Goal: Task Accomplishment & Management: Manage account settings

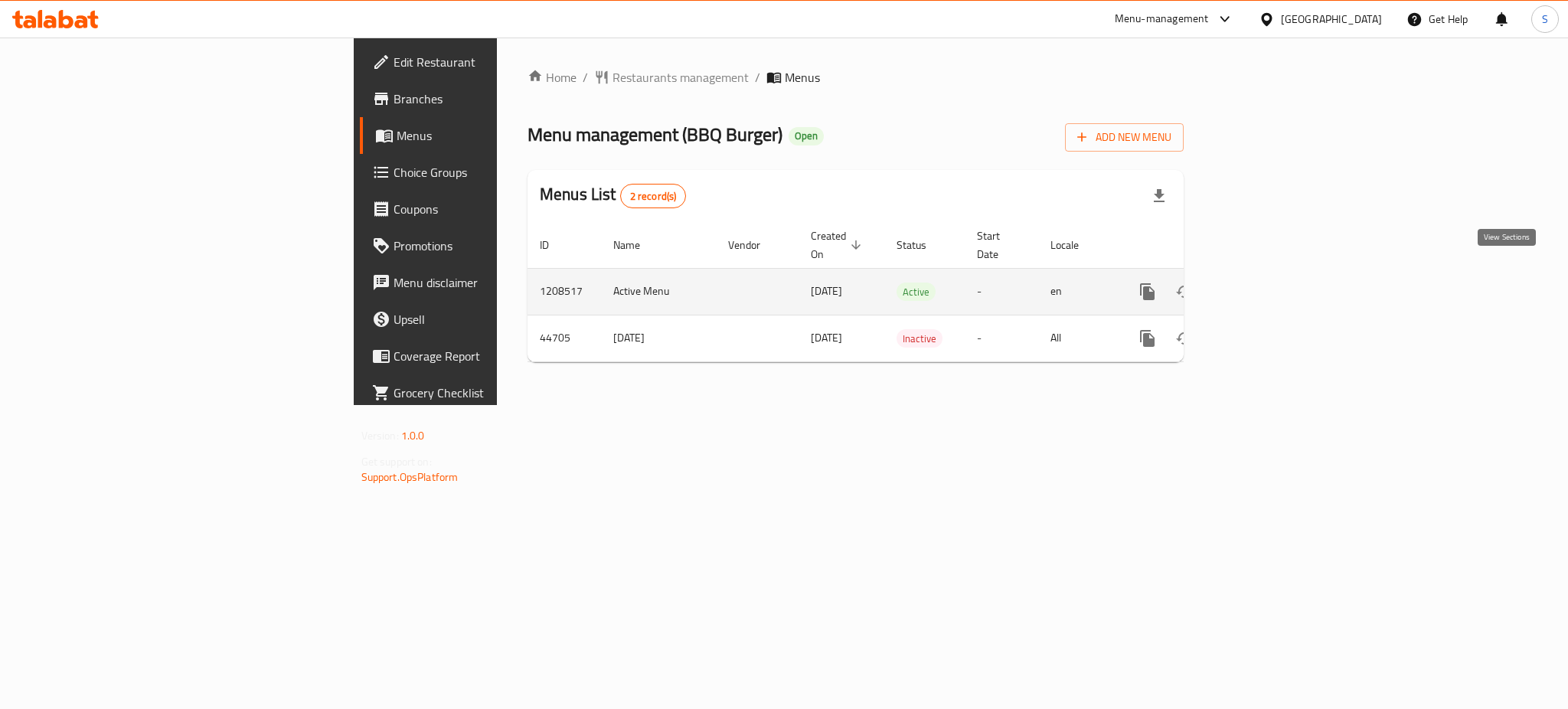
click at [1264, 285] on icon "enhanced table" at bounding box center [1258, 291] width 13 height 13
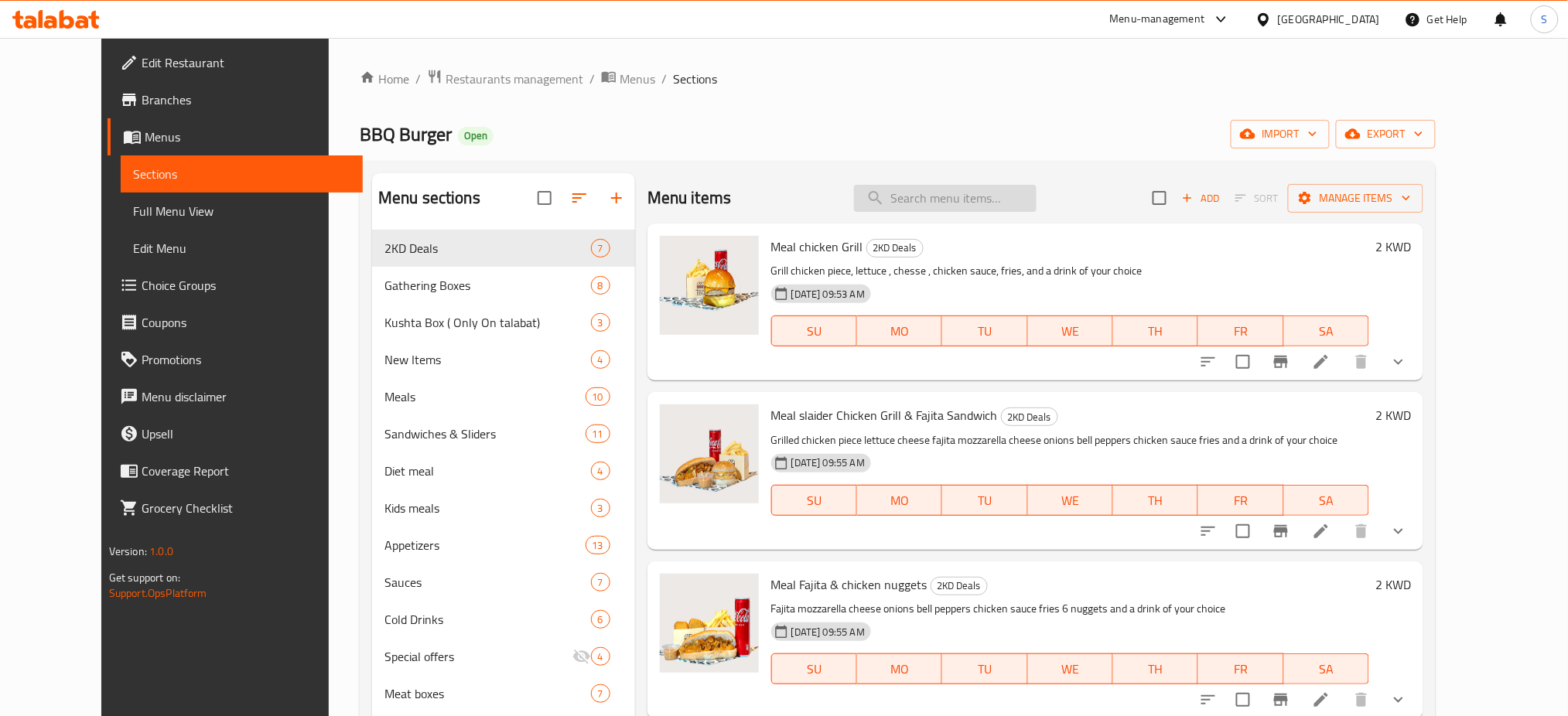
click at [954, 202] on input "search" at bounding box center [945, 198] width 183 height 27
paste input "Meal chicken Grill"
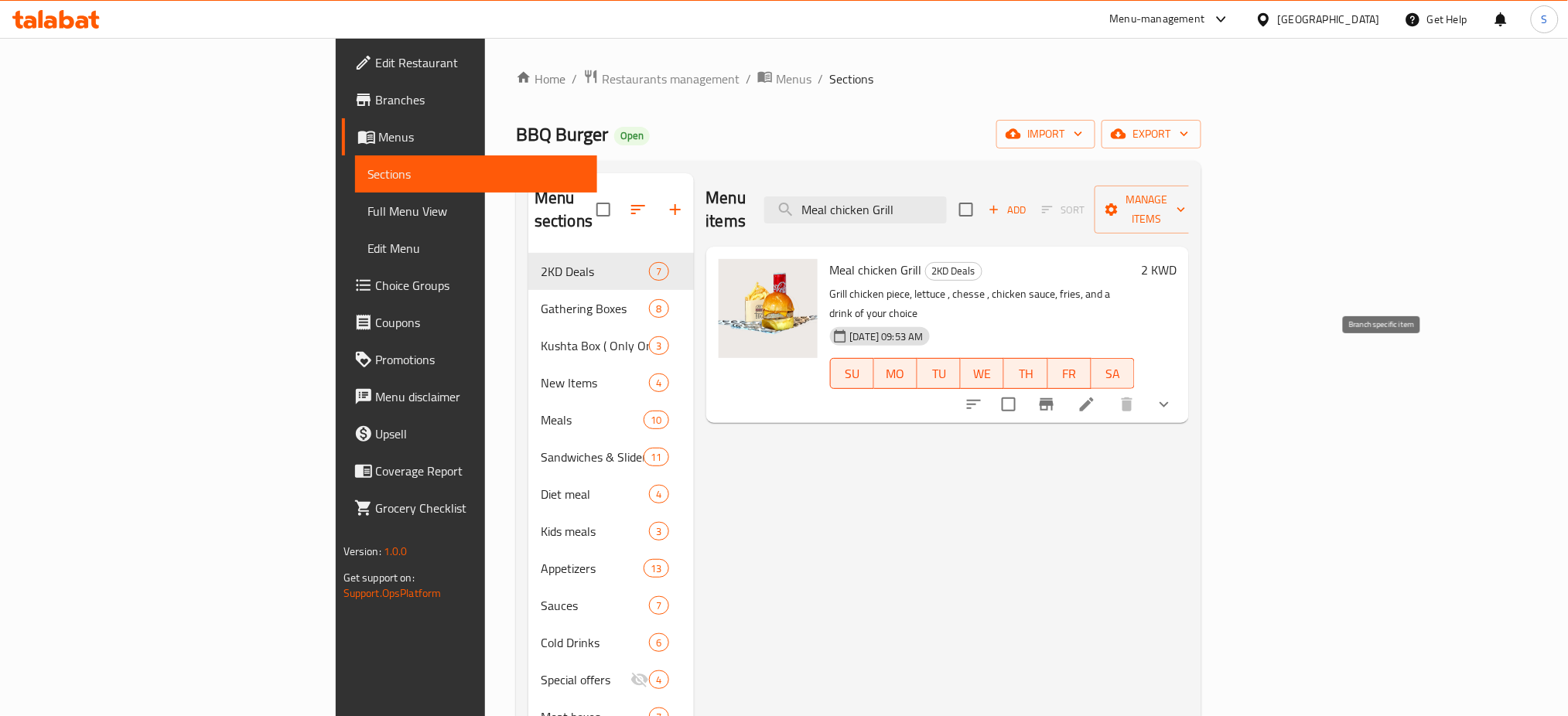
type input "Meal chicken Grill"
click at [1056, 395] on icon "Branch-specific-item" at bounding box center [1046, 404] width 18 height 18
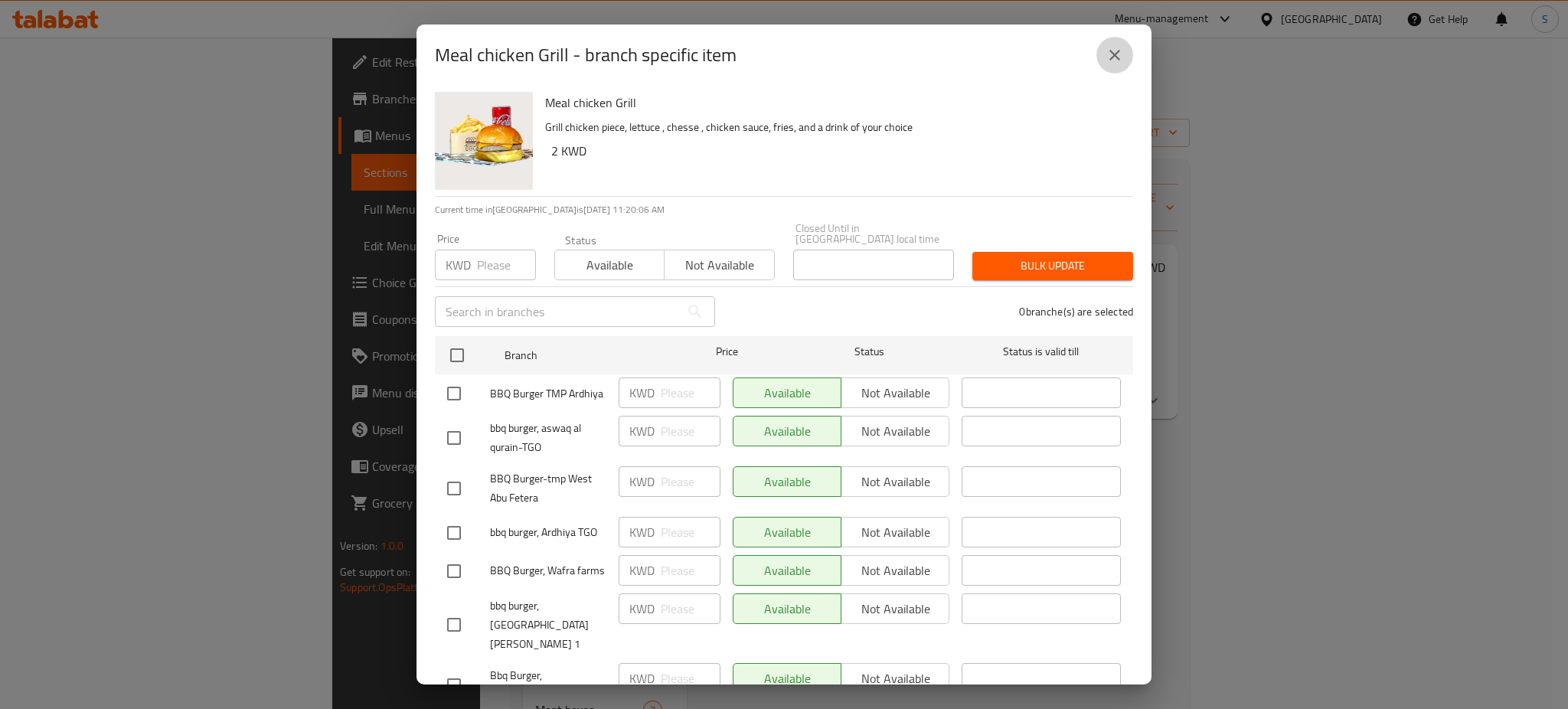
click at [1122, 57] on icon "close" at bounding box center [1114, 54] width 18 height 18
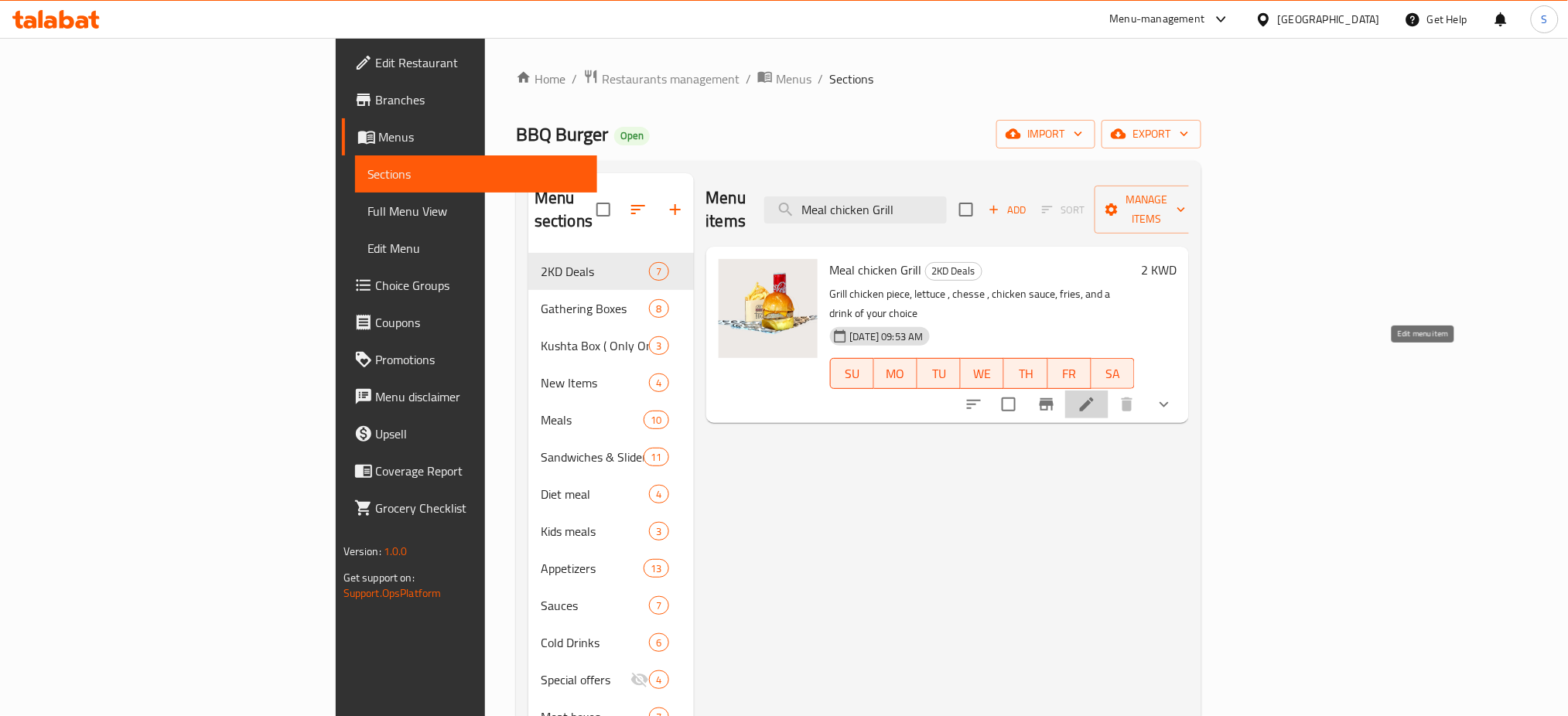
click at [1094, 398] on icon at bounding box center [1086, 405] width 13 height 13
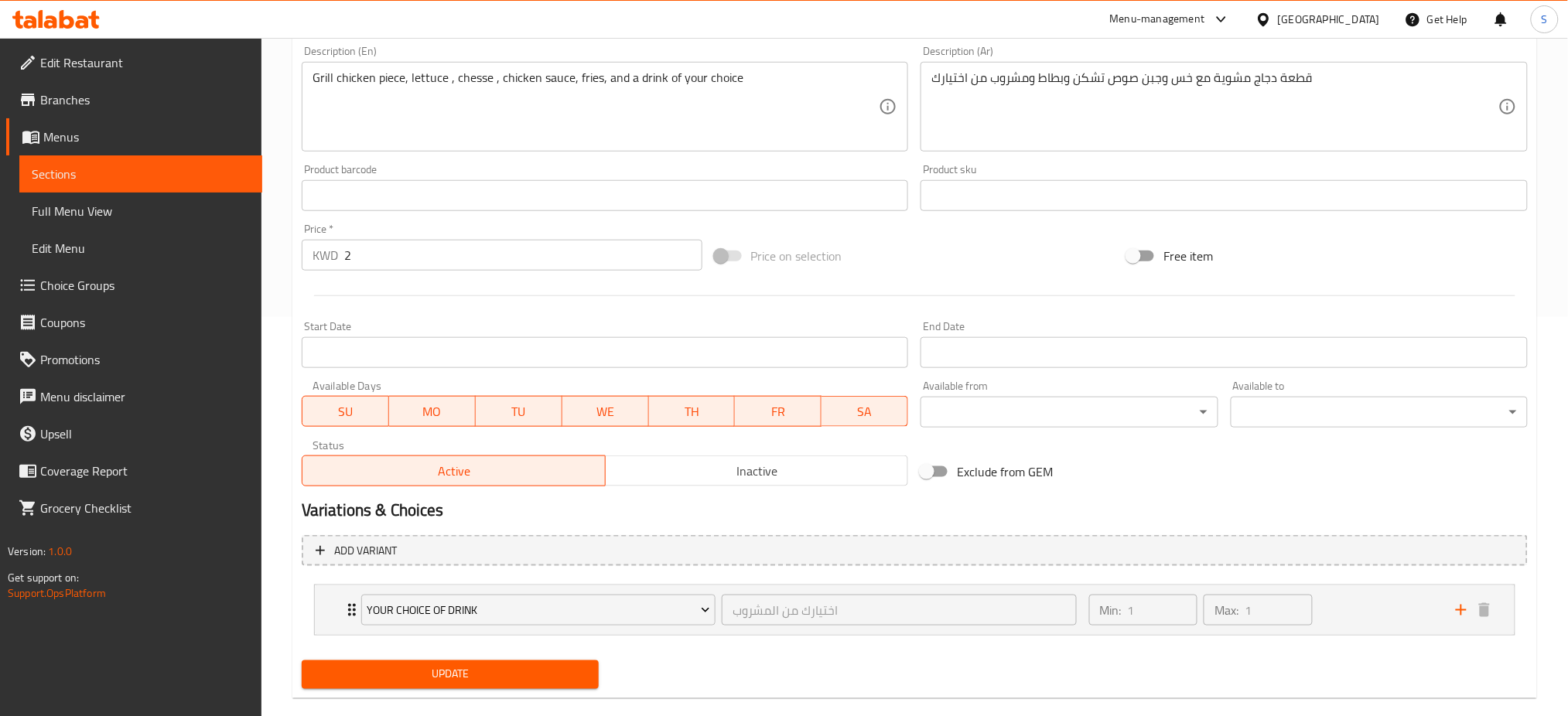
scroll to position [424, 0]
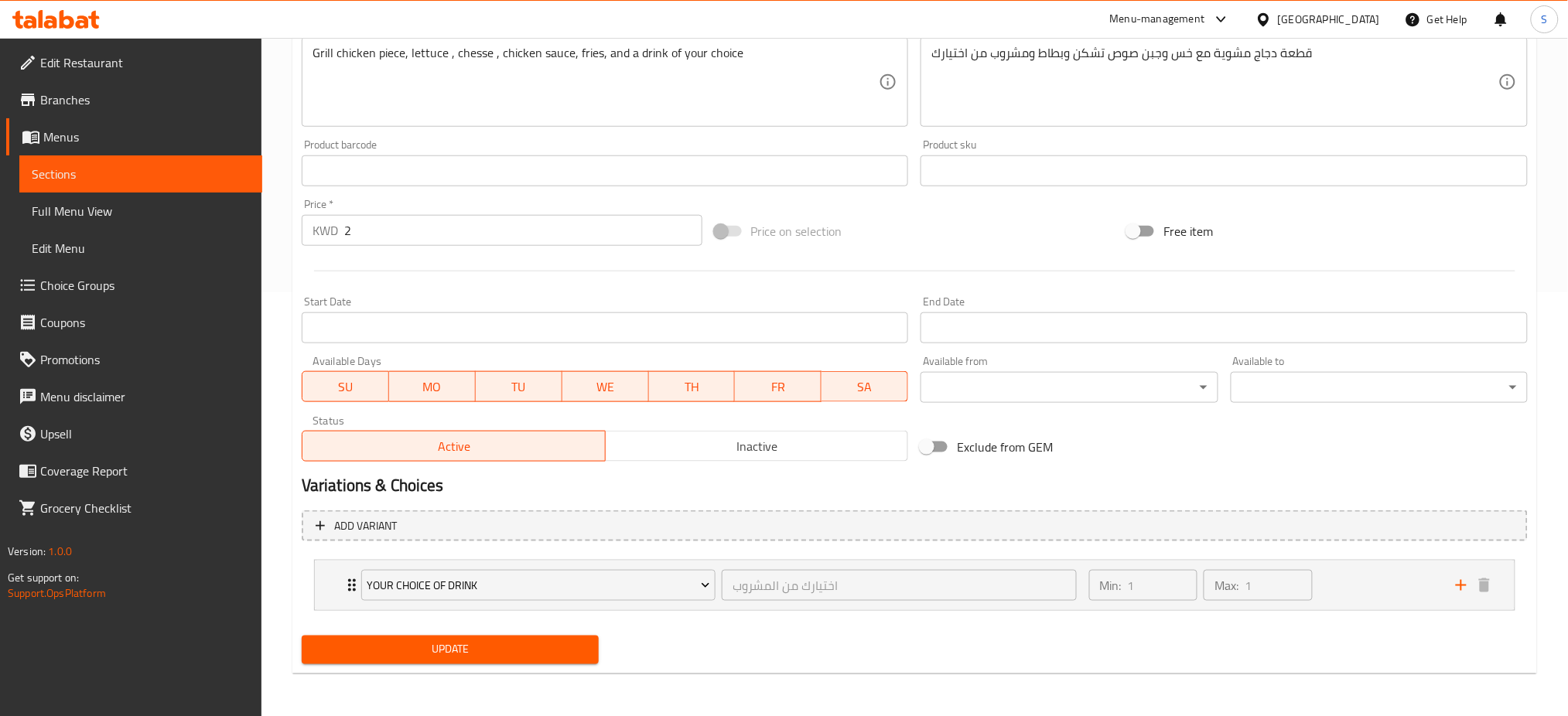
drag, startPoint x: 200, startPoint y: 233, endPoint x: 184, endPoint y: 228, distance: 16.8
click at [187, 231] on div "Edit Restaurant Branches Menus Sections Full Menu View Edit Menu Choice Groups …" at bounding box center [784, 164] width 1568 height 1102
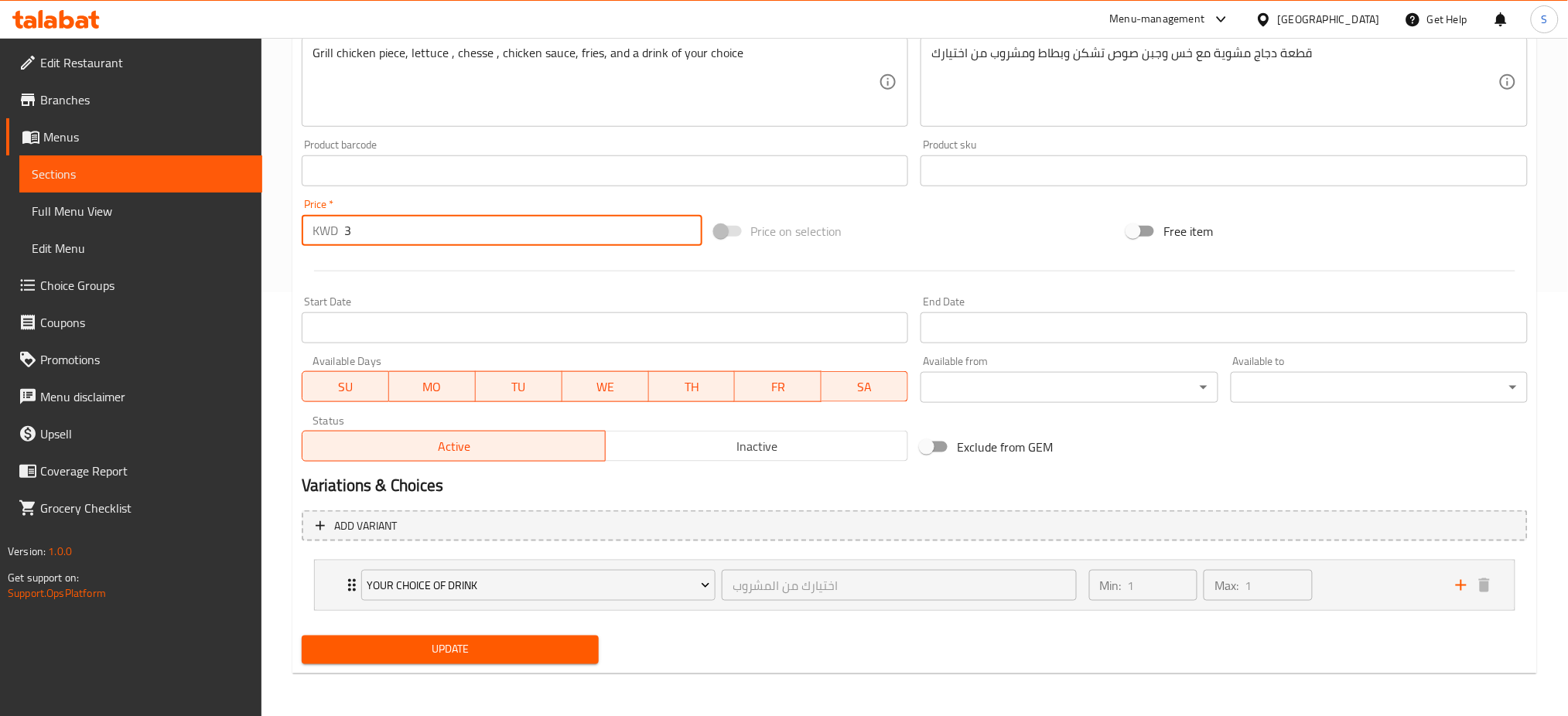
type input "3"
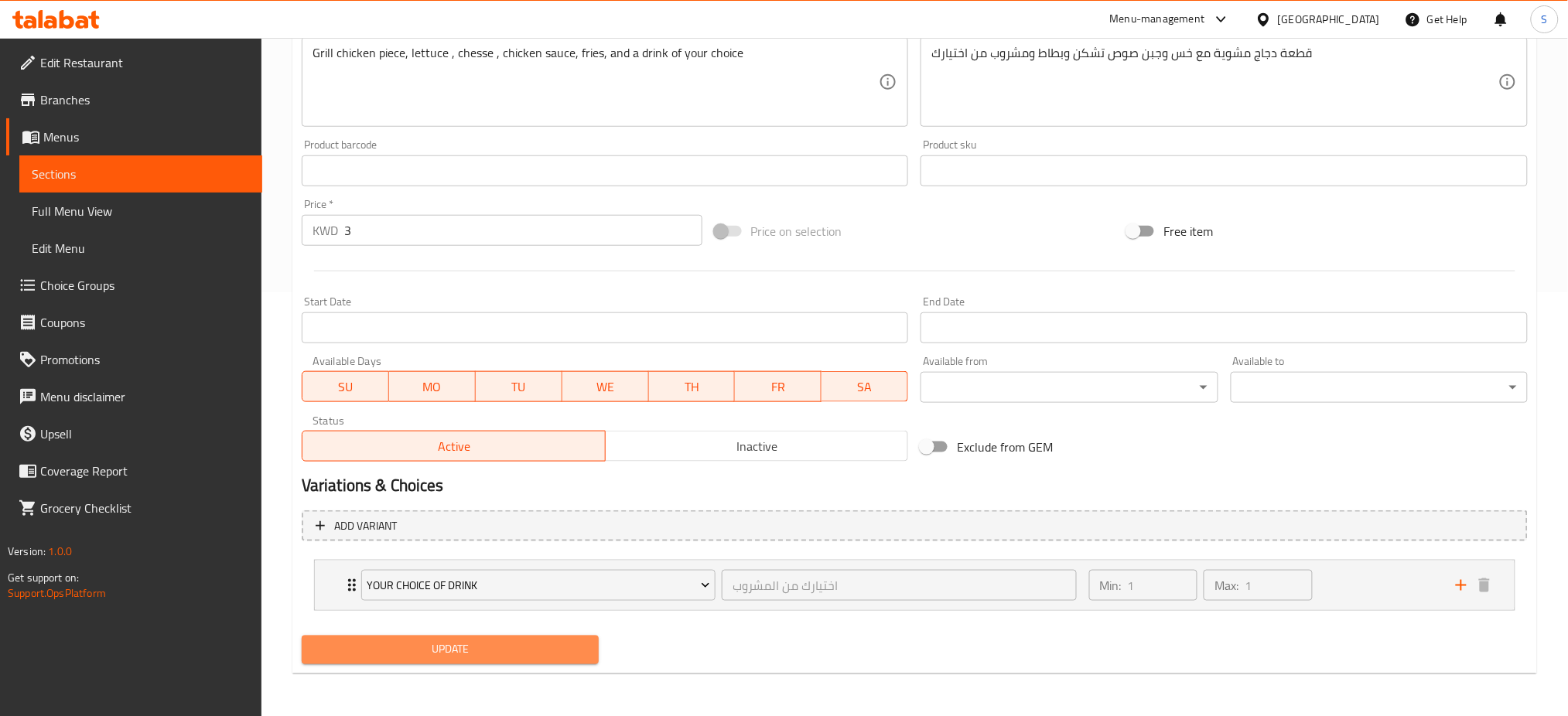
click at [535, 651] on span "Update" at bounding box center [450, 650] width 272 height 19
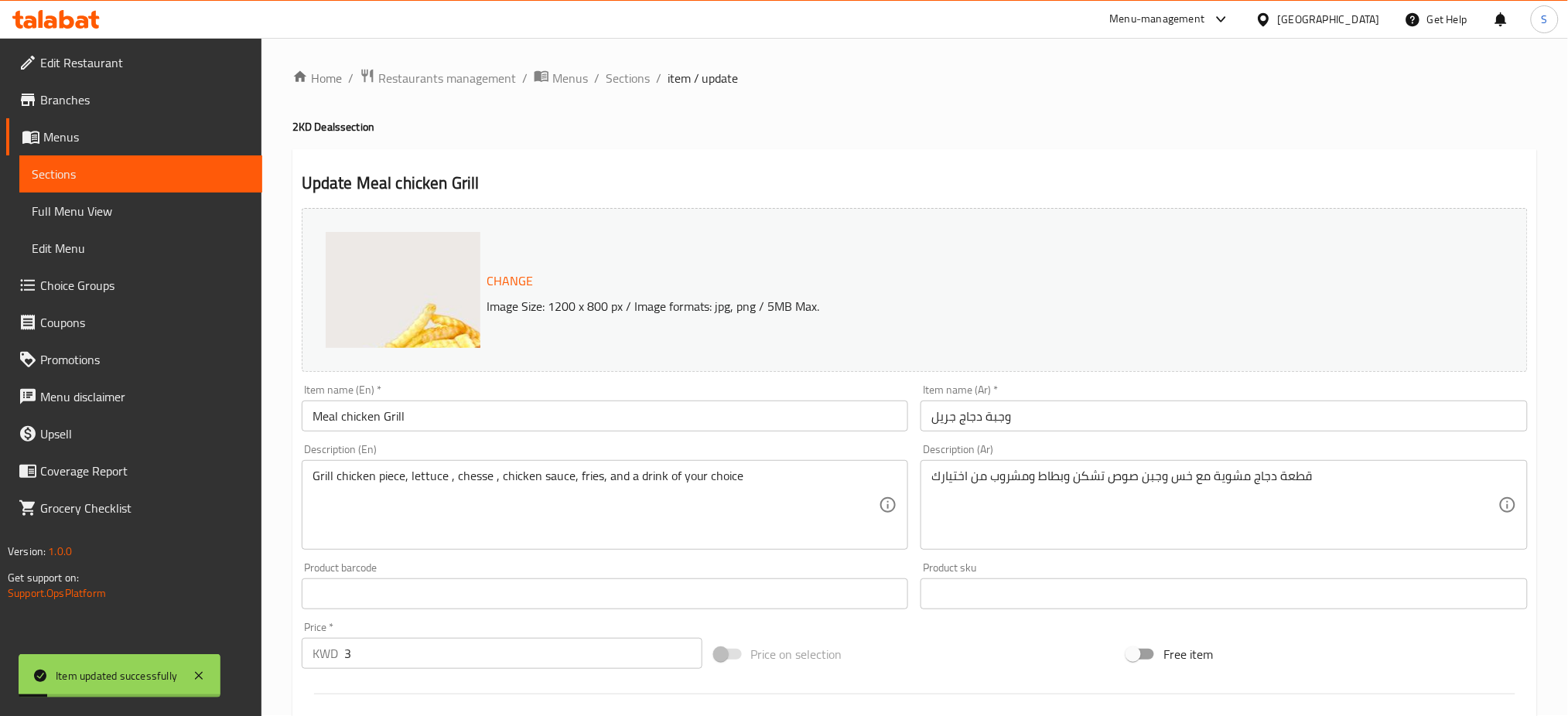
scroll to position [0, 0]
click at [634, 77] on span "Sections" at bounding box center [628, 78] width 44 height 18
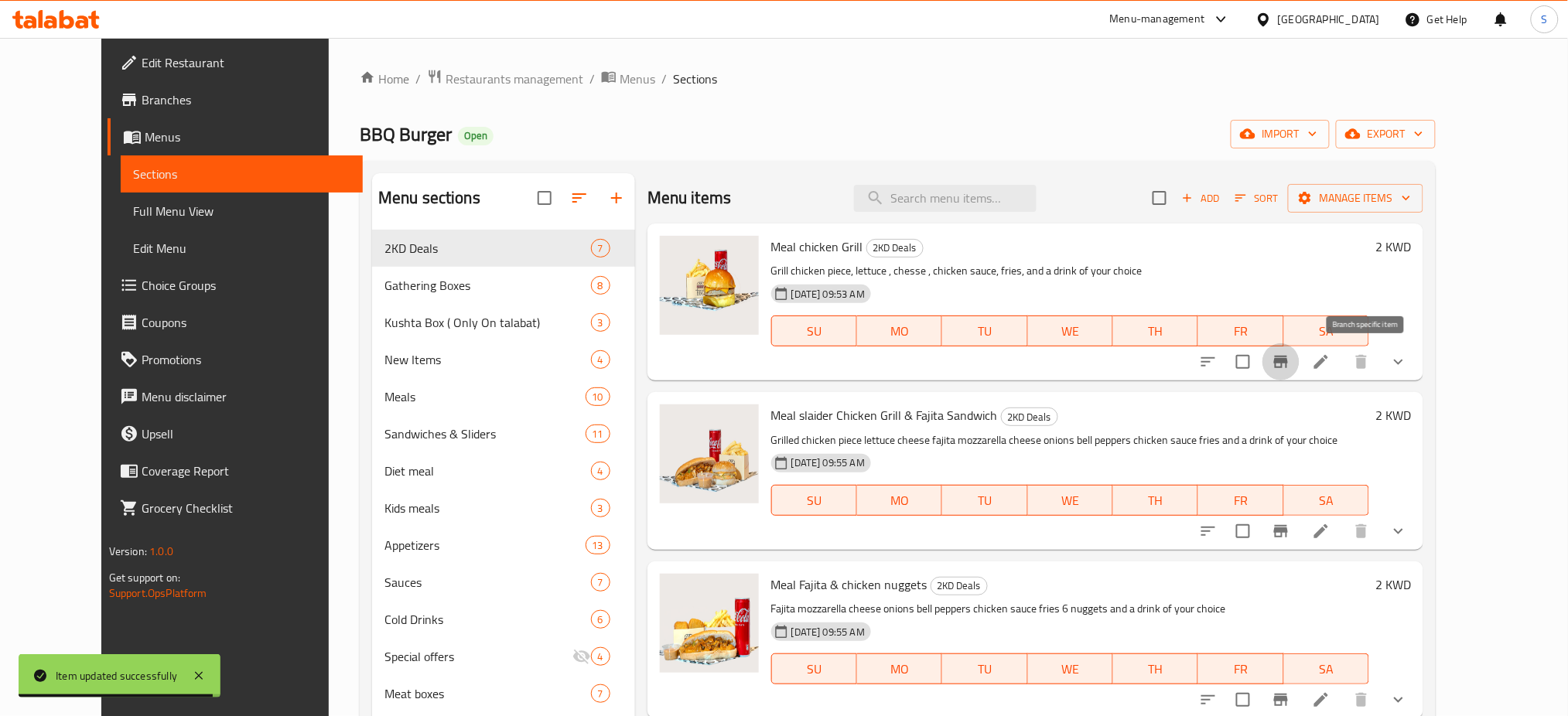
click at [1290, 369] on icon "Branch-specific-item" at bounding box center [1281, 361] width 18 height 18
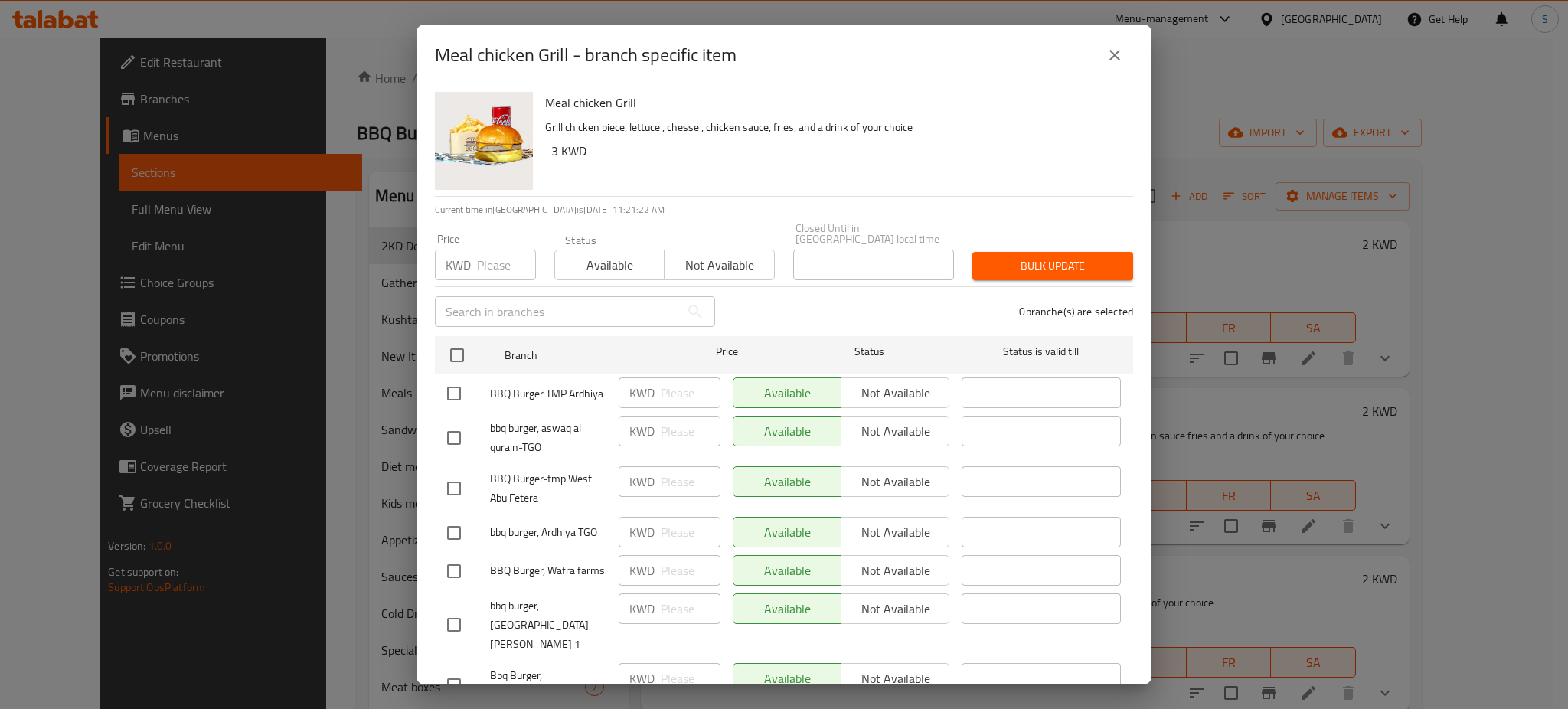
click at [484, 257] on input "number" at bounding box center [506, 265] width 59 height 30
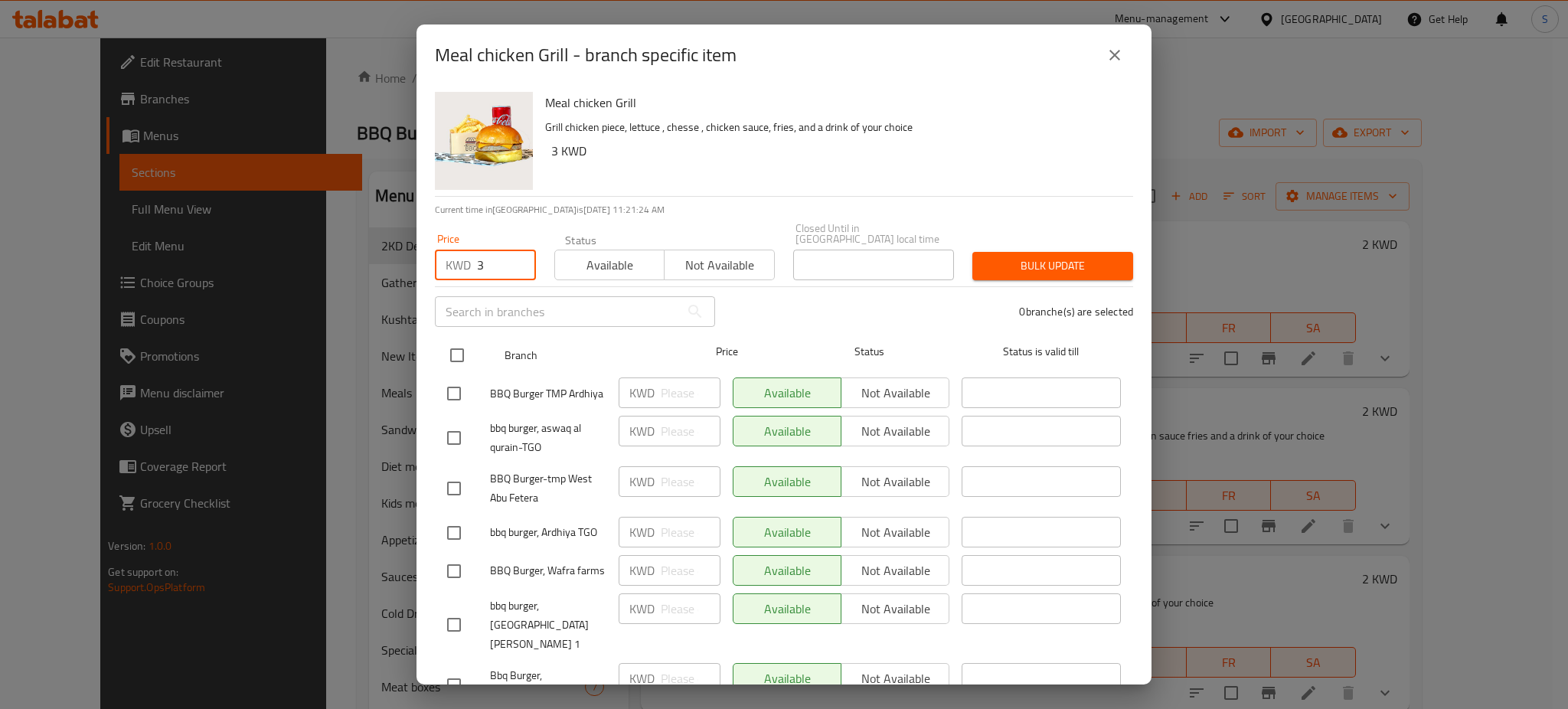
type input "3"
click at [468, 343] on input "checkbox" at bounding box center [457, 355] width 32 height 32
checkbox input "true"
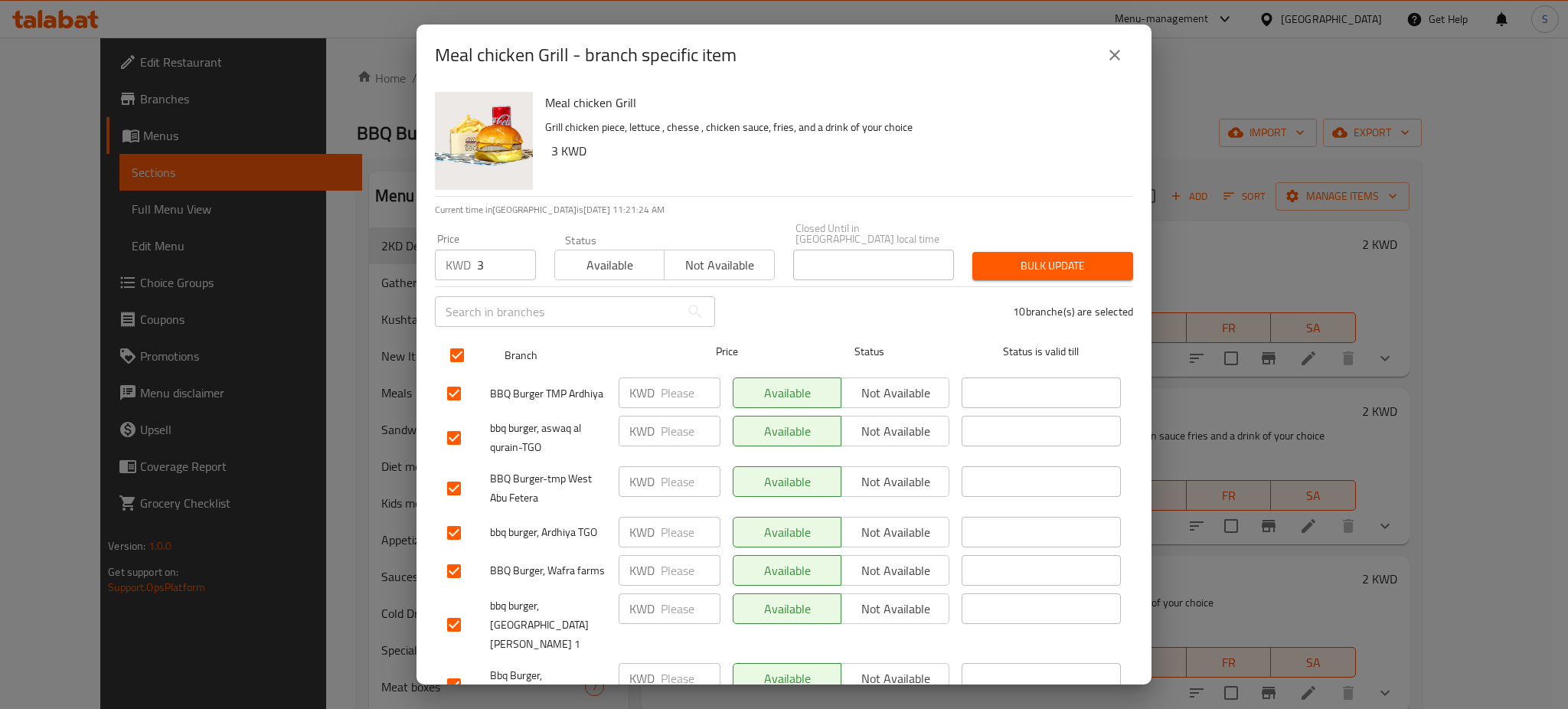
checkbox input "true"
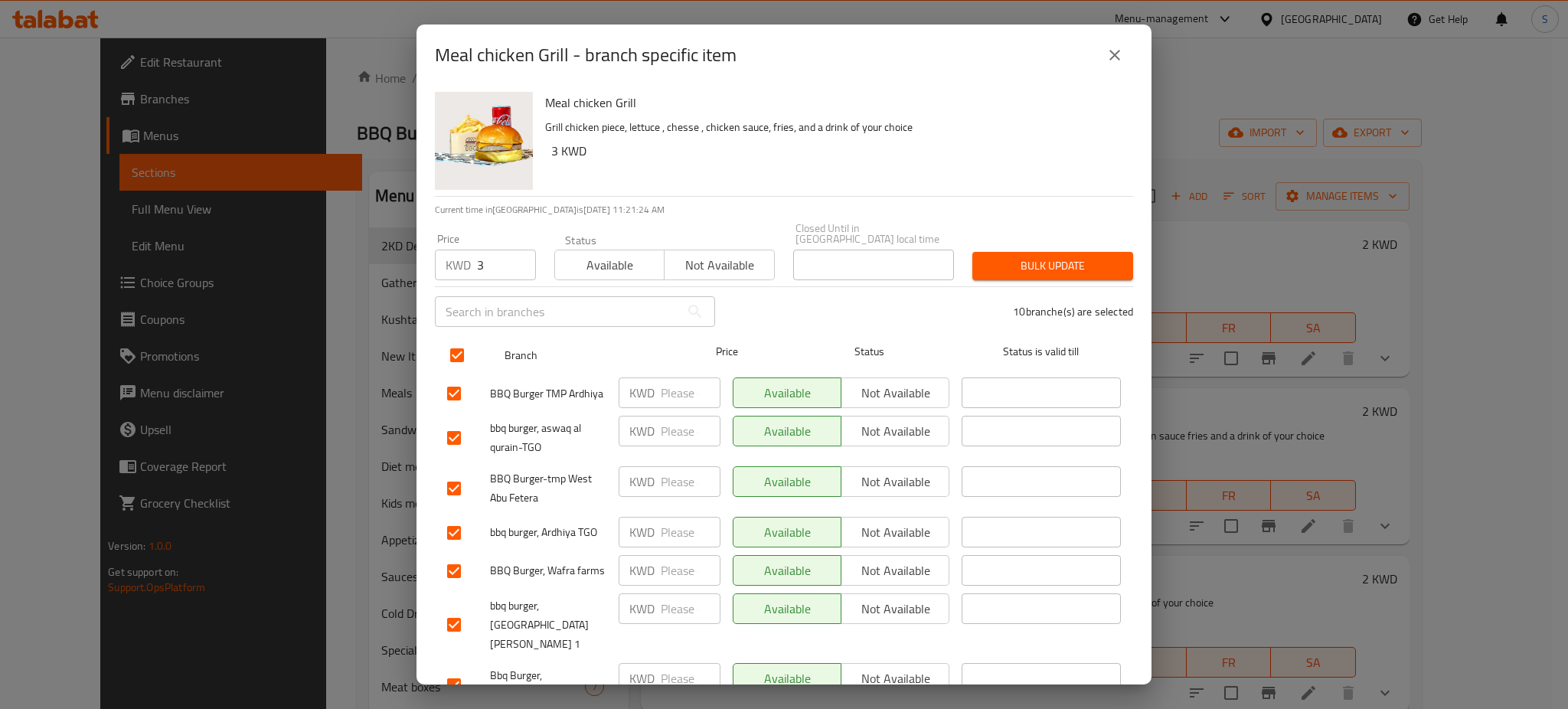
checkbox input "true"
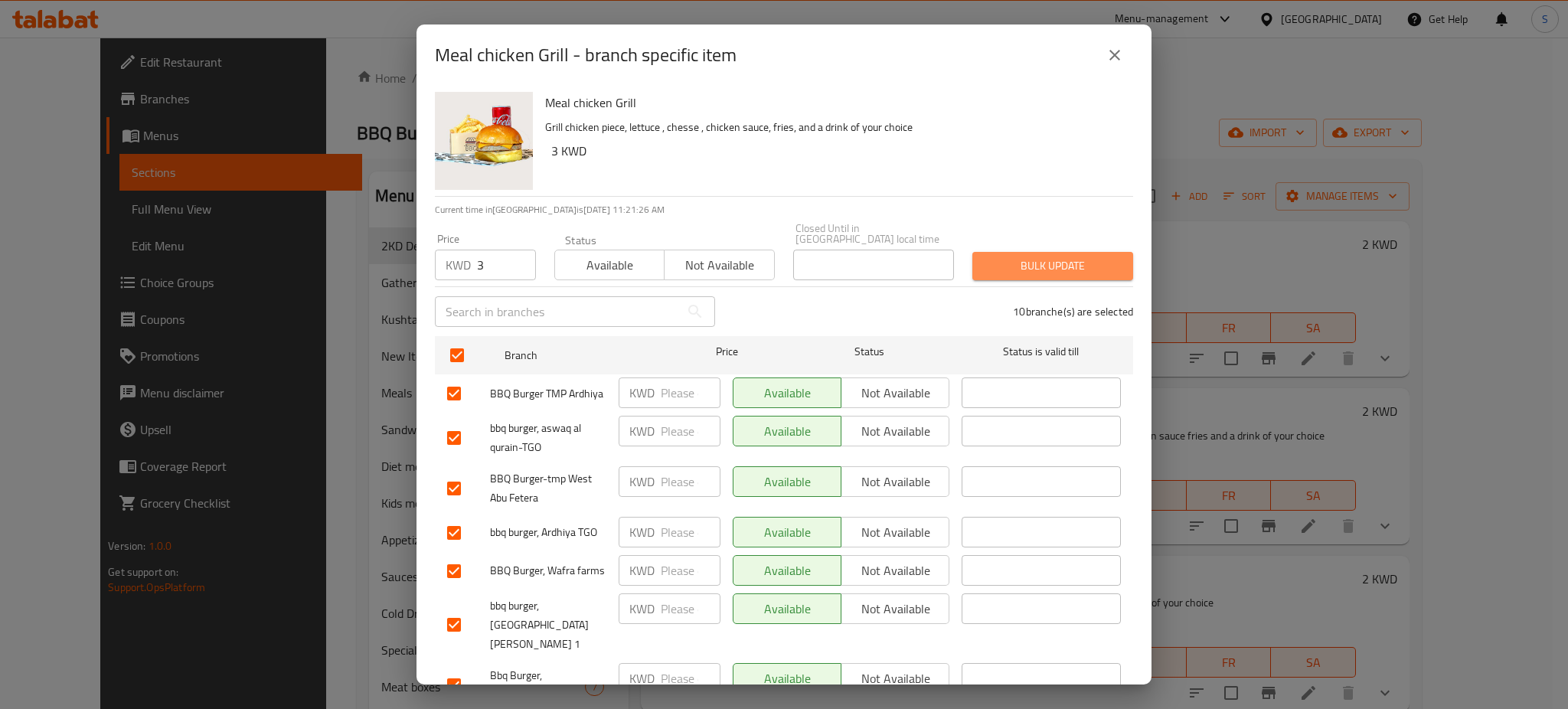
click at [1045, 257] on span "Bulk update" at bounding box center [1052, 266] width 136 height 19
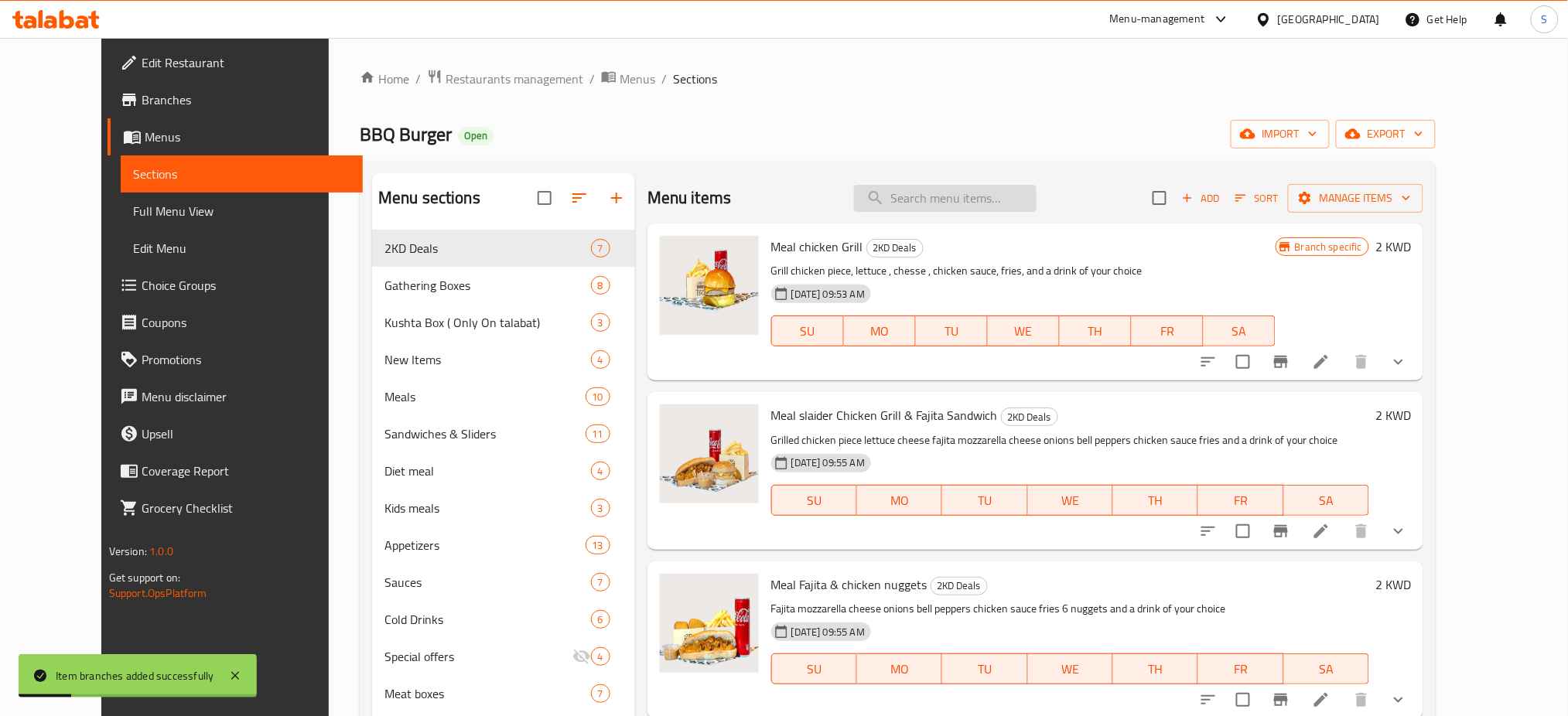
click at [1016, 210] on input "search" at bounding box center [945, 198] width 183 height 27
paste input "Meal sliders chicken Grill & Fajita sandwich"
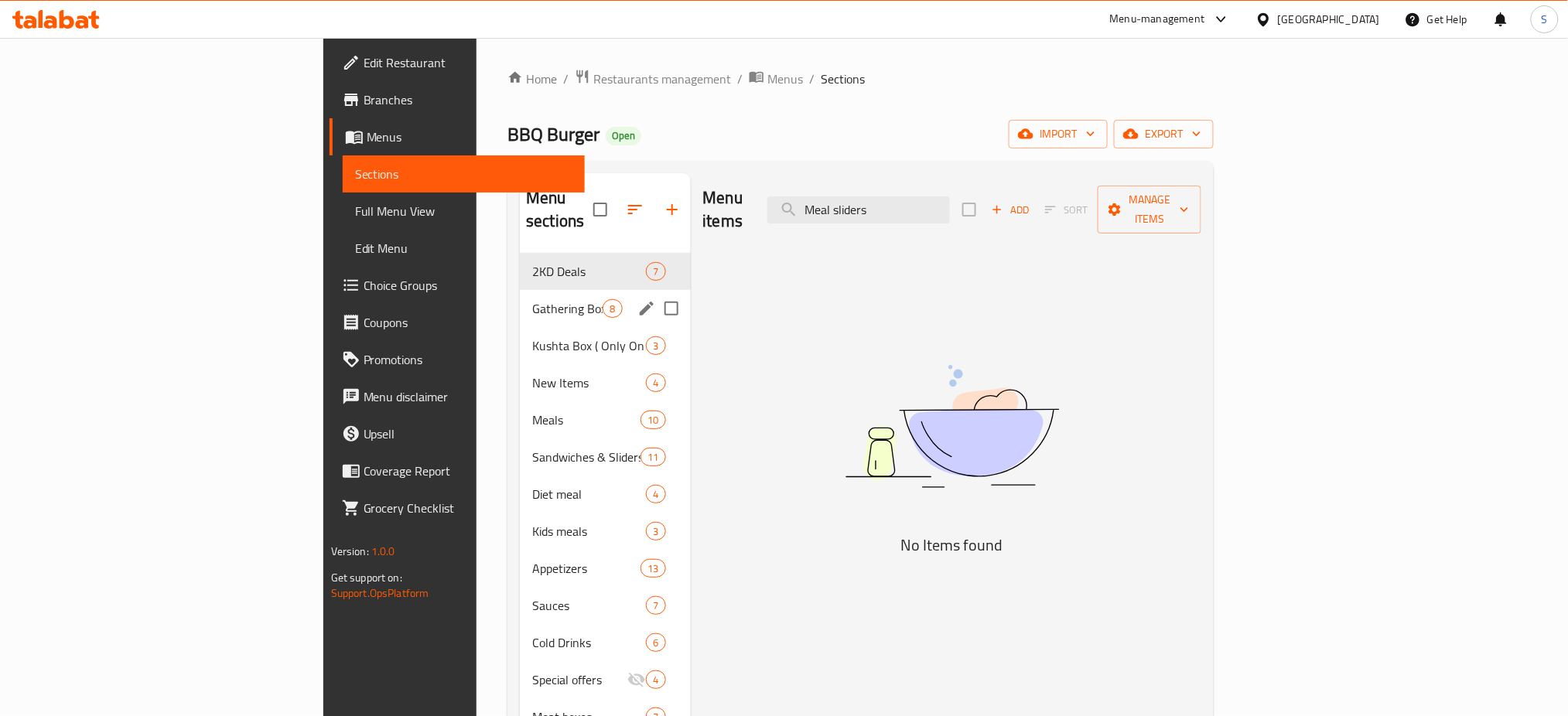
type input "Meal sliders"
click at [533, 299] on span "Gathering Boxes" at bounding box center [567, 308] width 70 height 18
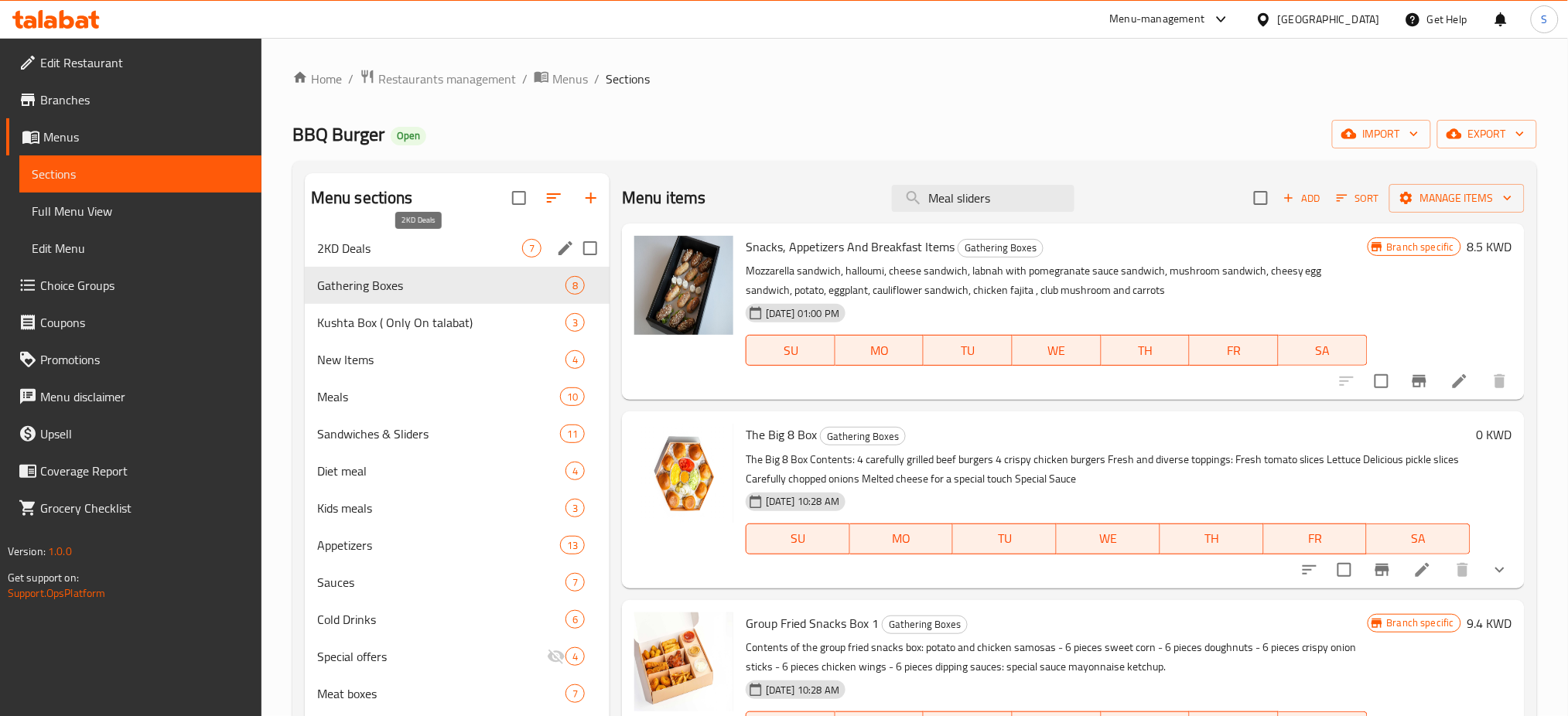
click at [489, 257] on span "2KD Deals" at bounding box center [419, 248] width 205 height 18
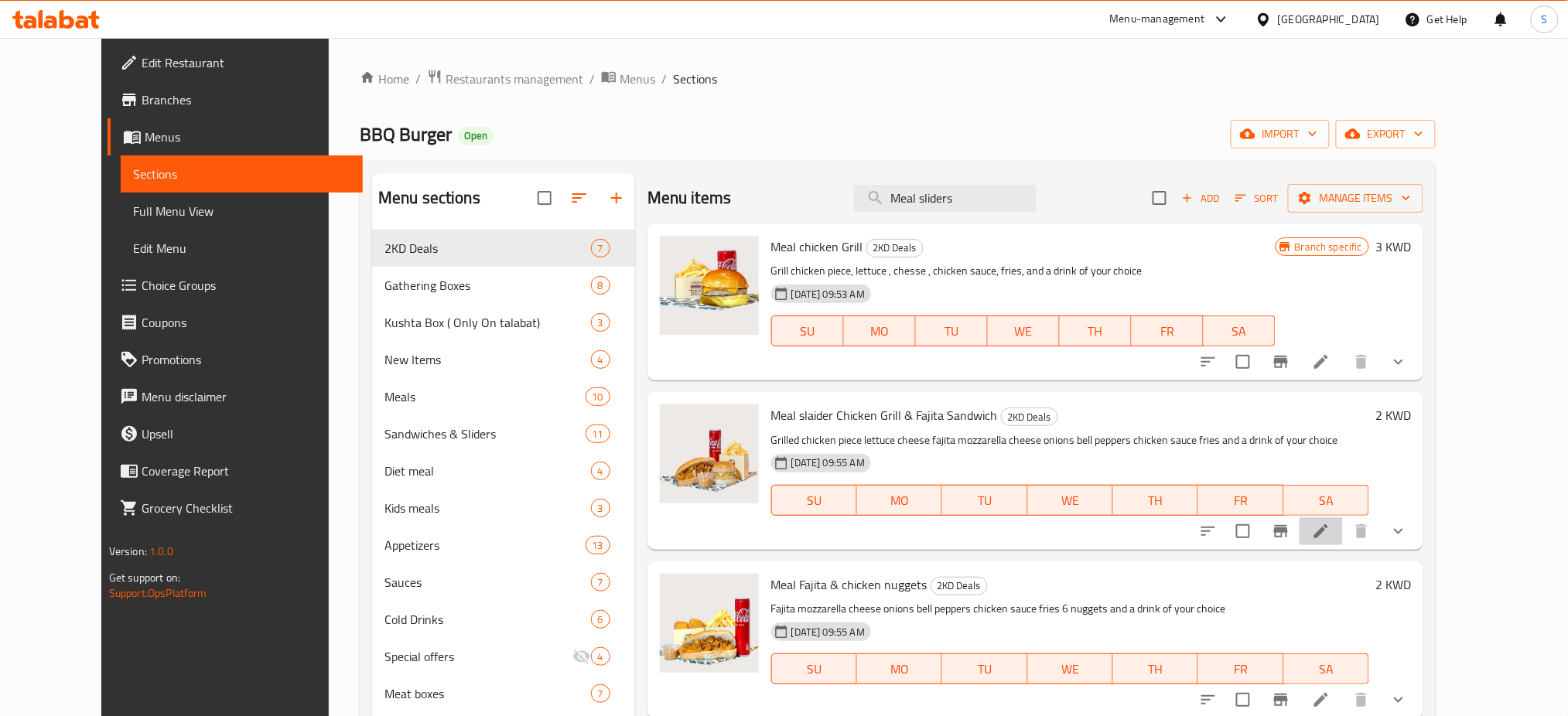
click at [1343, 542] on li at bounding box center [1321, 531] width 43 height 28
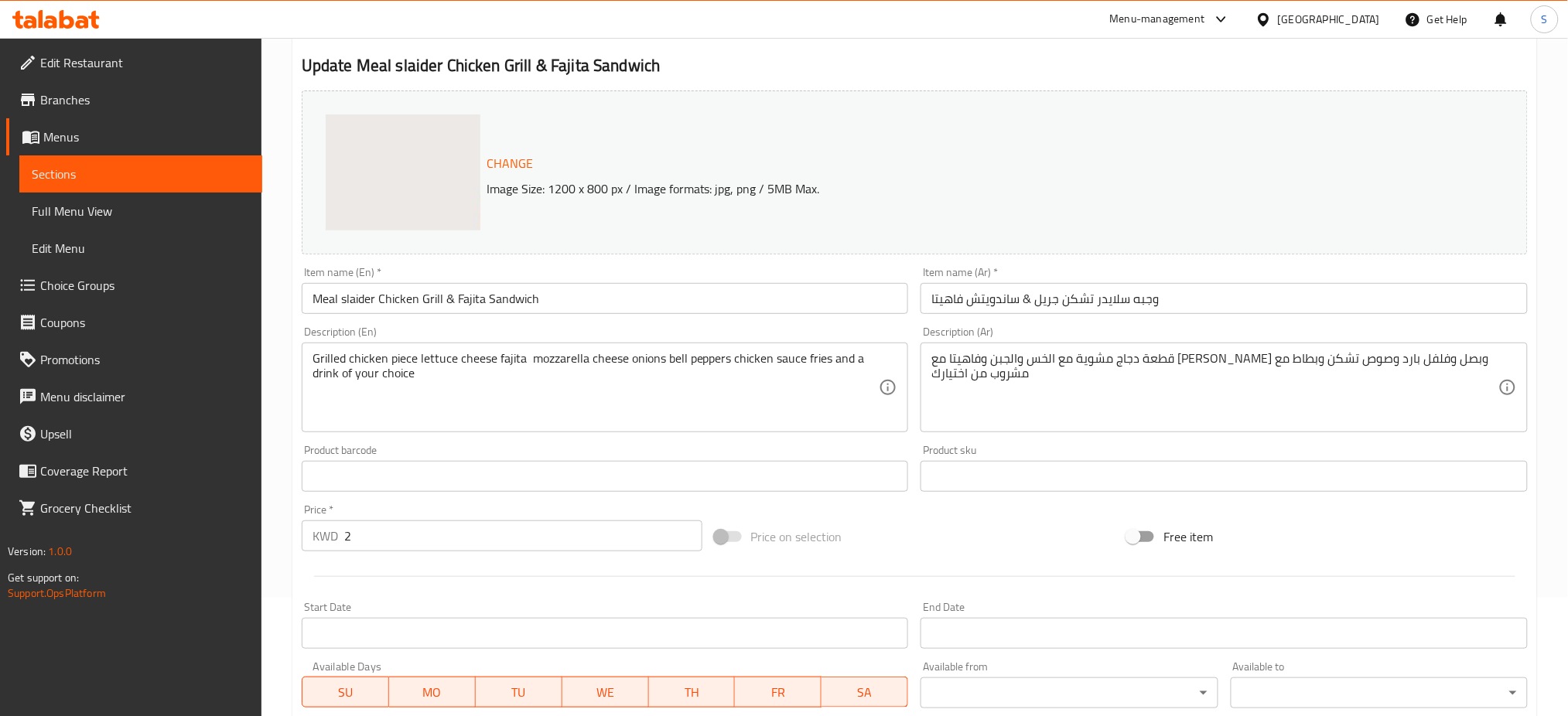
scroll to position [206, 0]
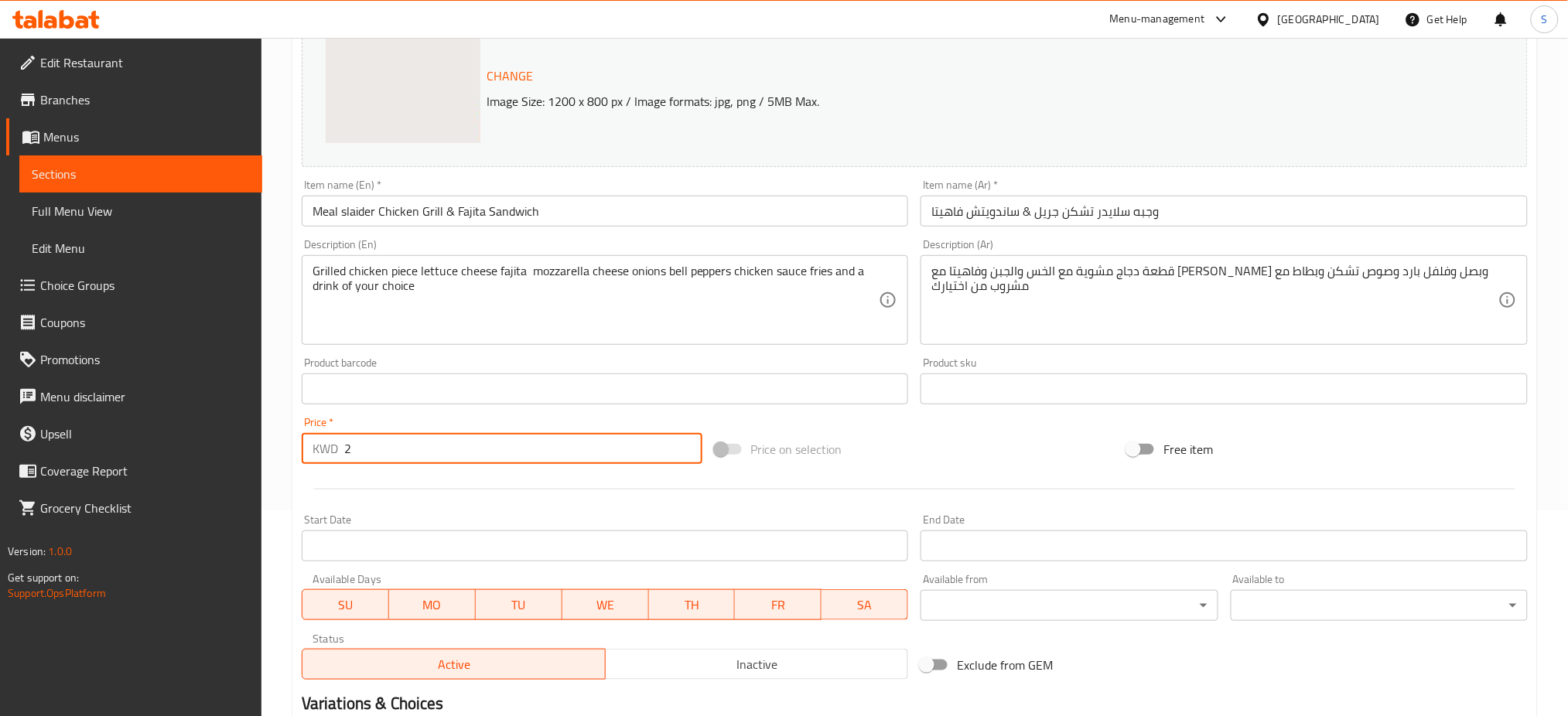
drag, startPoint x: 370, startPoint y: 452, endPoint x: 231, endPoint y: 394, distance: 150.6
click at [207, 414] on div "Edit Restaurant Branches Menus Sections Full Menu View Edit Menu Choice Groups …" at bounding box center [784, 383] width 1568 height 1102
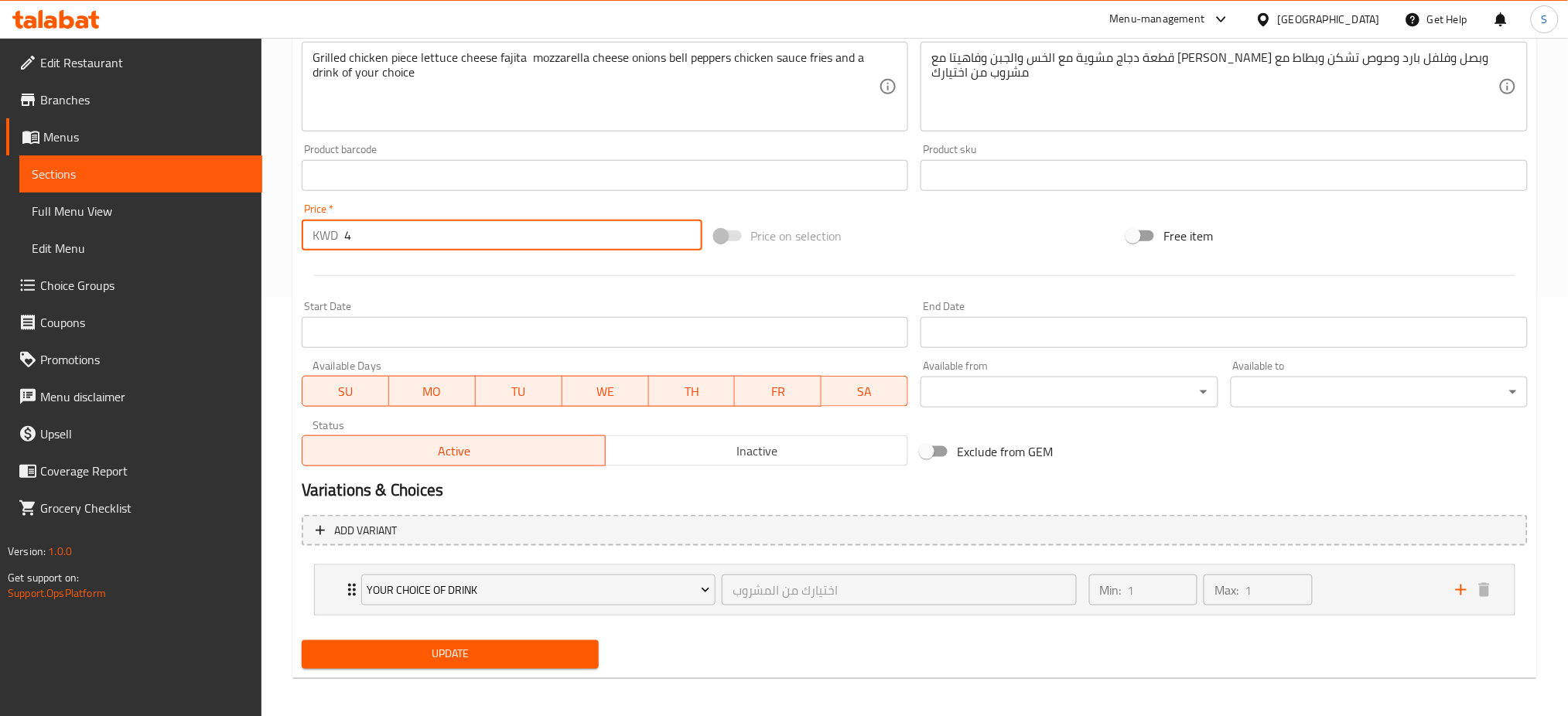
scroll to position [424, 0]
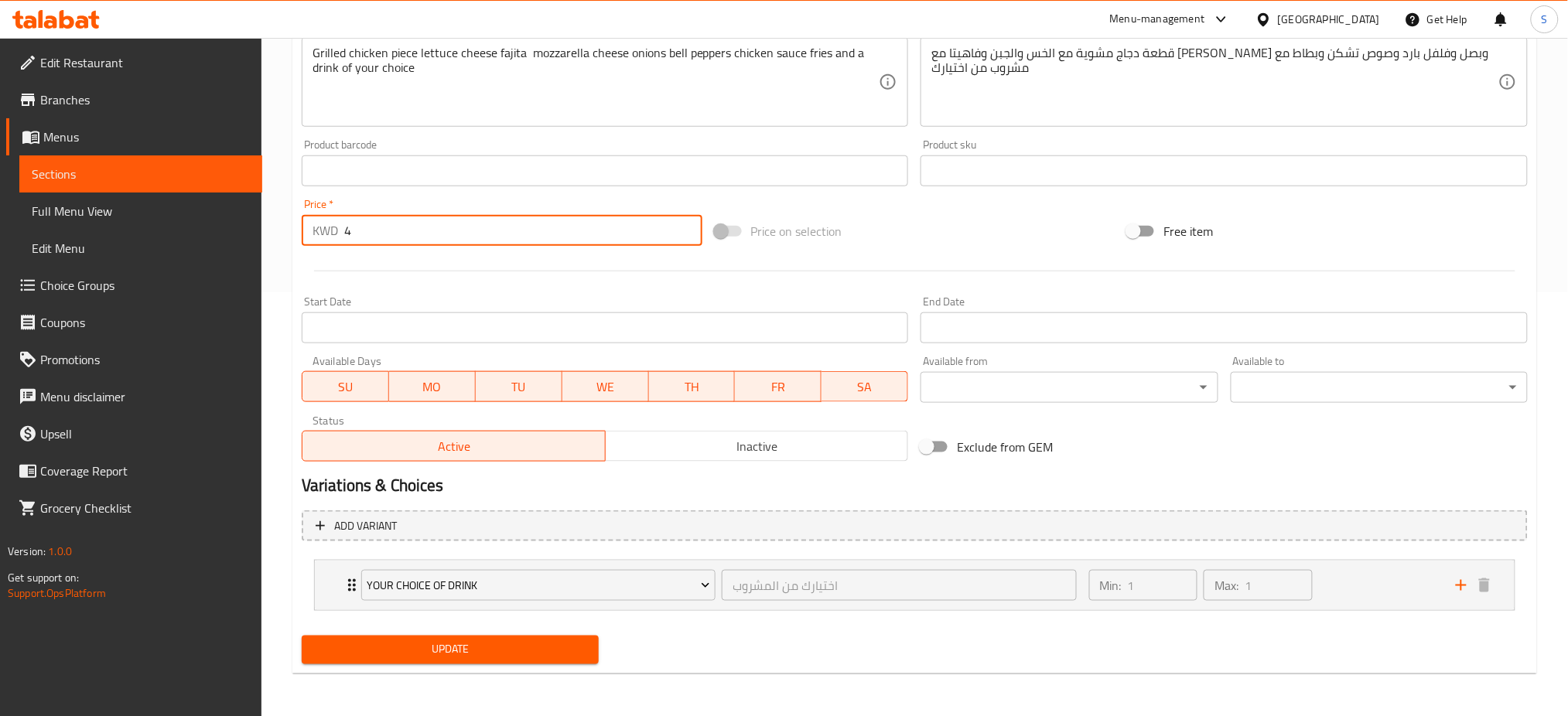
type input "4"
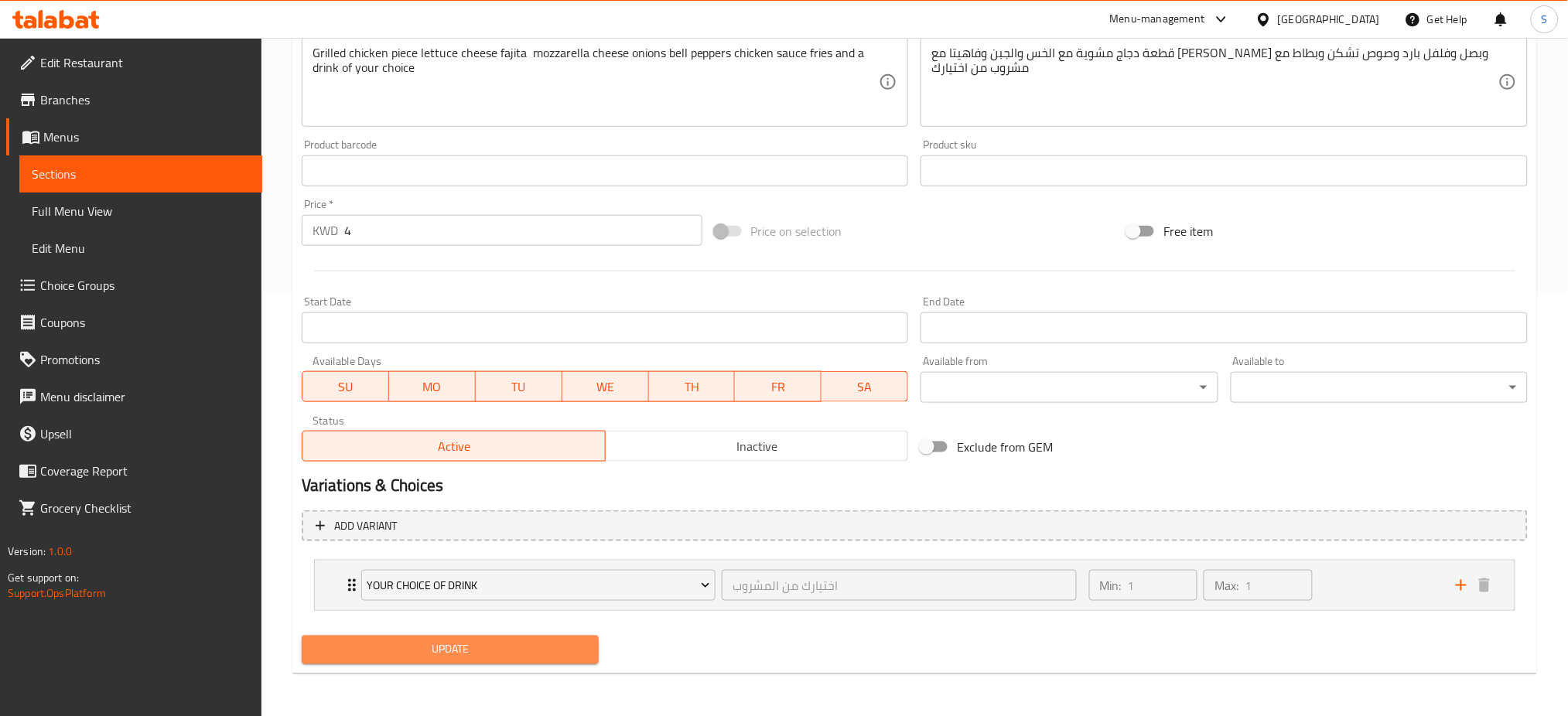
click at [523, 650] on span "Update" at bounding box center [450, 650] width 272 height 19
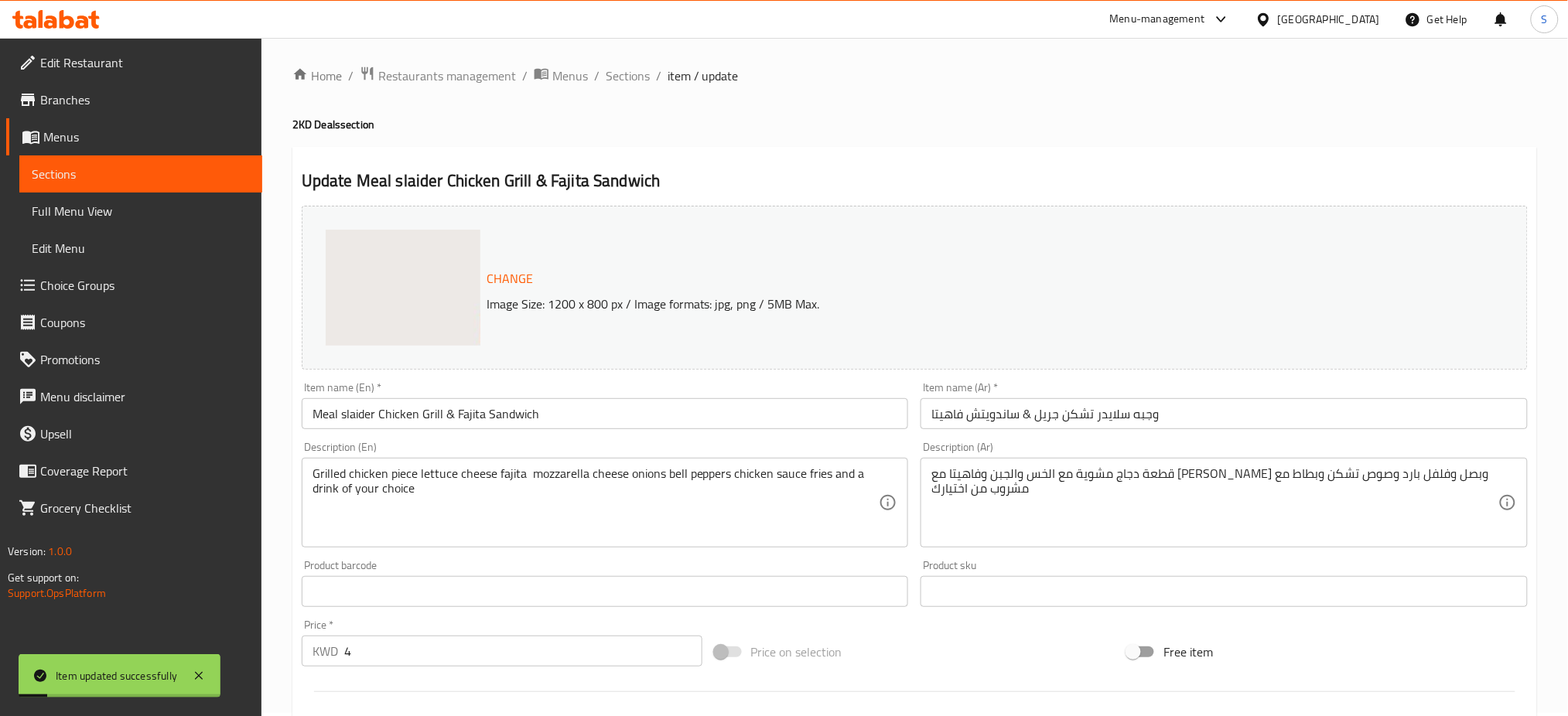
scroll to position [0, 0]
click at [635, 81] on span "Sections" at bounding box center [628, 78] width 44 height 18
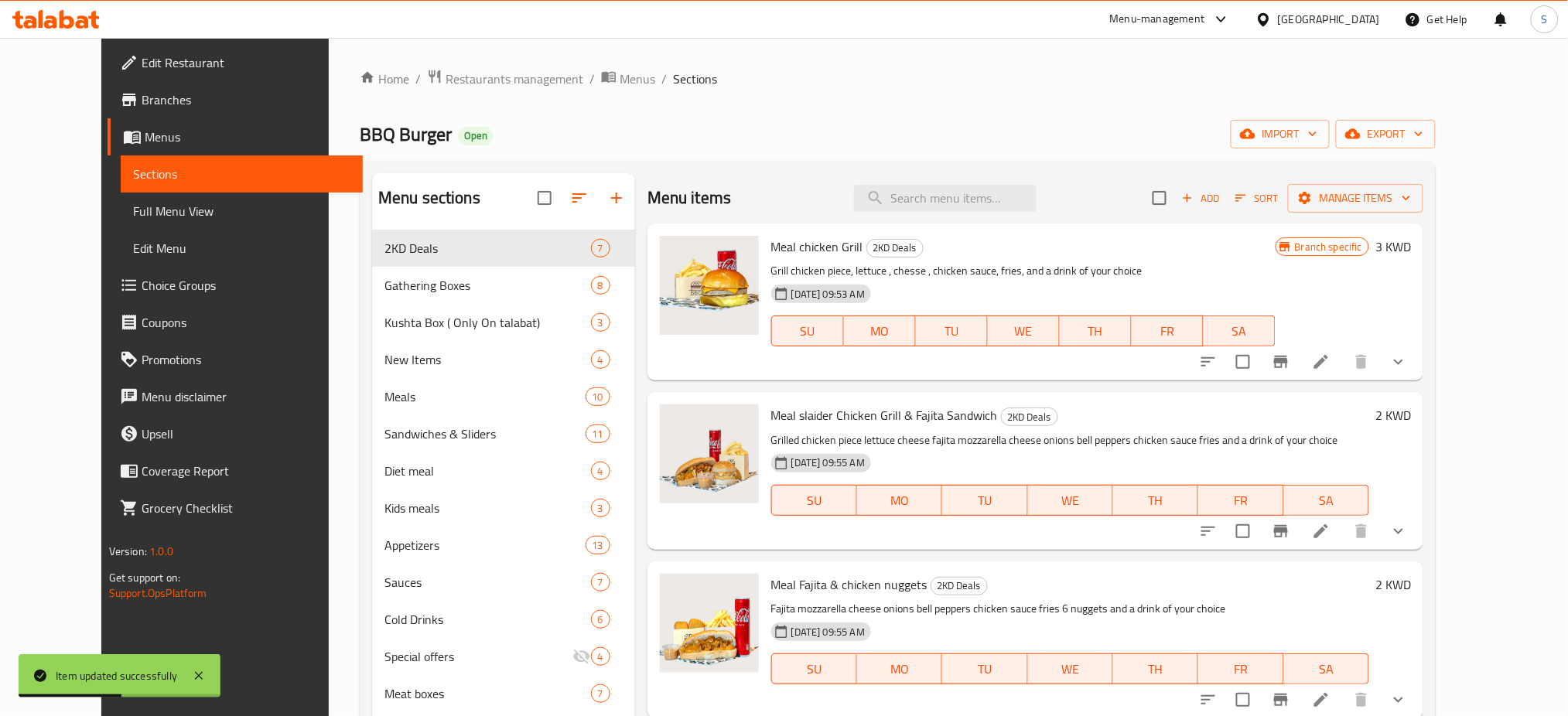
scroll to position [103, 0]
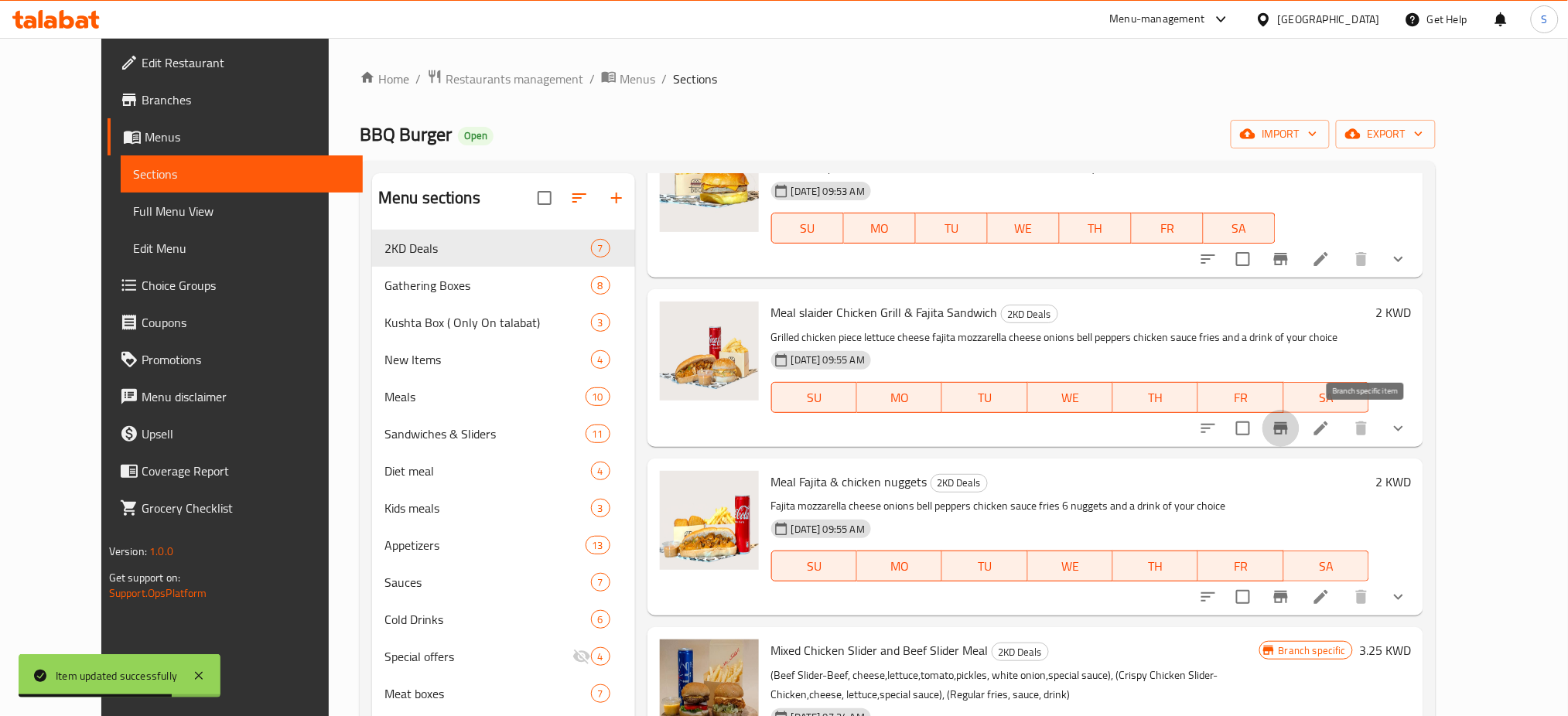
click at [1290, 433] on icon "Branch-specific-item" at bounding box center [1281, 428] width 18 height 18
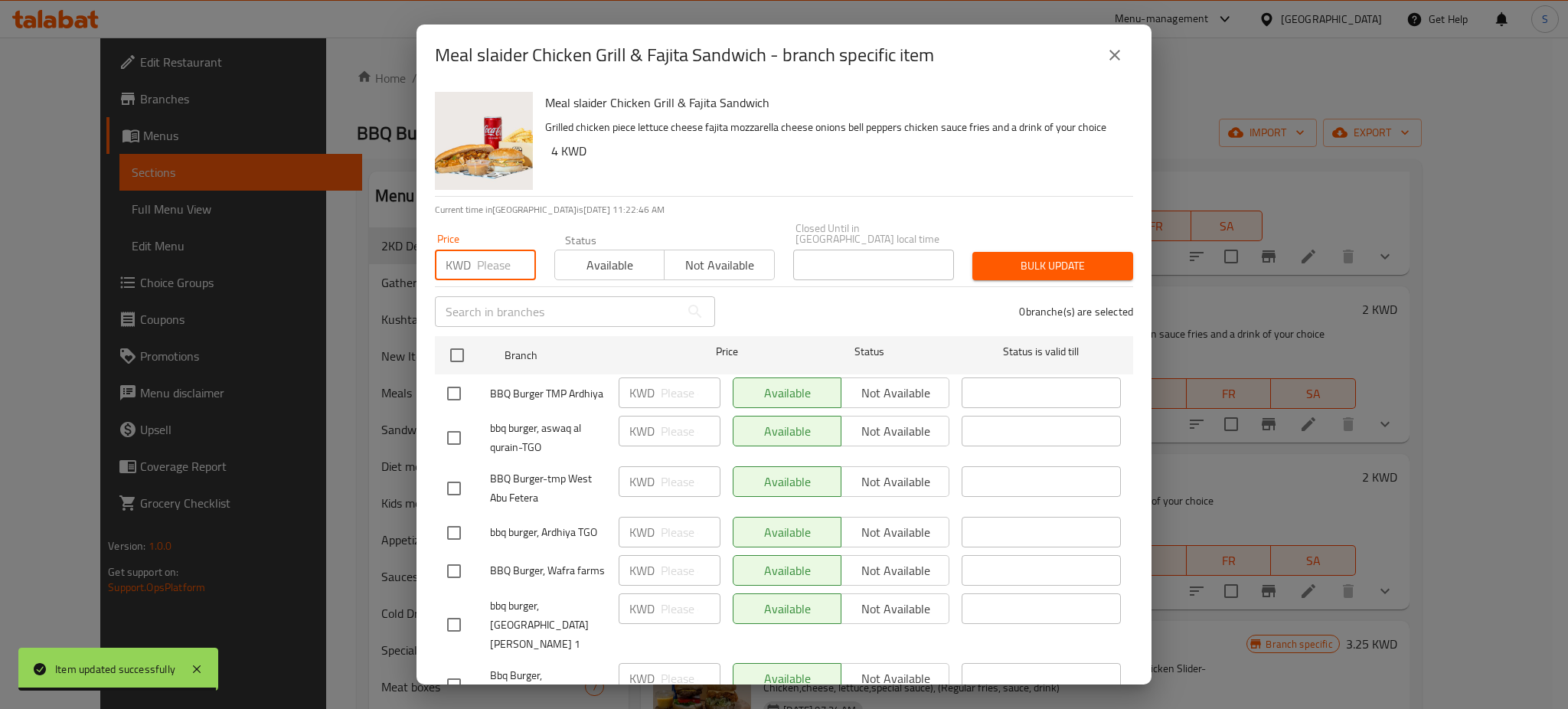
click at [488, 265] on input "number" at bounding box center [506, 265] width 59 height 30
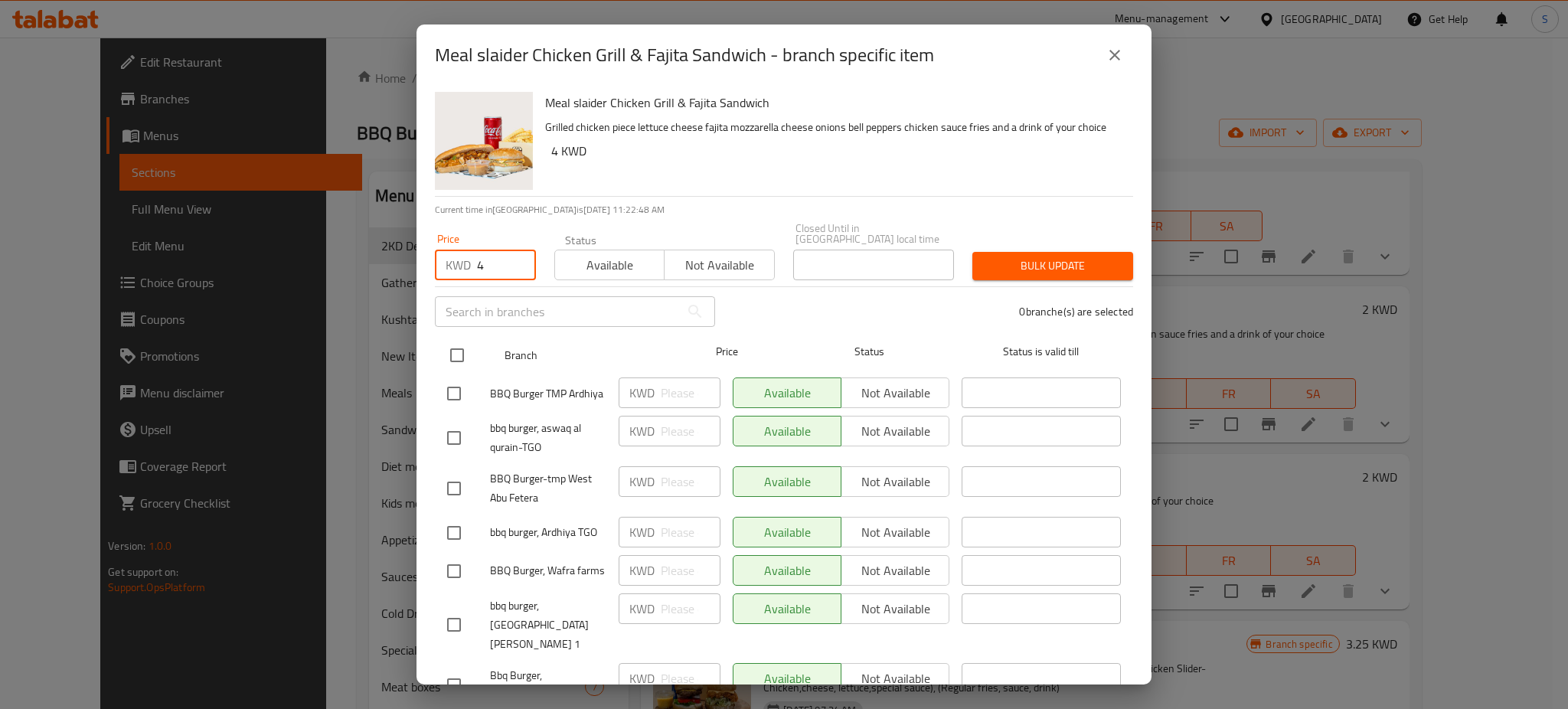
type input "4"
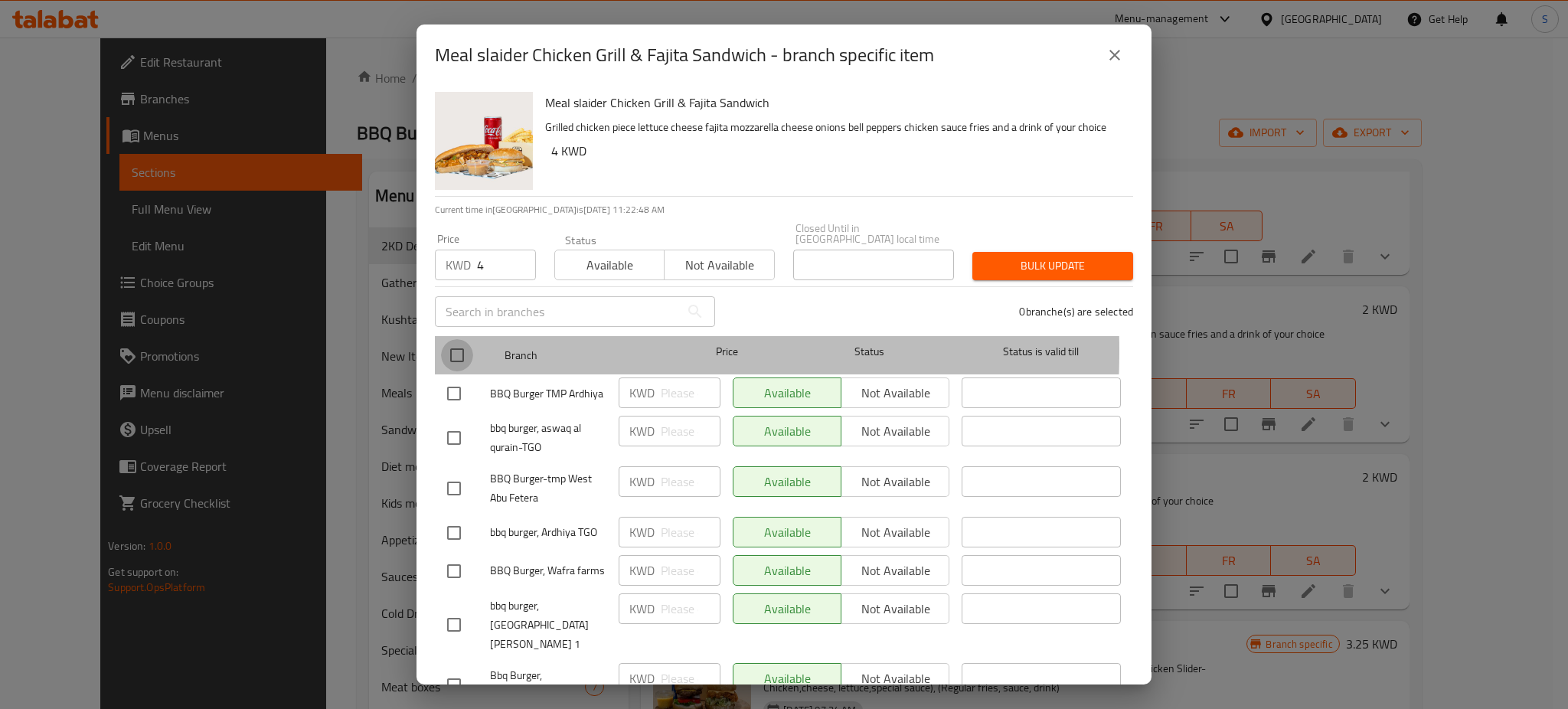
click at [461, 340] on input "checkbox" at bounding box center [457, 355] width 32 height 32
checkbox input "true"
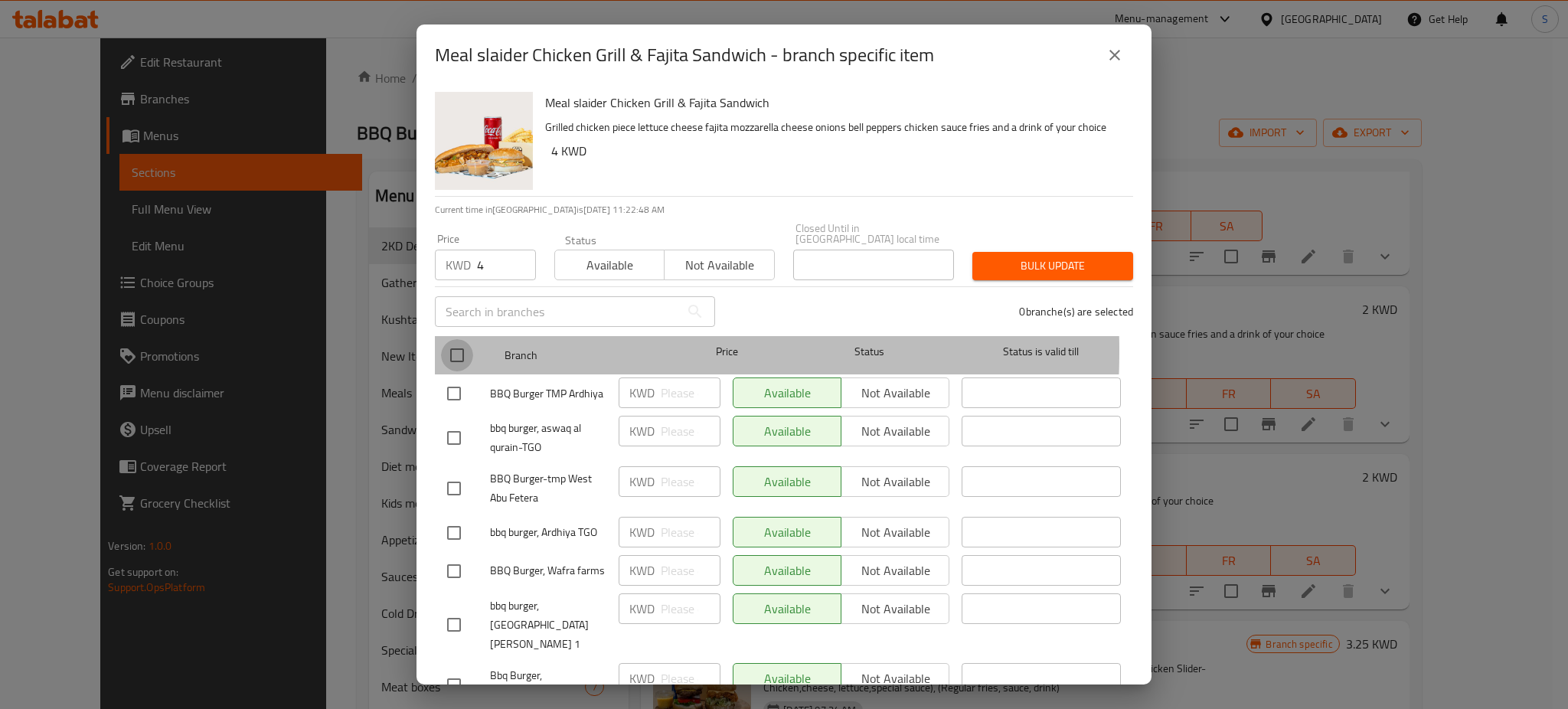
checkbox input "true"
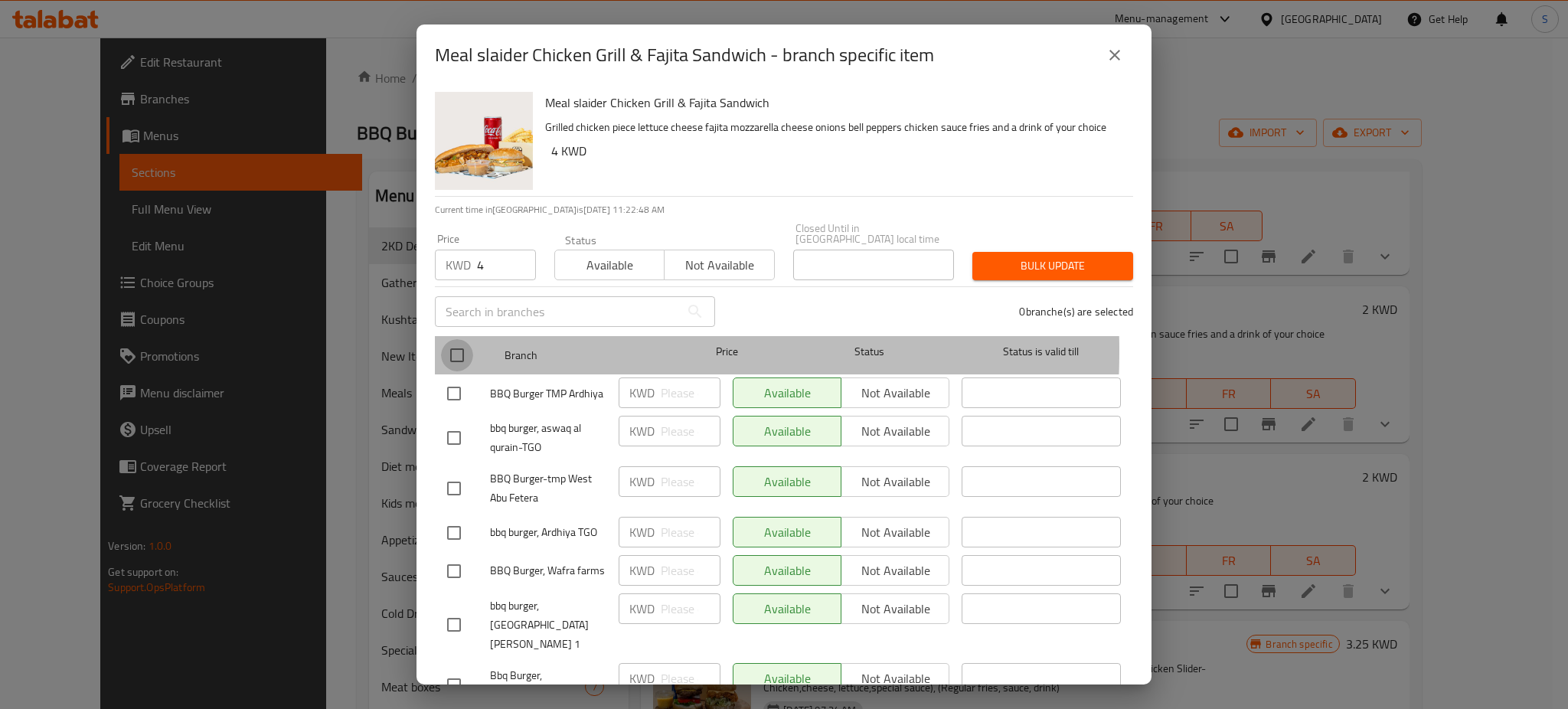
checkbox input "true"
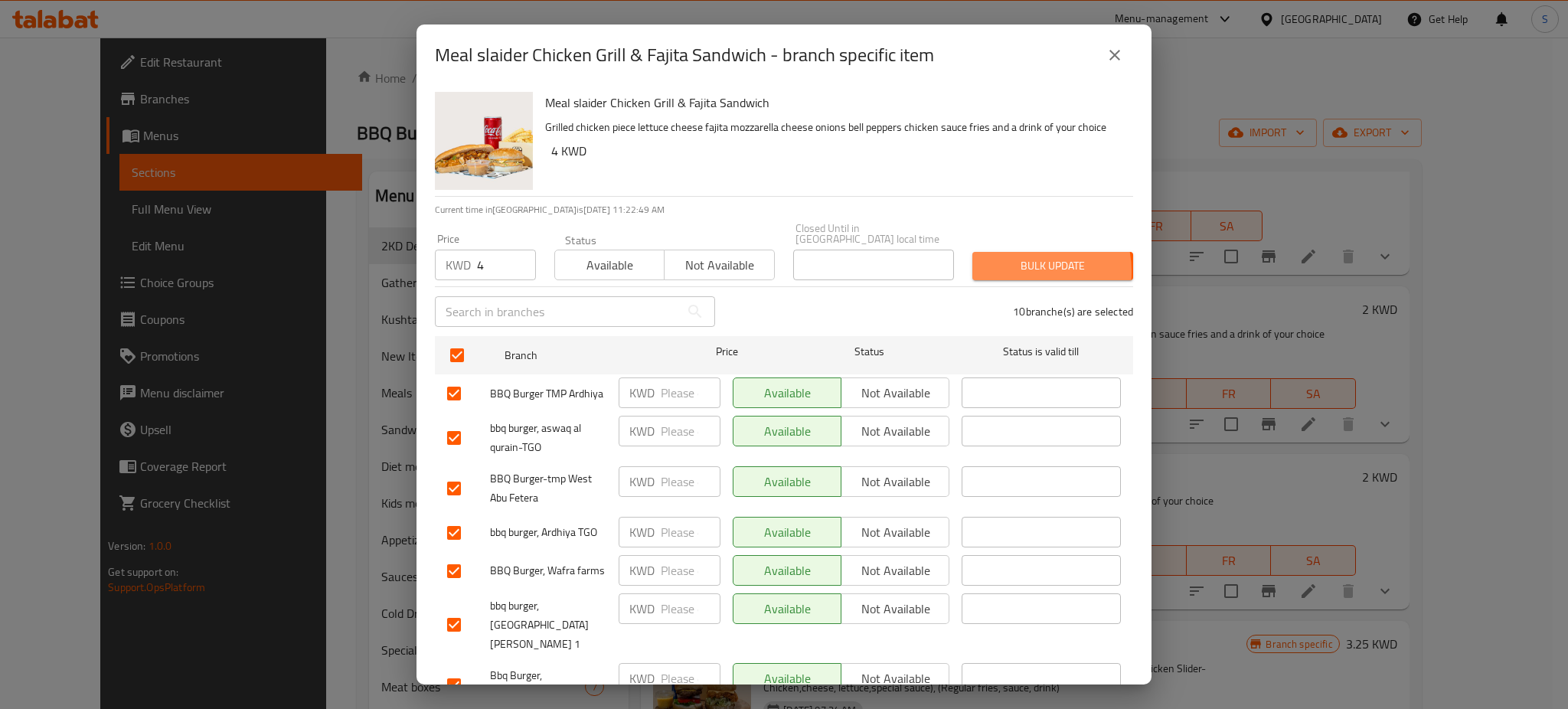
click at [1003, 261] on span "Bulk update" at bounding box center [1052, 266] width 136 height 19
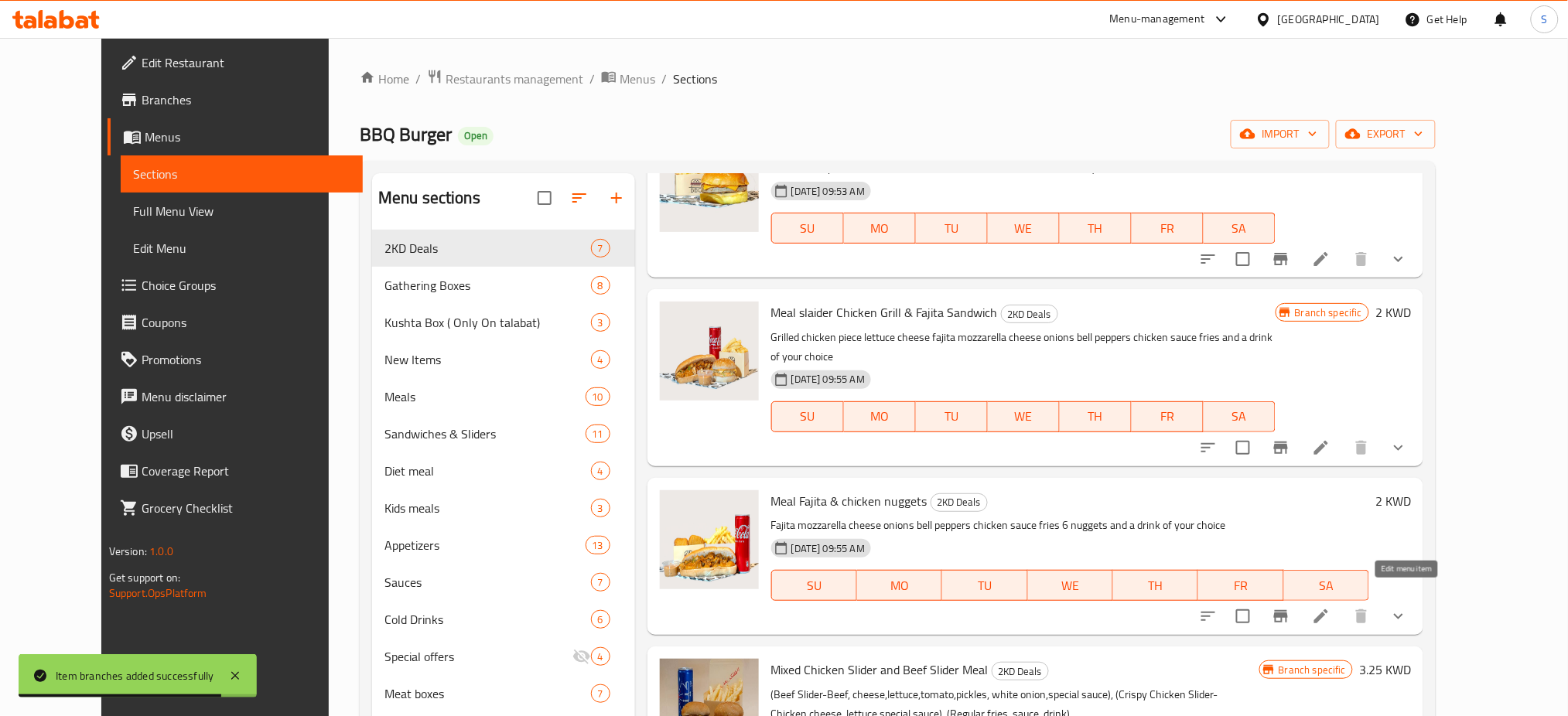
click at [1331, 607] on icon at bounding box center [1321, 616] width 18 height 18
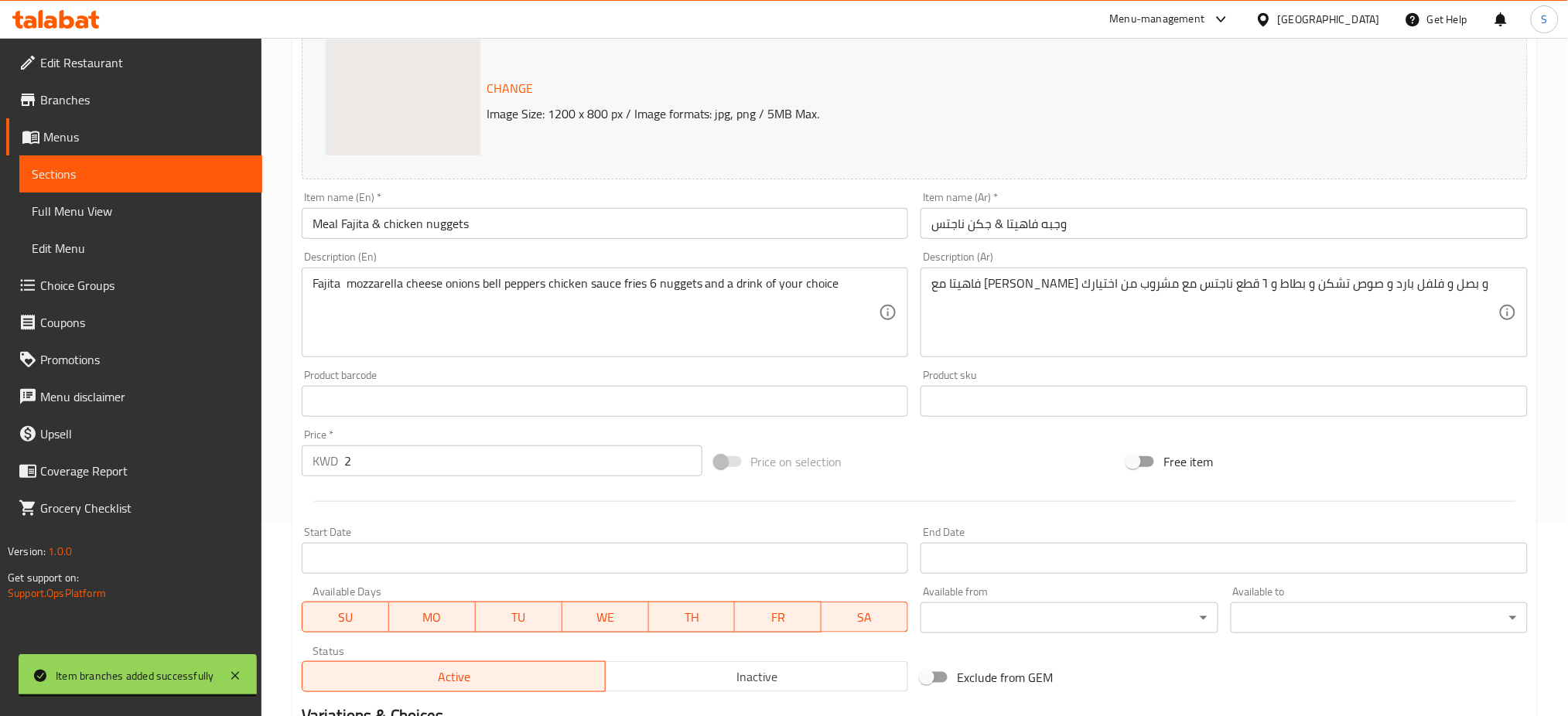
scroll to position [206, 0]
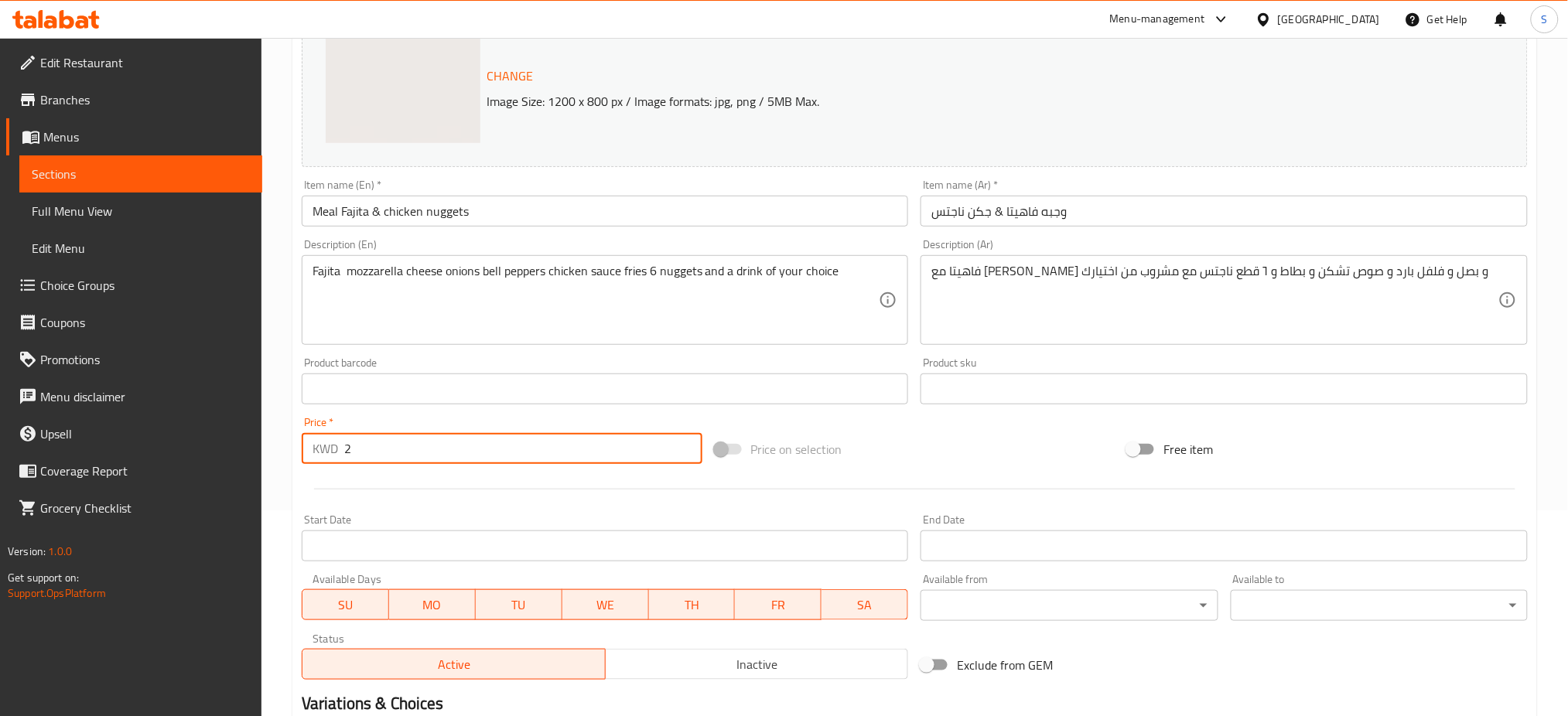
drag, startPoint x: 390, startPoint y: 445, endPoint x: 275, endPoint y: 450, distance: 115.1
click at [279, 458] on div "Home / Restaurants management / Menus / Sections / item / update 2KD Deals sect…" at bounding box center [914, 383] width 1307 height 1102
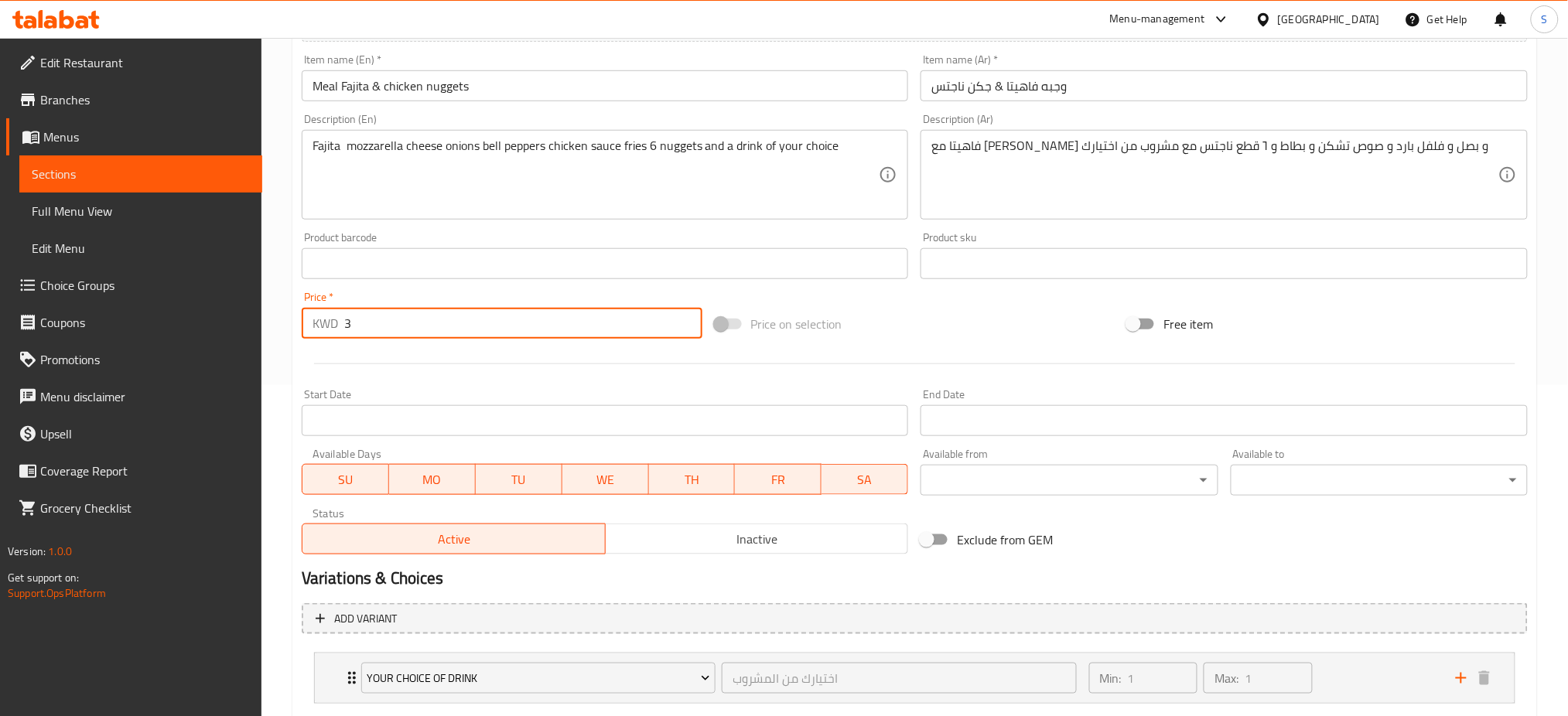
scroll to position [424, 0]
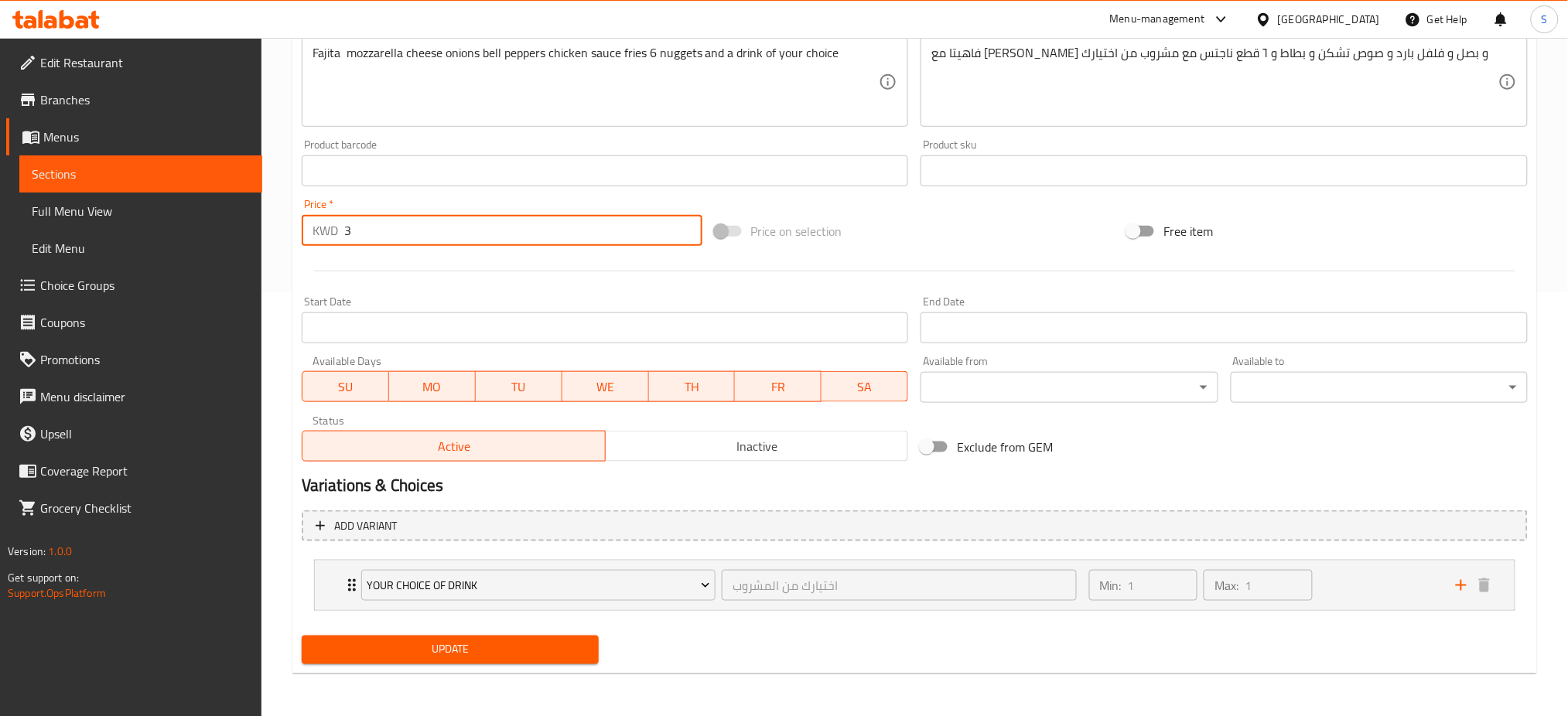
type input "3"
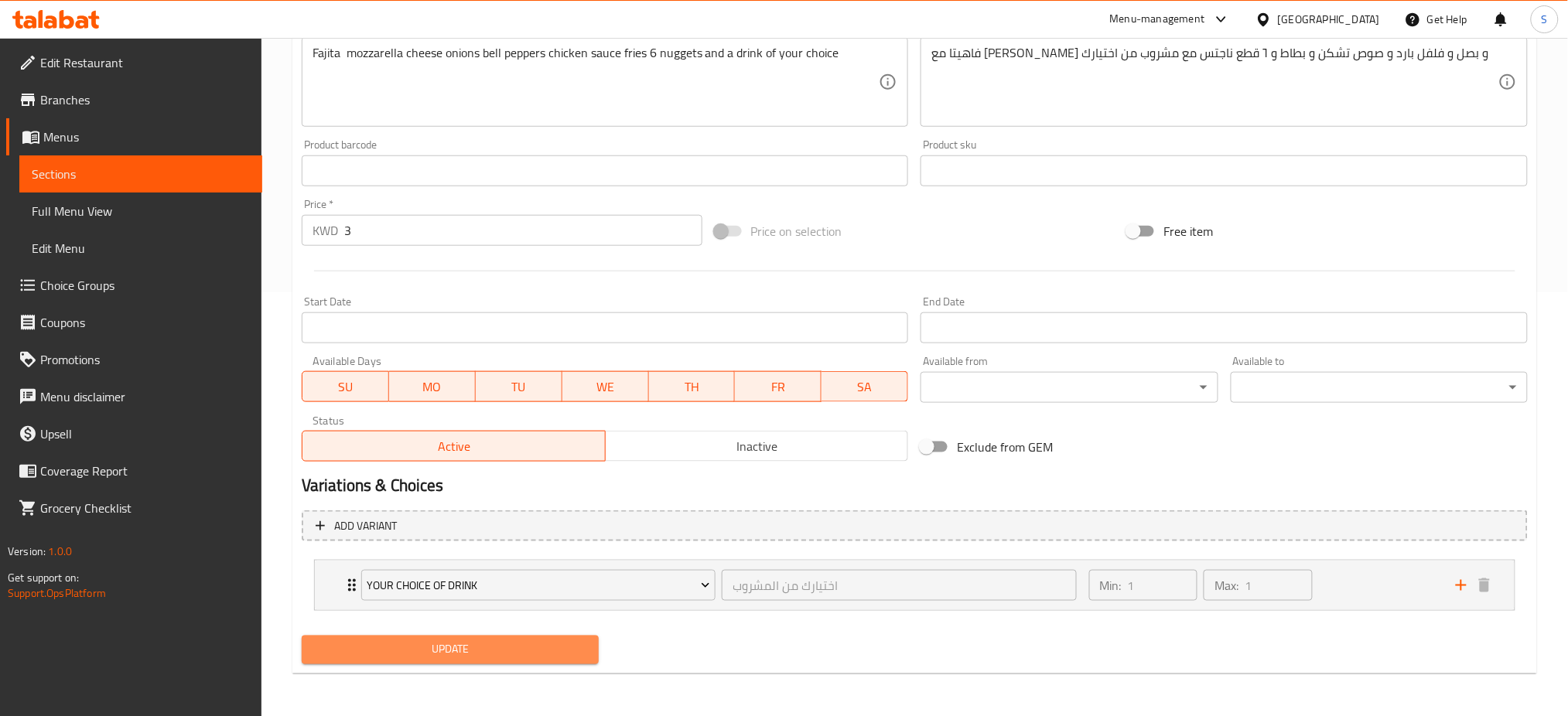
click at [504, 643] on span "Update" at bounding box center [450, 650] width 272 height 19
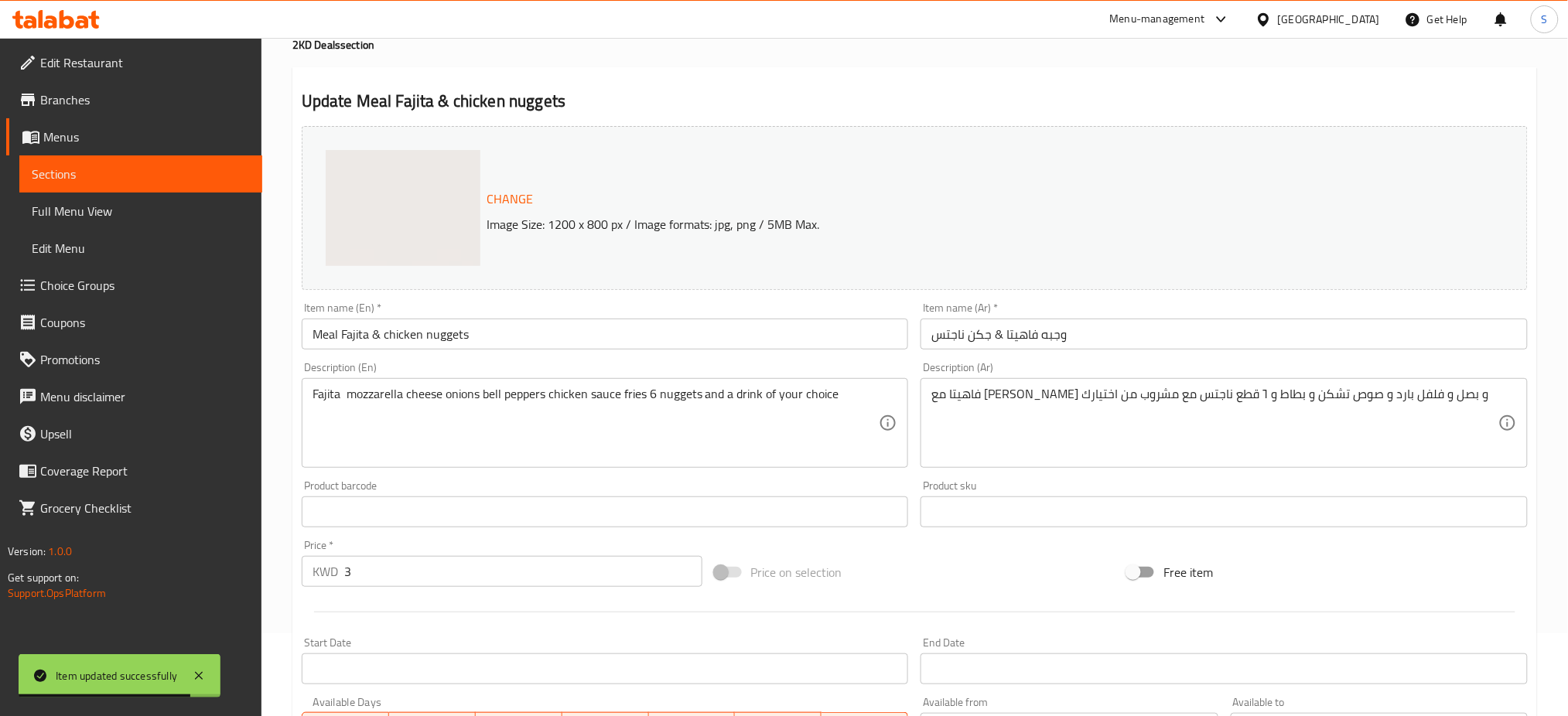
scroll to position [0, 0]
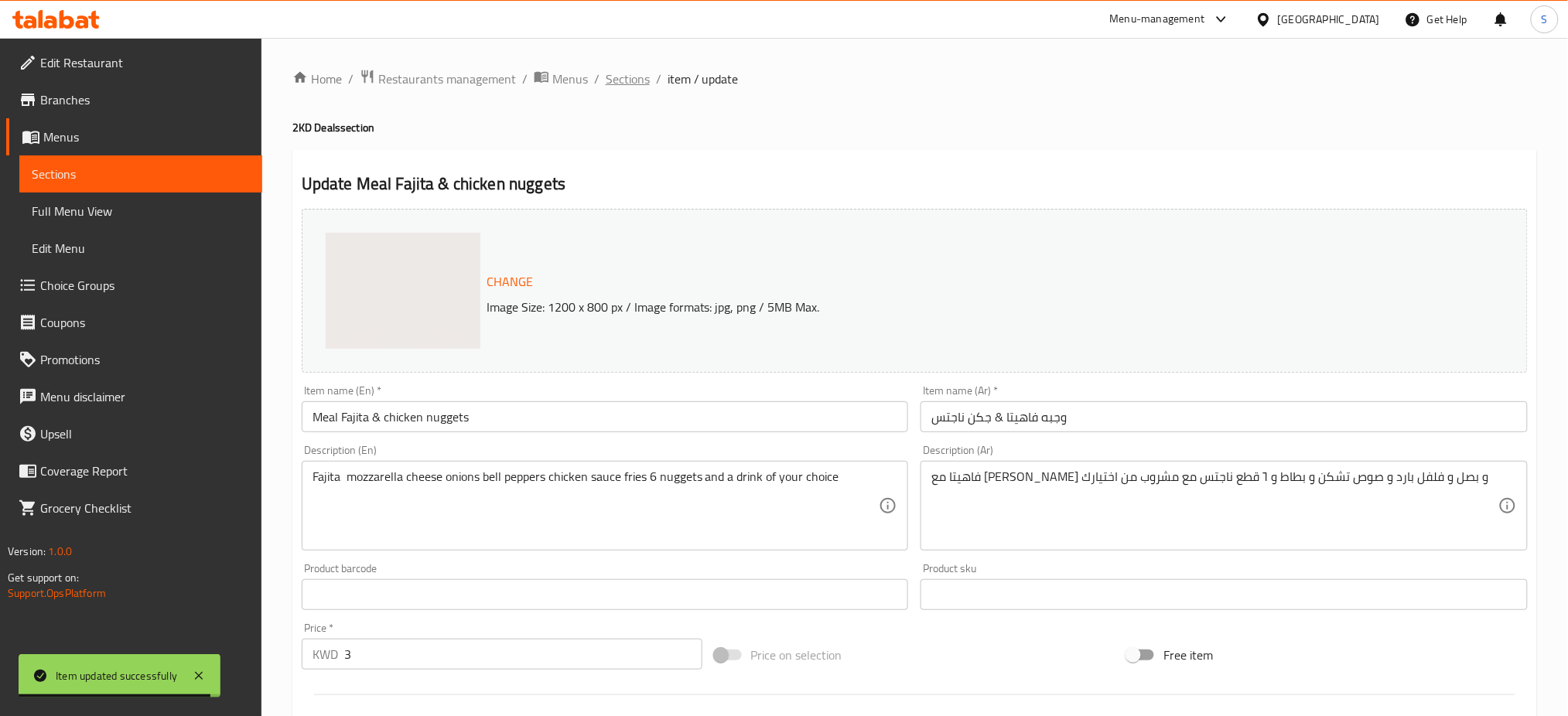
click at [628, 75] on span "Sections" at bounding box center [628, 78] width 44 height 18
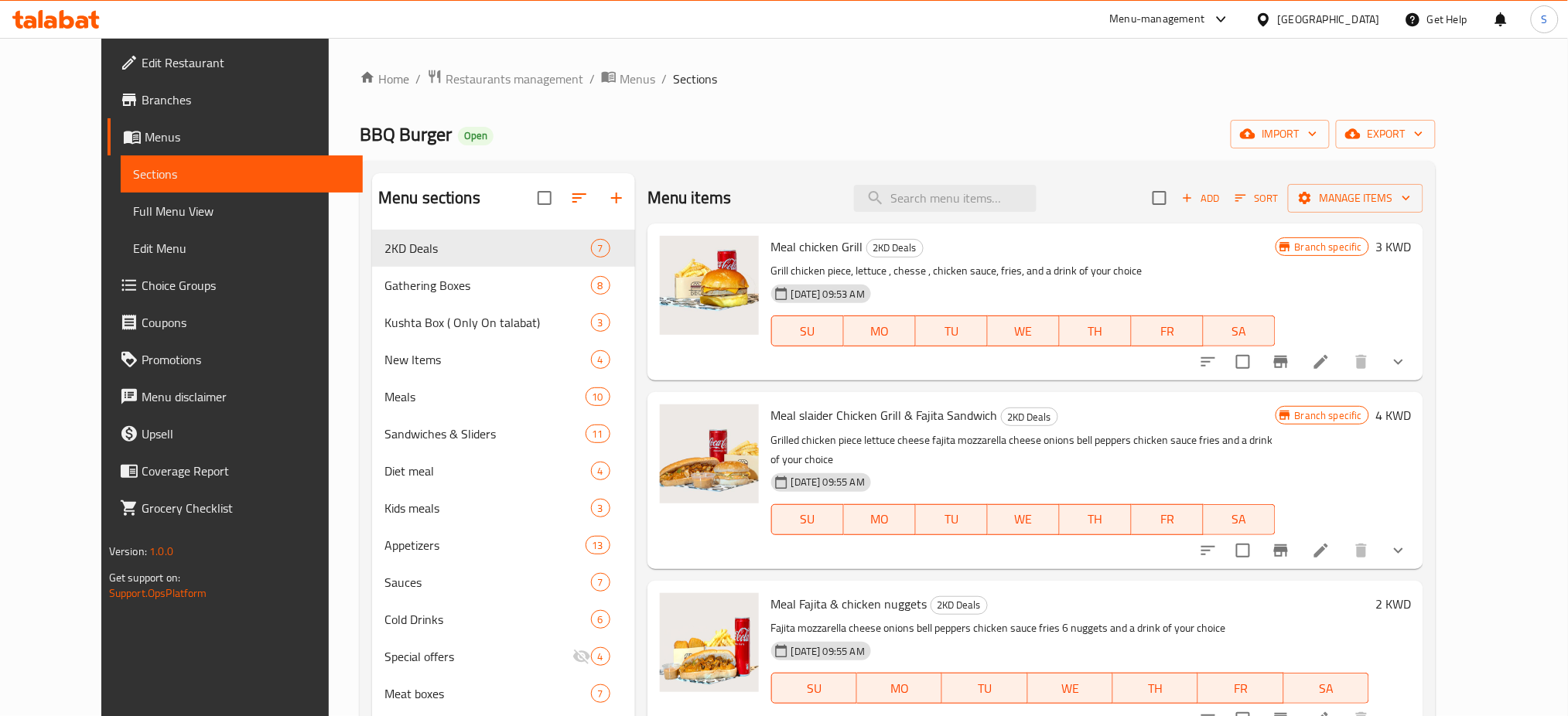
scroll to position [103, 0]
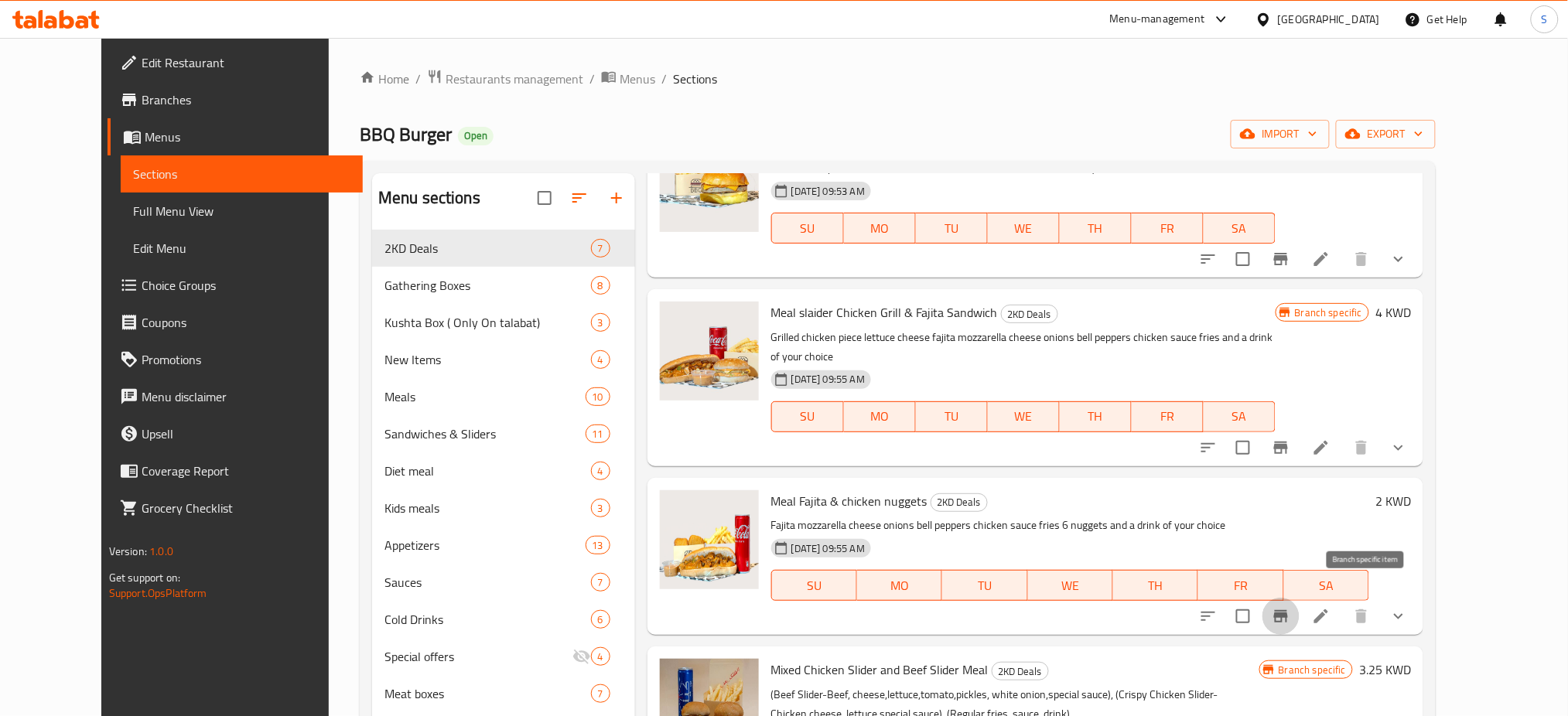
click at [1300, 602] on button "Branch-specific-item" at bounding box center [1281, 616] width 37 height 37
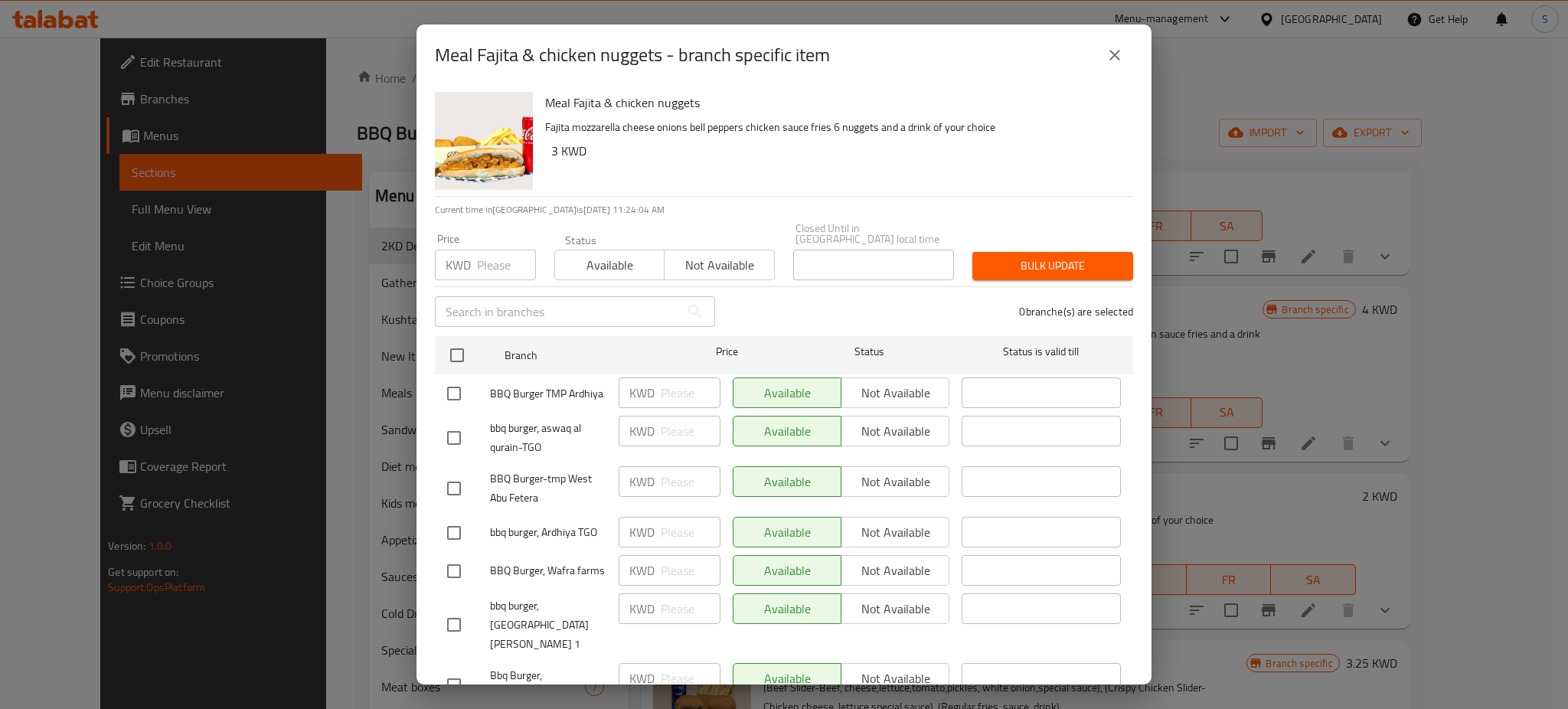
click at [486, 261] on input "number" at bounding box center [506, 265] width 59 height 30
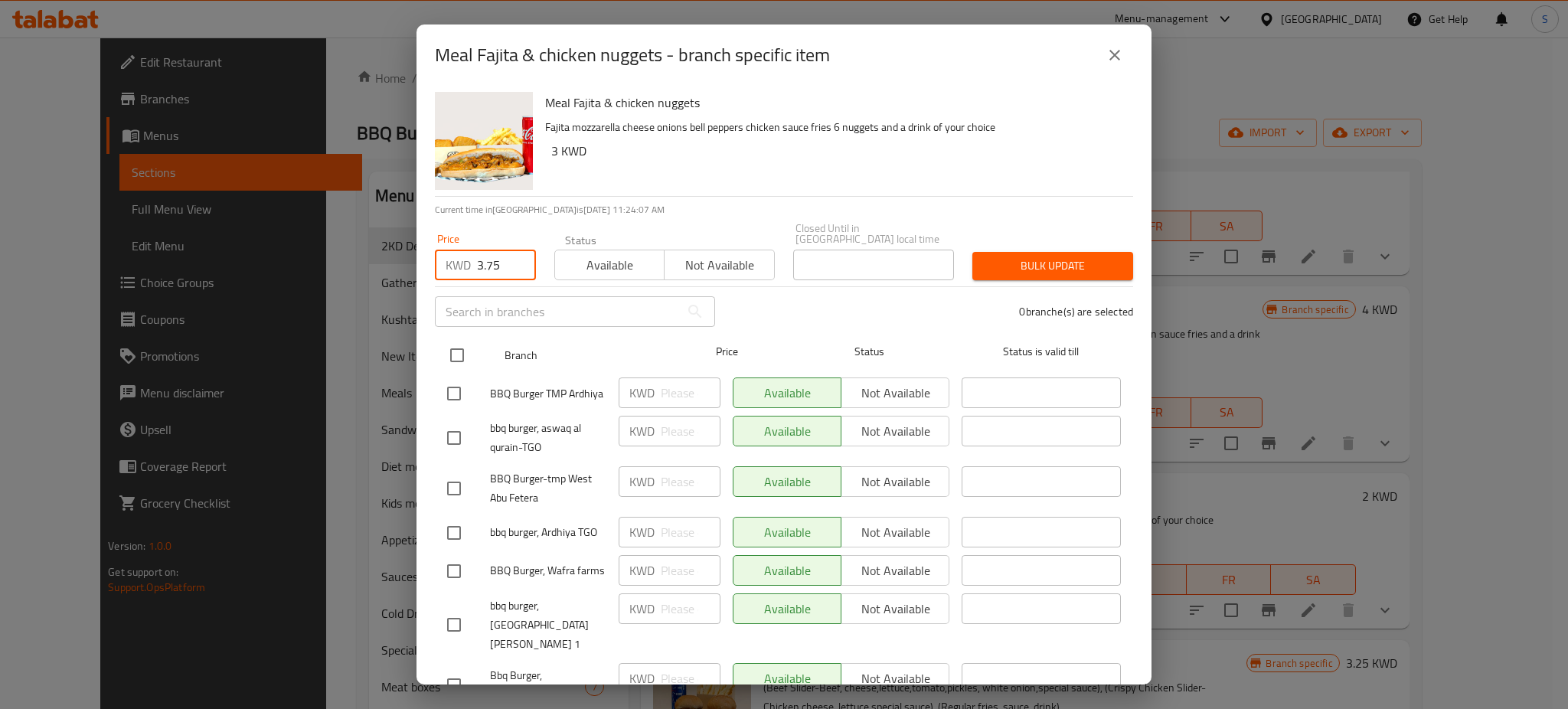
type input "3.75"
click at [463, 350] on input "checkbox" at bounding box center [457, 355] width 32 height 32
checkbox input "true"
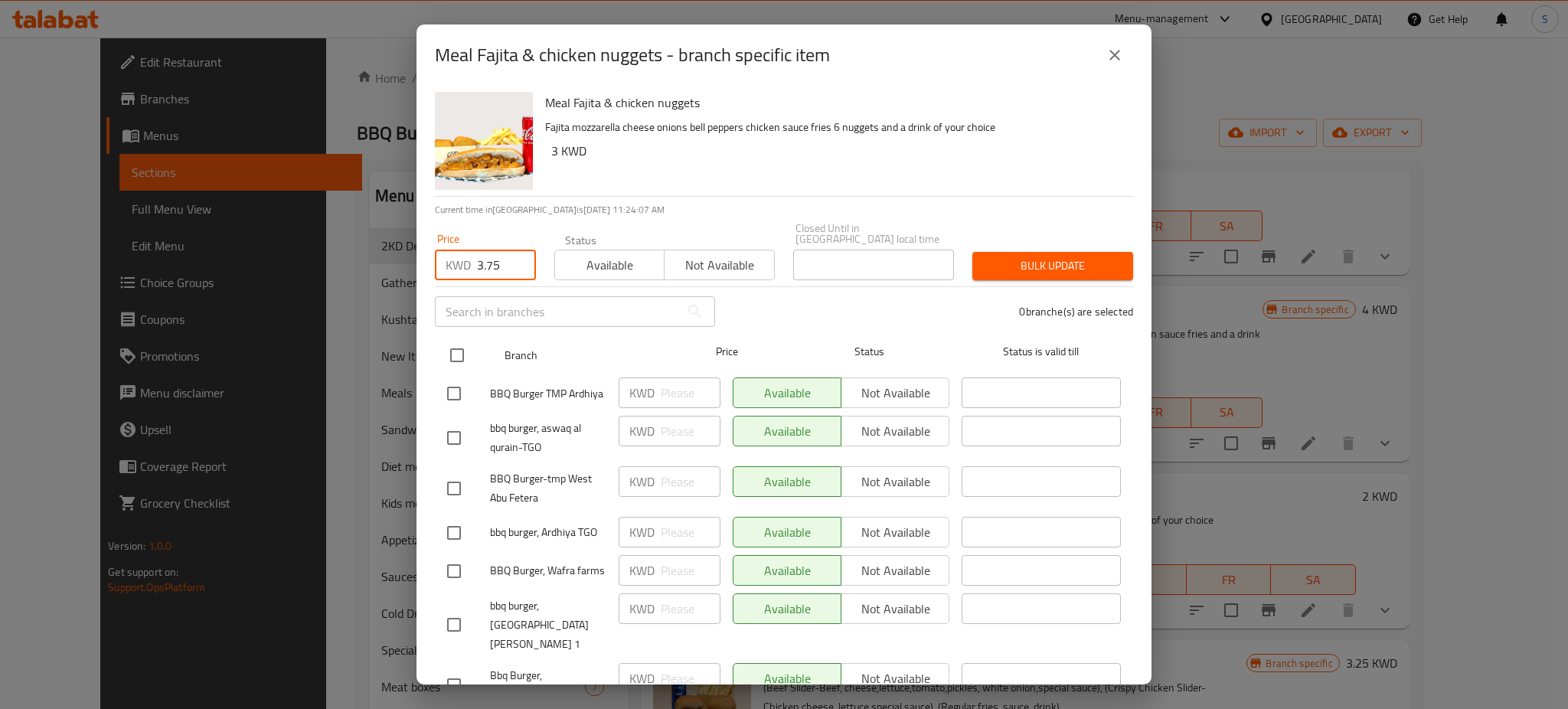
checkbox input "true"
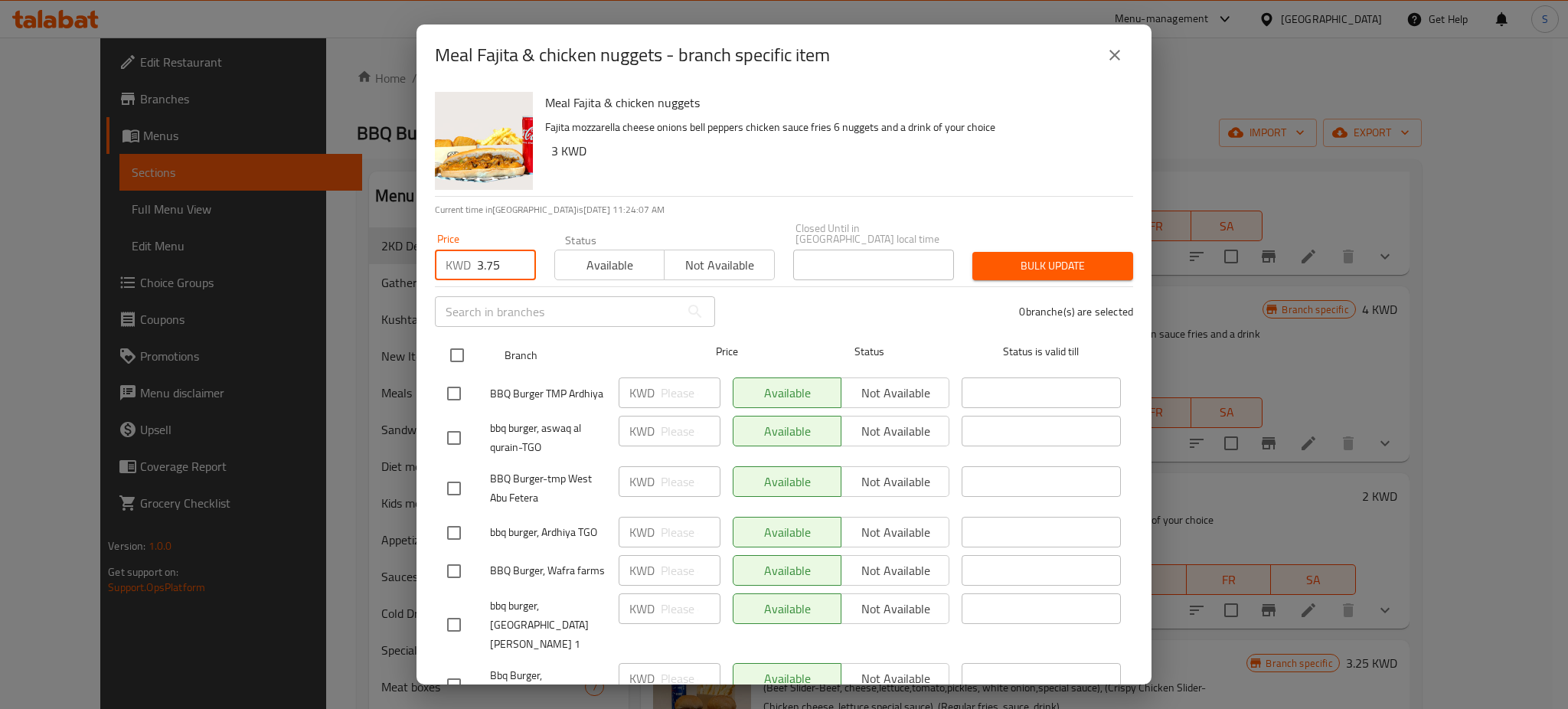
checkbox input "true"
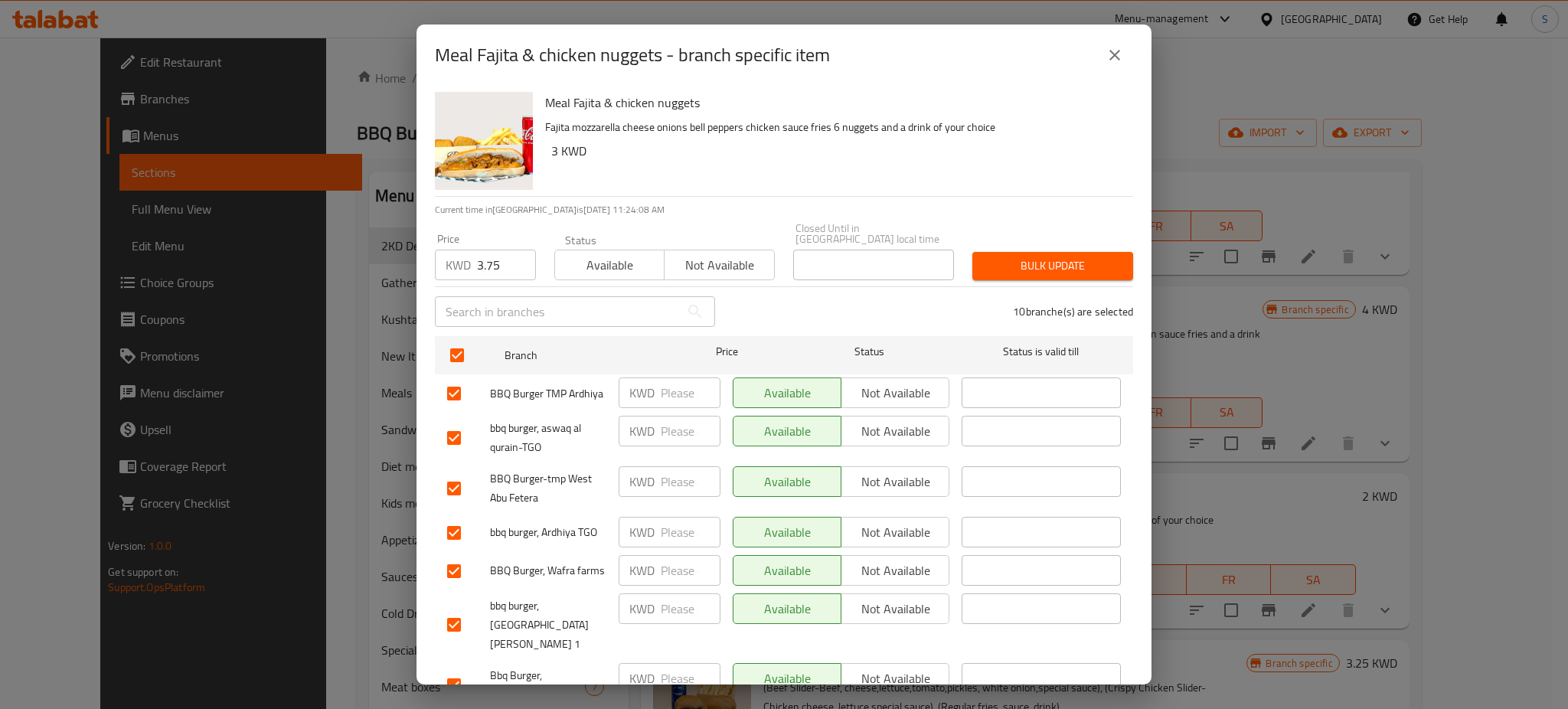
click at [1009, 257] on span "Bulk update" at bounding box center [1052, 266] width 136 height 19
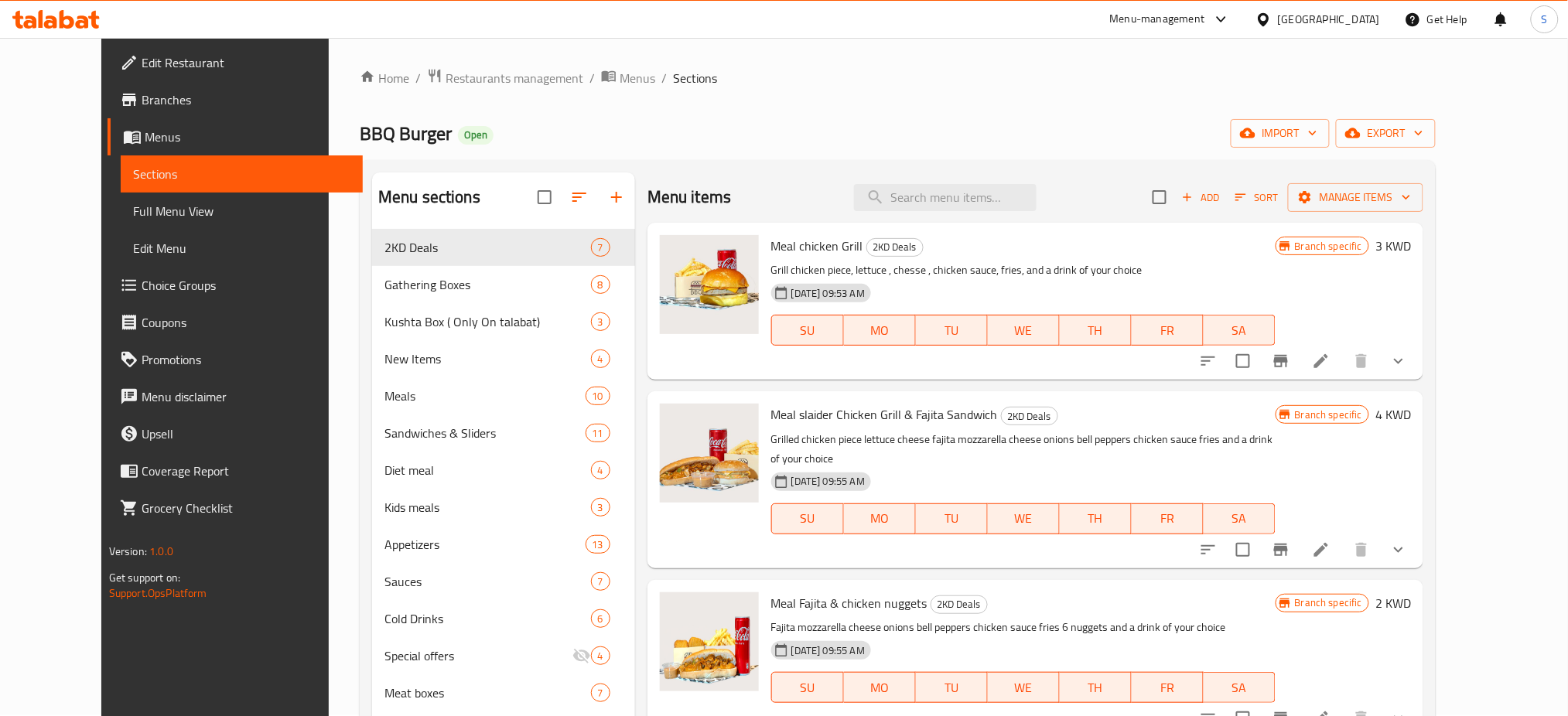
scroll to position [0, 0]
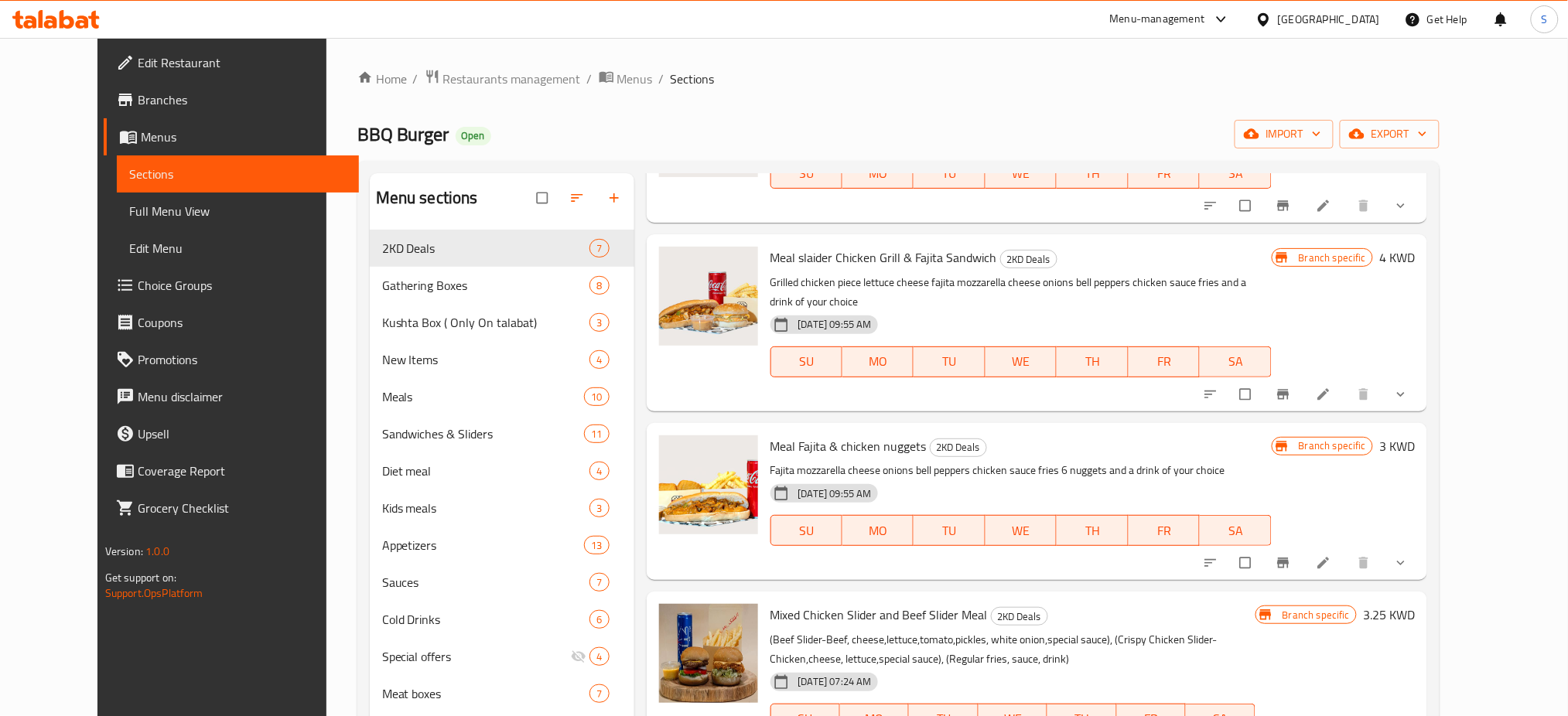
scroll to position [206, 0]
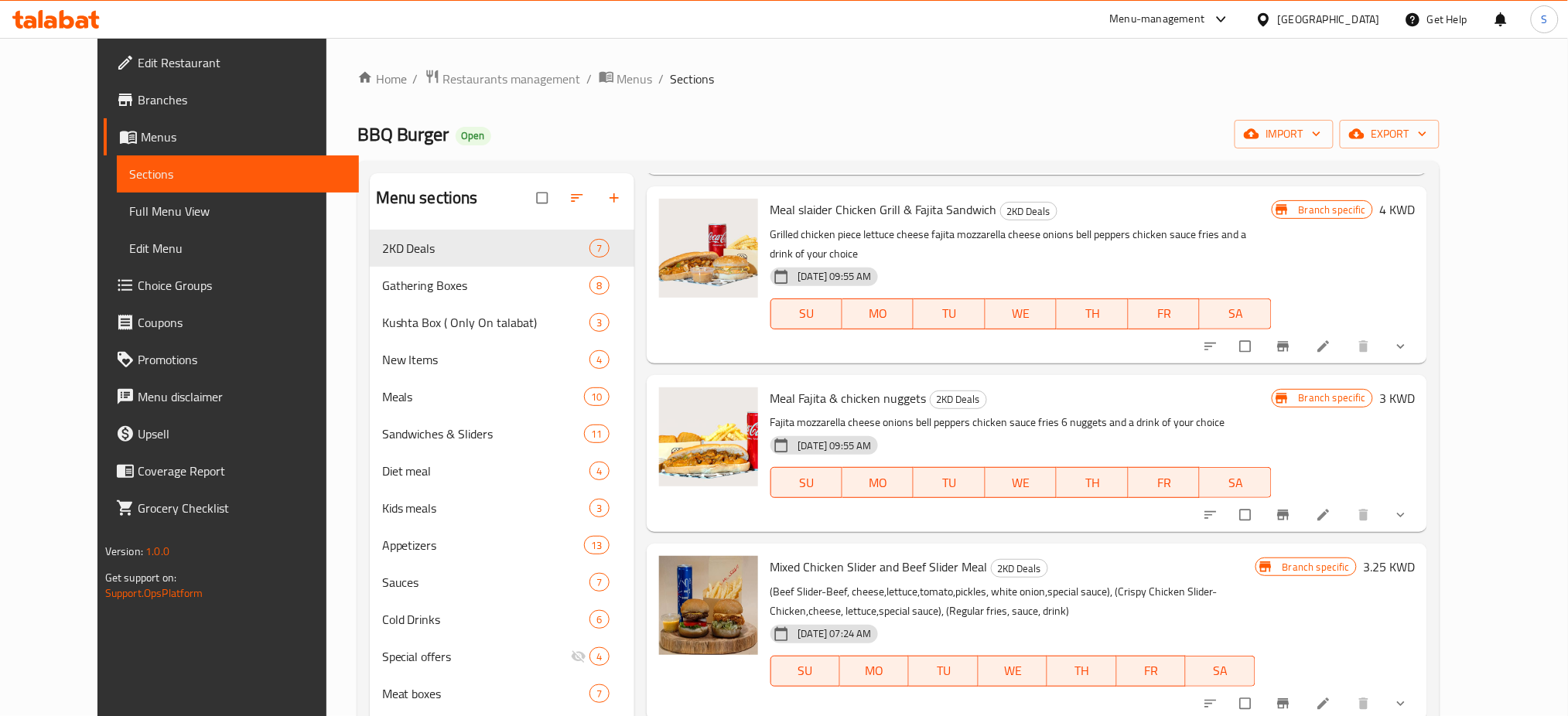
click at [1415, 387] on h6 "3 KWD" at bounding box center [1397, 398] width 36 height 22
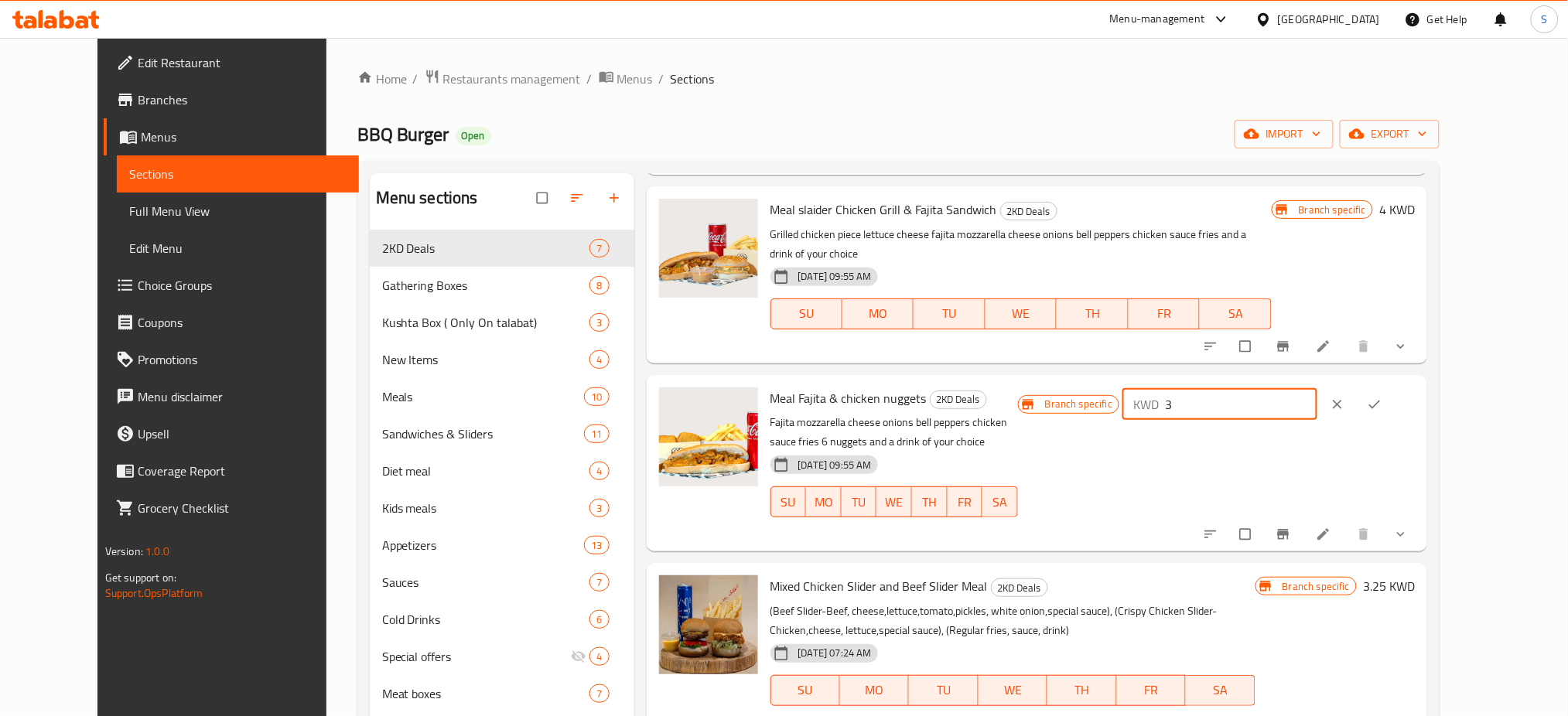
click at [1314, 394] on input "3" at bounding box center [1241, 405] width 153 height 31
type input "3.75"
click at [1382, 397] on icon "ok" at bounding box center [1375, 405] width 15 height 15
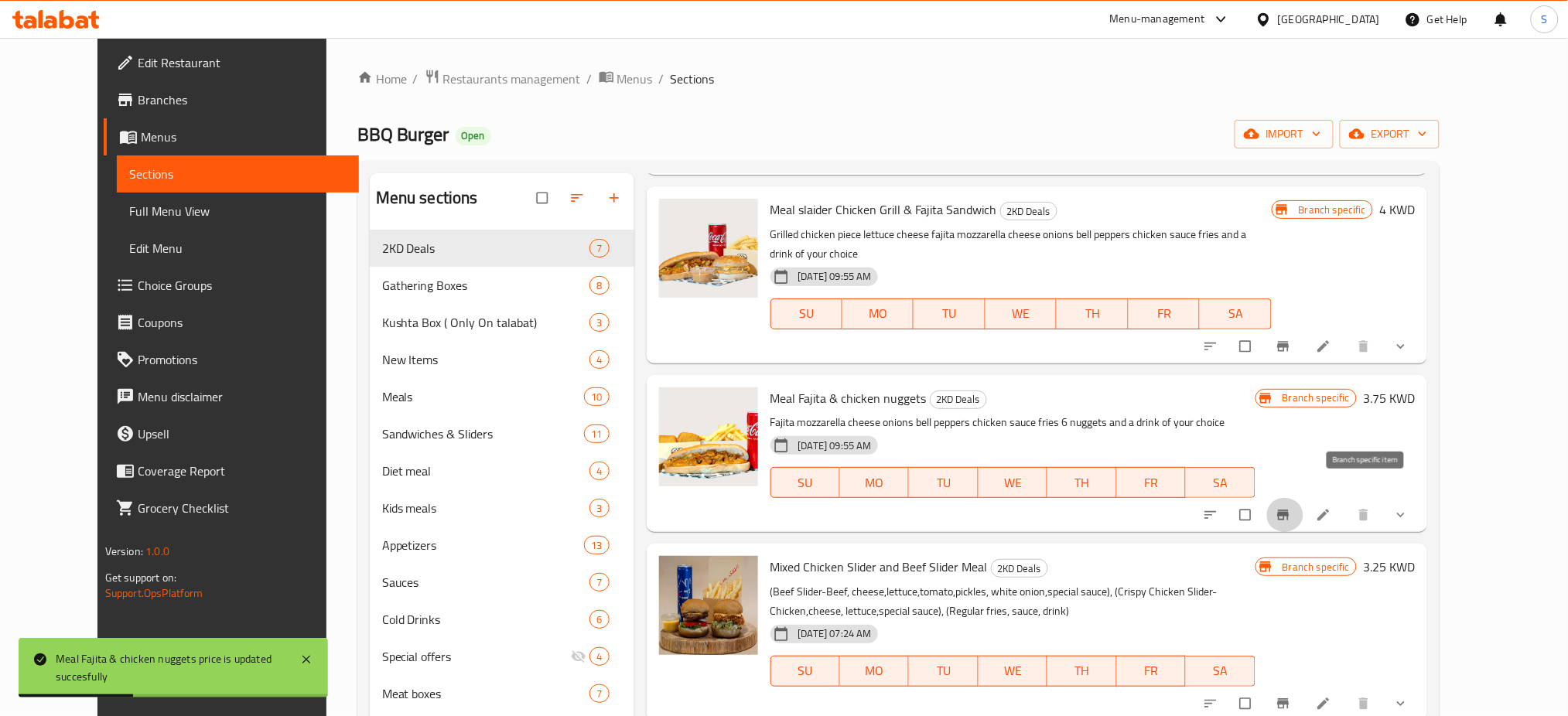
click at [1289, 510] on icon "Branch-specific-item" at bounding box center [1283, 515] width 12 height 10
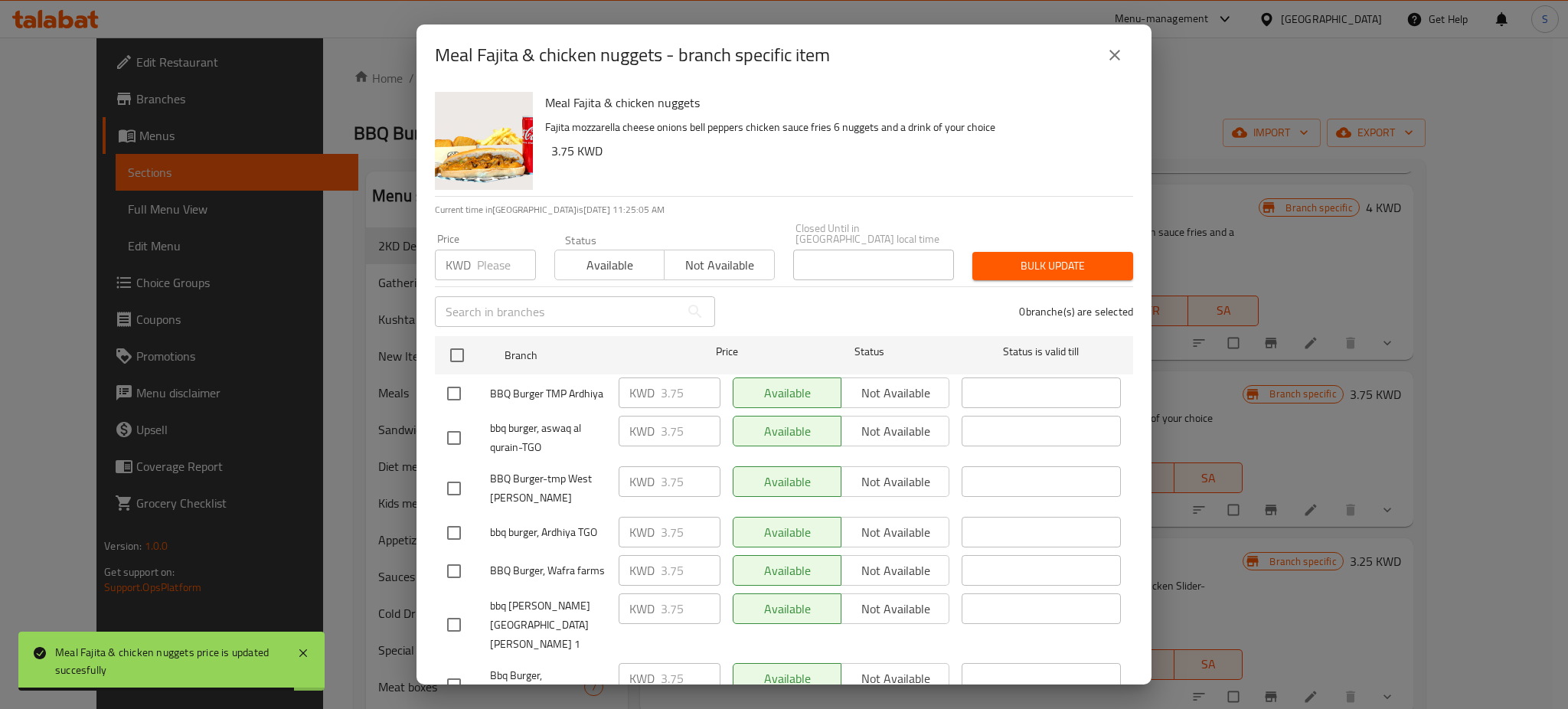
click at [1117, 61] on icon "close" at bounding box center [1114, 54] width 18 height 18
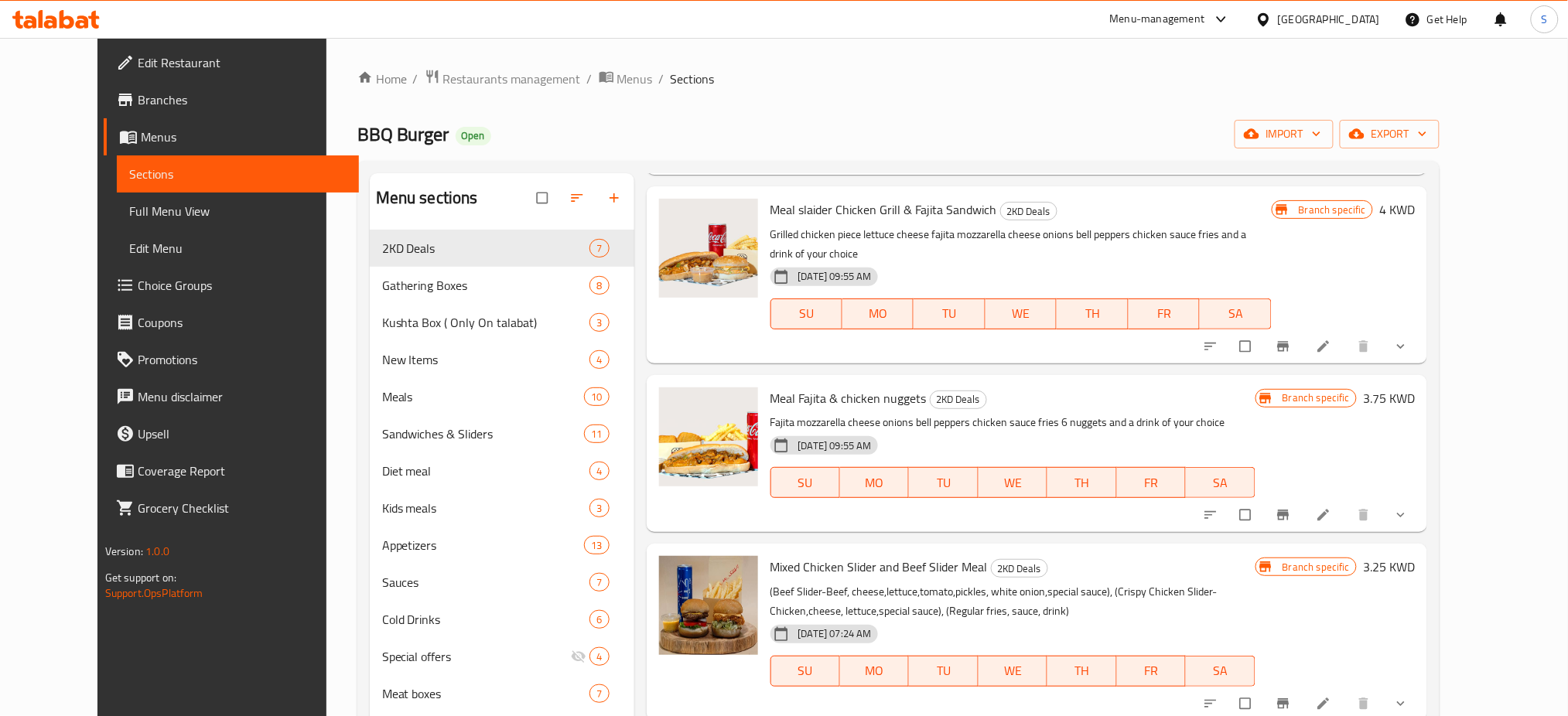
click at [137, 97] on span "Branches" at bounding box center [242, 99] width 210 height 18
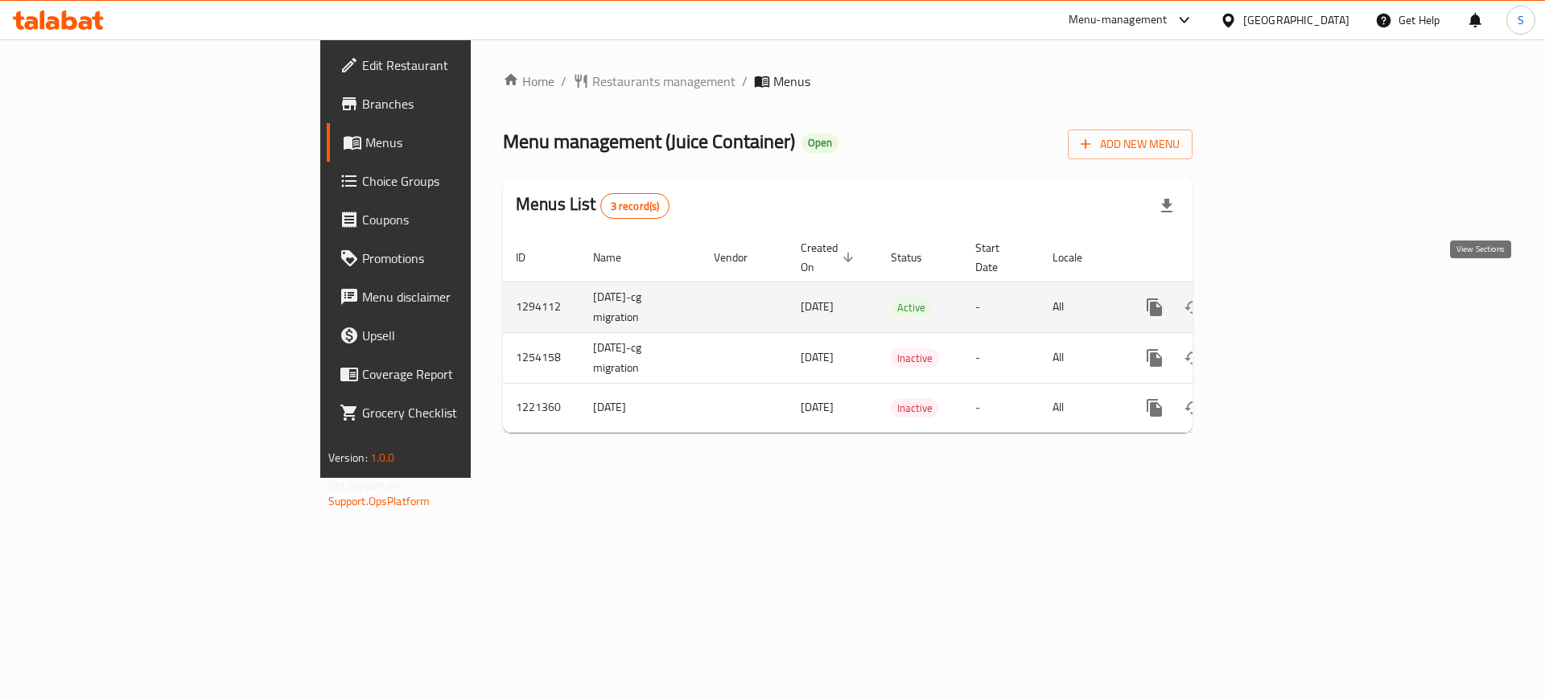
click at [1280, 298] on icon "enhanced table" at bounding box center [1270, 307] width 19 height 19
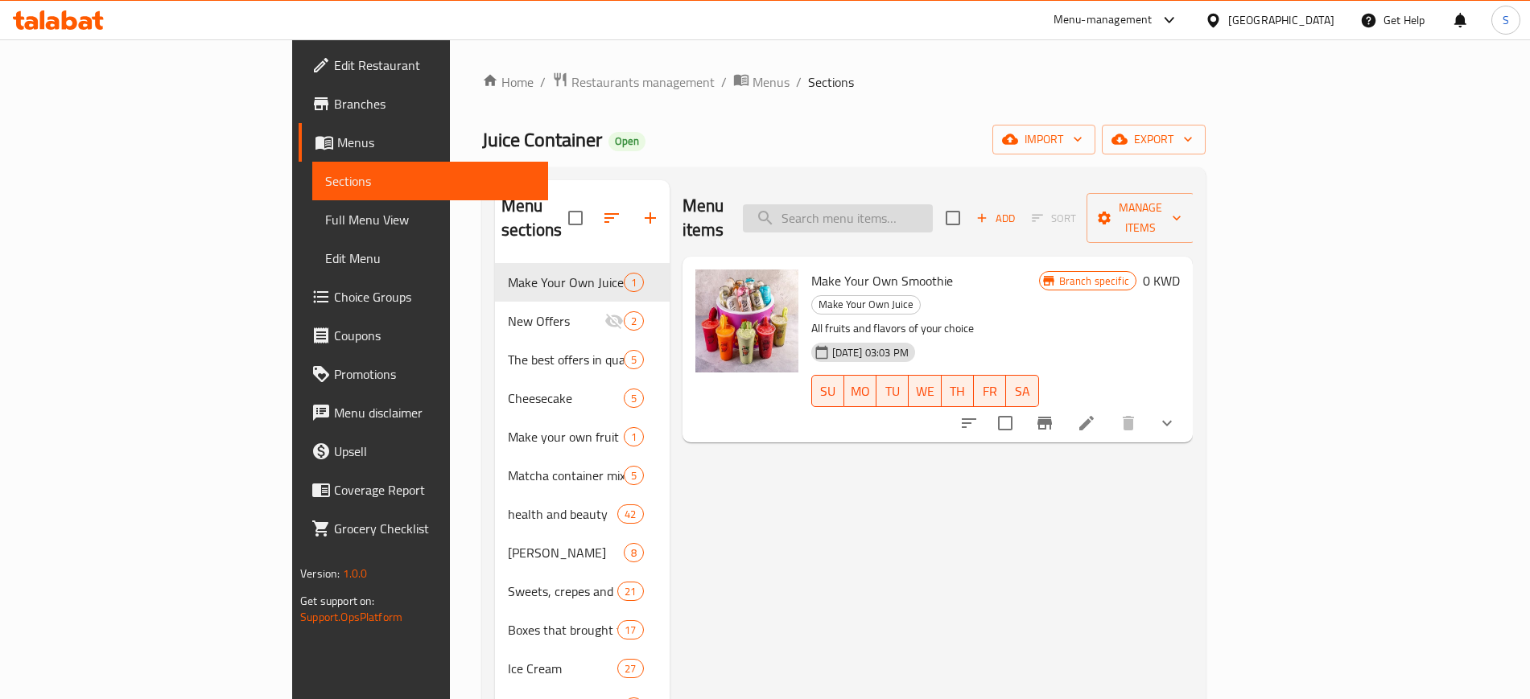
click at [908, 212] on input "search" at bounding box center [838, 218] width 190 height 28
paste input "Mini Juice Box"
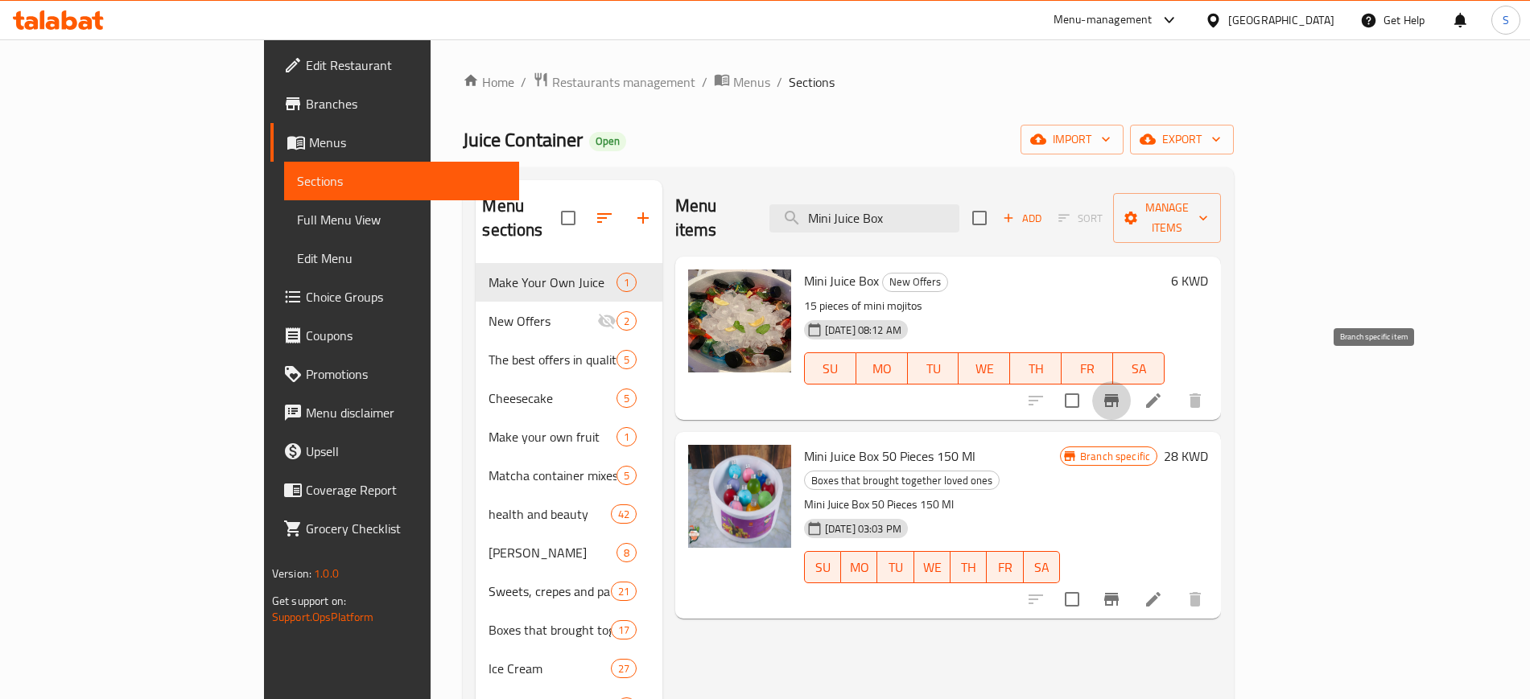
click at [1131, 382] on button "Branch-specific-item" at bounding box center [1111, 400] width 39 height 39
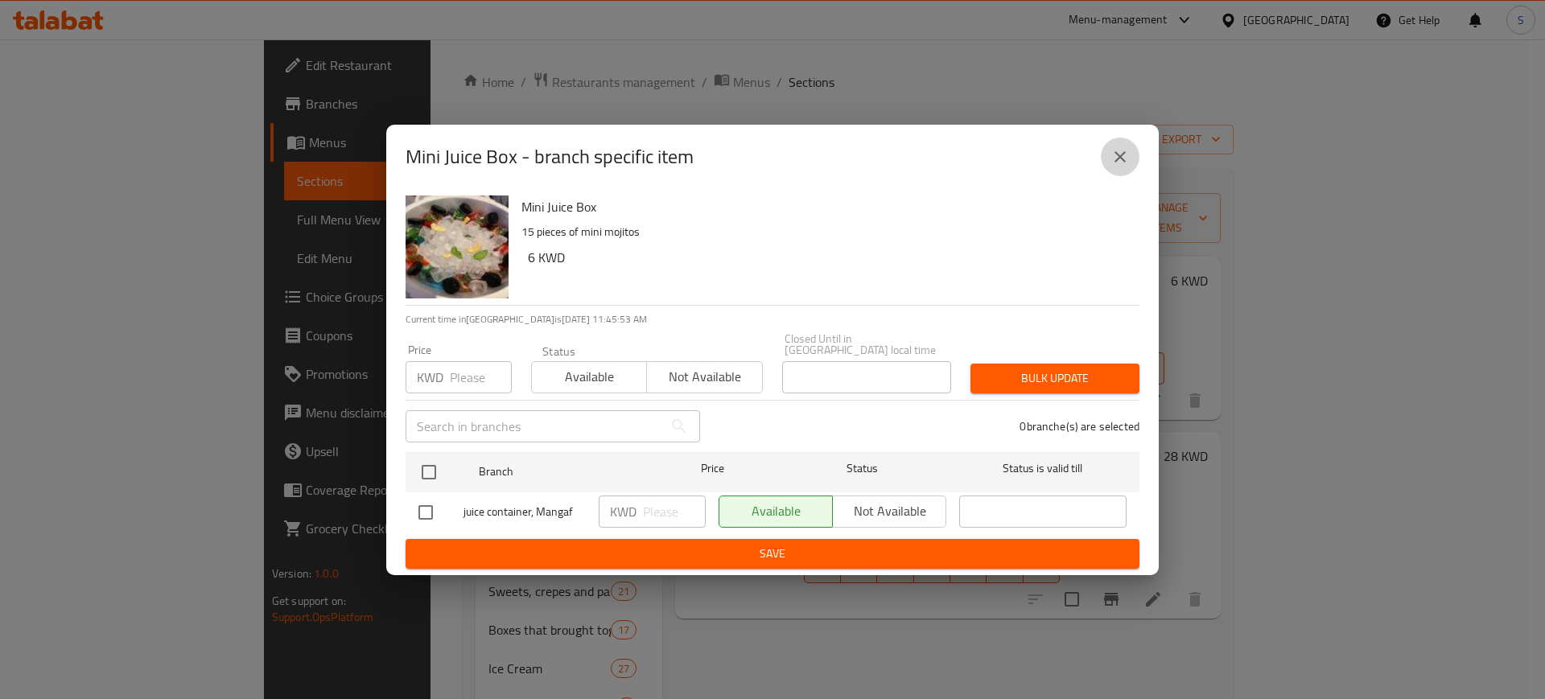
click at [1118, 165] on icon "close" at bounding box center [1119, 156] width 19 height 19
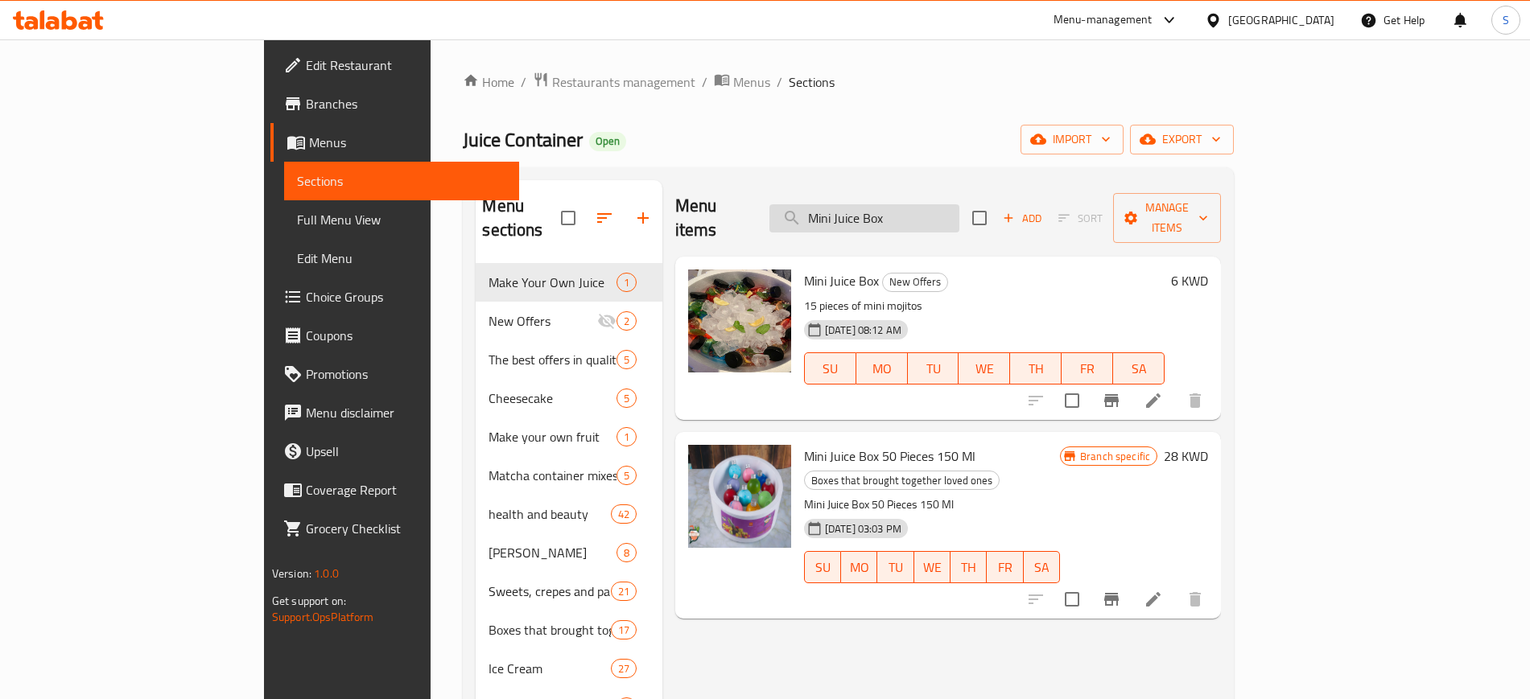
click at [959, 211] on input "Mini Juice Box" at bounding box center [864, 218] width 190 height 28
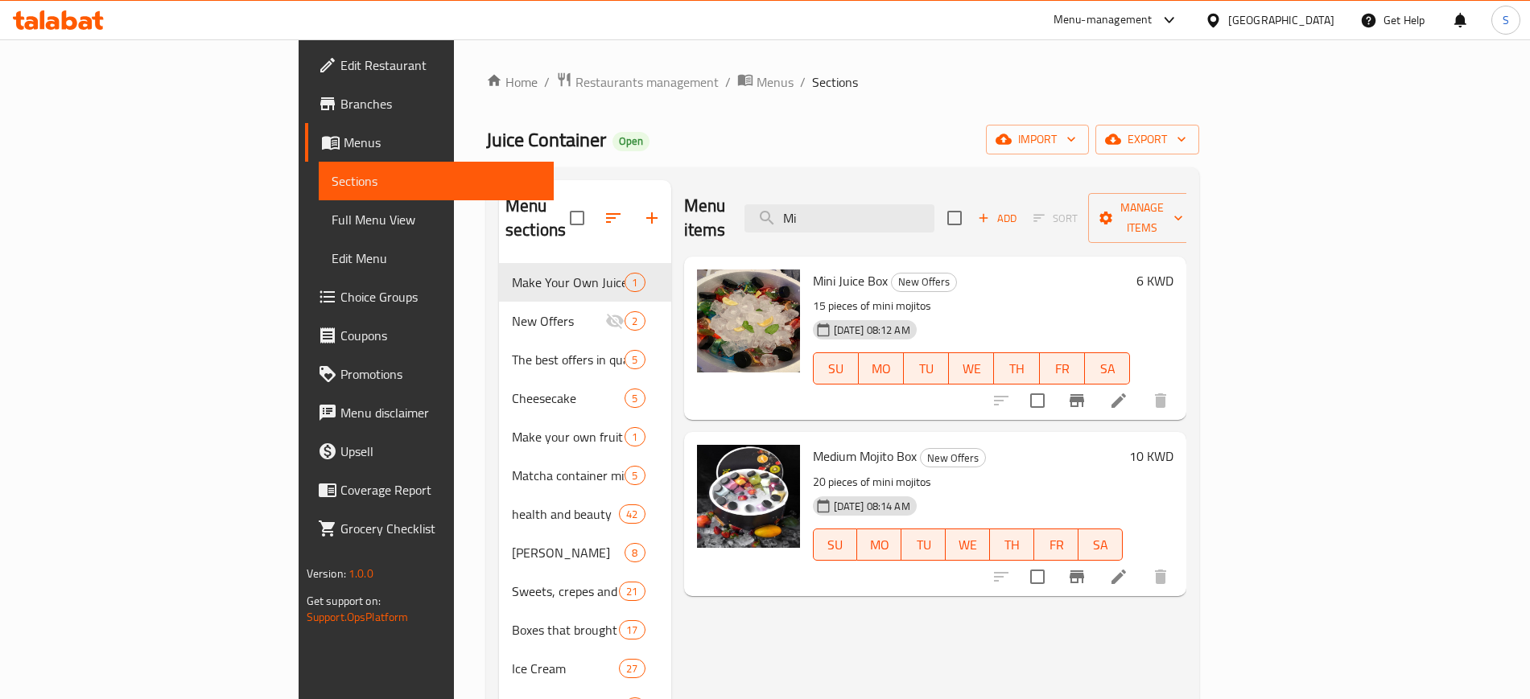
type input "M"
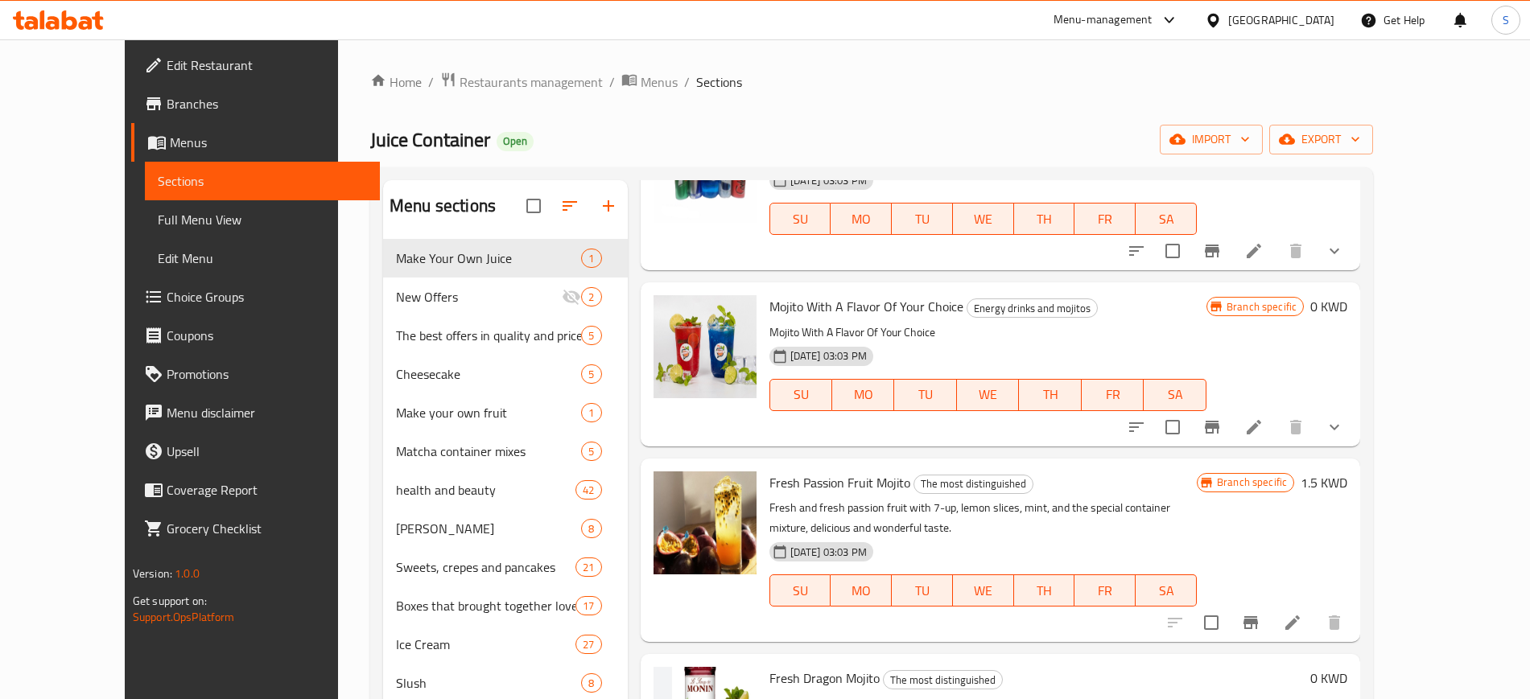
scroll to position [1006, 0]
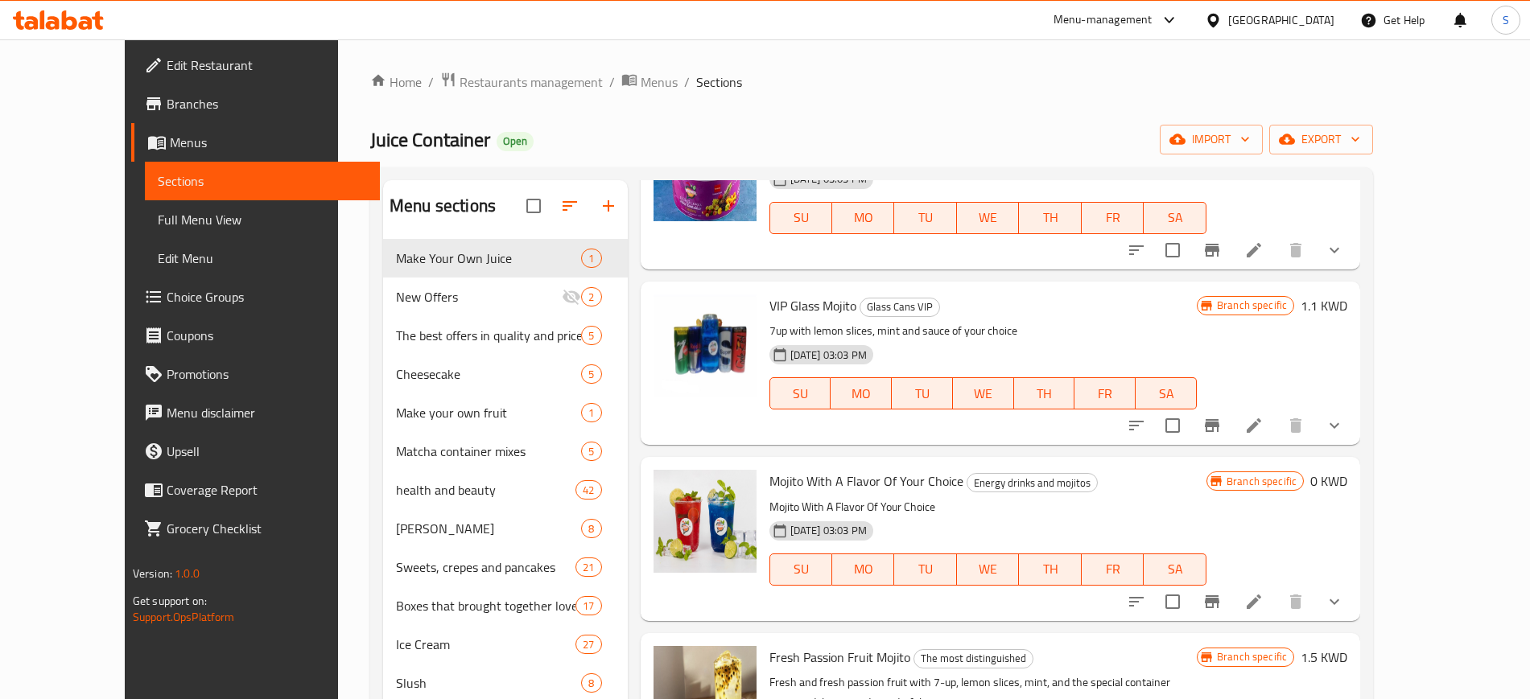
type input "mojito"
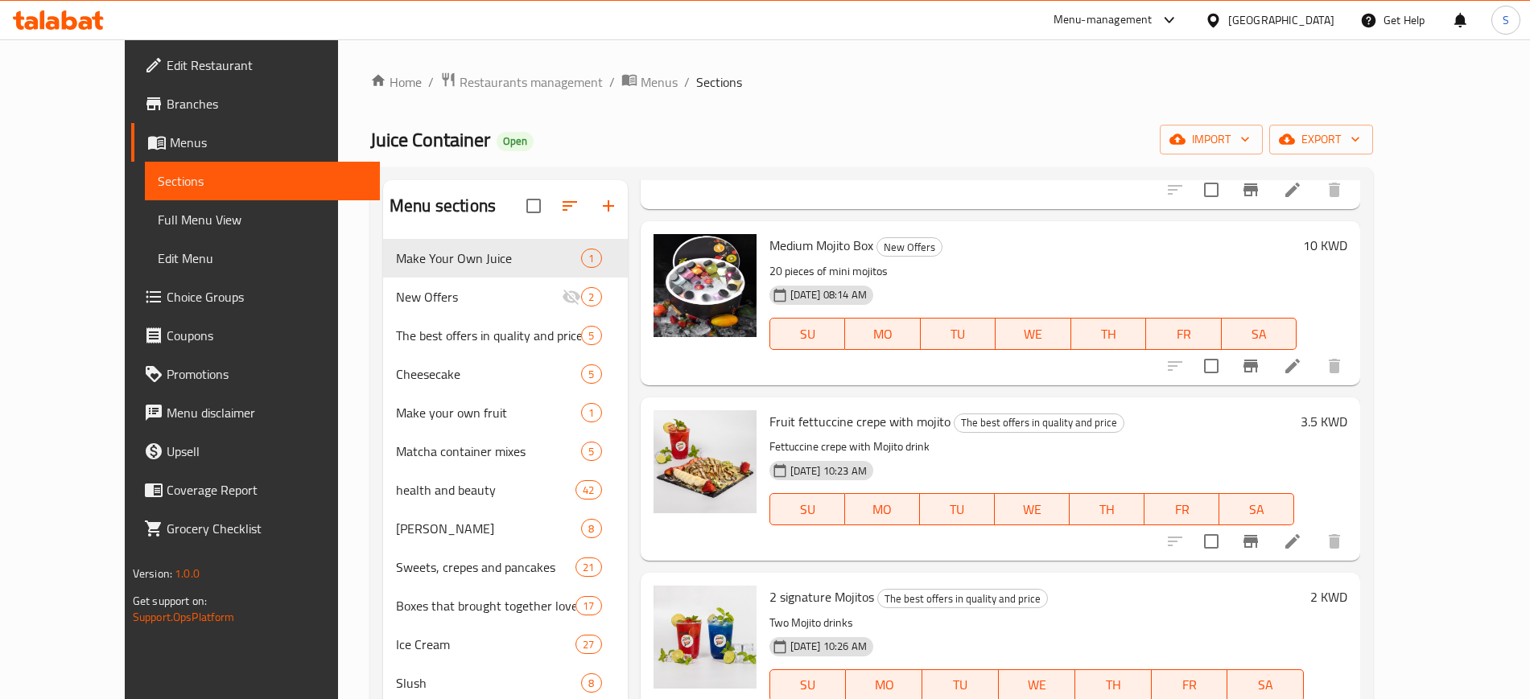
scroll to position [0, 0]
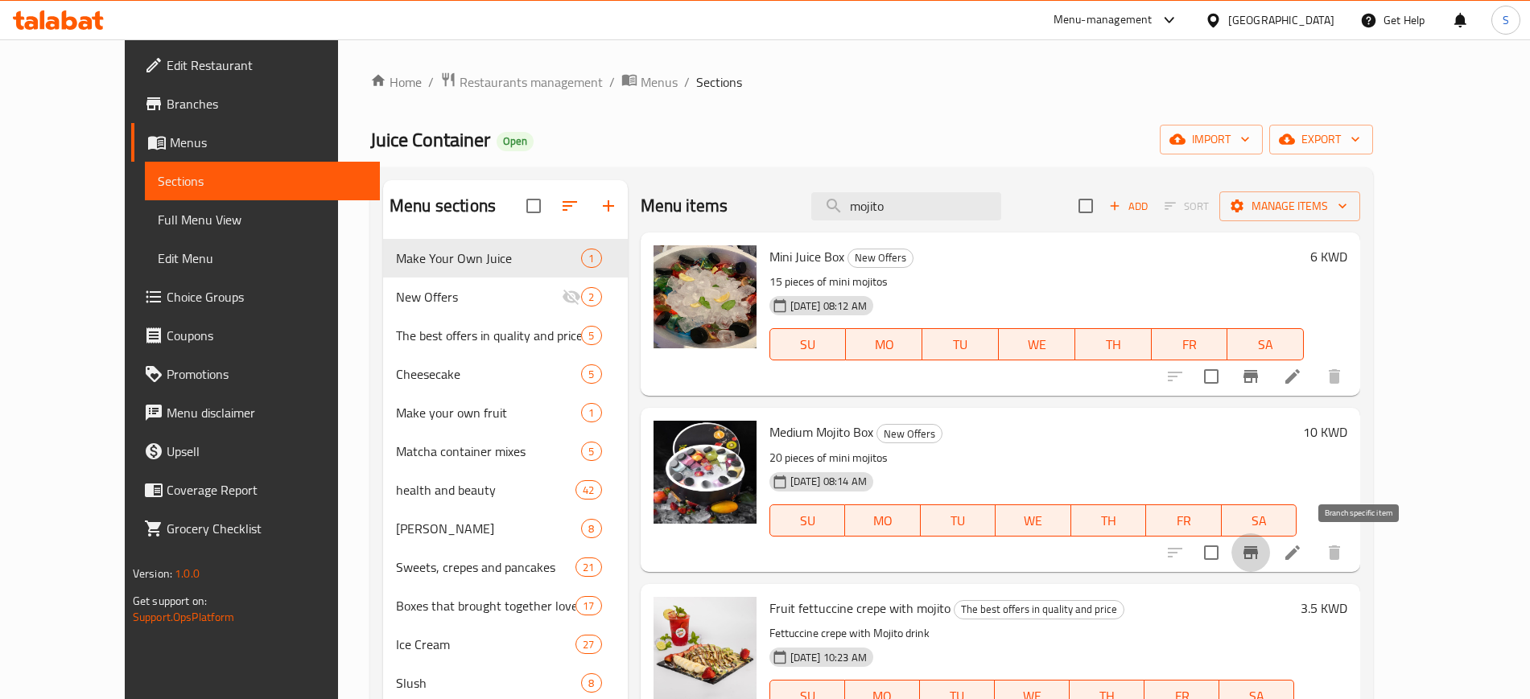
click at [1258, 553] on icon "Branch-specific-item" at bounding box center [1250, 552] width 14 height 13
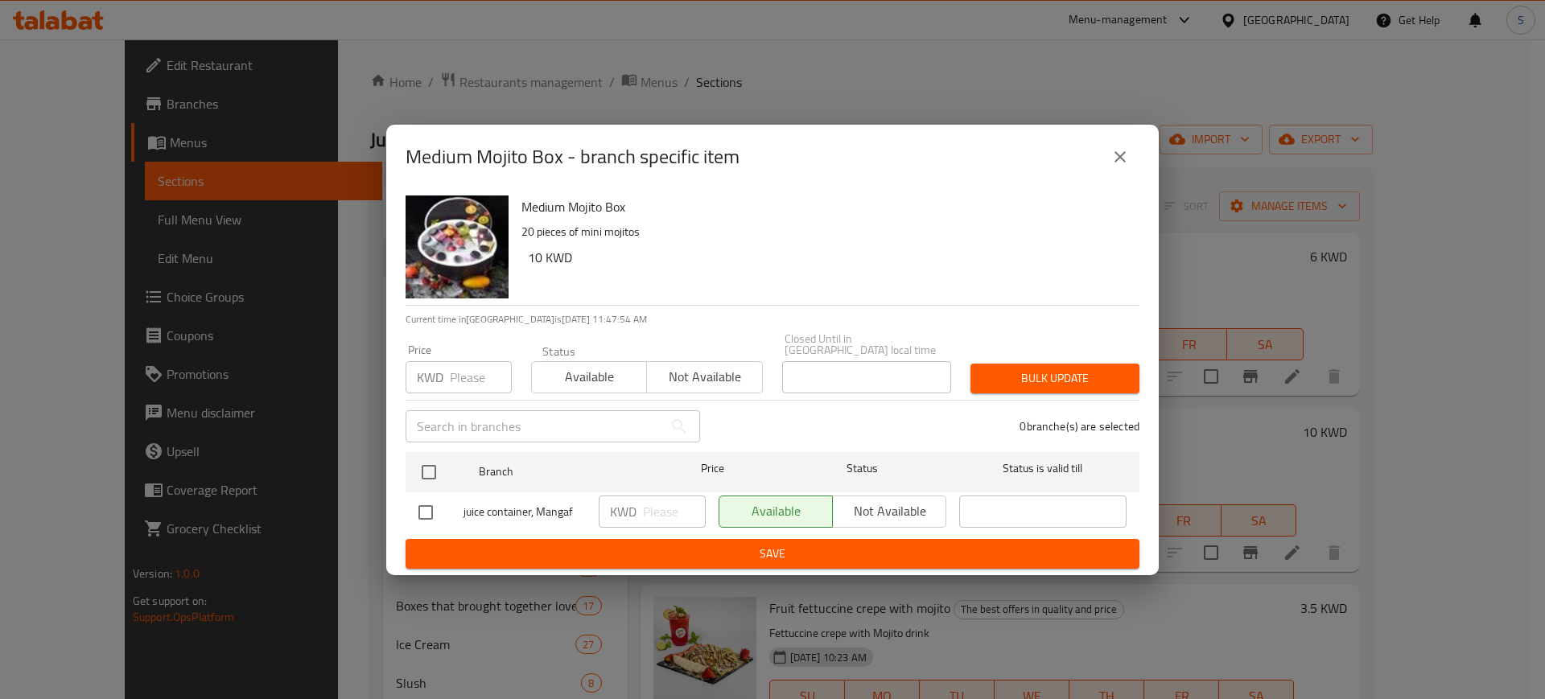
click at [1122, 163] on icon "close" at bounding box center [1119, 156] width 11 height 11
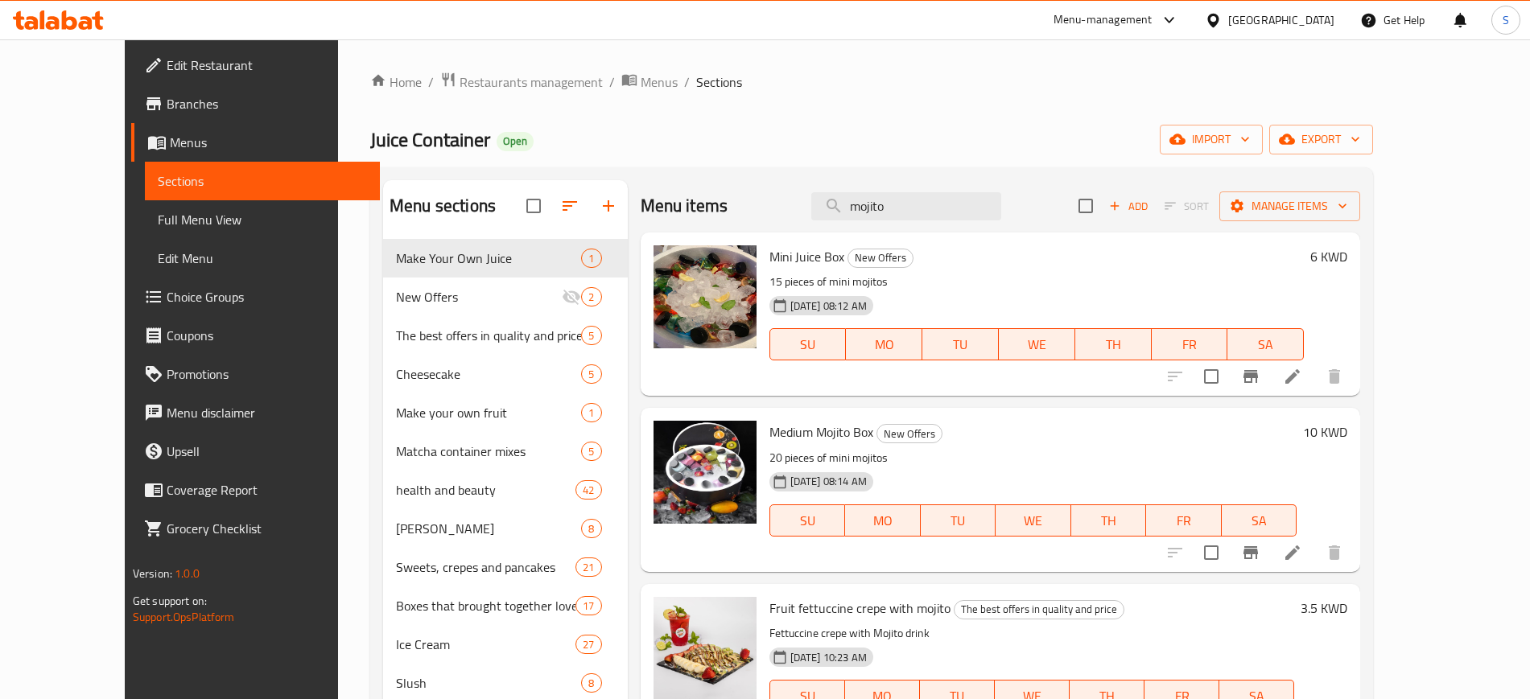
click at [1347, 253] on h6 "6 KWD" at bounding box center [1328, 256] width 37 height 23
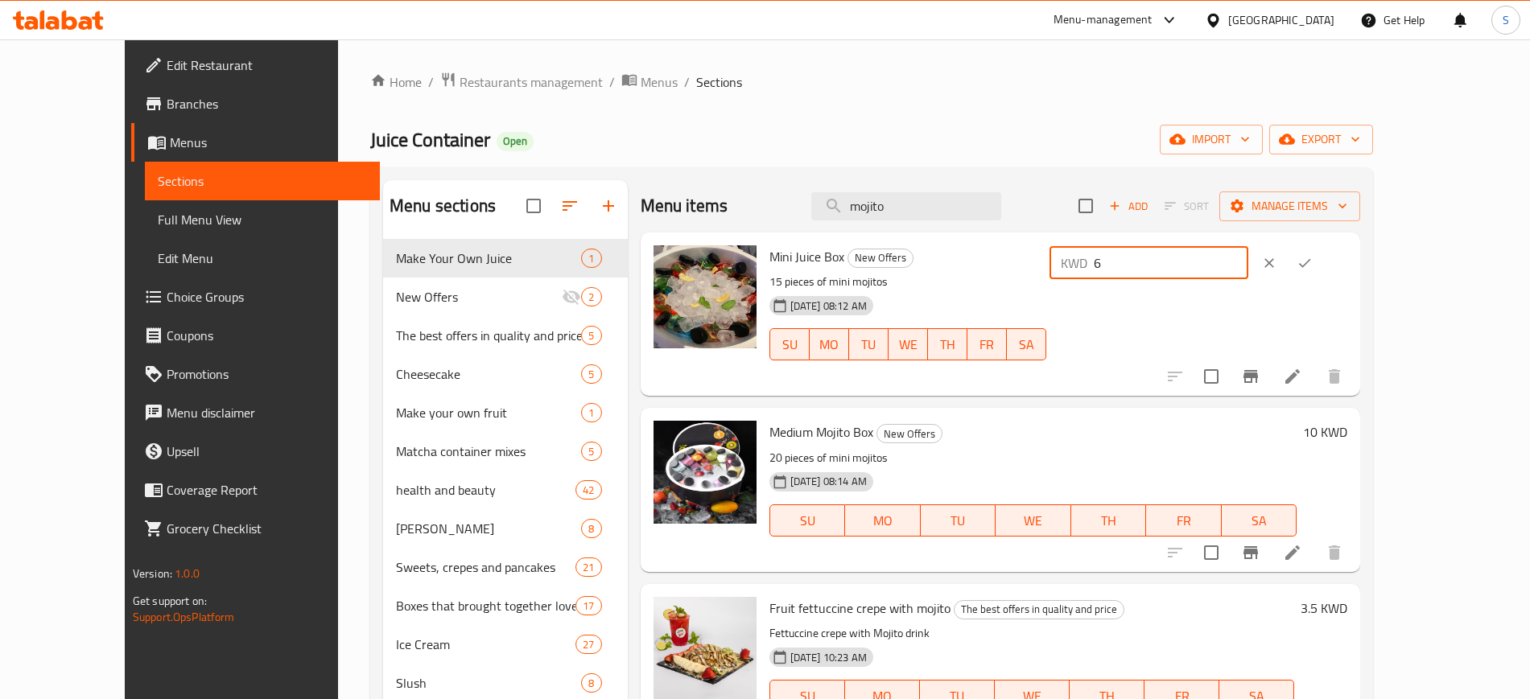
drag, startPoint x: 1282, startPoint y: 266, endPoint x: 1217, endPoint y: 265, distance: 64.4
click at [1217, 265] on div "KWD 6 ​" at bounding box center [1148, 263] width 199 height 32
type input "13"
click at [1312, 269] on icon "ok" at bounding box center [1304, 263] width 16 height 16
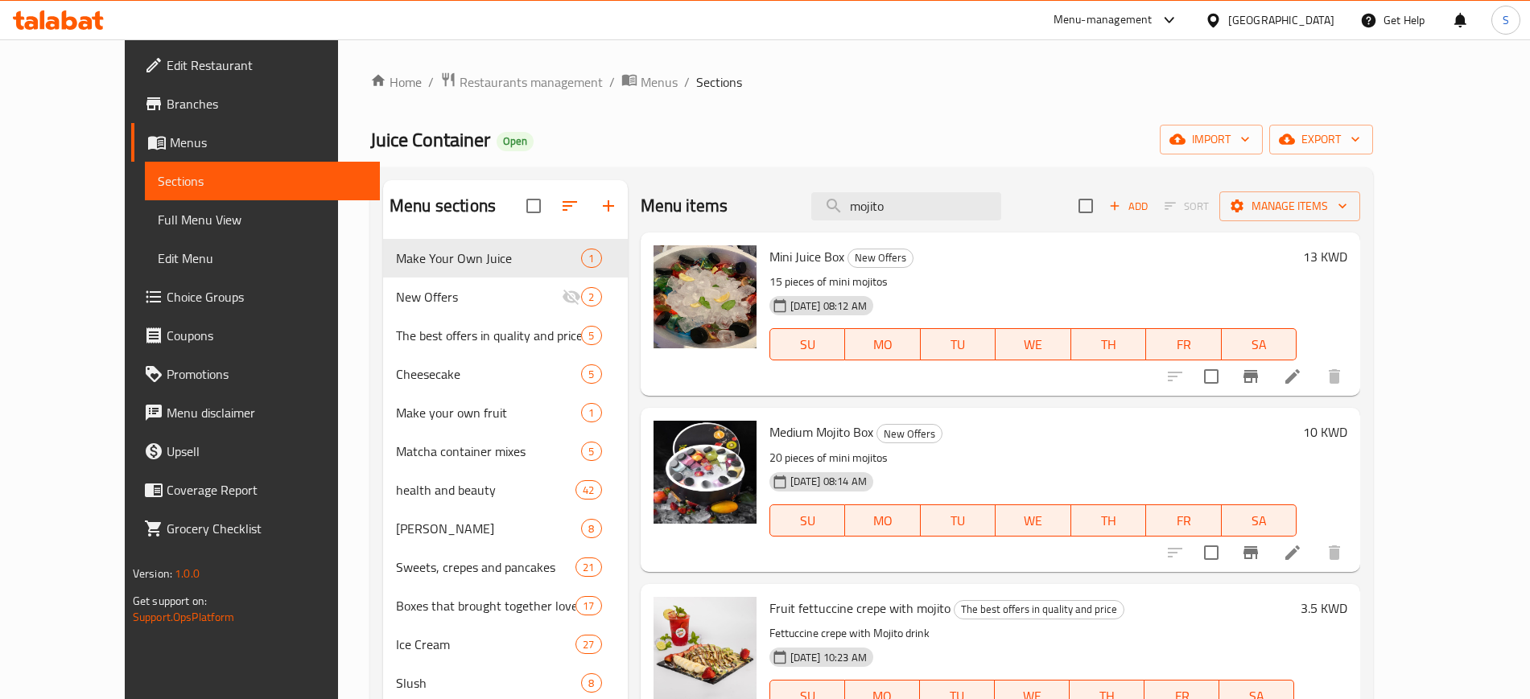
click at [1347, 431] on h6 "10 KWD" at bounding box center [1325, 432] width 44 height 23
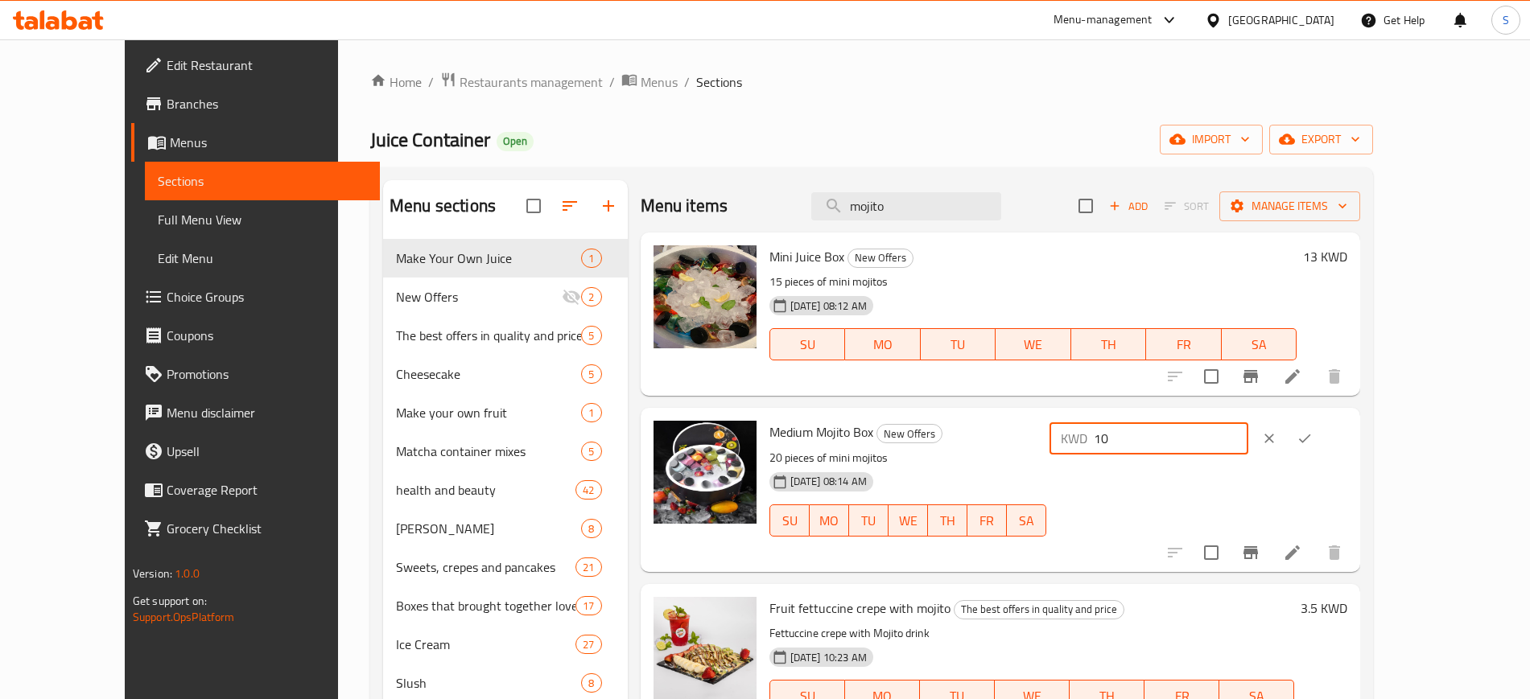
click at [1248, 432] on input "10" at bounding box center [1171, 438] width 154 height 32
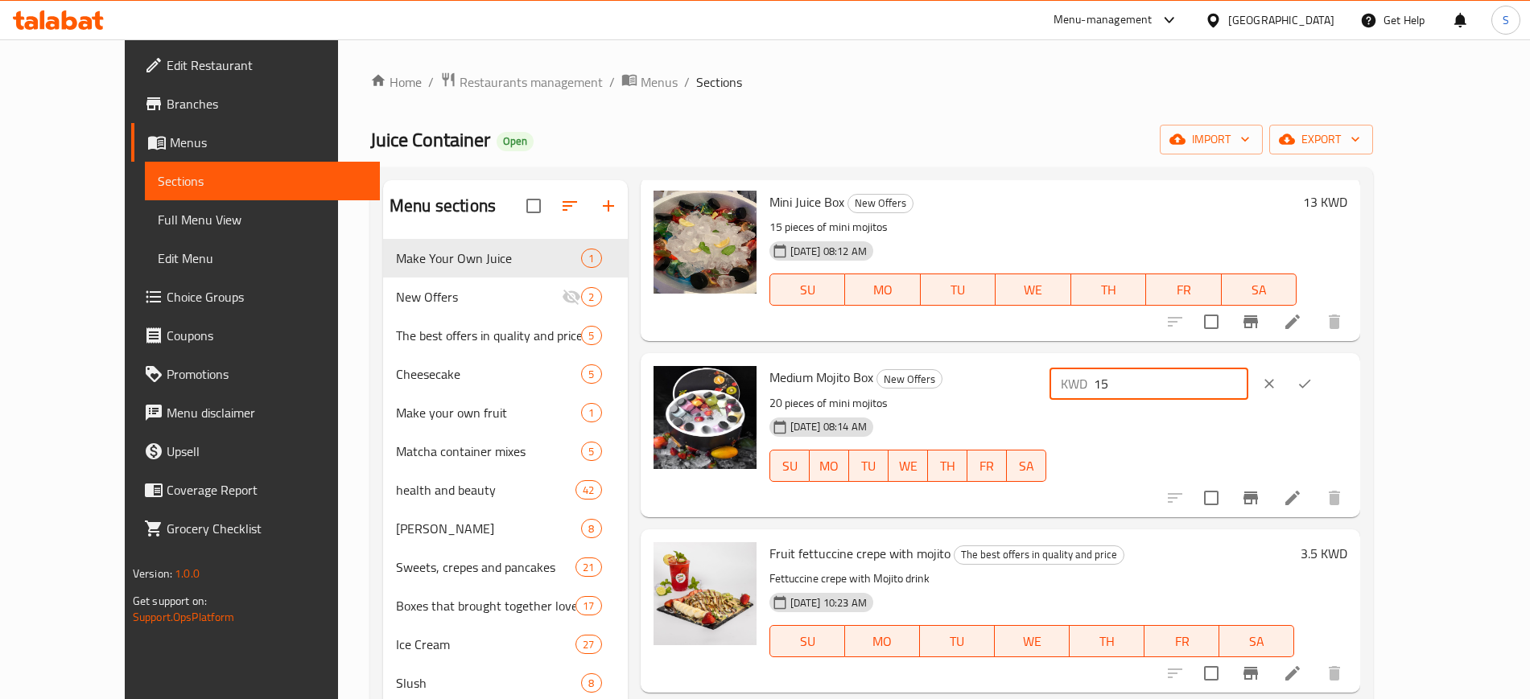
scroll to position [101, 0]
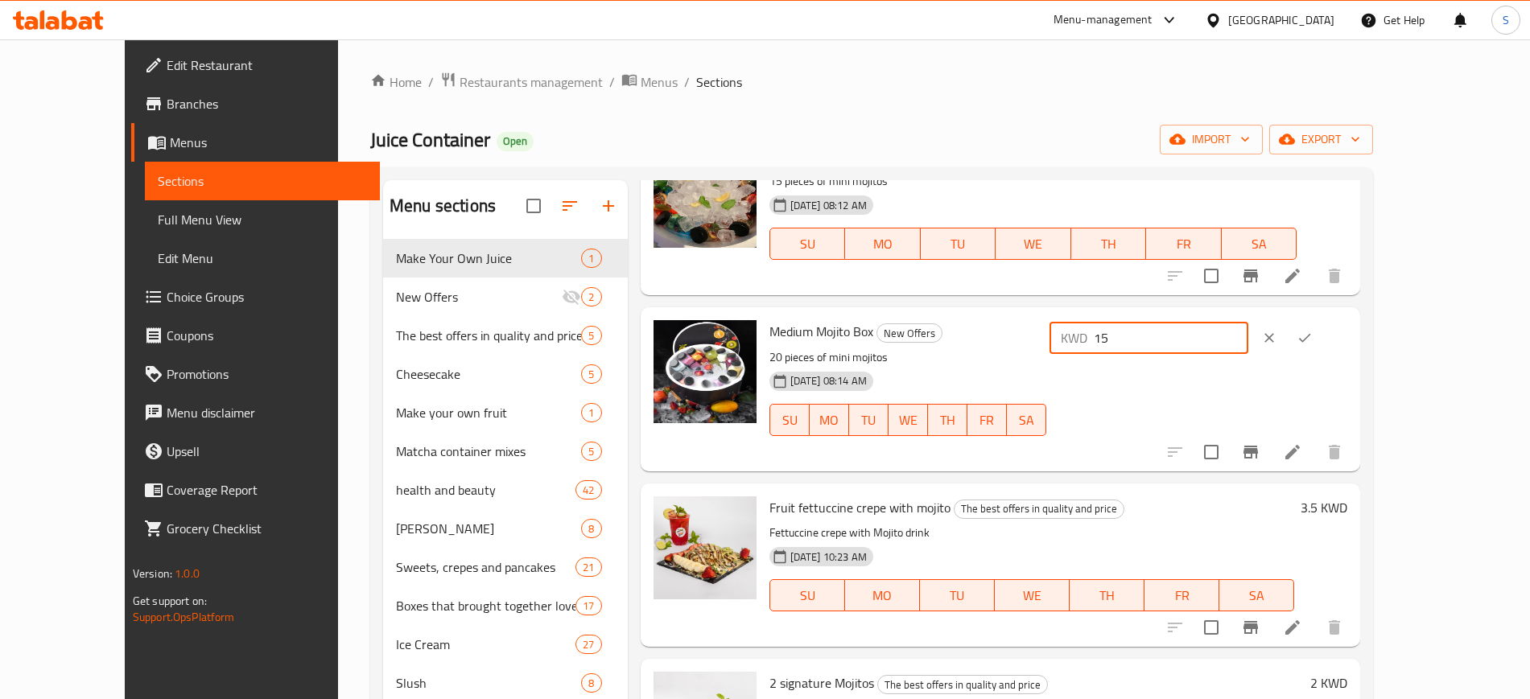
type input "15"
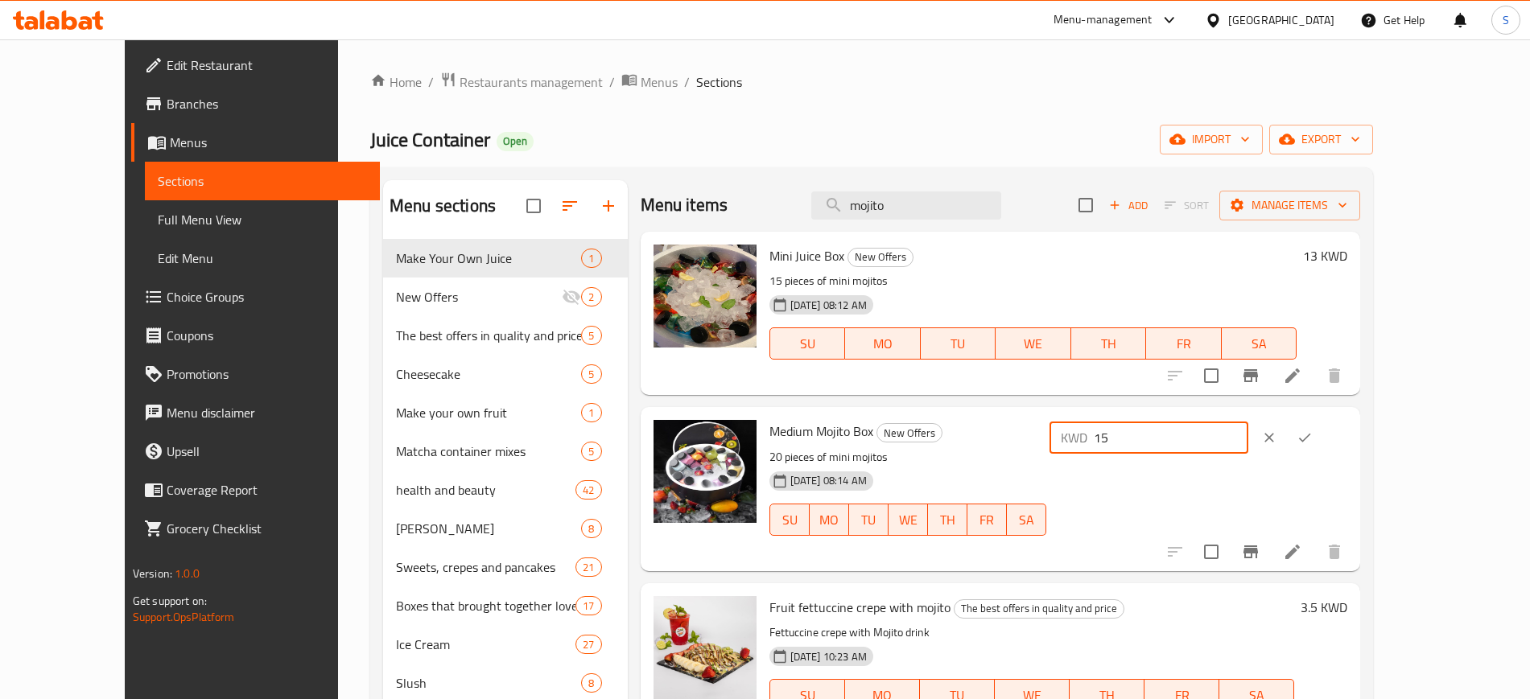
scroll to position [0, 0]
click at [1312, 443] on icon "ok" at bounding box center [1304, 439] width 16 height 16
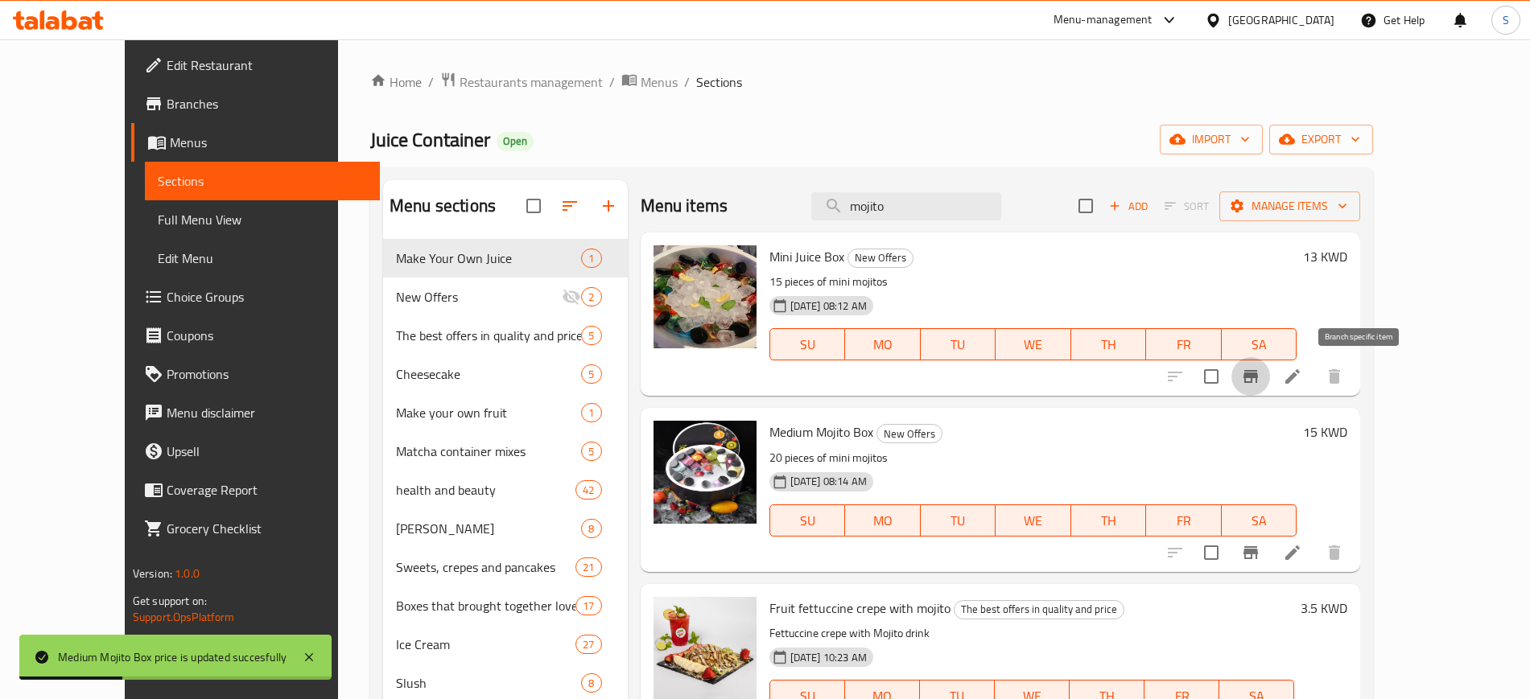
click at [1260, 380] on icon "Branch-specific-item" at bounding box center [1250, 376] width 19 height 19
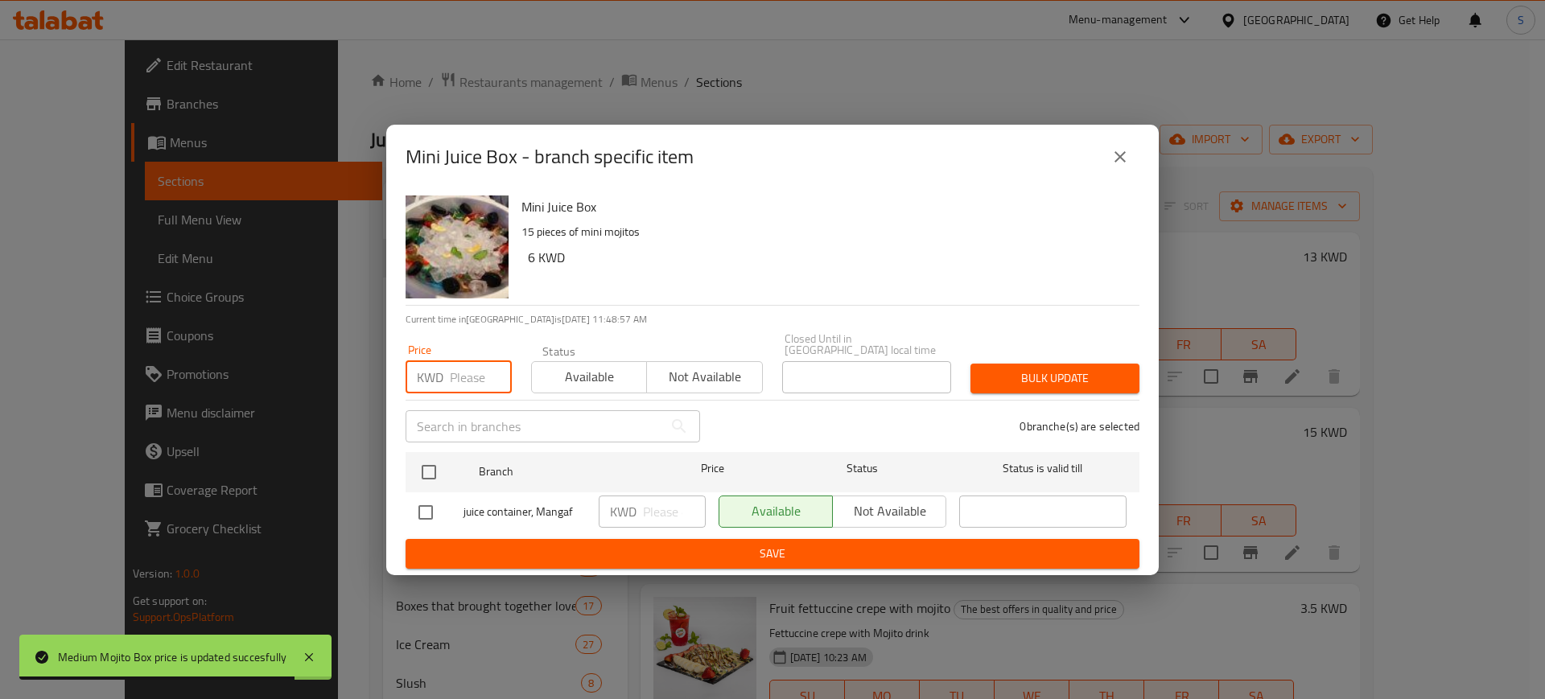
click at [451, 372] on input "number" at bounding box center [481, 377] width 62 height 32
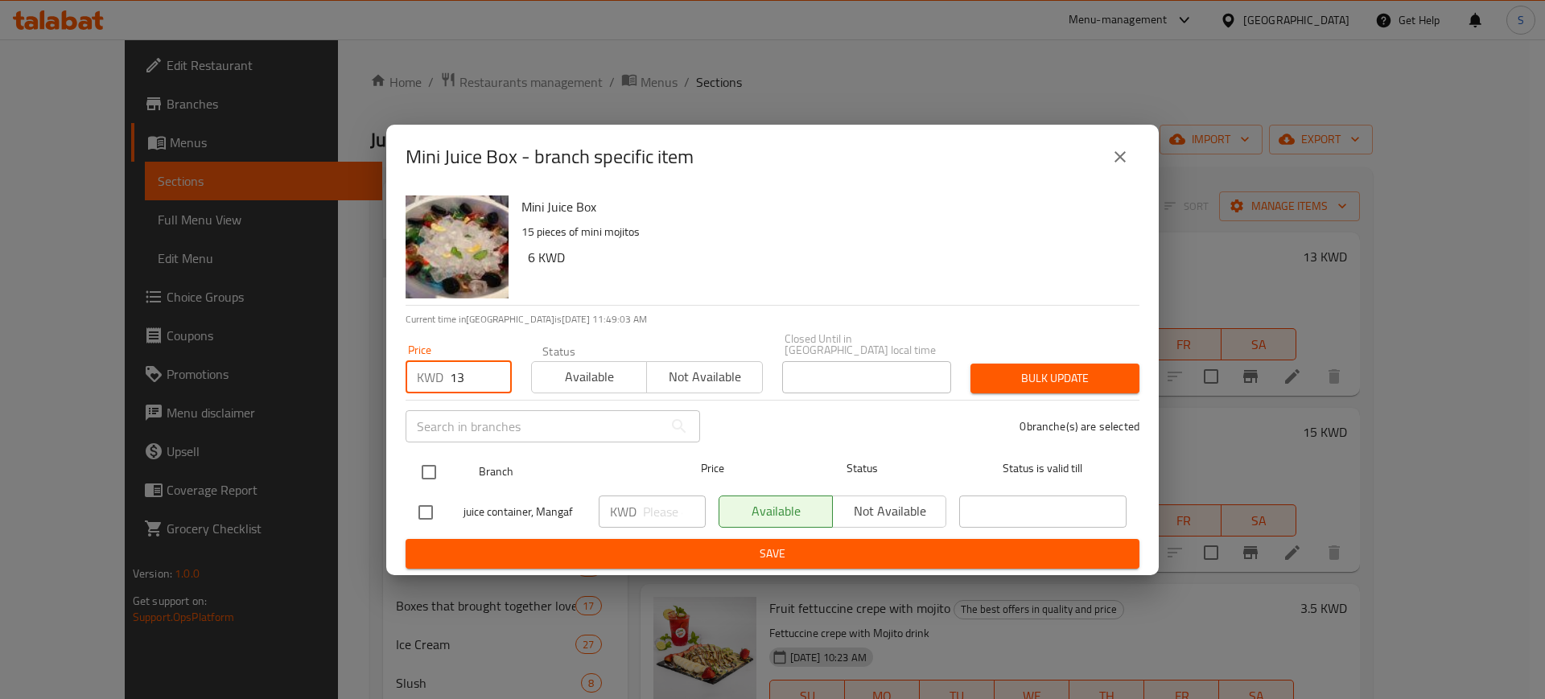
type input "13"
click at [431, 468] on input "checkbox" at bounding box center [429, 472] width 34 height 34
checkbox input "true"
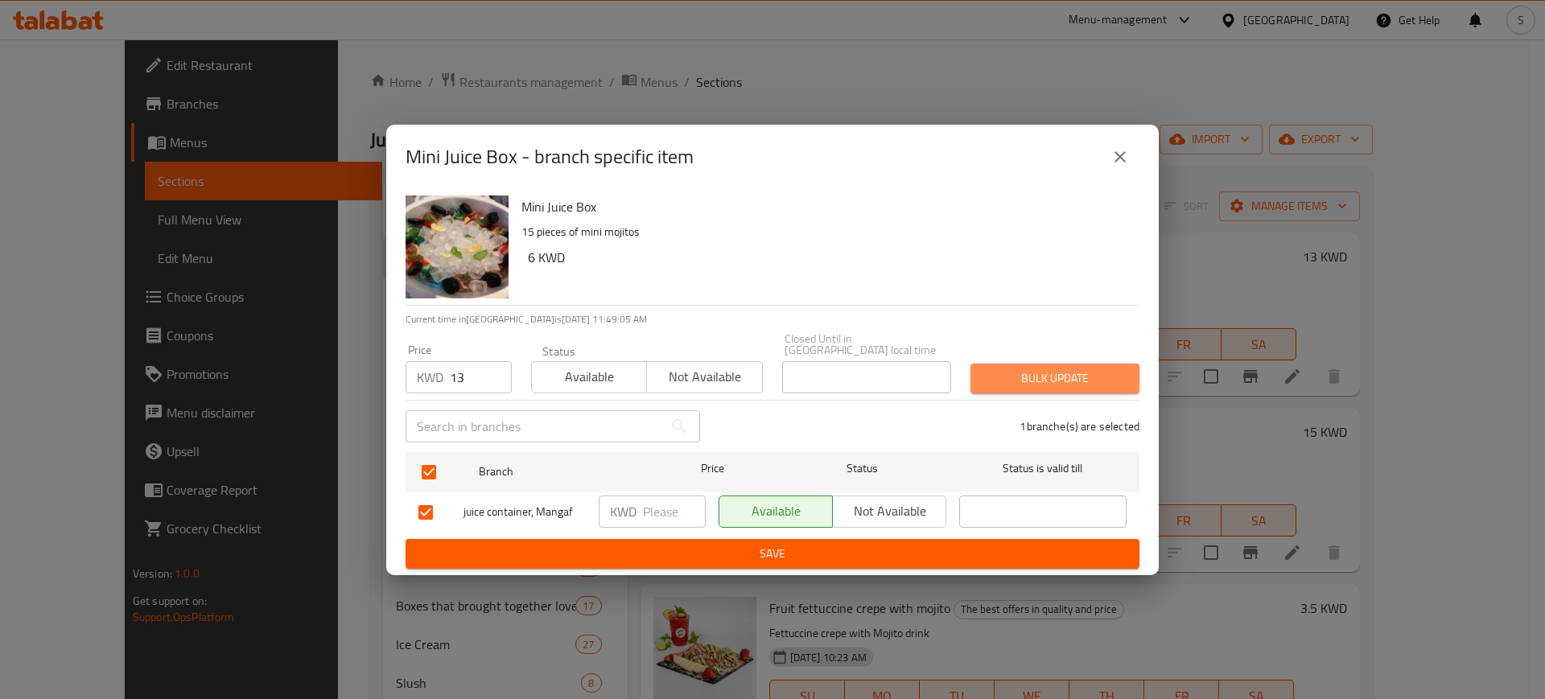
click at [1053, 369] on span "Bulk update" at bounding box center [1054, 379] width 143 height 20
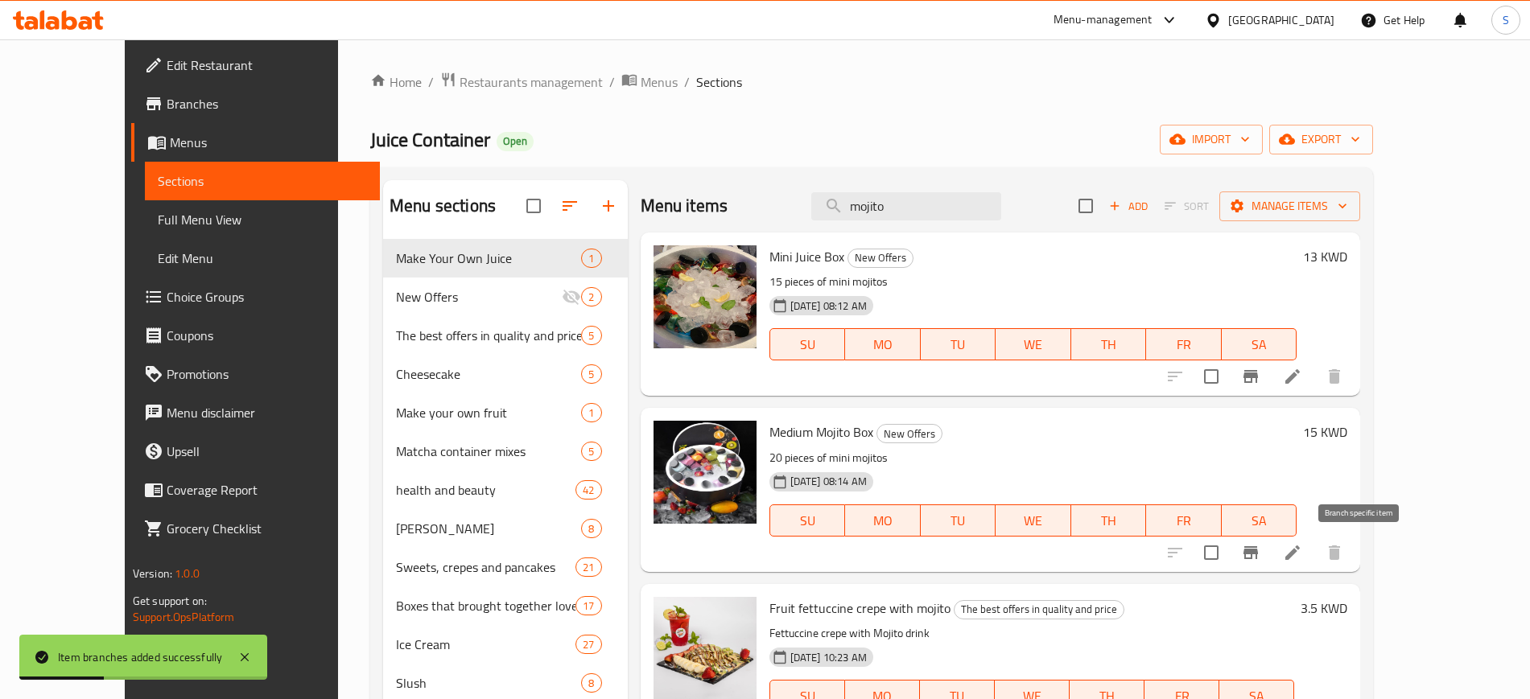
click at [1258, 553] on icon "Branch-specific-item" at bounding box center [1250, 552] width 14 height 13
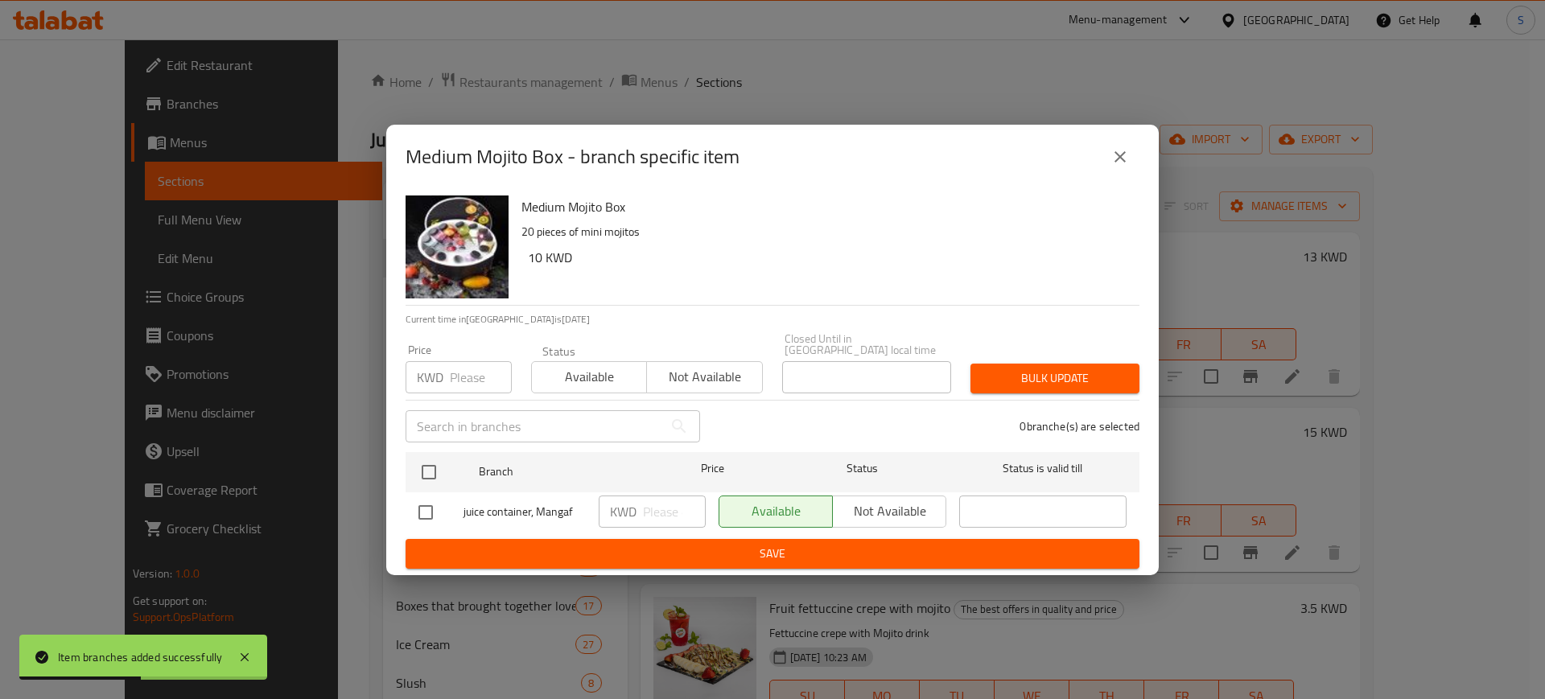
drag, startPoint x: 455, startPoint y: 378, endPoint x: 440, endPoint y: 370, distance: 16.6
click at [442, 371] on div "KWD Price" at bounding box center [459, 377] width 106 height 32
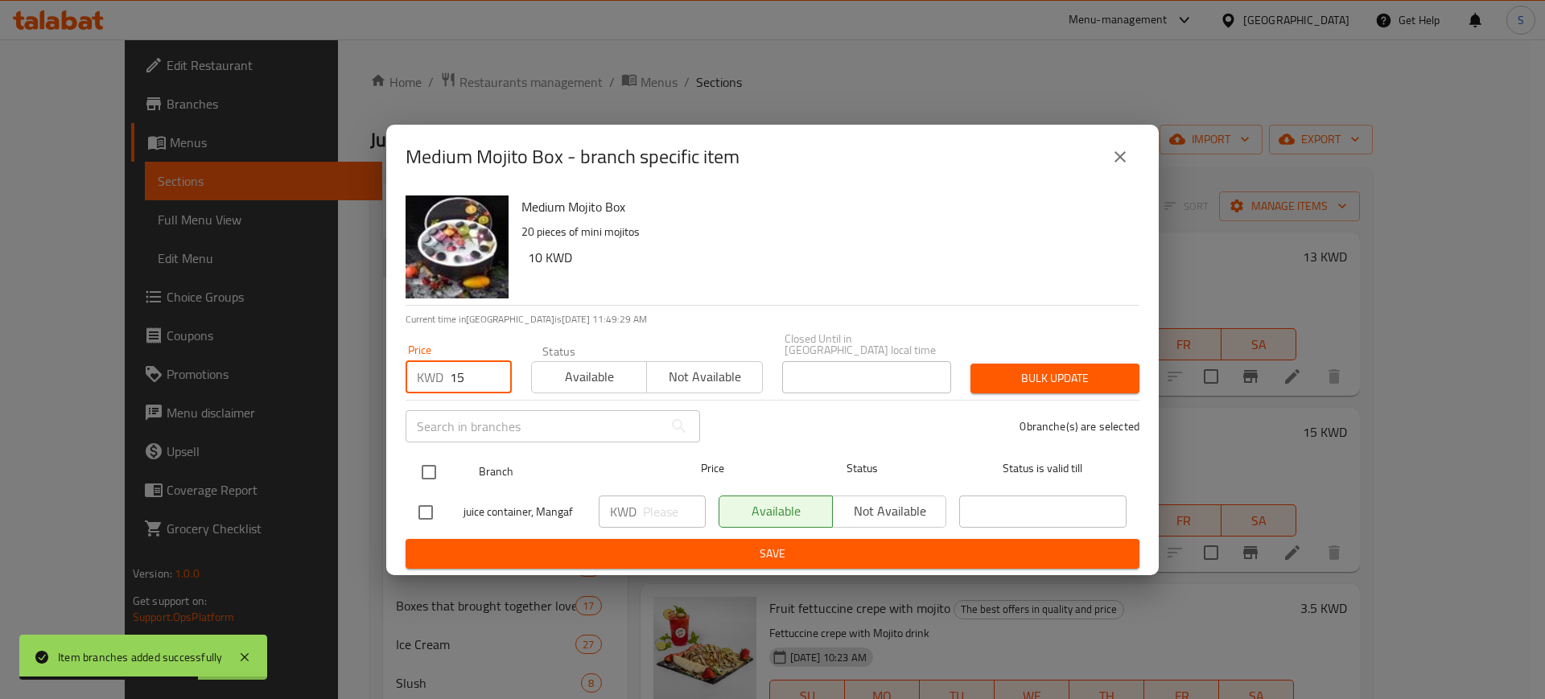
type input "15"
drag, startPoint x: 431, startPoint y: 472, endPoint x: 427, endPoint y: 453, distance: 18.8
click at [427, 455] on input "checkbox" at bounding box center [429, 472] width 34 height 34
checkbox input "true"
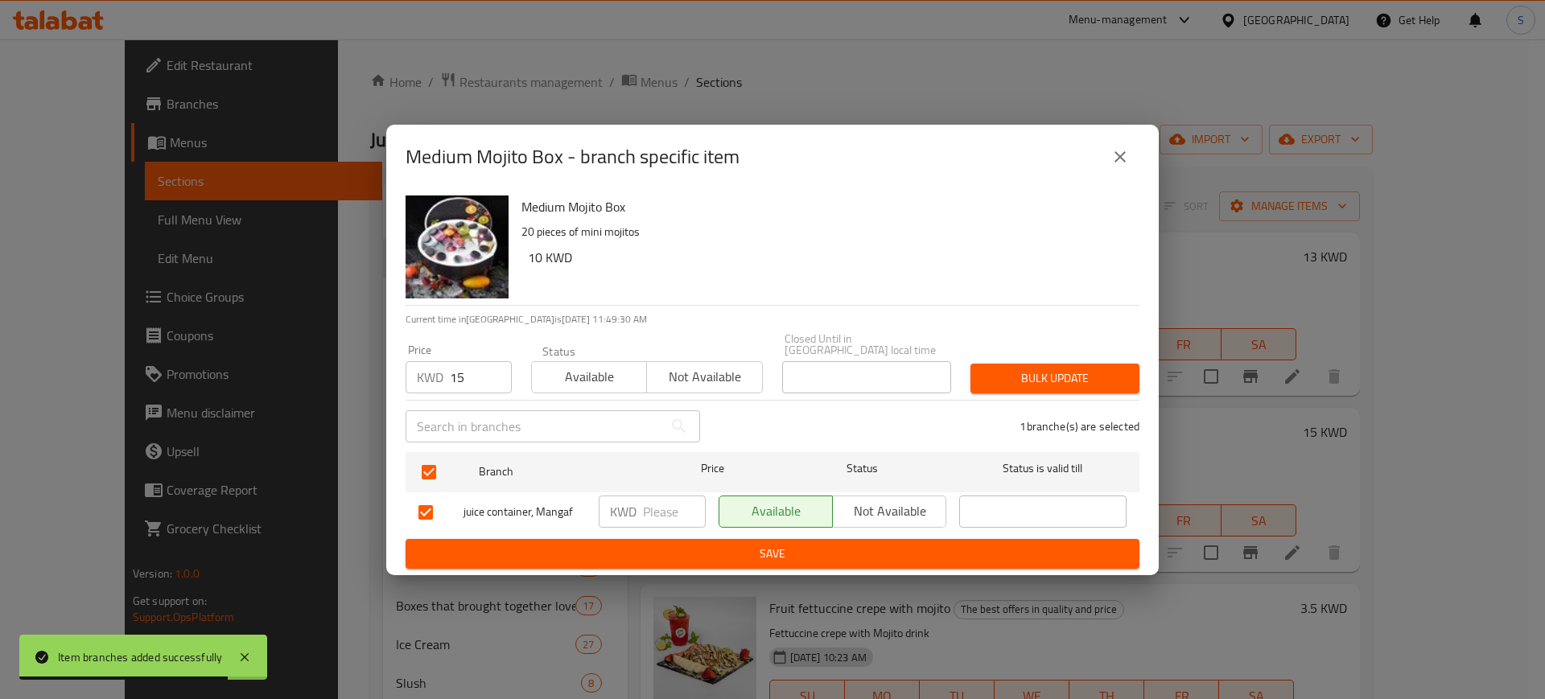
click at [1061, 374] on span "Bulk update" at bounding box center [1054, 379] width 143 height 20
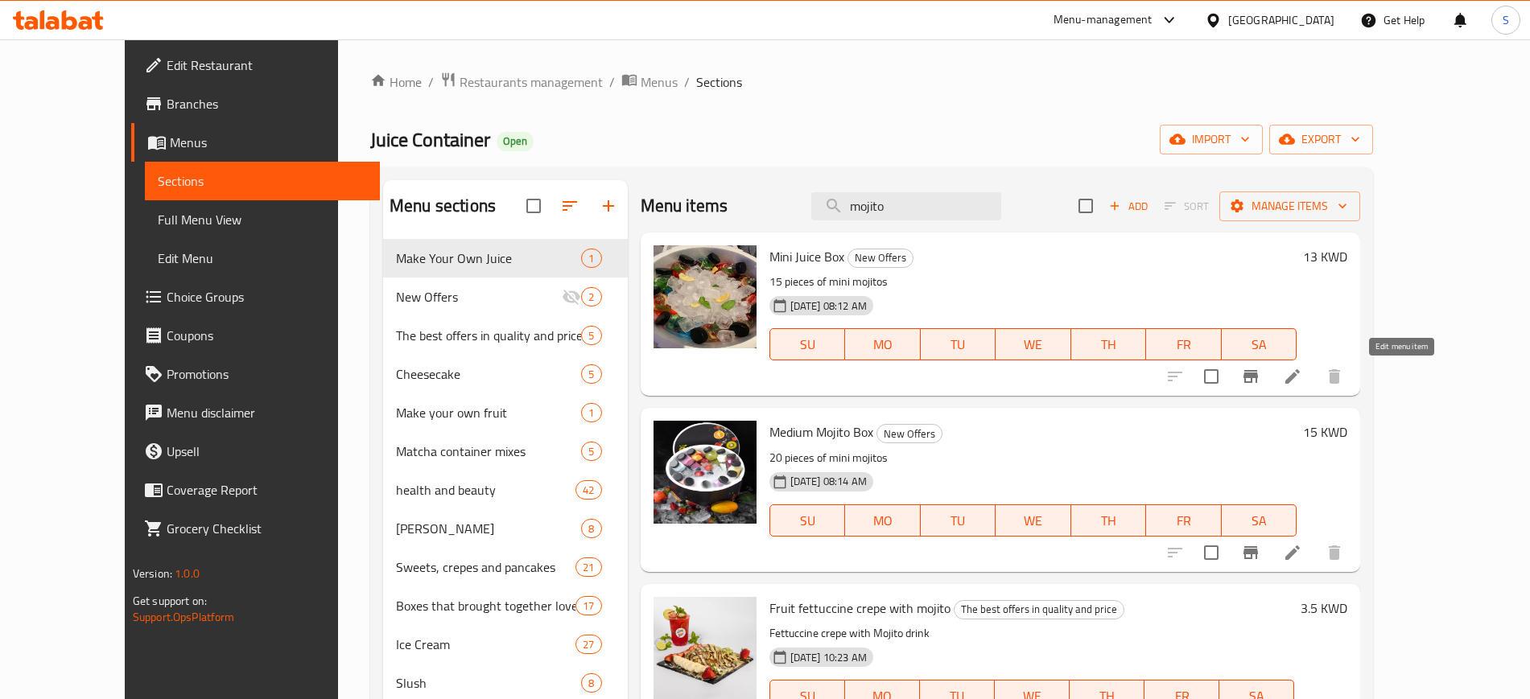
click at [1302, 384] on icon at bounding box center [1292, 376] width 19 height 19
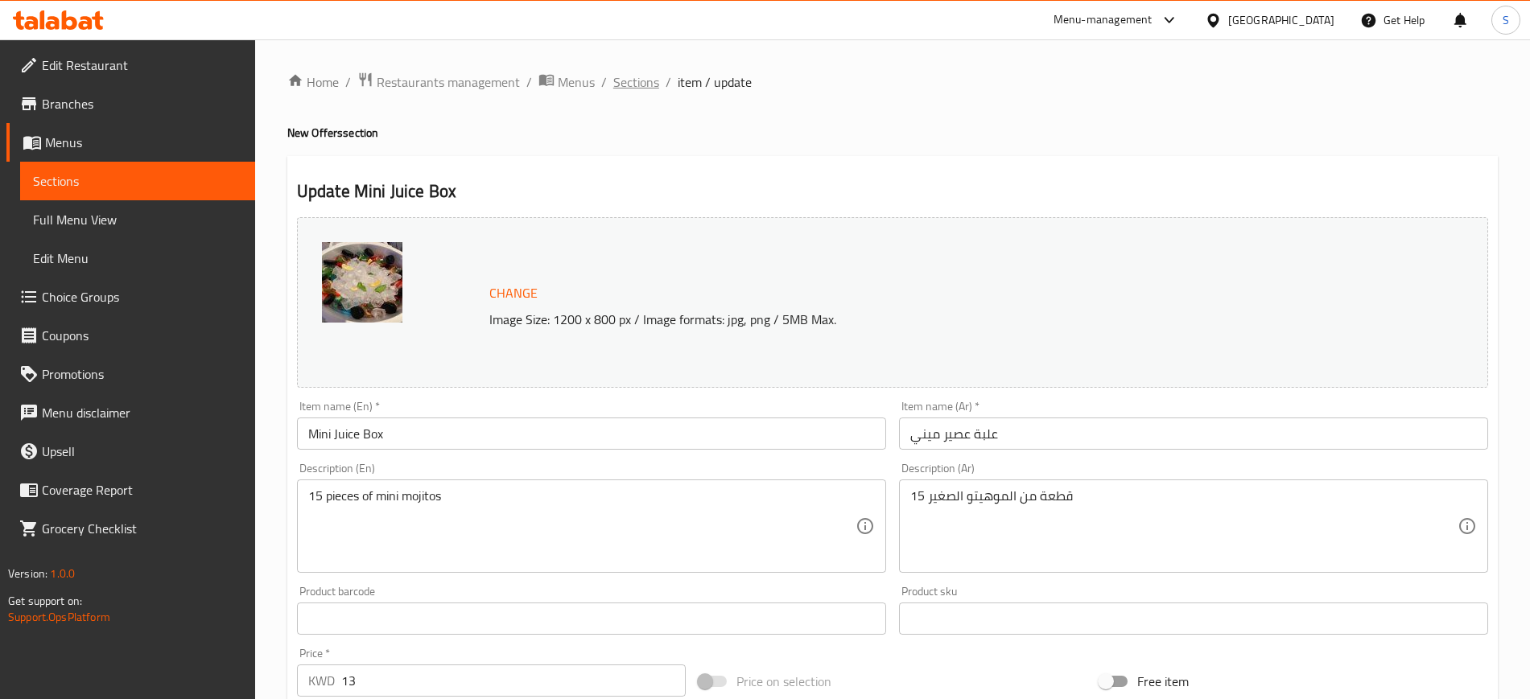
click at [634, 89] on span "Sections" at bounding box center [636, 81] width 46 height 19
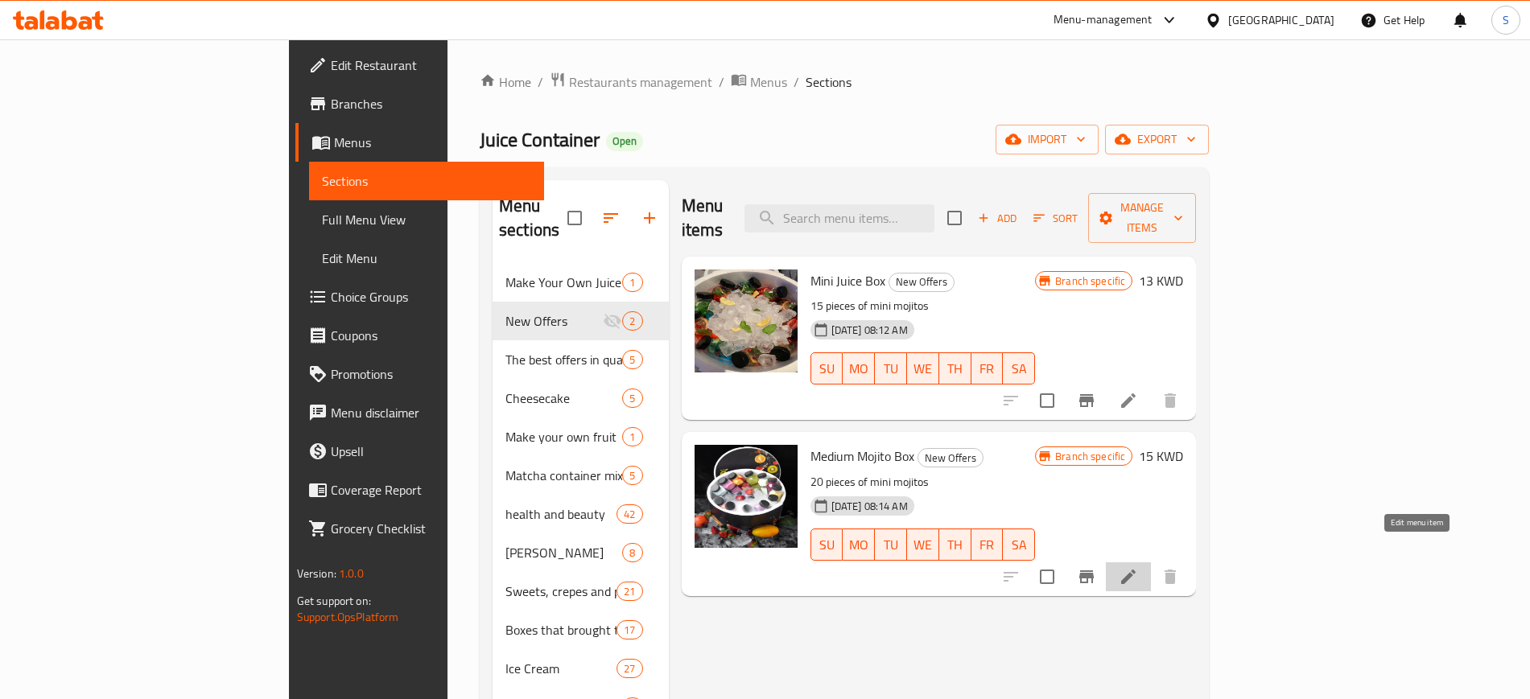
click at [1135, 570] on icon at bounding box center [1128, 577] width 14 height 14
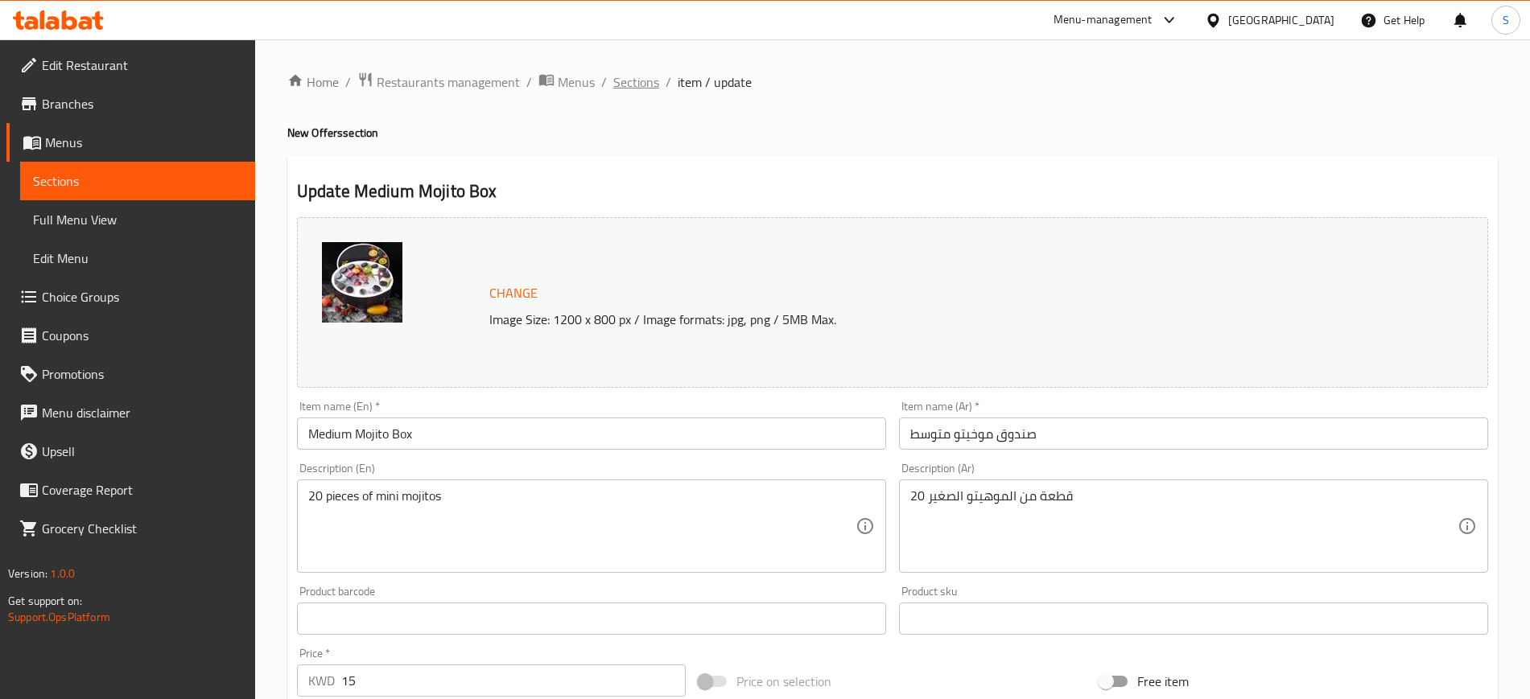
click at [633, 78] on span "Sections" at bounding box center [636, 81] width 46 height 19
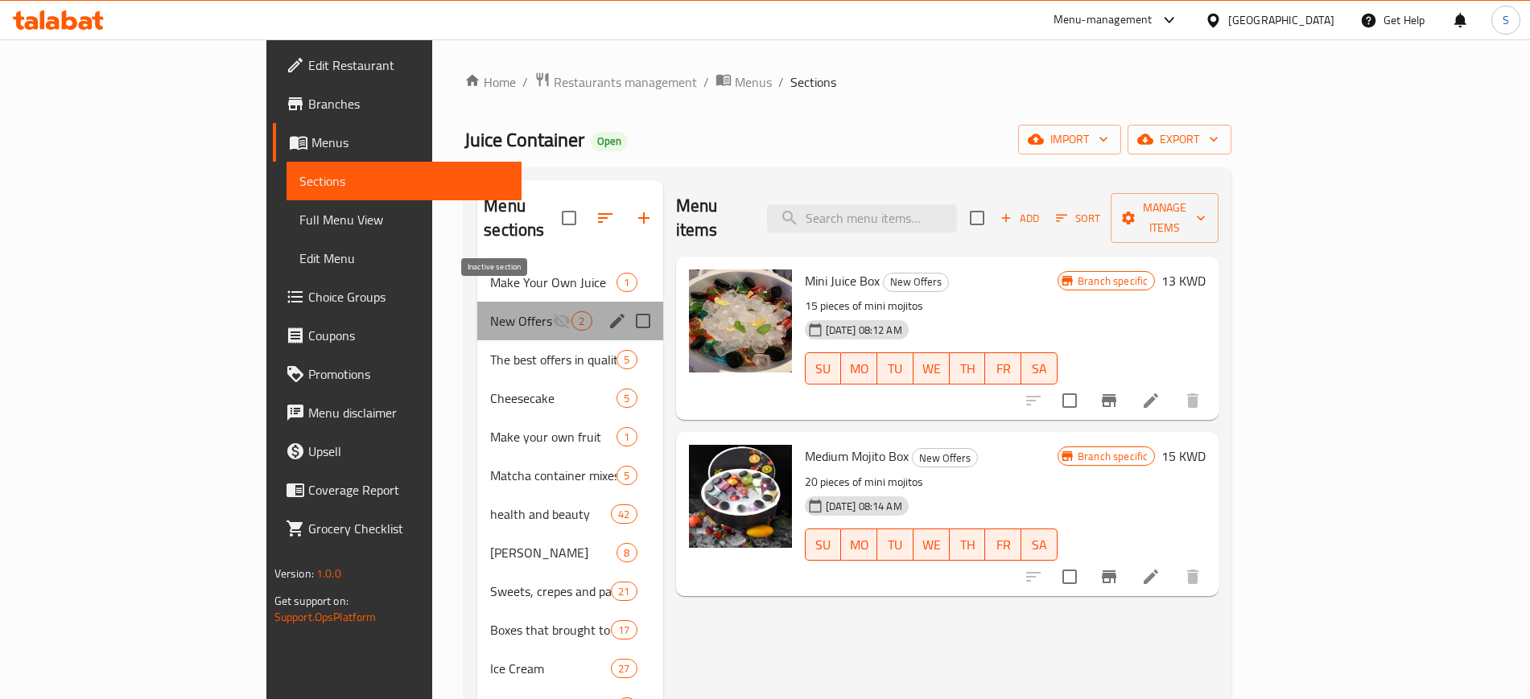
click at [553, 314] on icon "Menu sections" at bounding box center [562, 321] width 18 height 15
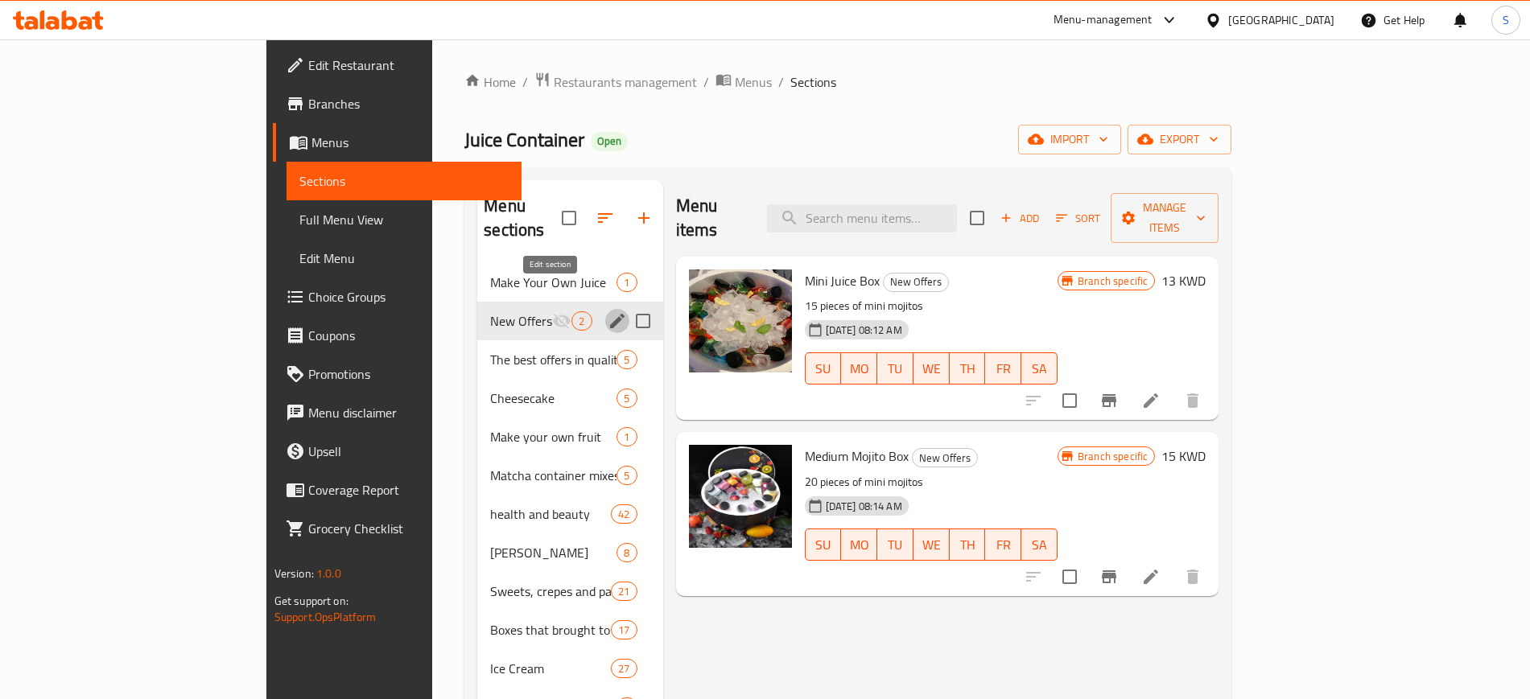
click at [608, 311] on icon "edit" at bounding box center [617, 320] width 19 height 19
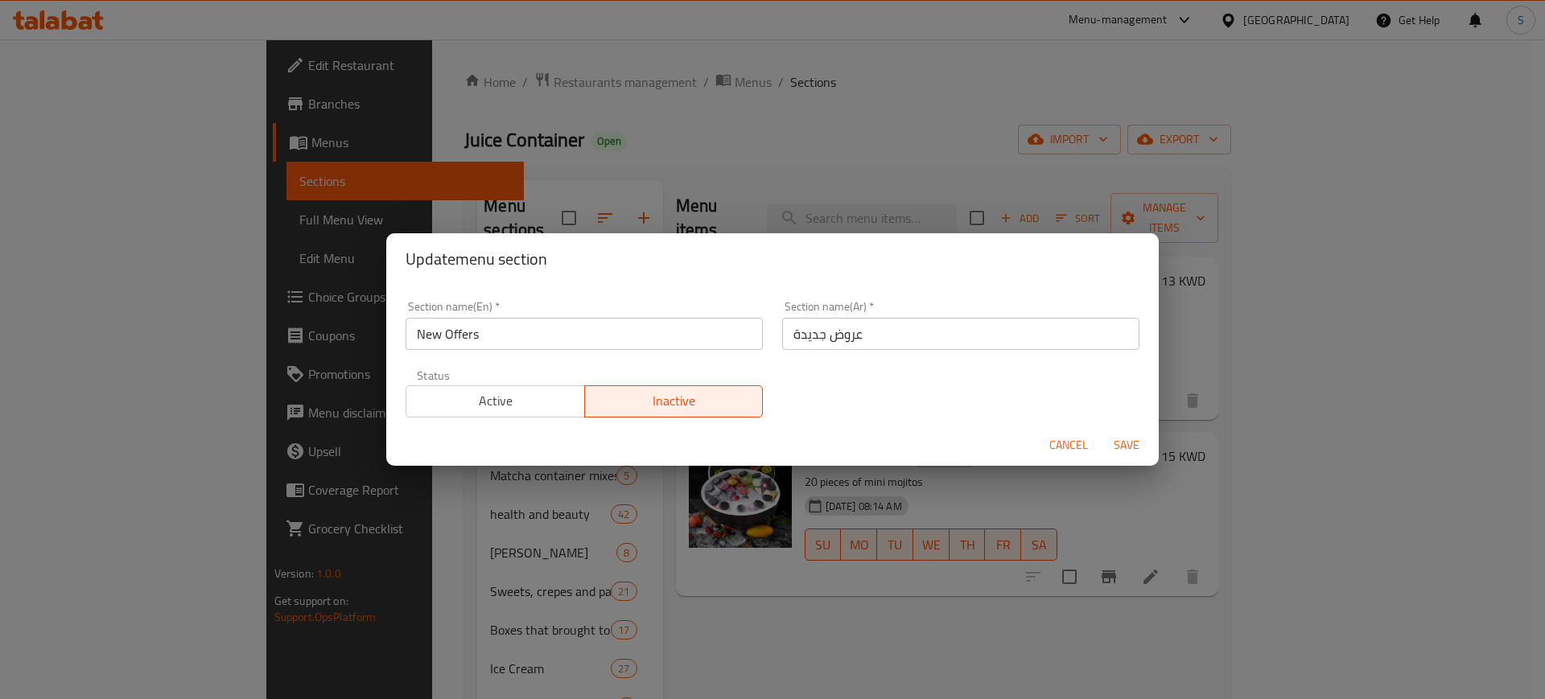
click at [508, 399] on span "Active" at bounding box center [496, 400] width 166 height 23
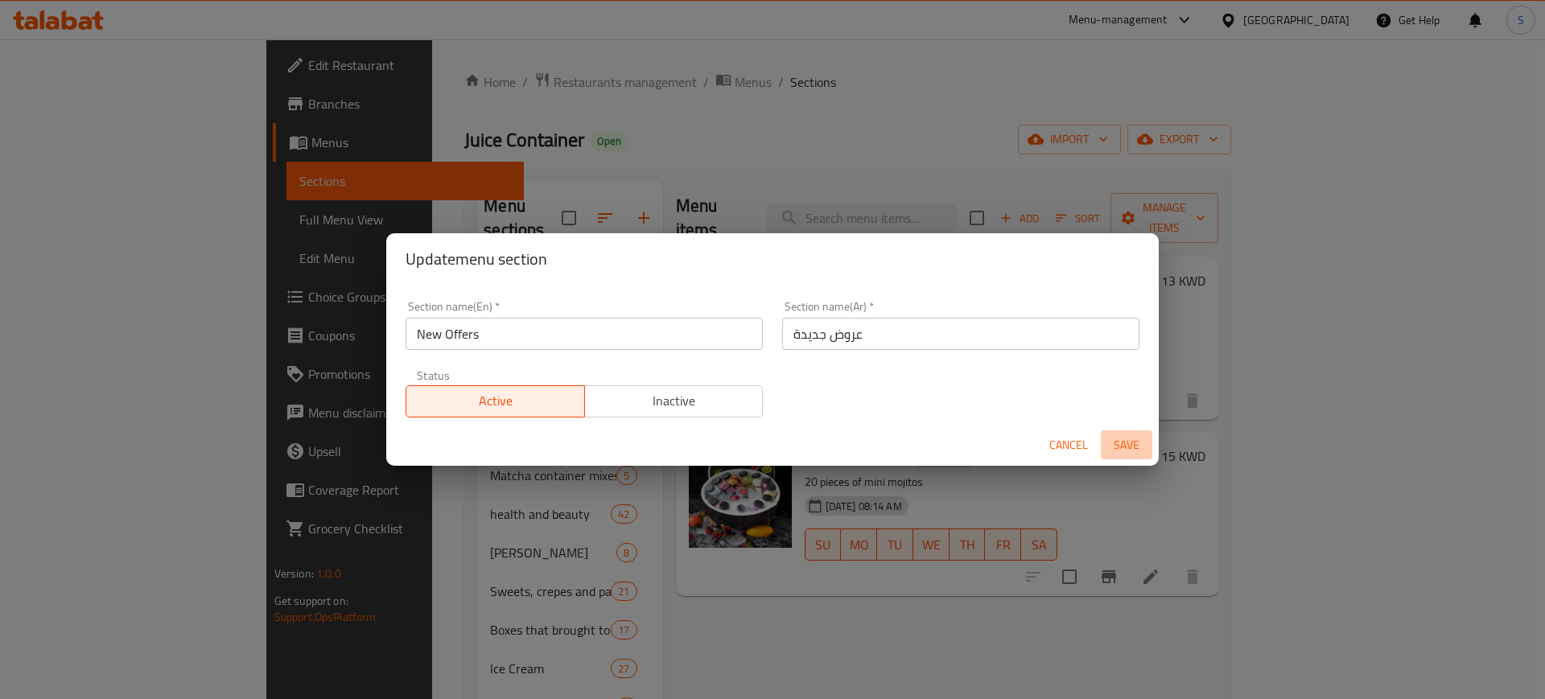
click at [1126, 444] on span "Save" at bounding box center [1126, 445] width 39 height 20
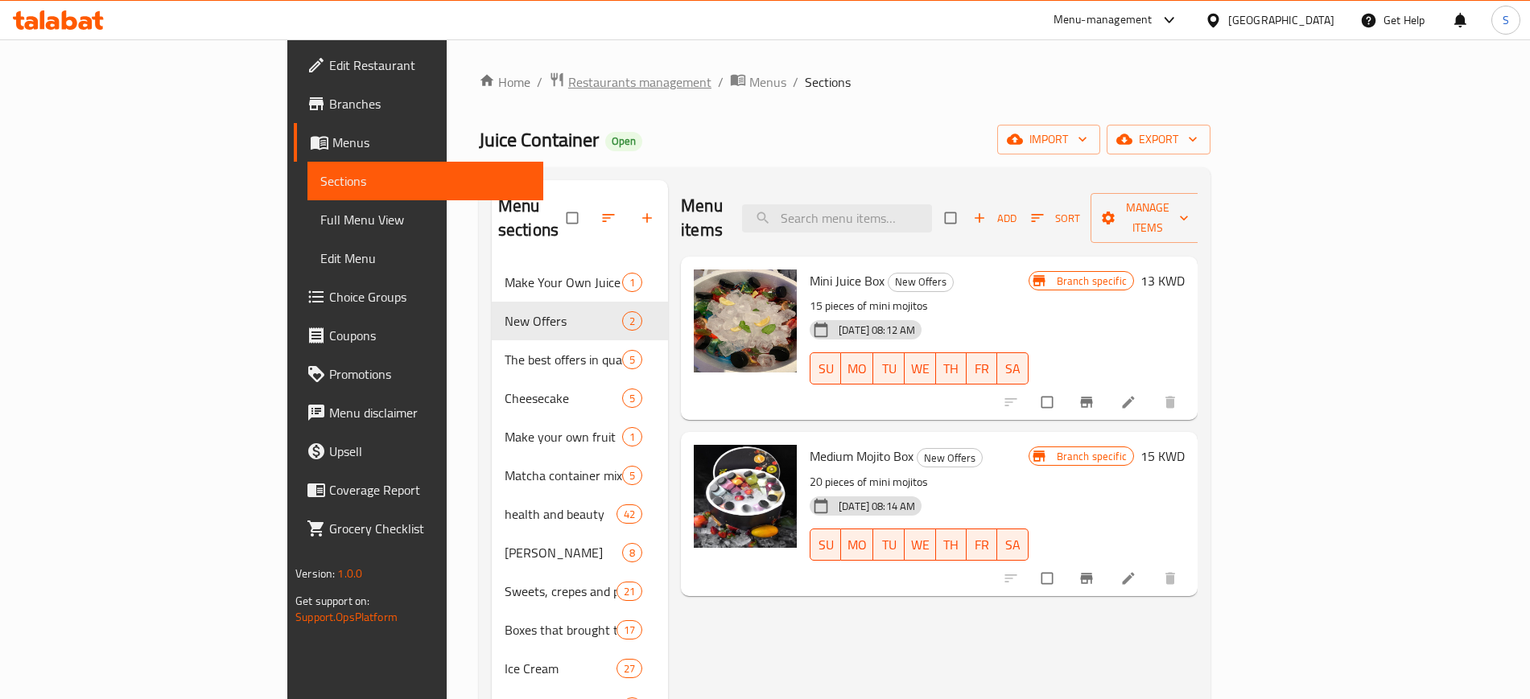
click at [568, 89] on span "Restaurants management" at bounding box center [639, 81] width 143 height 19
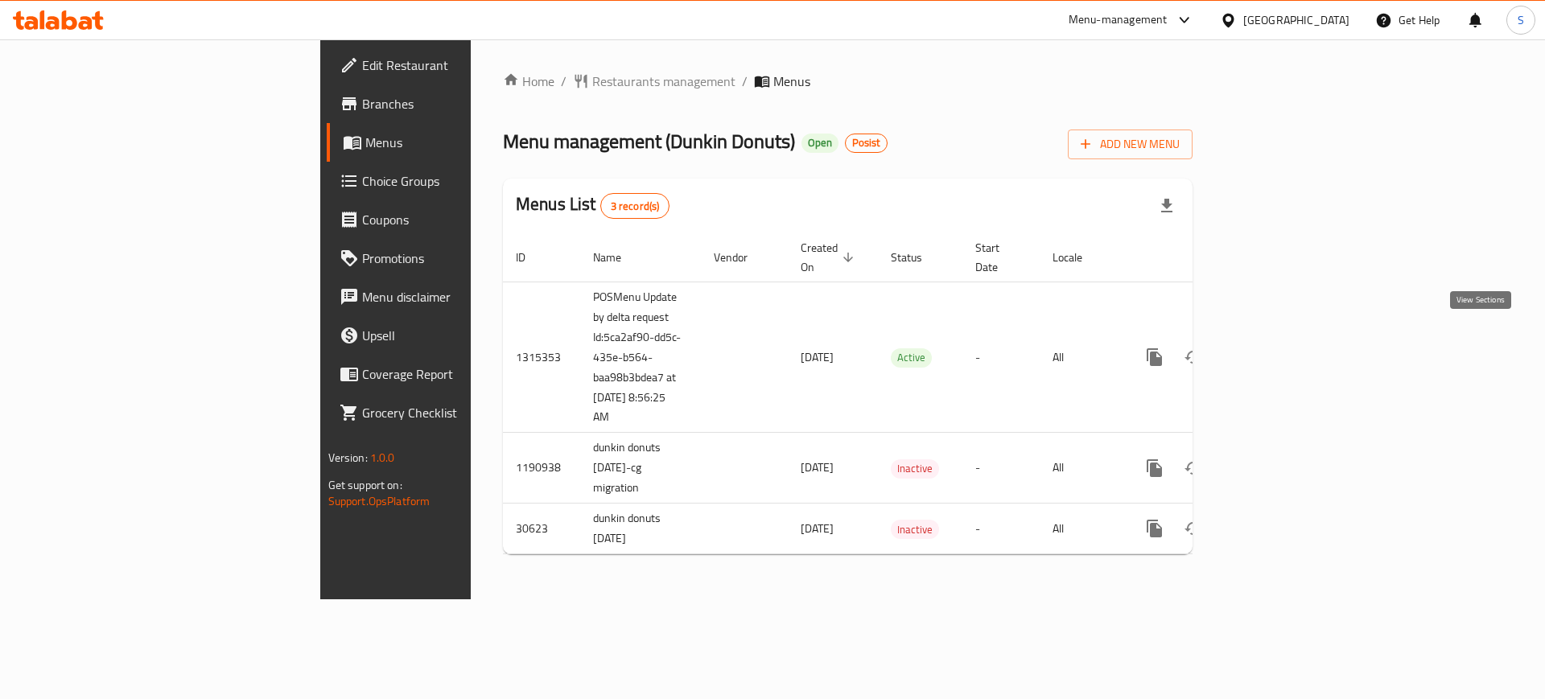
click at [1280, 348] on icon "enhanced table" at bounding box center [1270, 357] width 19 height 19
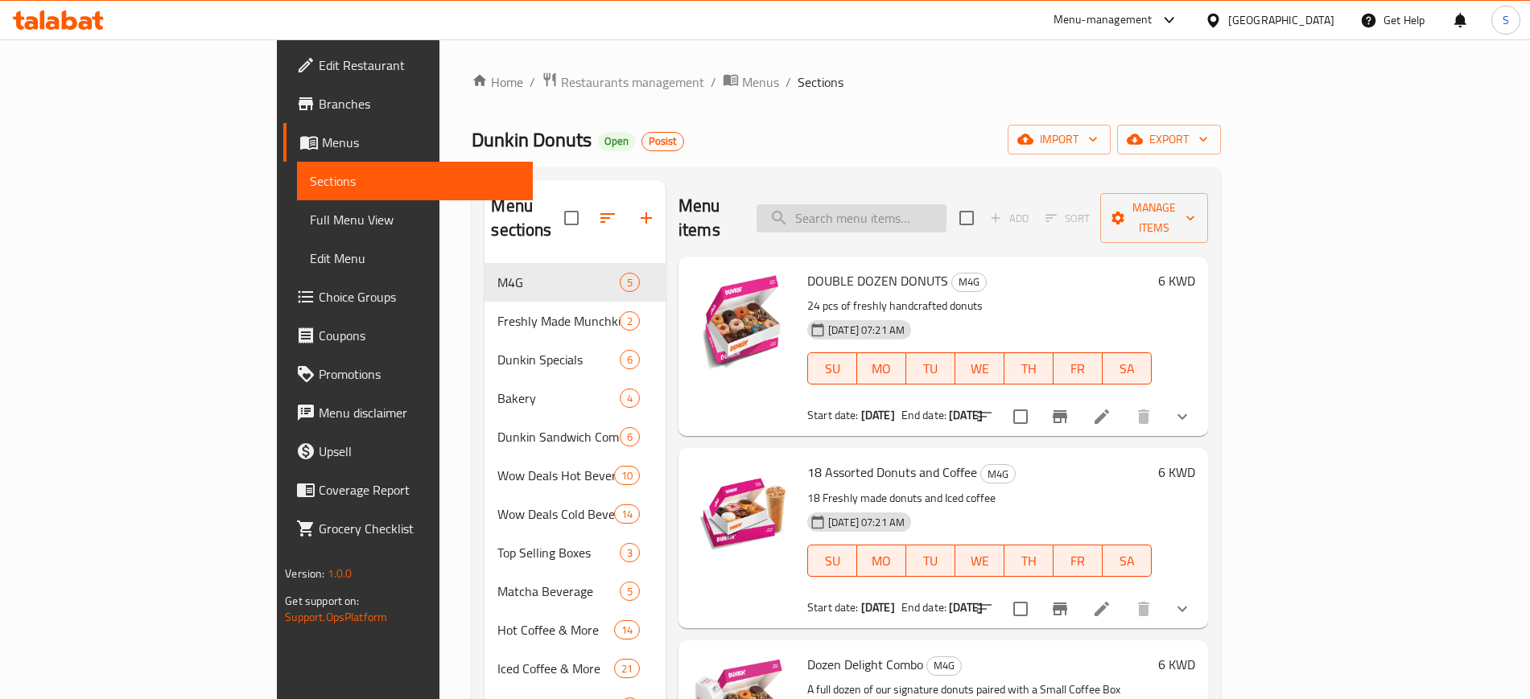
click at [902, 204] on input "search" at bounding box center [851, 218] width 190 height 28
paste input "Buy 6 get 6 Free"
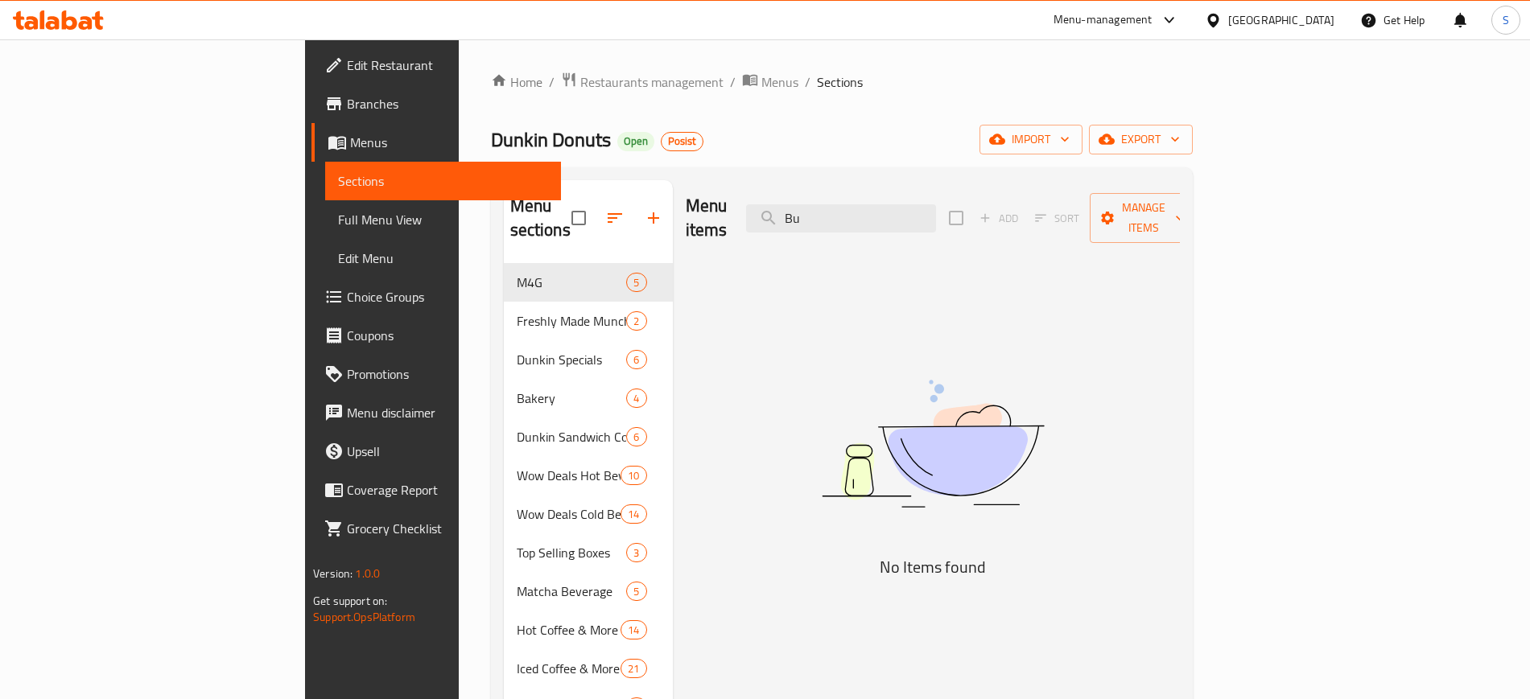
type input "B"
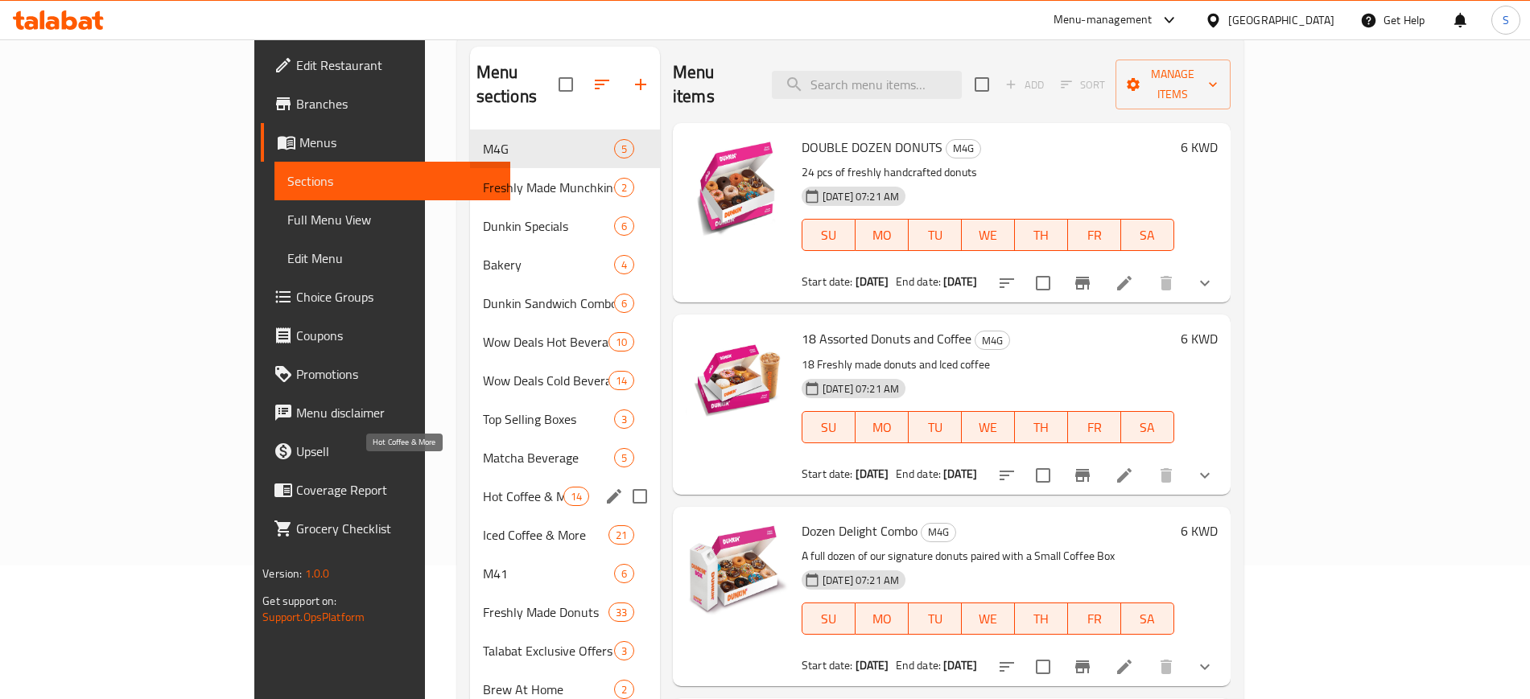
scroll to position [124, 0]
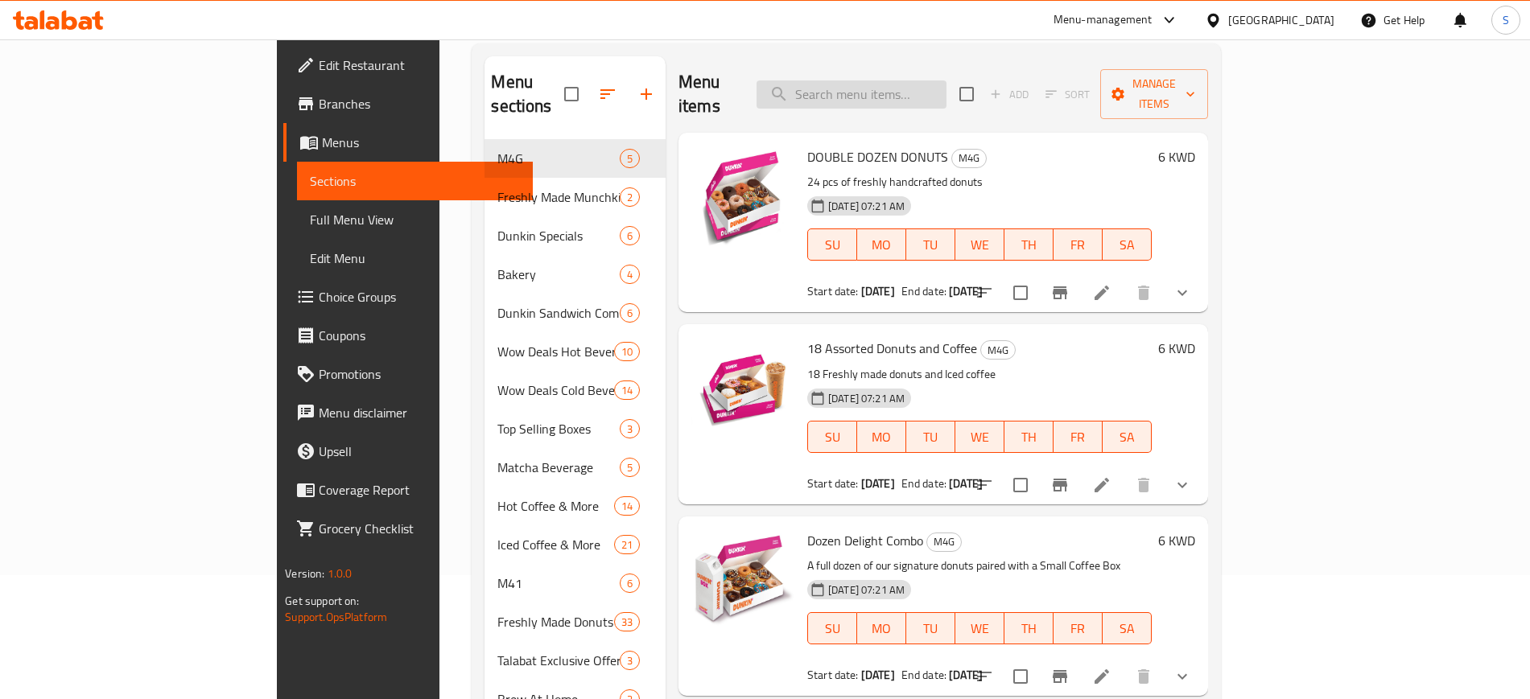
click at [921, 80] on input "search" at bounding box center [851, 94] width 190 height 28
paste input "Buy 6 get 6 Free"
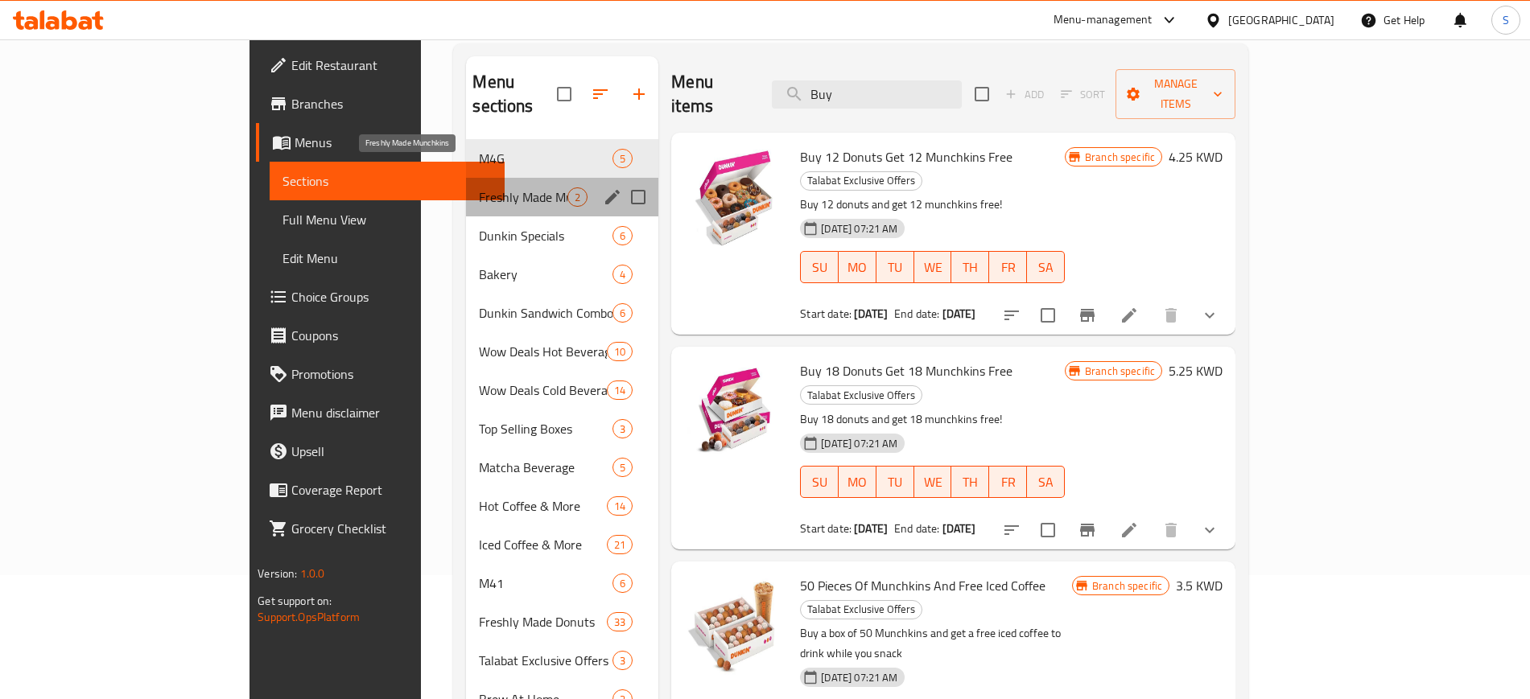
click at [479, 187] on span "Freshly Made Munchkins" at bounding box center [523, 196] width 89 height 19
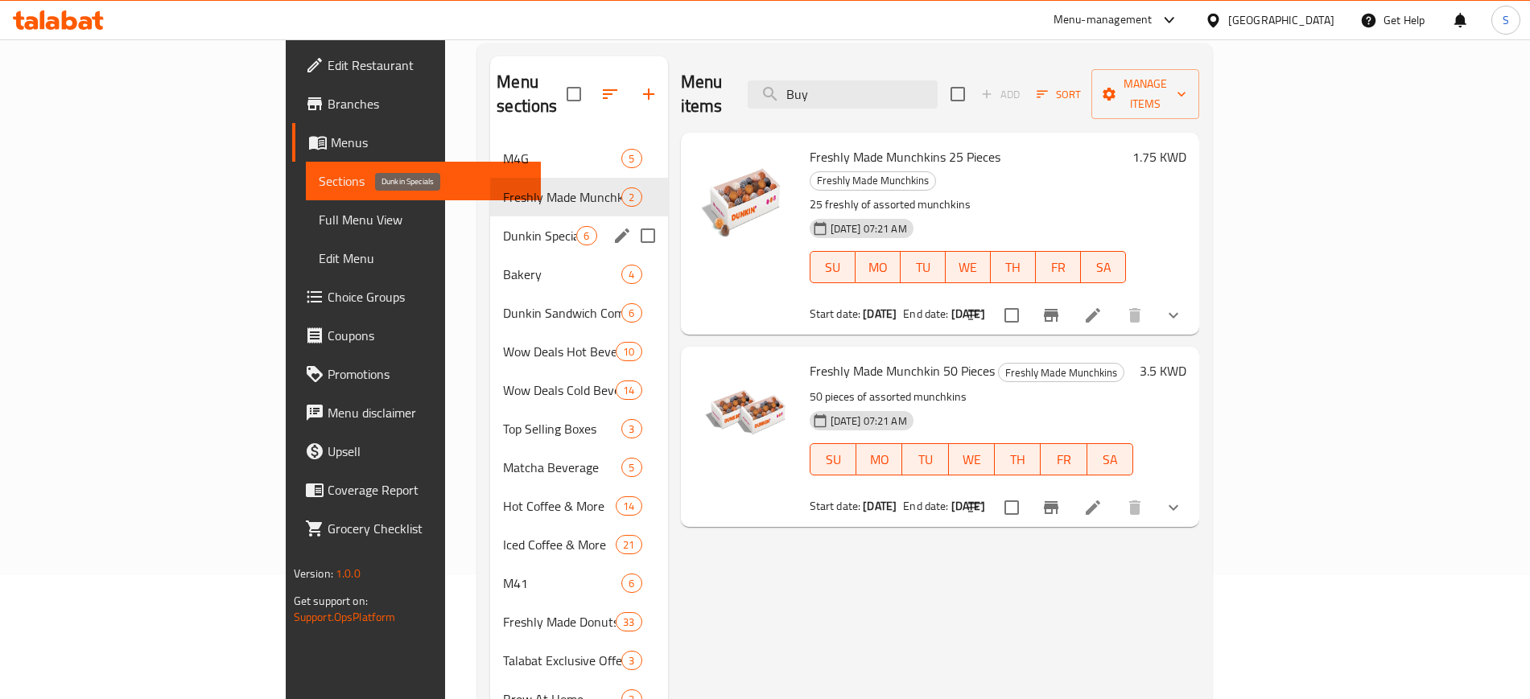
click at [503, 226] on span "Dunkin Specials" at bounding box center [539, 235] width 73 height 19
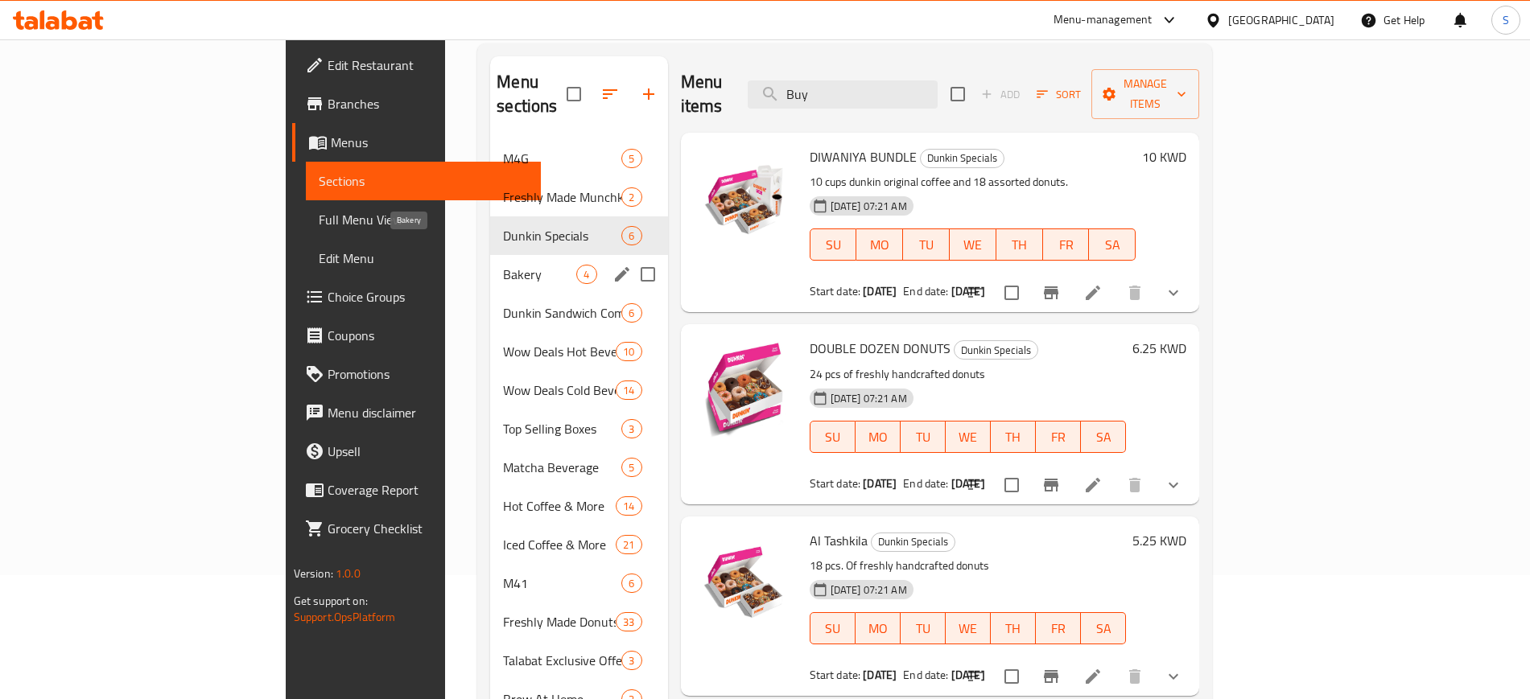
click at [503, 265] on span "Bakery" at bounding box center [539, 274] width 73 height 19
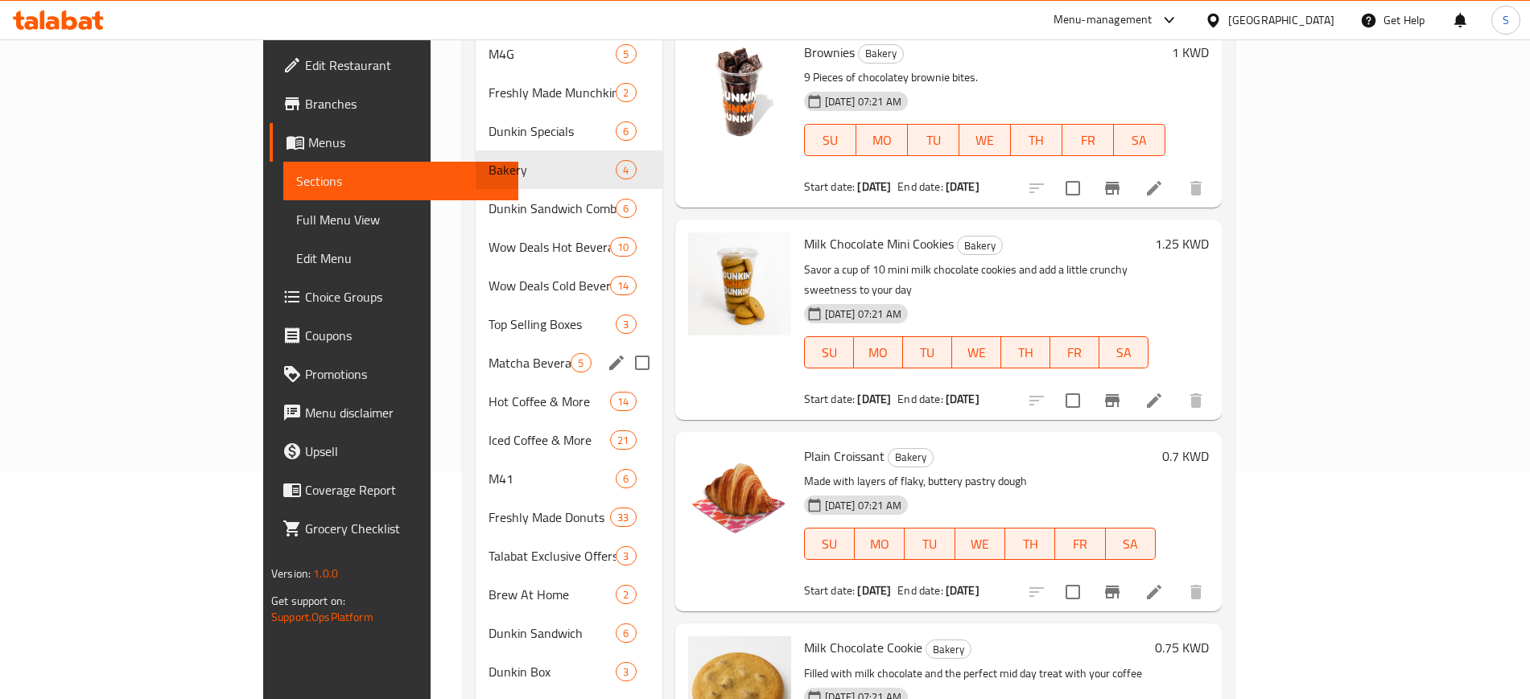
scroll to position [325, 0]
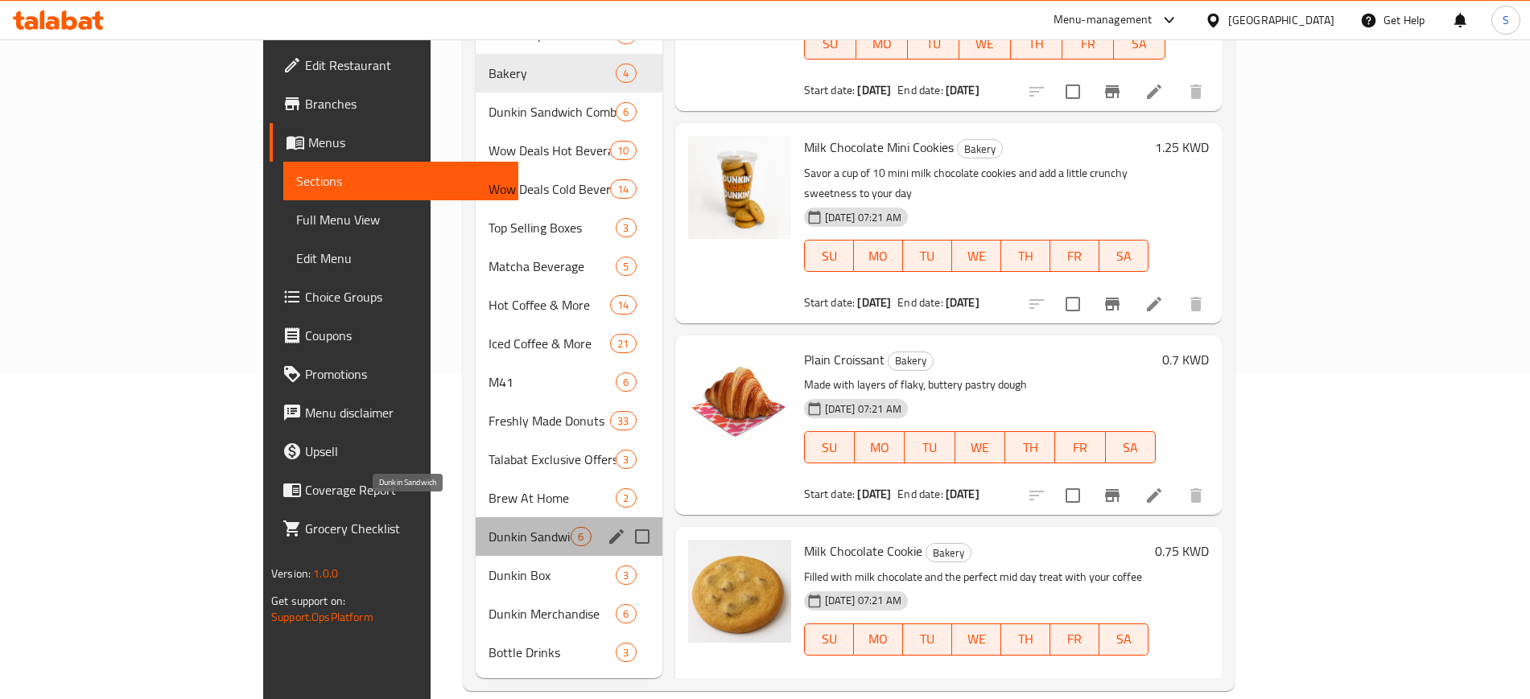
click at [488, 527] on span "Dunkin Sandwich" at bounding box center [529, 536] width 83 height 19
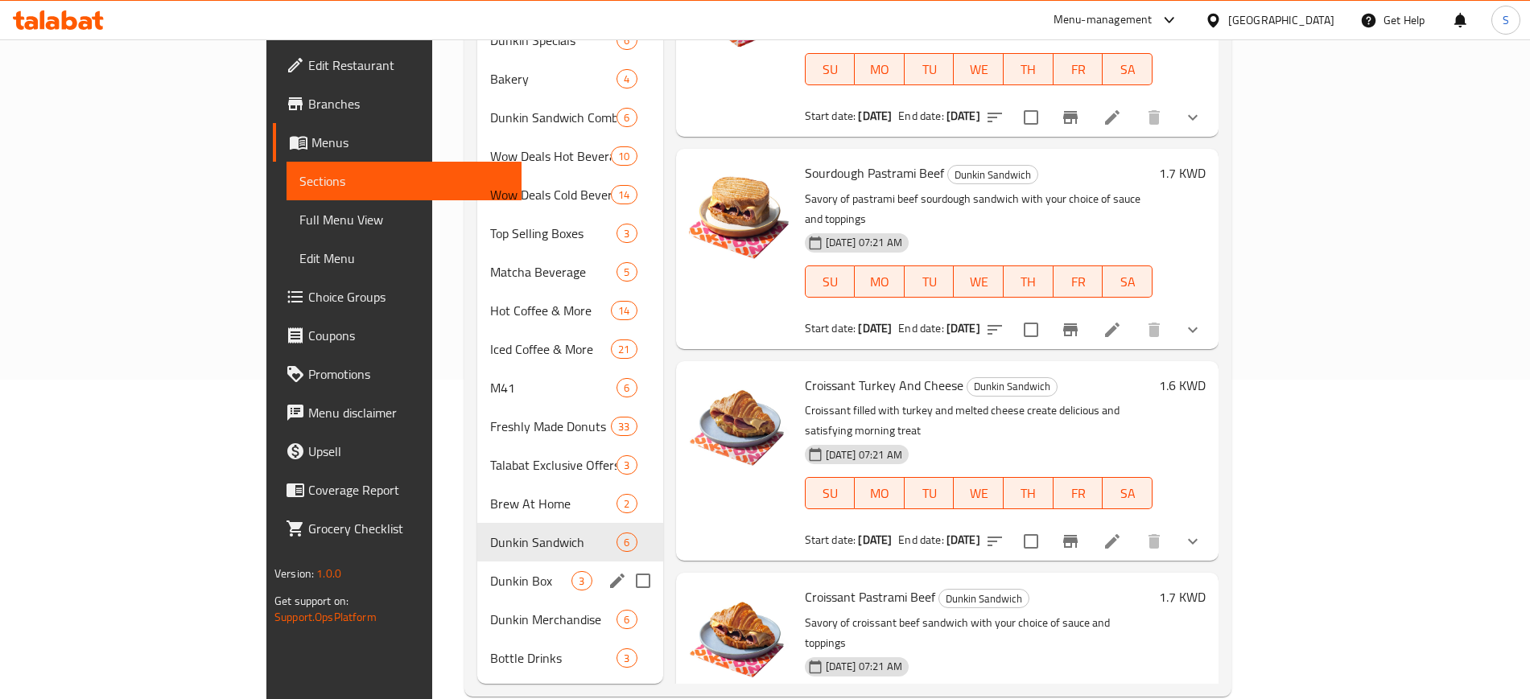
scroll to position [325, 0]
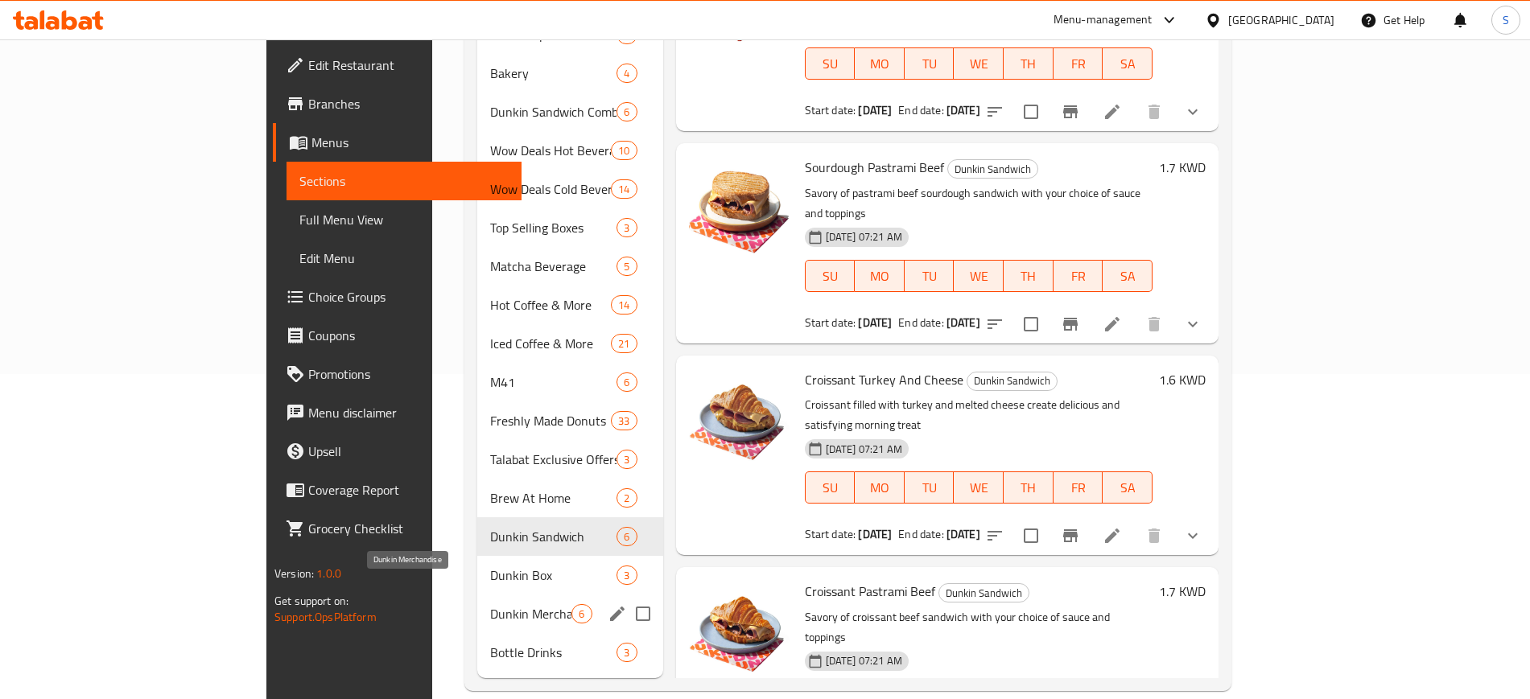
click at [490, 604] on span "Dunkin Merchandise" at bounding box center [530, 613] width 81 height 19
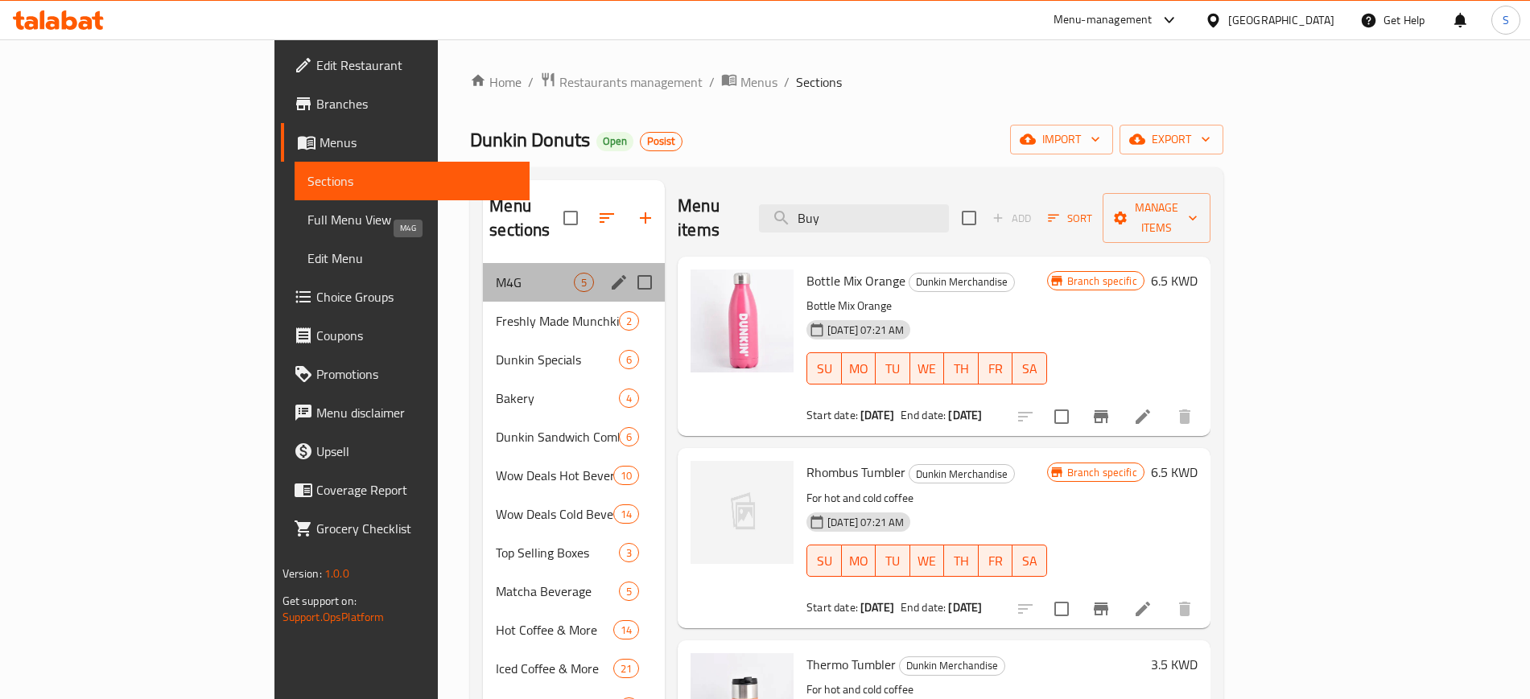
click at [496, 273] on span "M4G" at bounding box center [535, 282] width 78 height 19
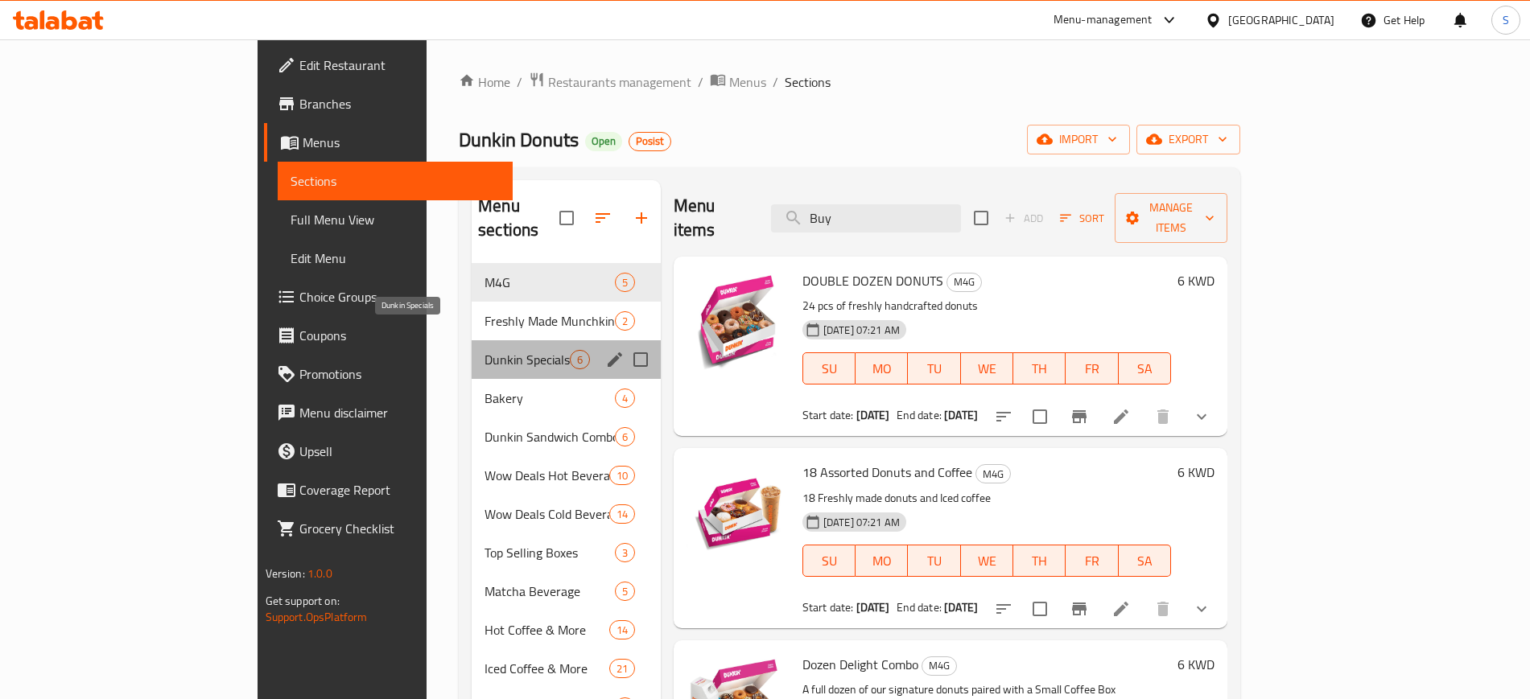
click at [484, 350] on span "Dunkin Specials" at bounding box center [526, 359] width 85 height 19
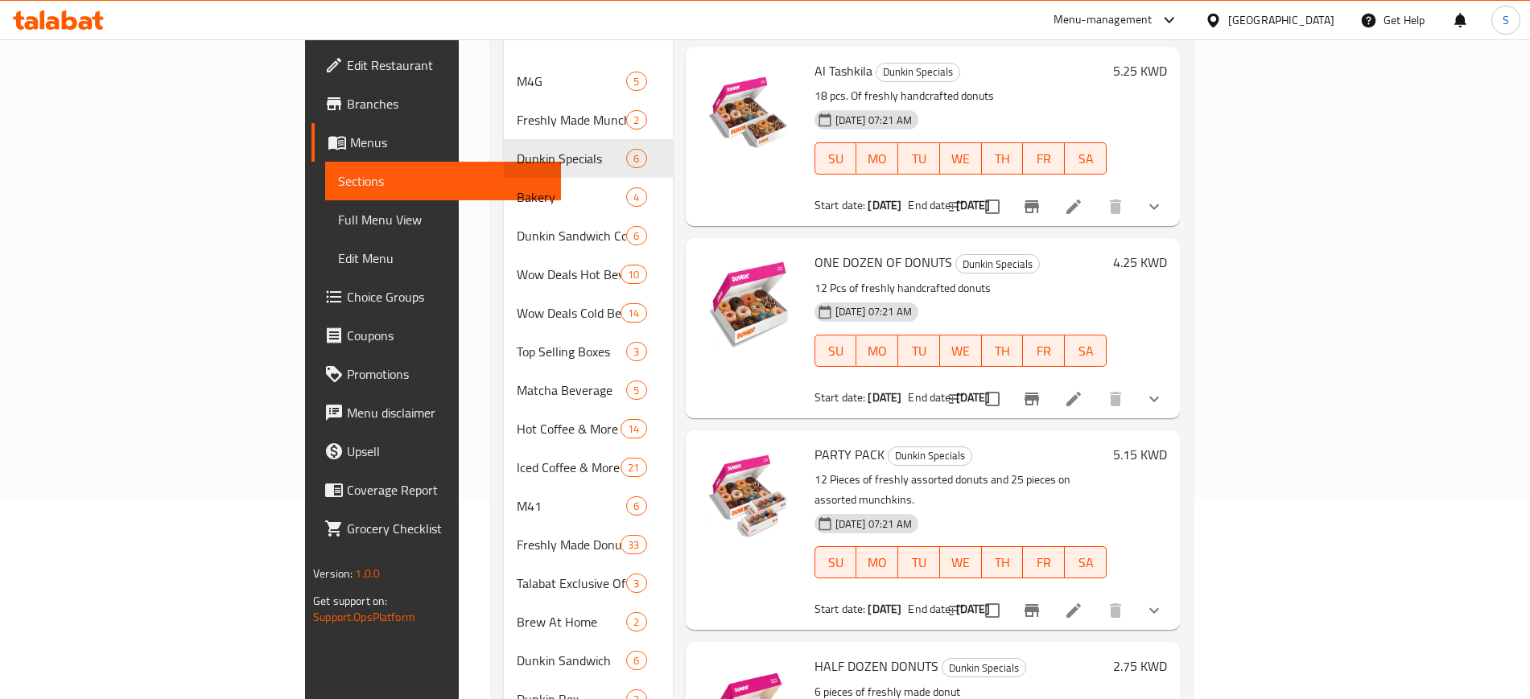
scroll to position [302, 0]
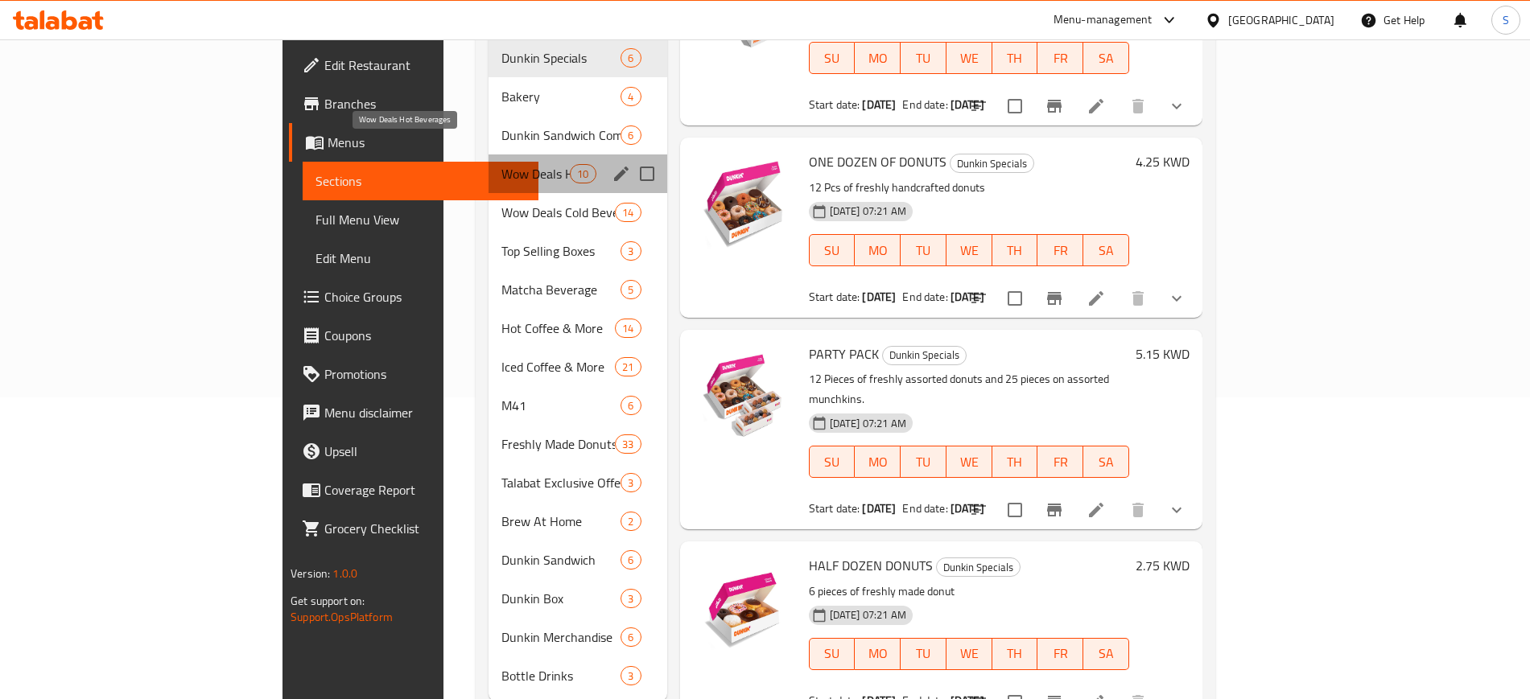
click at [501, 164] on span "Wow Deals Hot Beverages" at bounding box center [535, 173] width 68 height 19
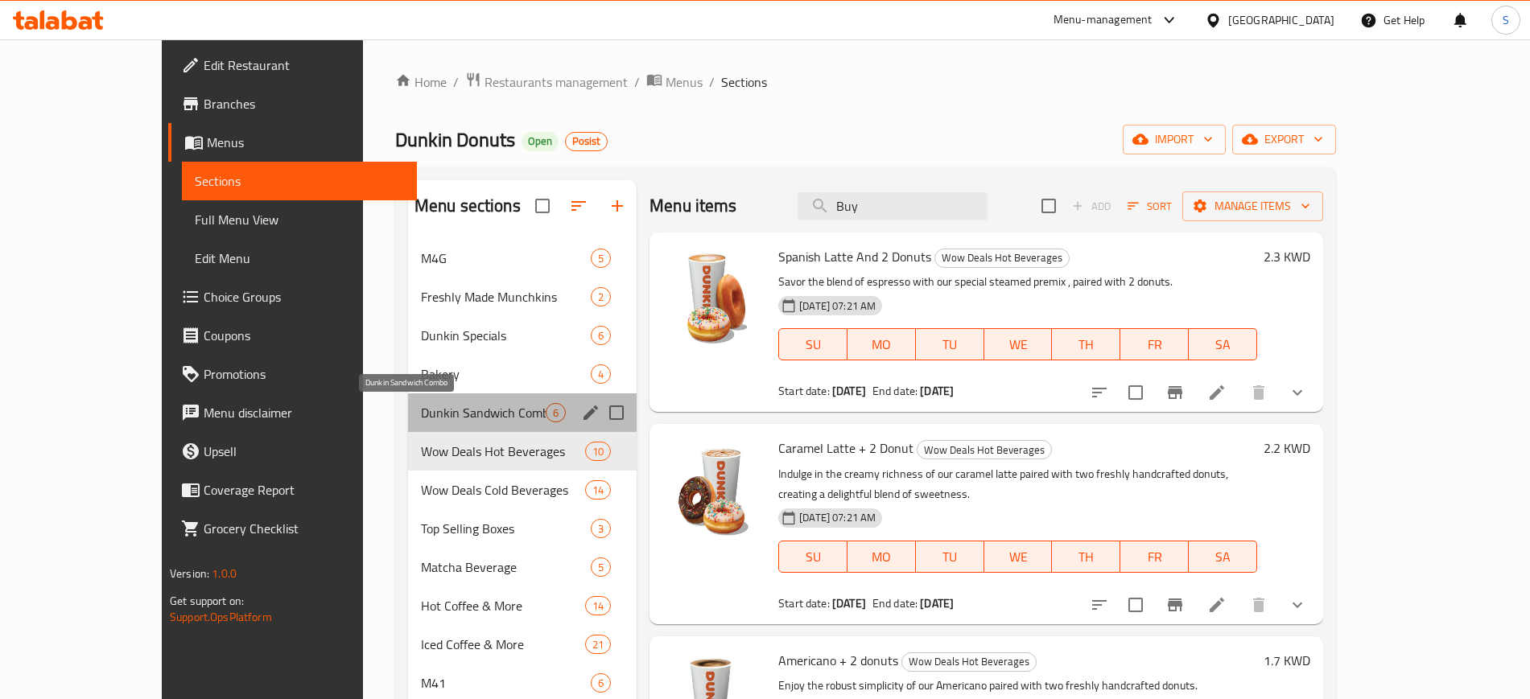
click at [446, 407] on span "Dunkin Sandwich Combo" at bounding box center [483, 412] width 125 height 19
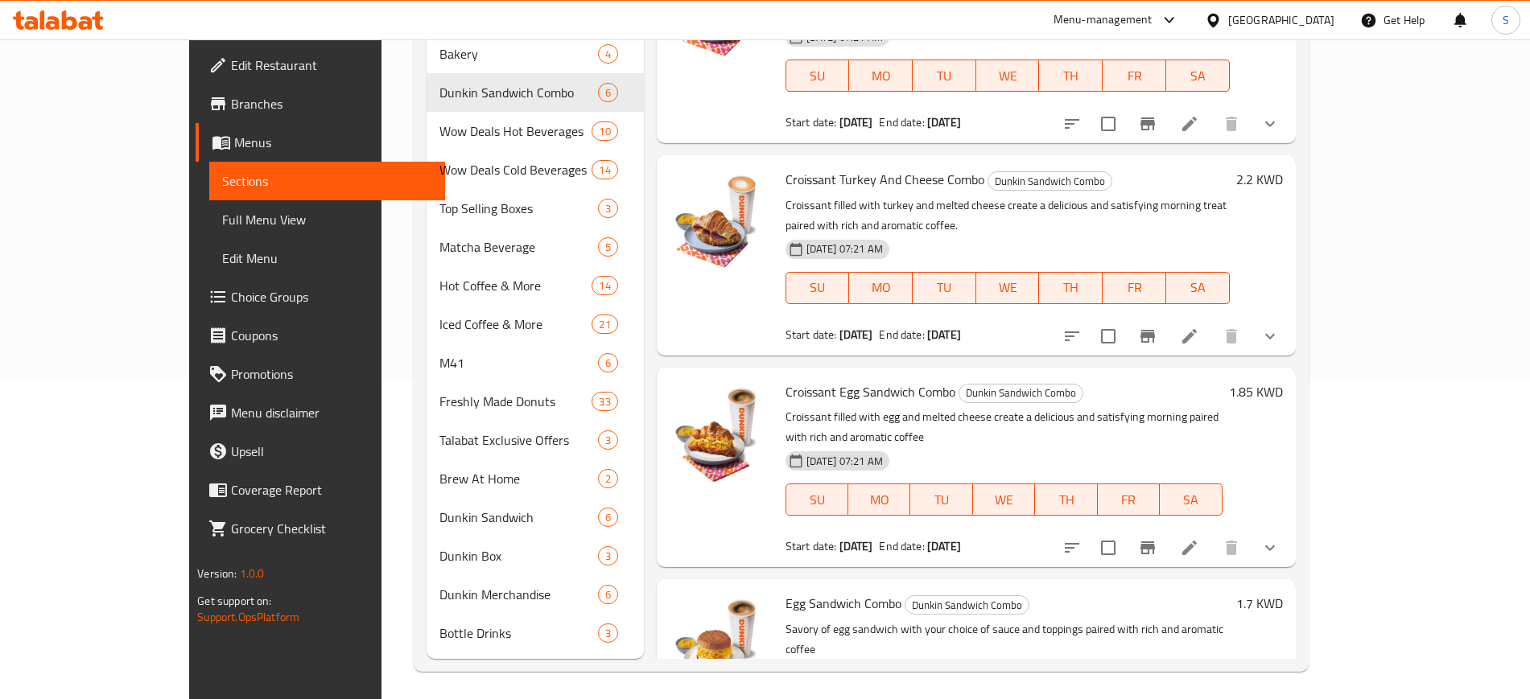
scroll to position [325, 0]
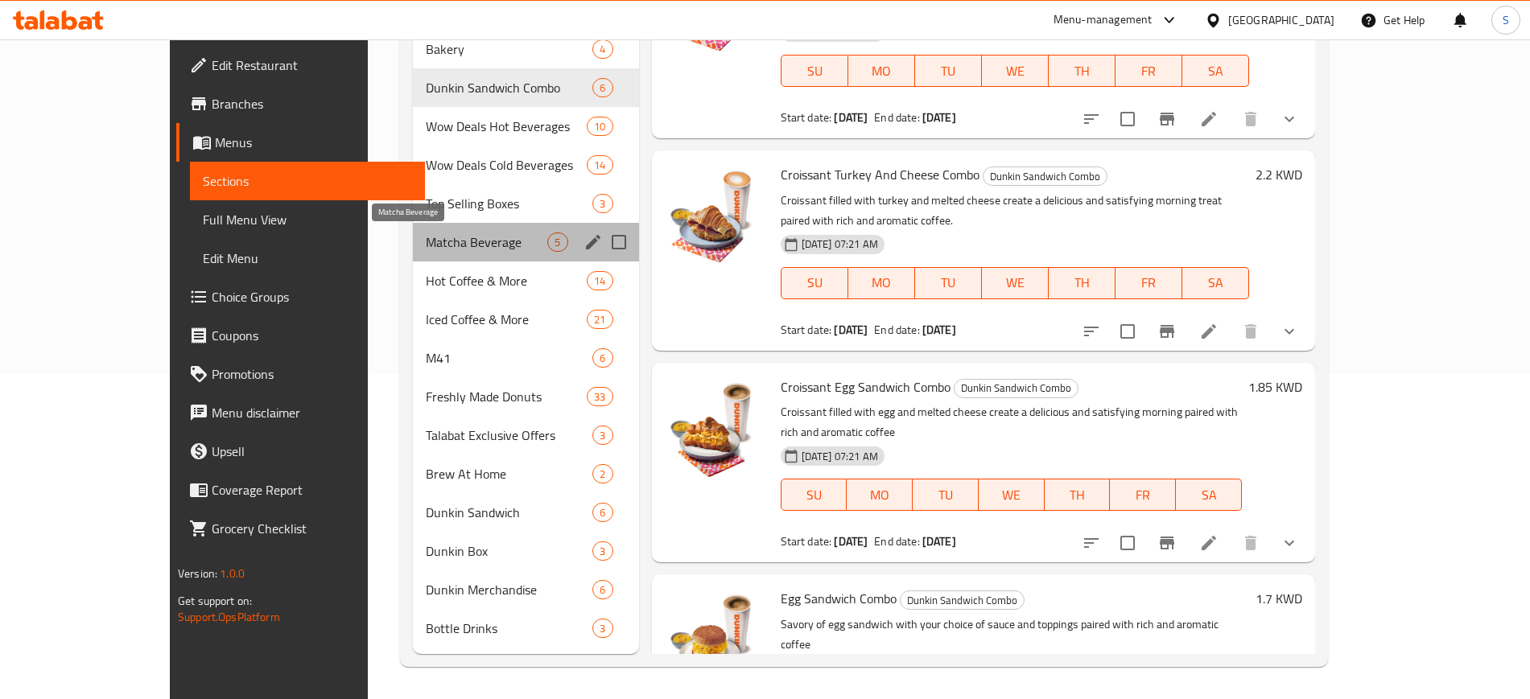
click at [430, 234] on span "Matcha Beverage" at bounding box center [487, 242] width 122 height 19
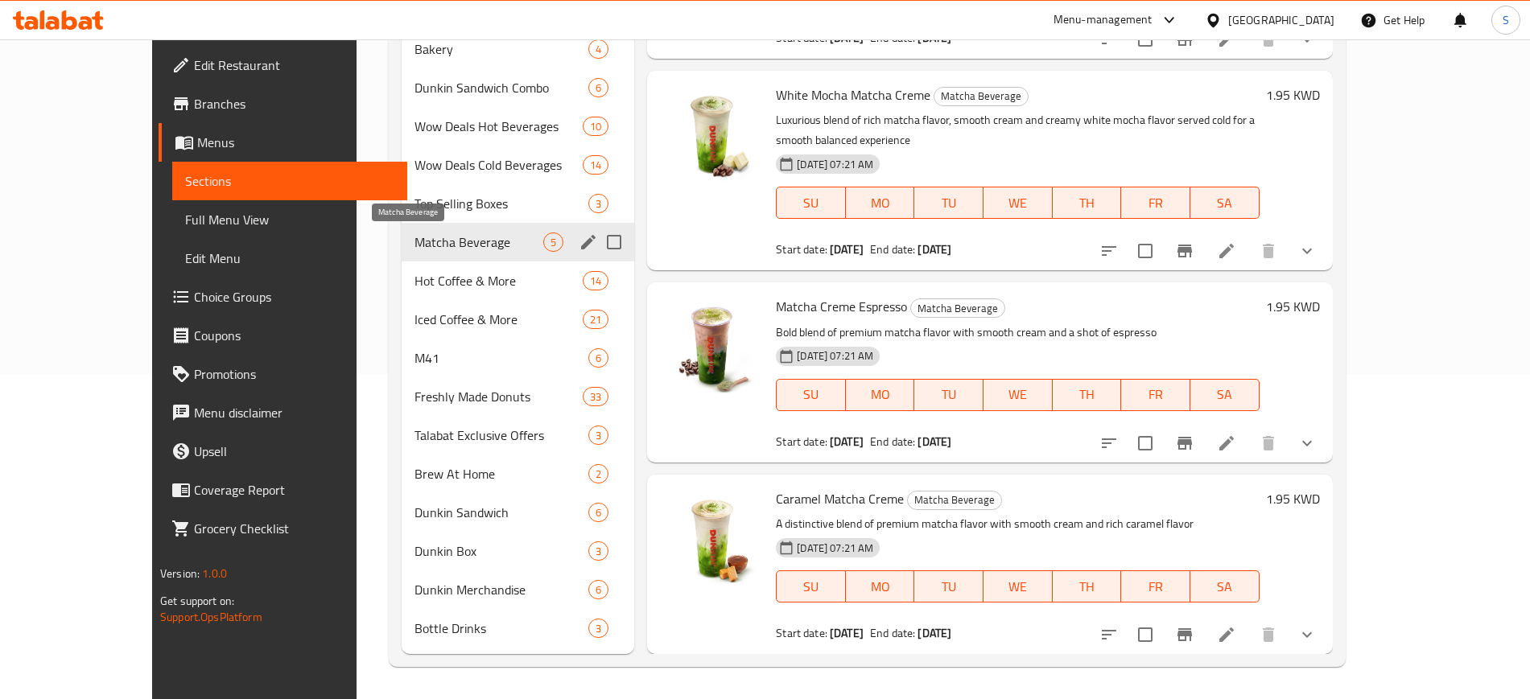
scroll to position [200, 0]
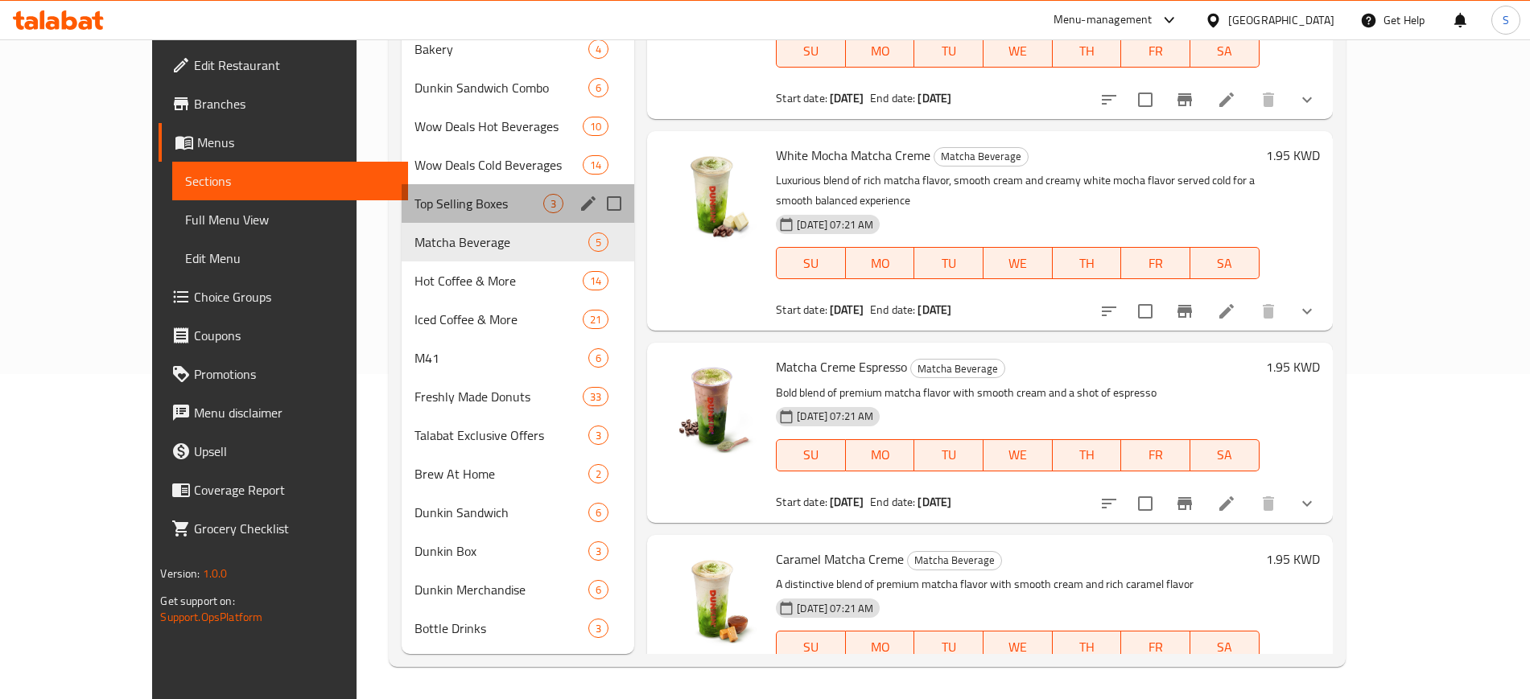
click at [428, 213] on div "Top Selling Boxes 3" at bounding box center [518, 203] width 233 height 39
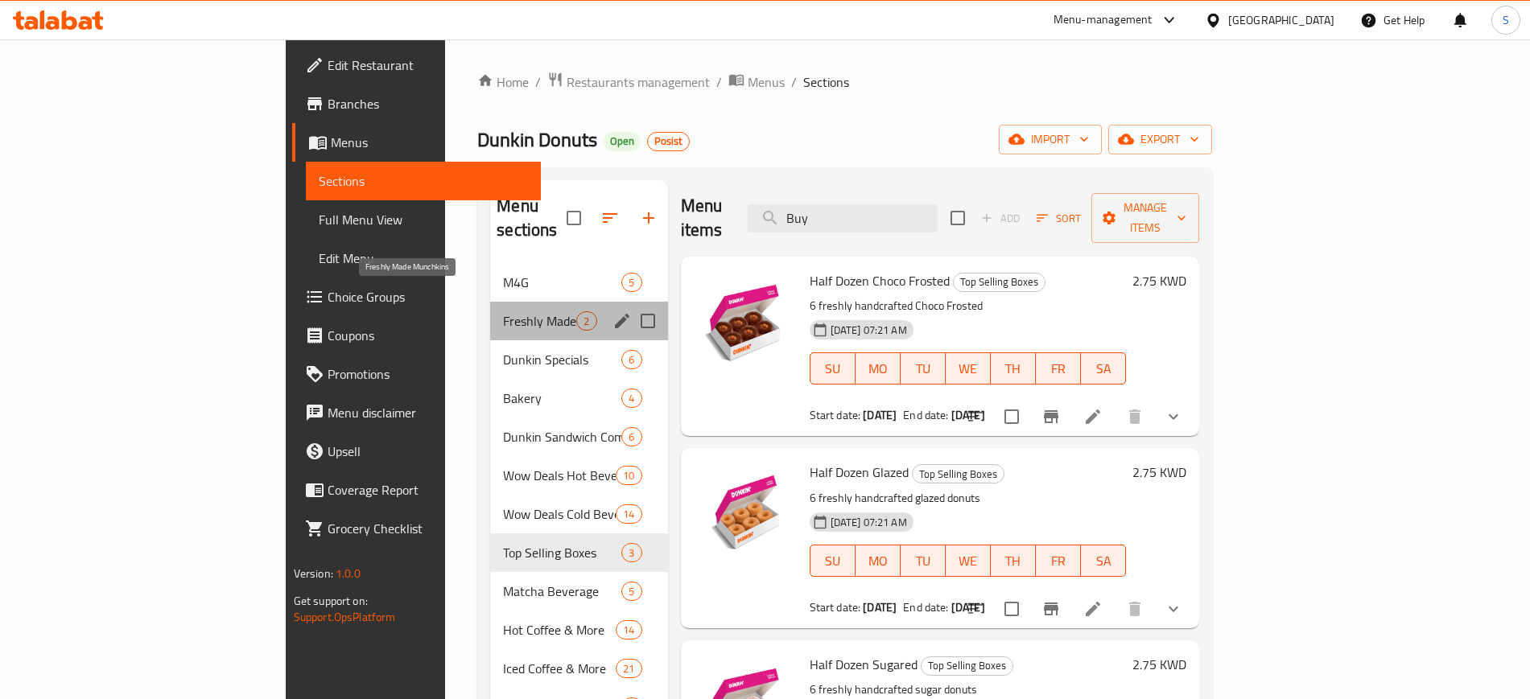
click at [503, 311] on span "Freshly Made Munchkins" at bounding box center [539, 320] width 73 height 19
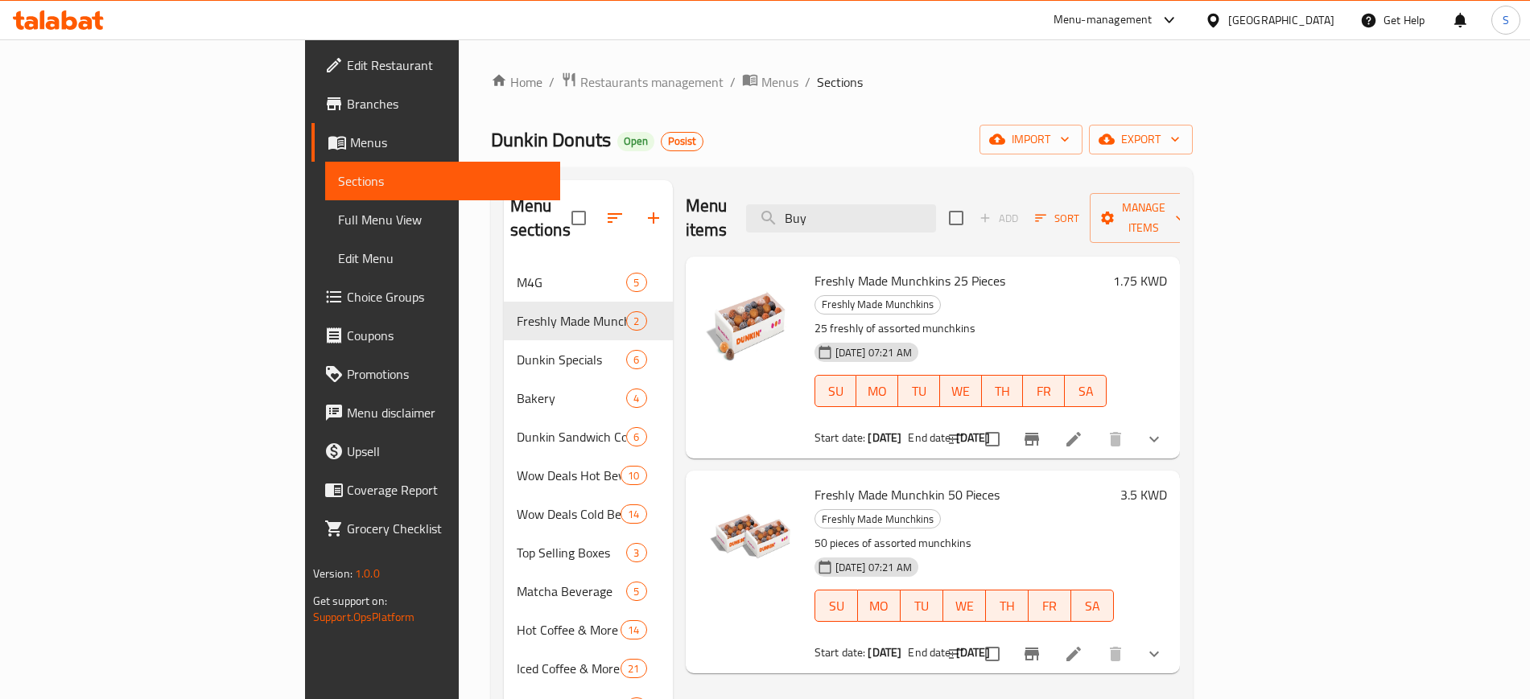
drag, startPoint x: 968, startPoint y: 207, endPoint x: 746, endPoint y: 172, distance: 224.8
click at [700, 175] on div "Menu sections M4G 5 Freshly Made Munchkins 2 Dunkin Specials 6 Bakery 4 Dunkin …" at bounding box center [842, 591] width 702 height 849
paste input "12 get 12 Free"
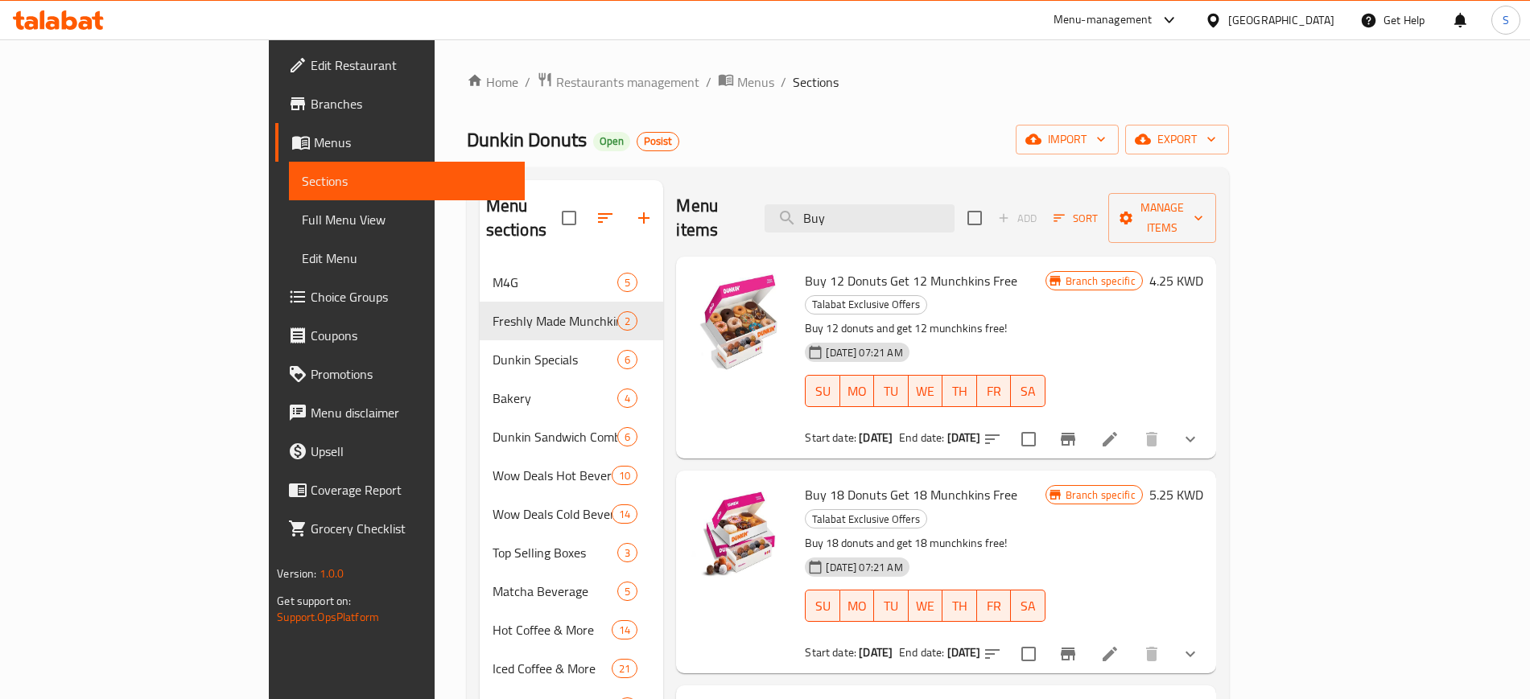
drag, startPoint x: 945, startPoint y: 208, endPoint x: 697, endPoint y: 210, distance: 248.6
click at [699, 220] on div "Menu items Buy Add Sort Manage items" at bounding box center [945, 218] width 539 height 76
paste input "6 get 6 Free"
type input "Buy 6 get 6 Free"
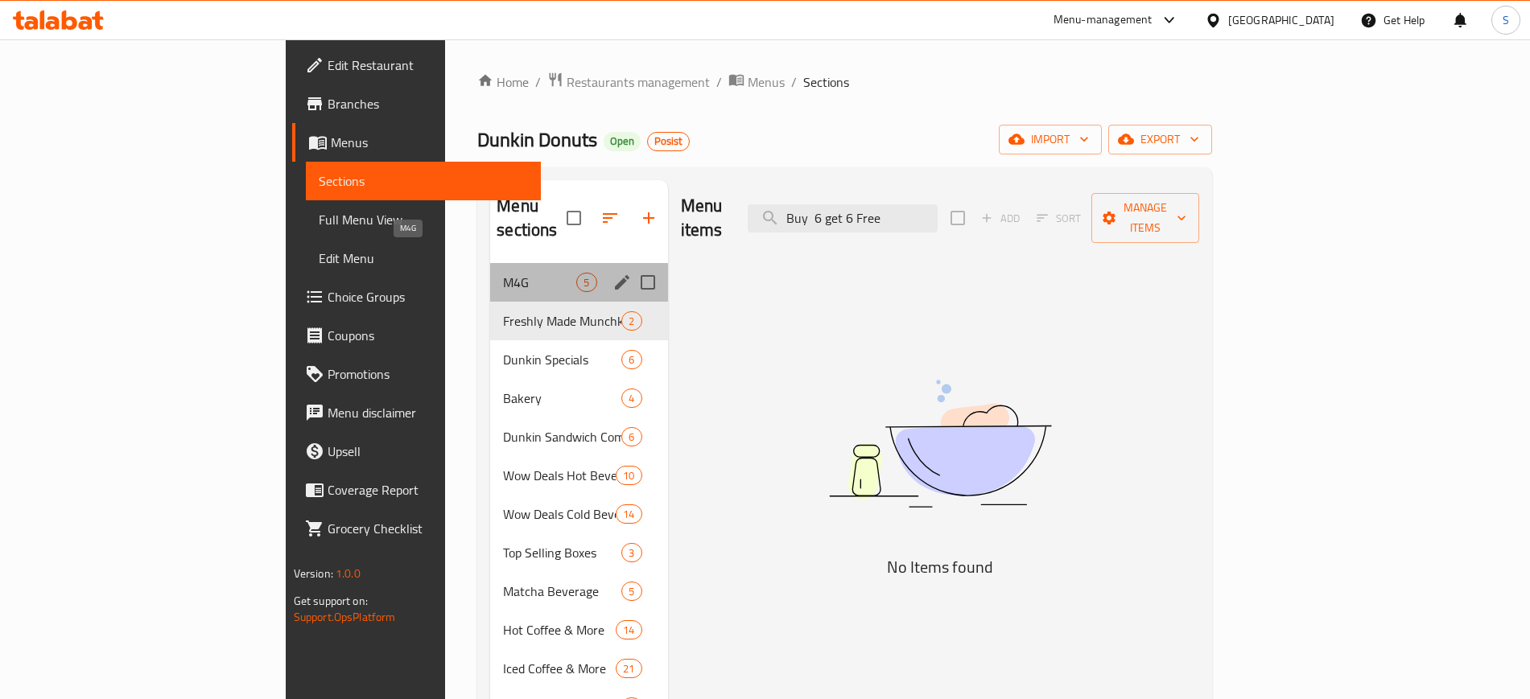
click at [503, 273] on span "M4G" at bounding box center [539, 282] width 73 height 19
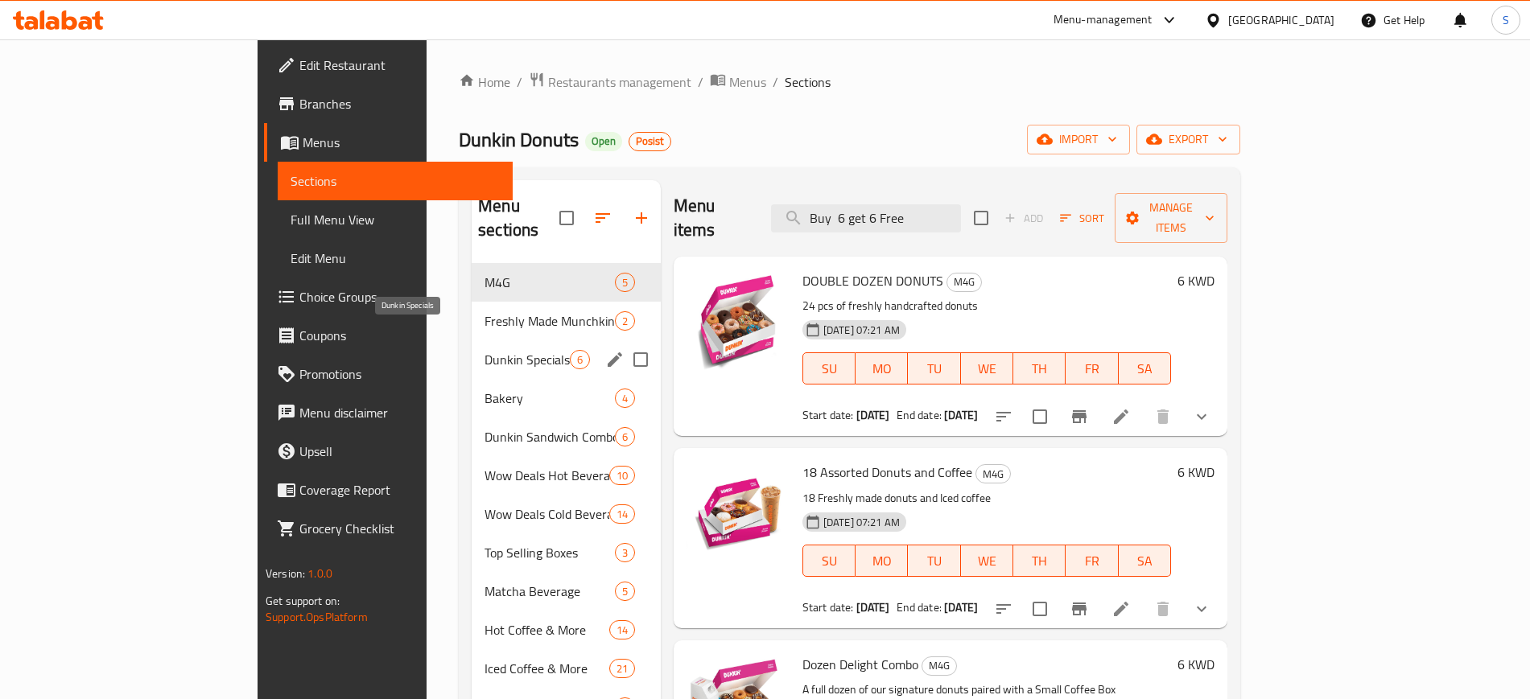
click at [484, 350] on span "Dunkin Specials" at bounding box center [526, 359] width 85 height 19
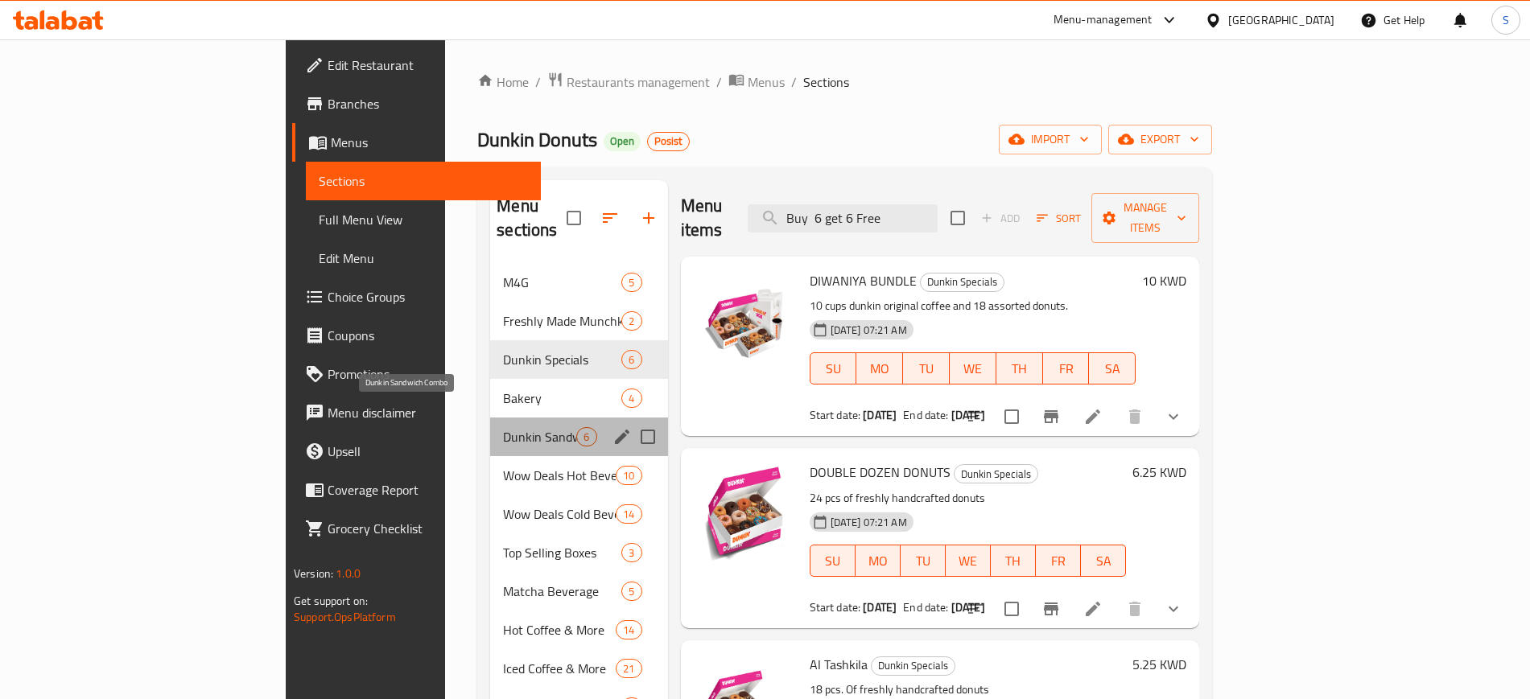
click at [503, 427] on span "Dunkin Sandwich Combo" at bounding box center [539, 436] width 73 height 19
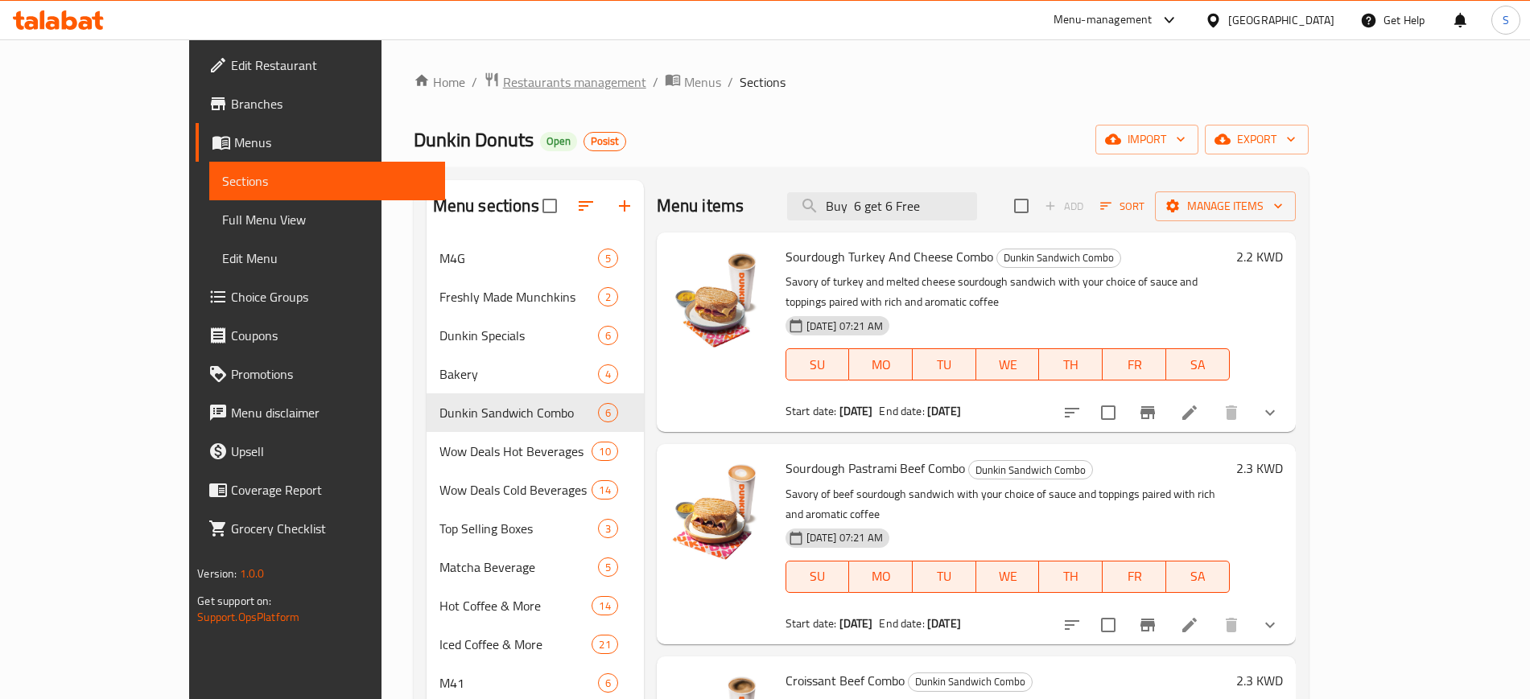
click at [503, 84] on span "Restaurants management" at bounding box center [574, 81] width 143 height 19
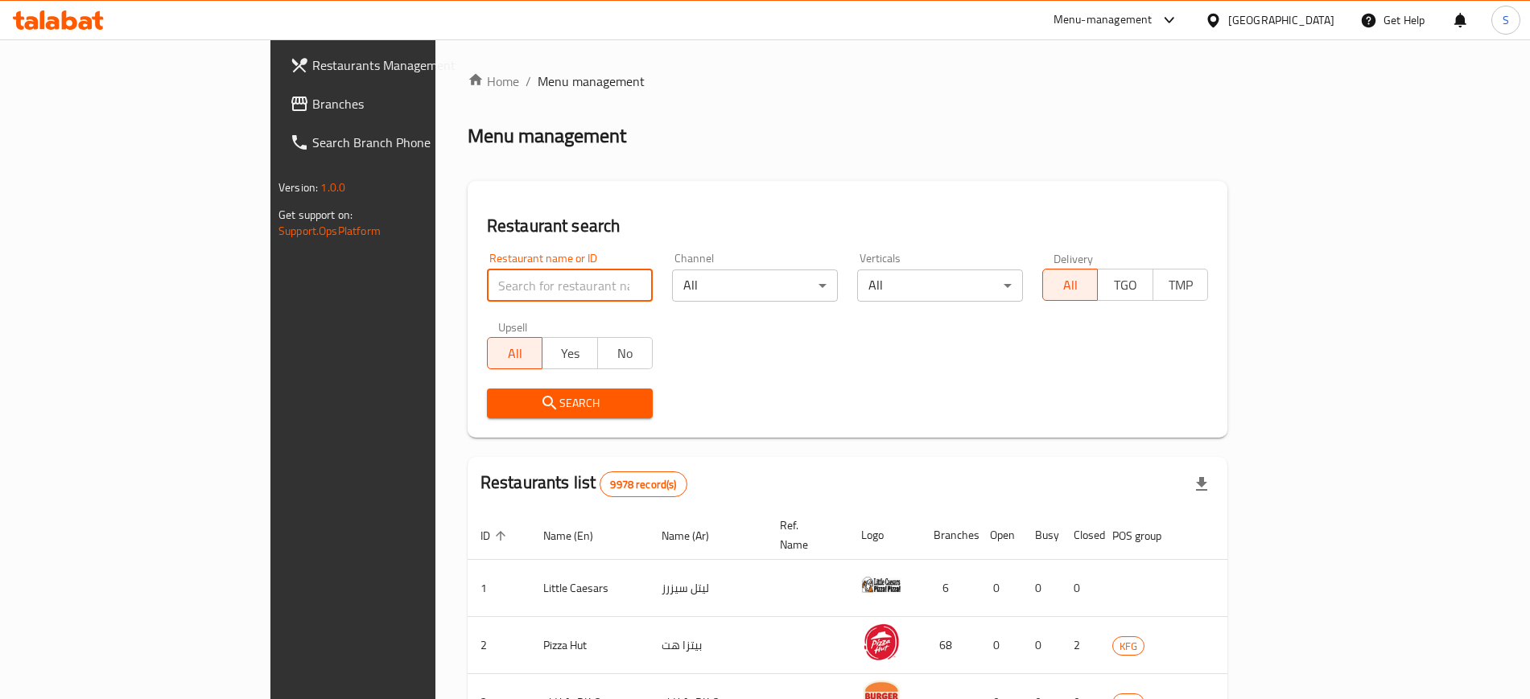
click at [487, 288] on input "search" at bounding box center [570, 286] width 166 height 32
paste input "The Local Beet"
type input "The Local Beet"
click button "Search" at bounding box center [570, 404] width 166 height 30
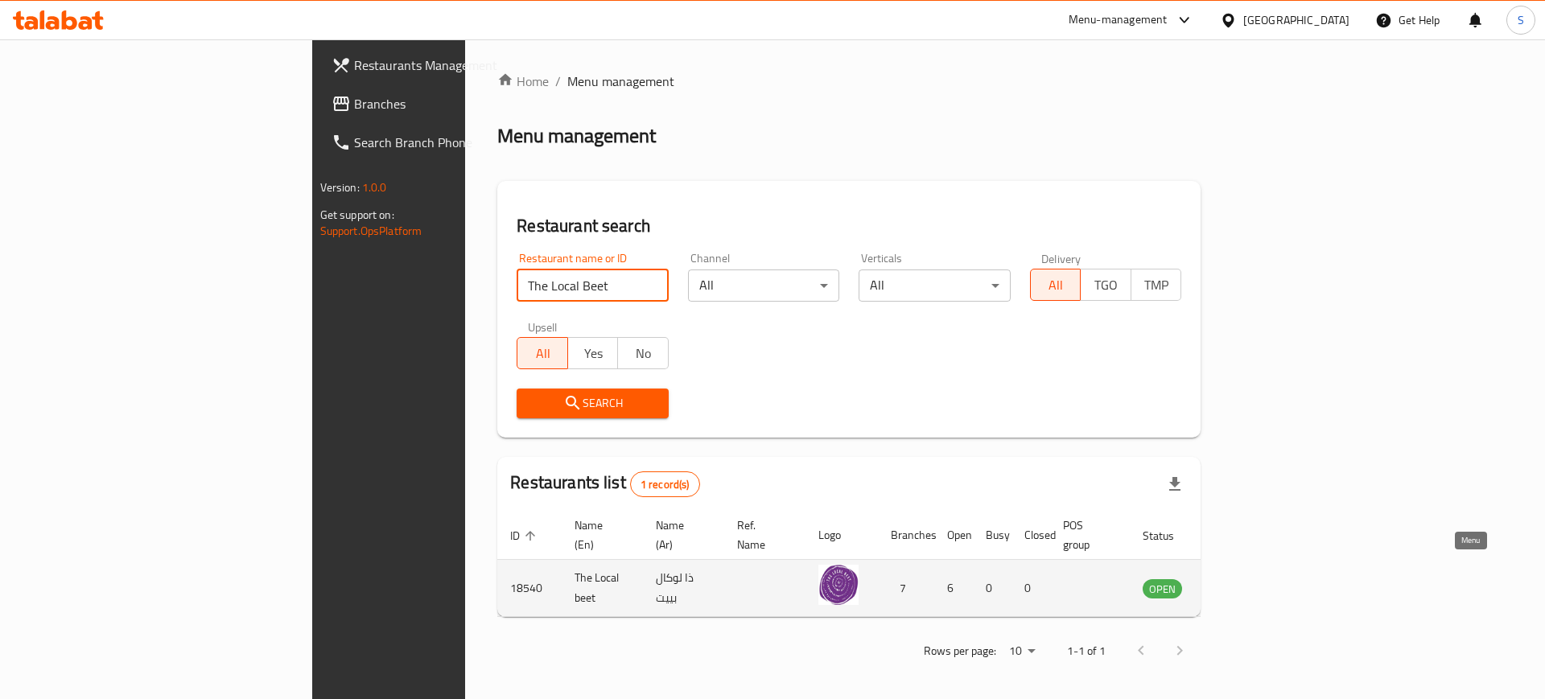
click at [1246, 583] on icon "enhanced table" at bounding box center [1237, 590] width 18 height 14
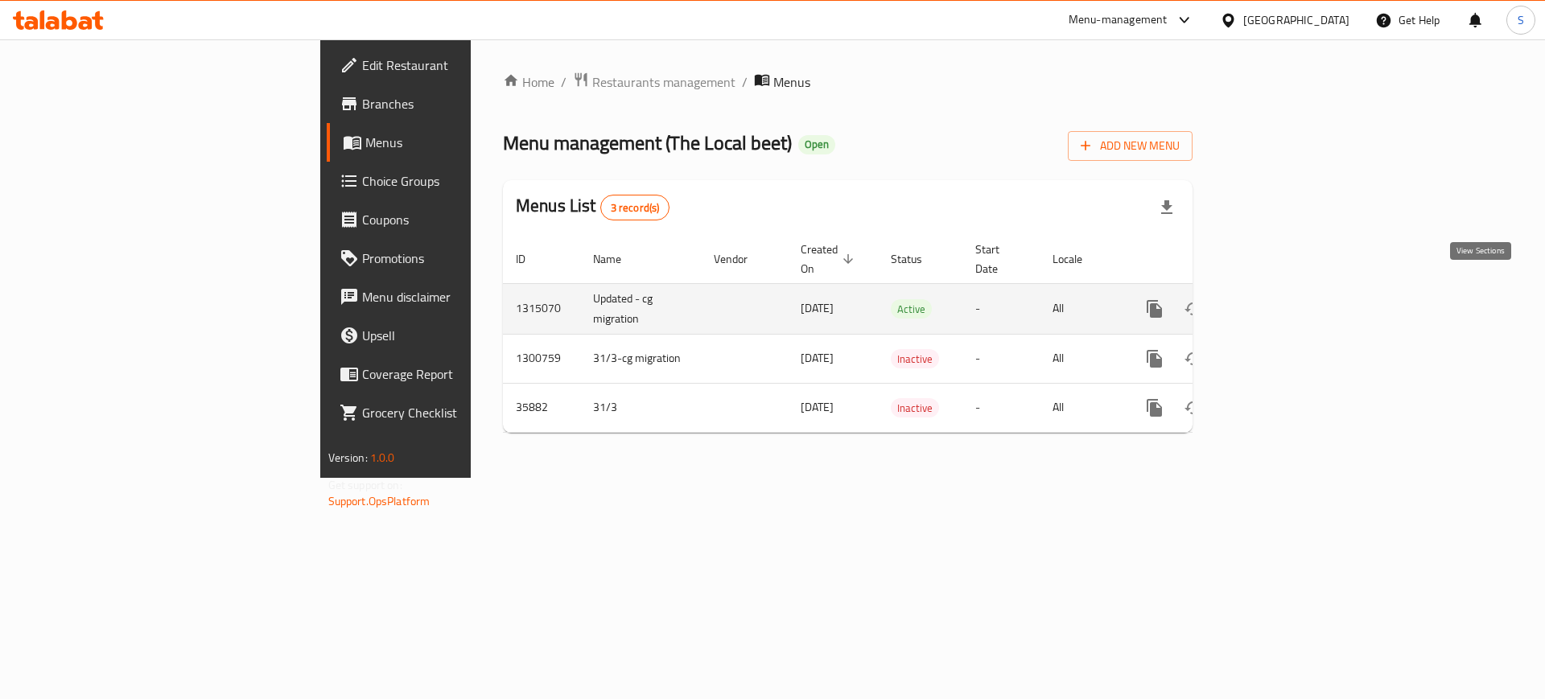
click at [1278, 302] on icon "enhanced table" at bounding box center [1270, 309] width 14 height 14
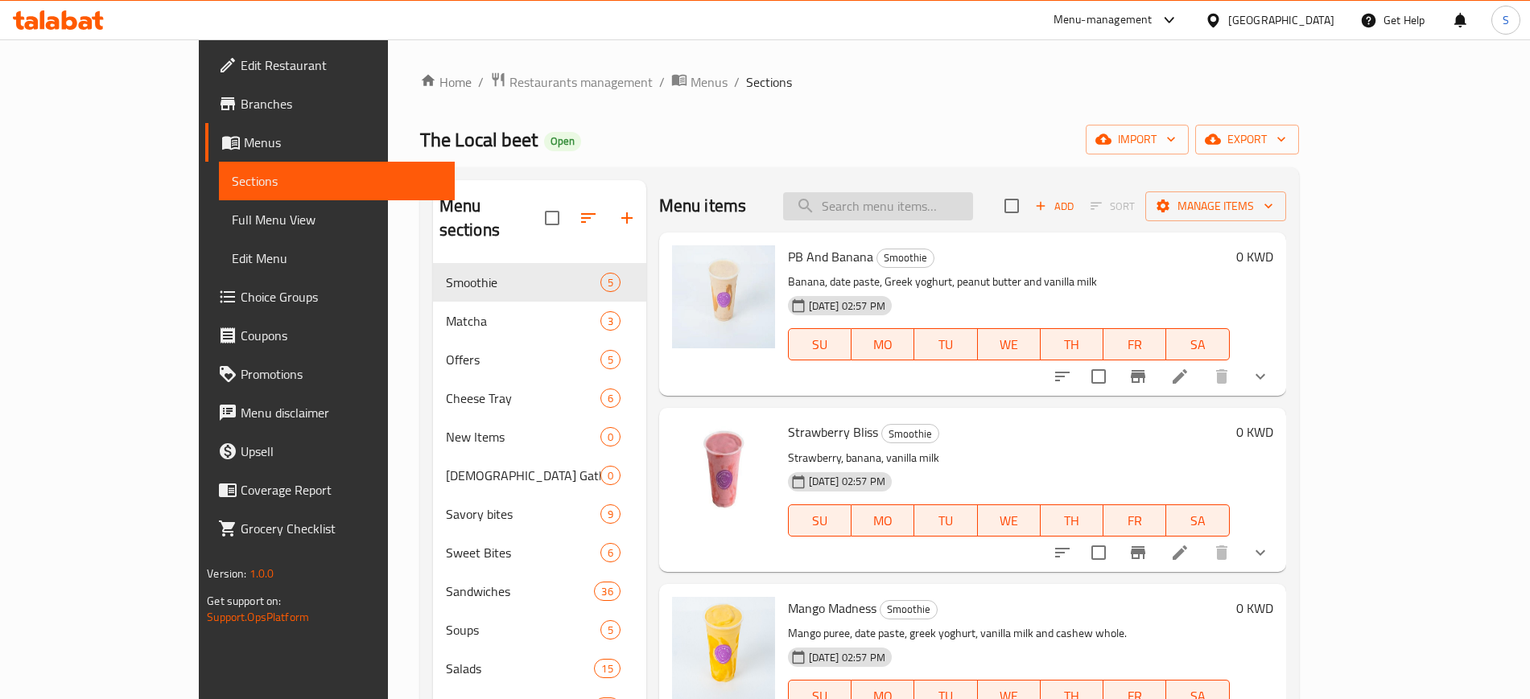
click at [921, 200] on input "search" at bounding box center [878, 206] width 190 height 28
paste input "Cauliflower Tabbouleh"
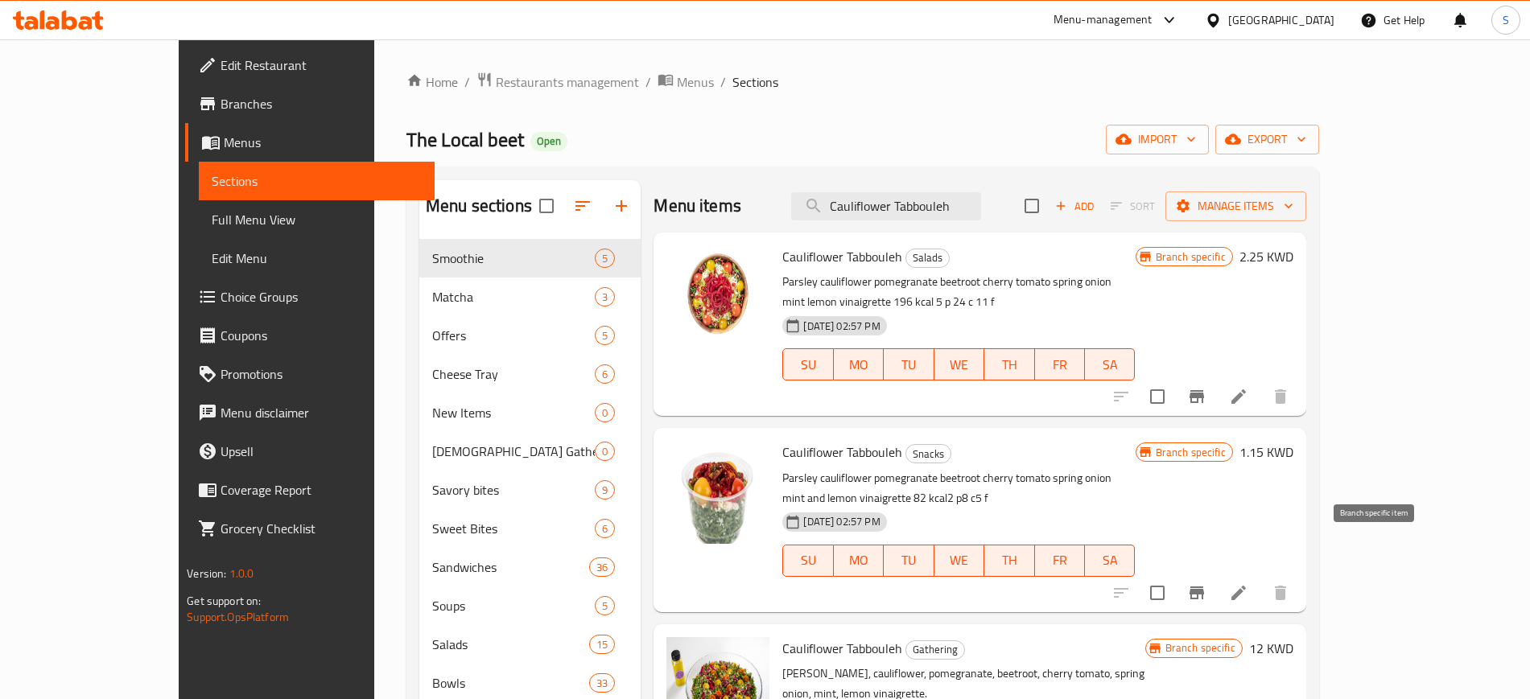
type input "Cauliflower Tabbouleh"
click at [1204, 587] on icon "Branch-specific-item" at bounding box center [1196, 593] width 14 height 13
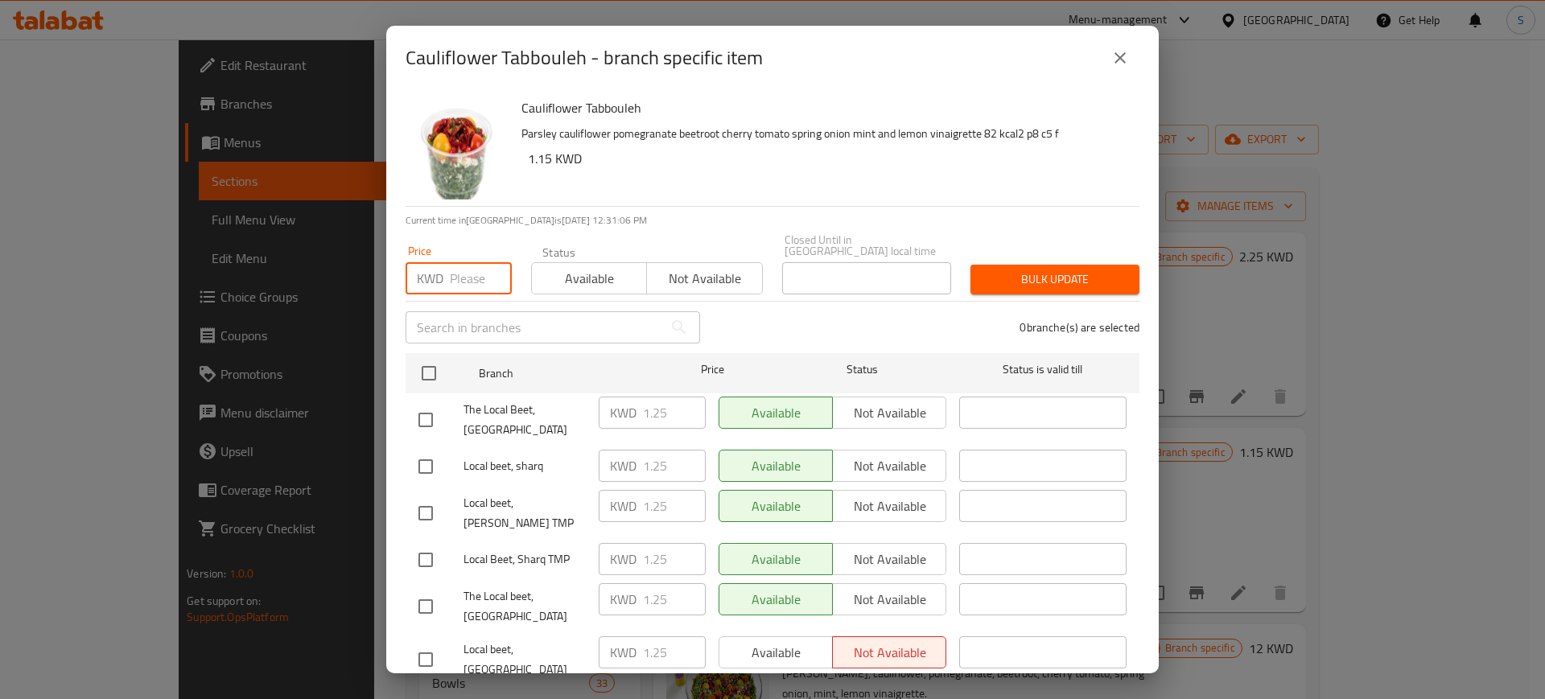
click at [473, 263] on input "number" at bounding box center [481, 278] width 62 height 32
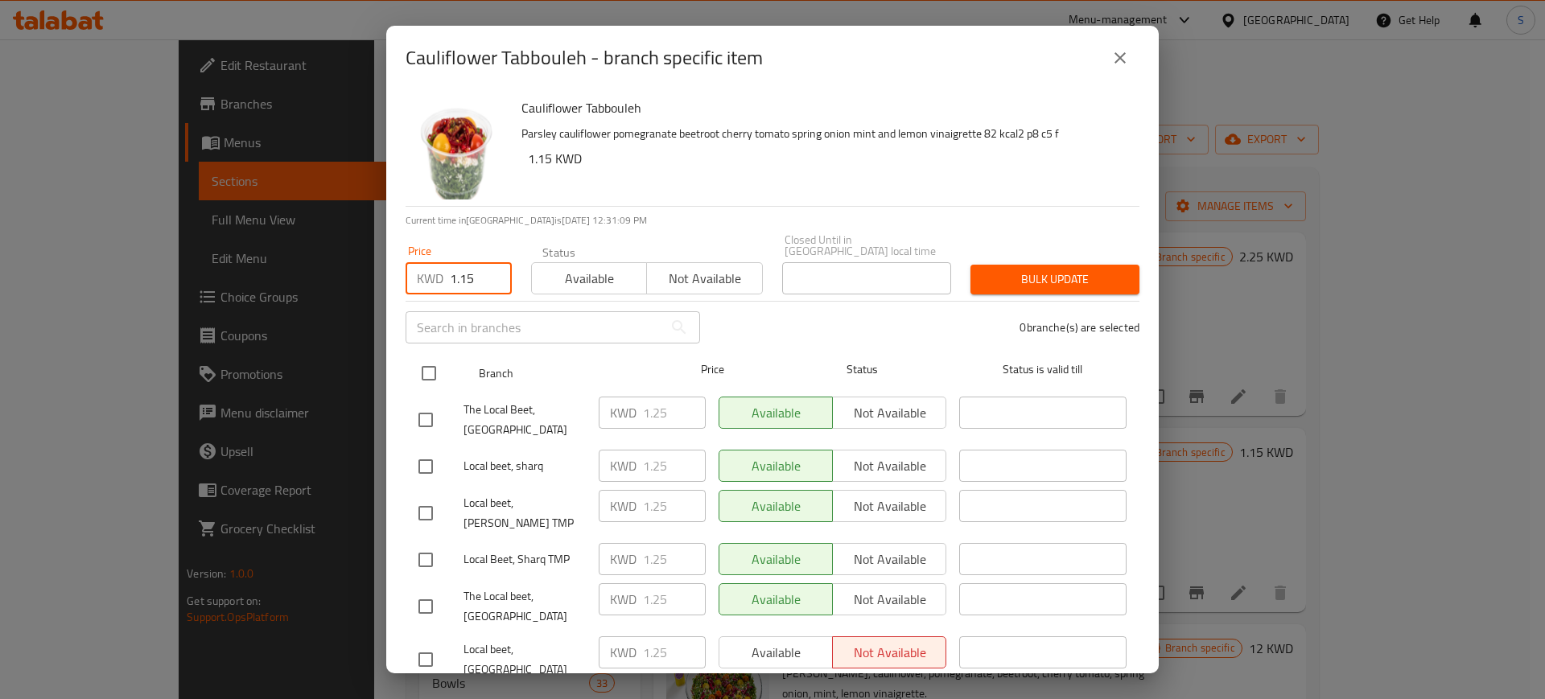
type input "1.15"
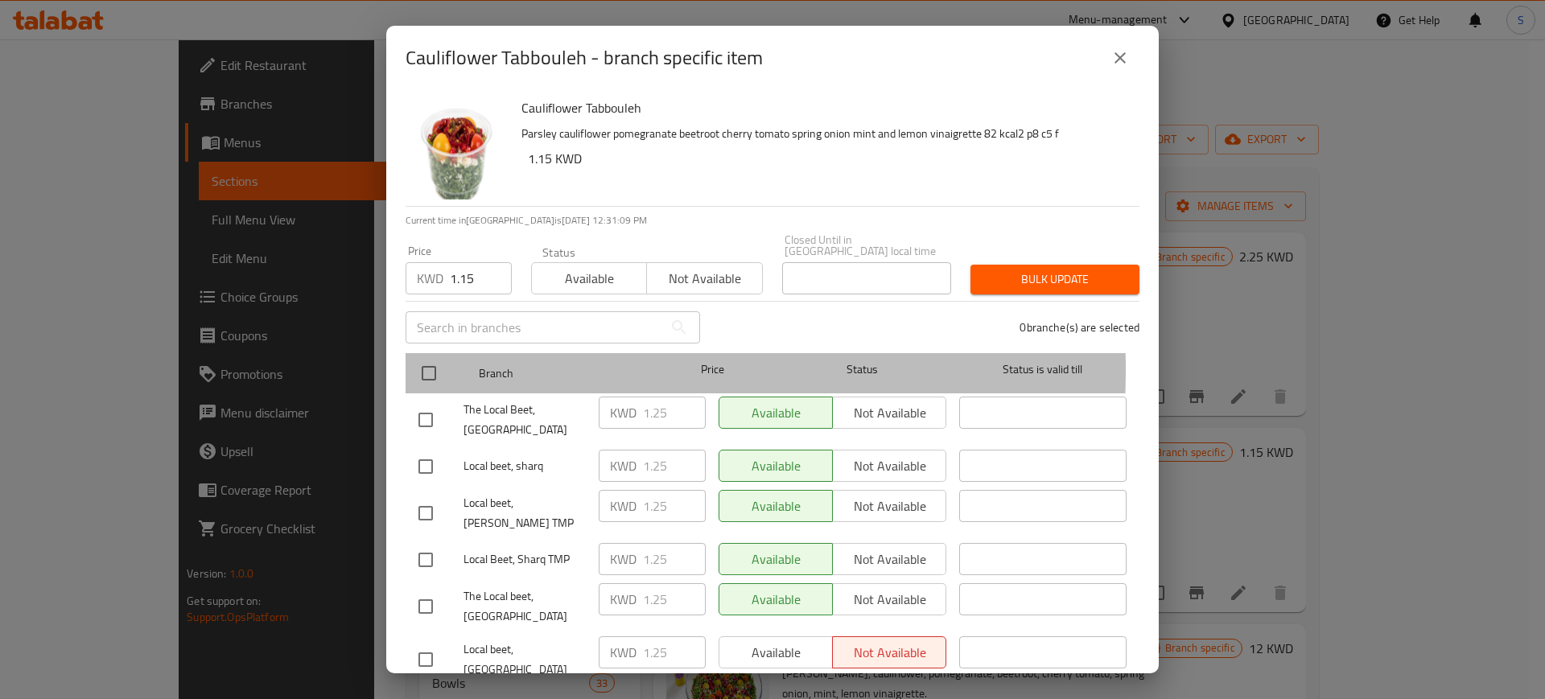
click at [448, 358] on div at bounding box center [442, 373] width 60 height 47
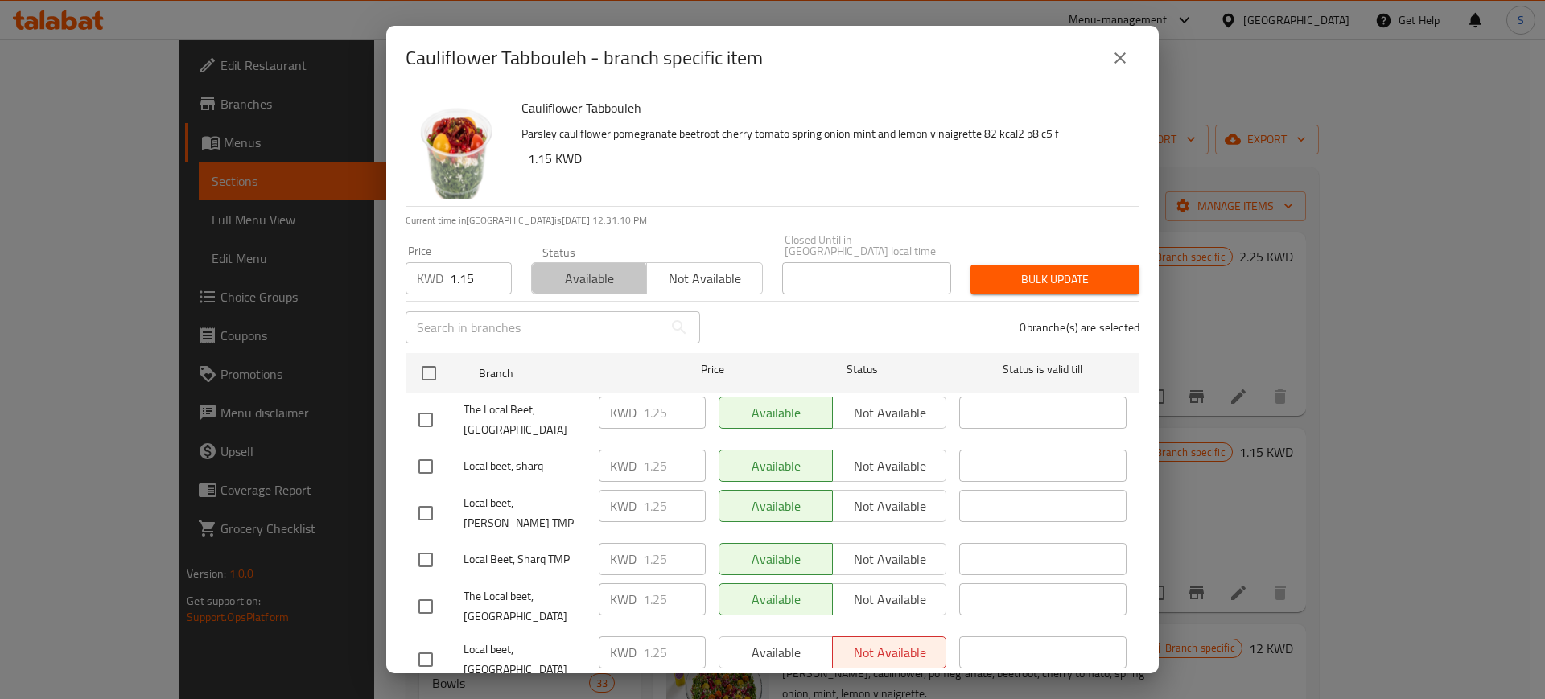
click at [586, 269] on span "Available" at bounding box center [589, 278] width 102 height 23
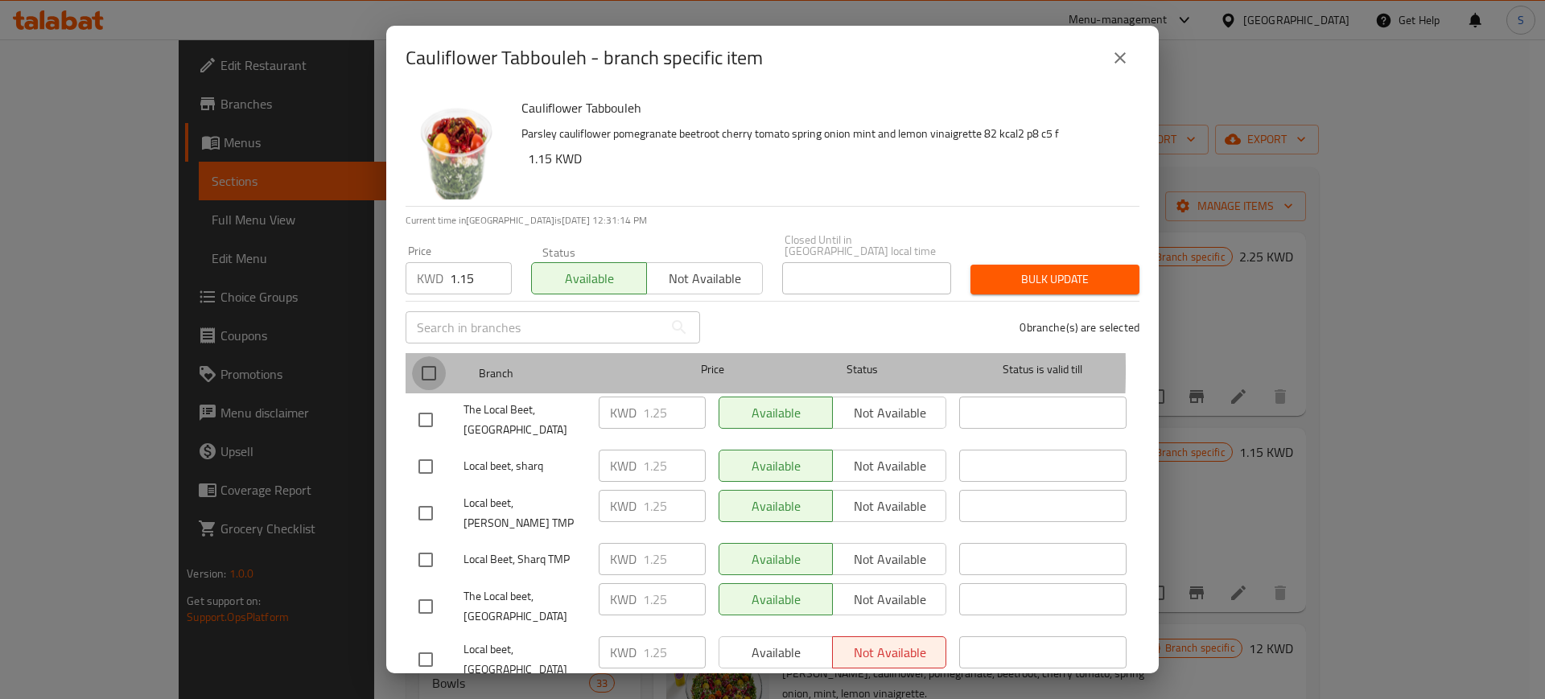
click at [429, 357] on input "checkbox" at bounding box center [429, 373] width 34 height 34
checkbox input "true"
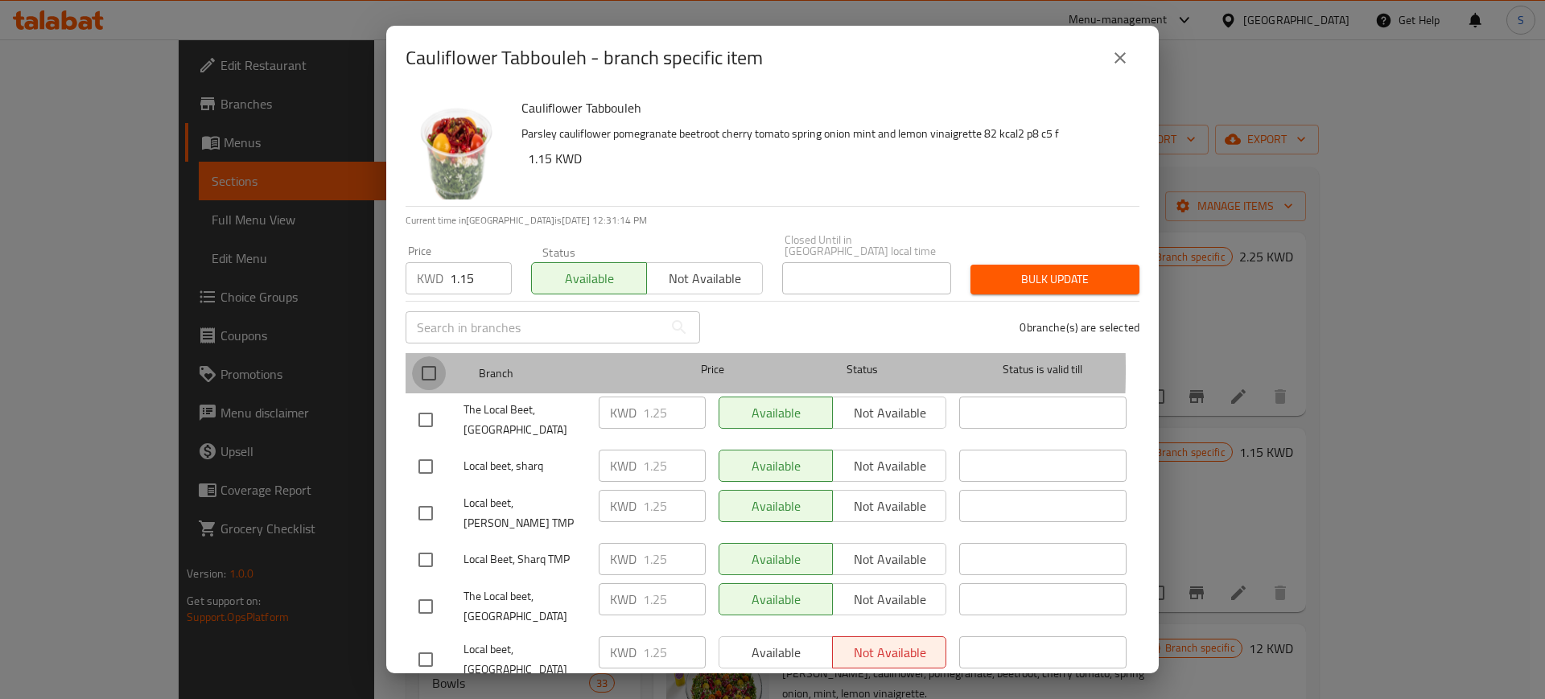
checkbox input "true"
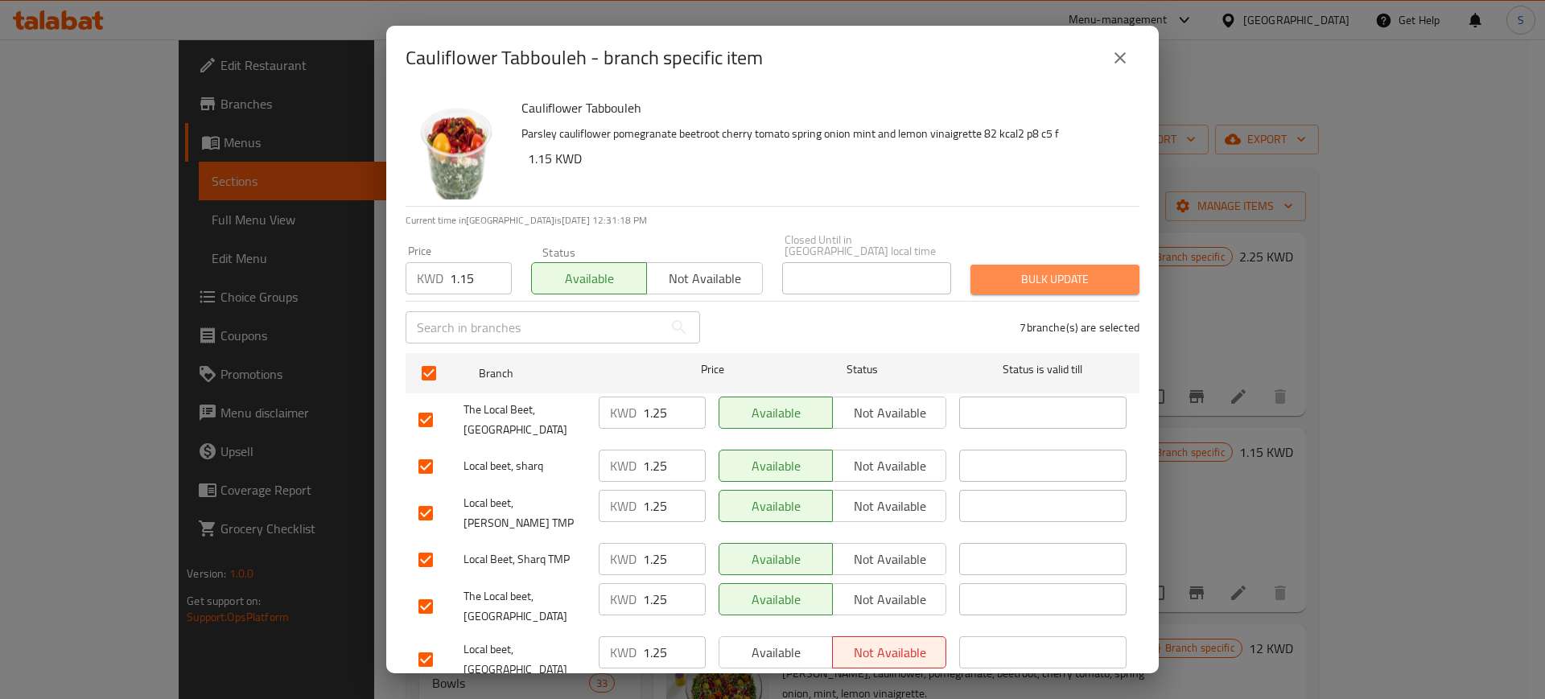
click at [1081, 270] on span "Bulk update" at bounding box center [1054, 280] width 143 height 20
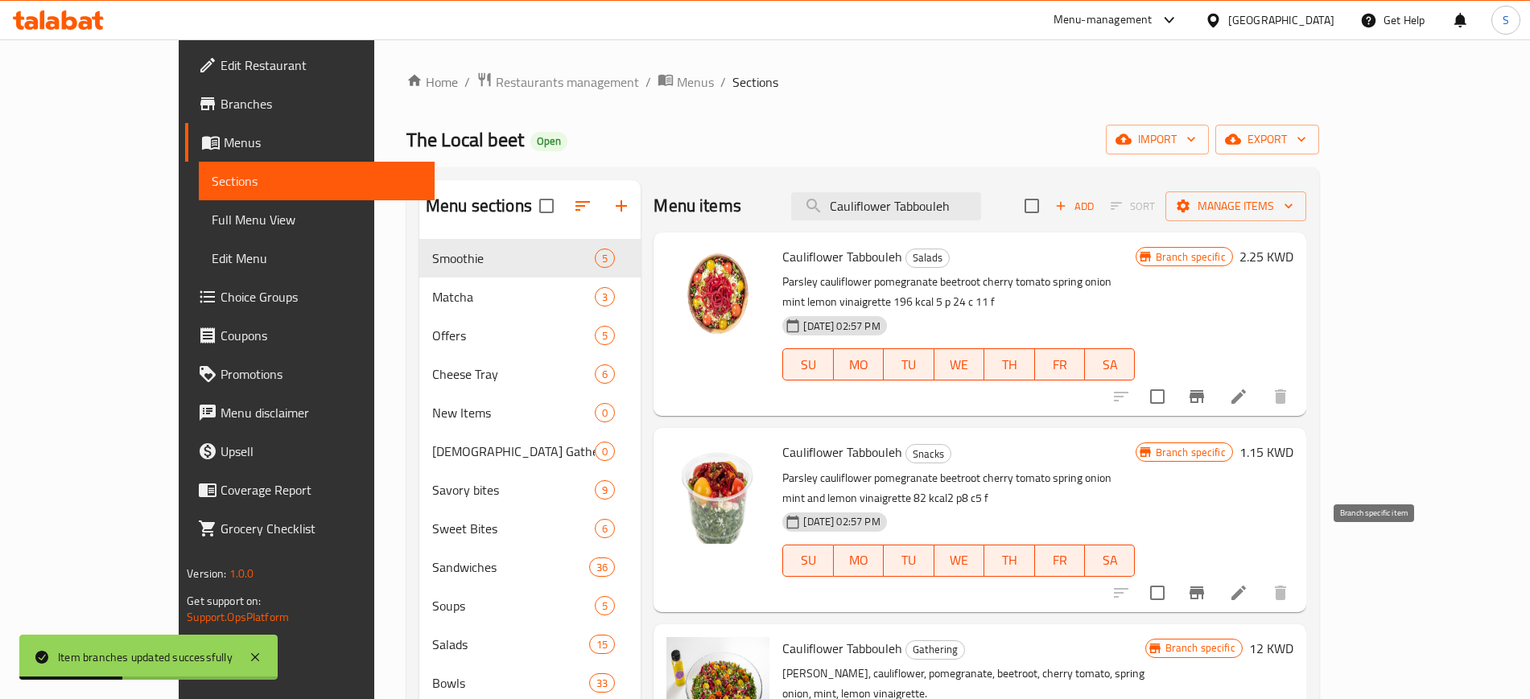
click at [1204, 587] on icon "Branch-specific-item" at bounding box center [1196, 593] width 14 height 13
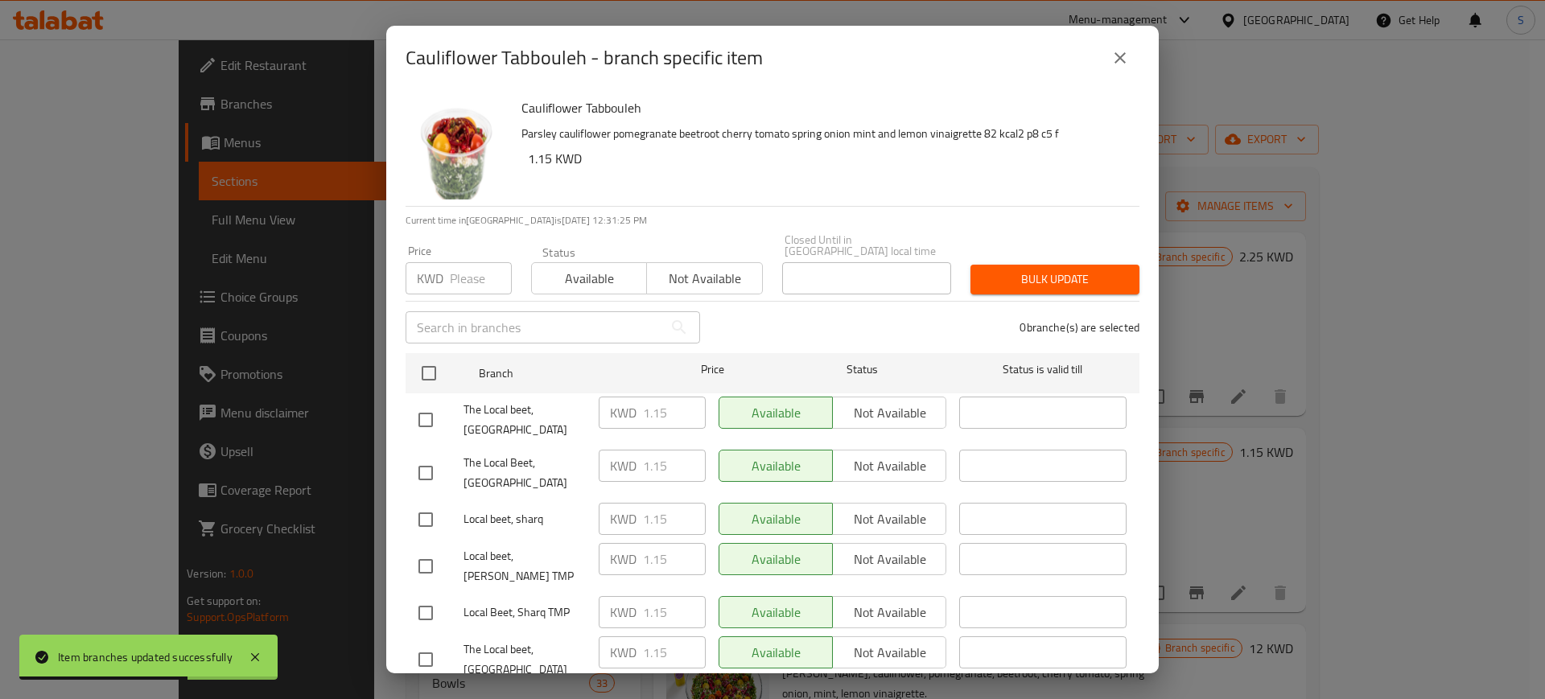
click at [1119, 62] on icon "close" at bounding box center [1119, 57] width 19 height 19
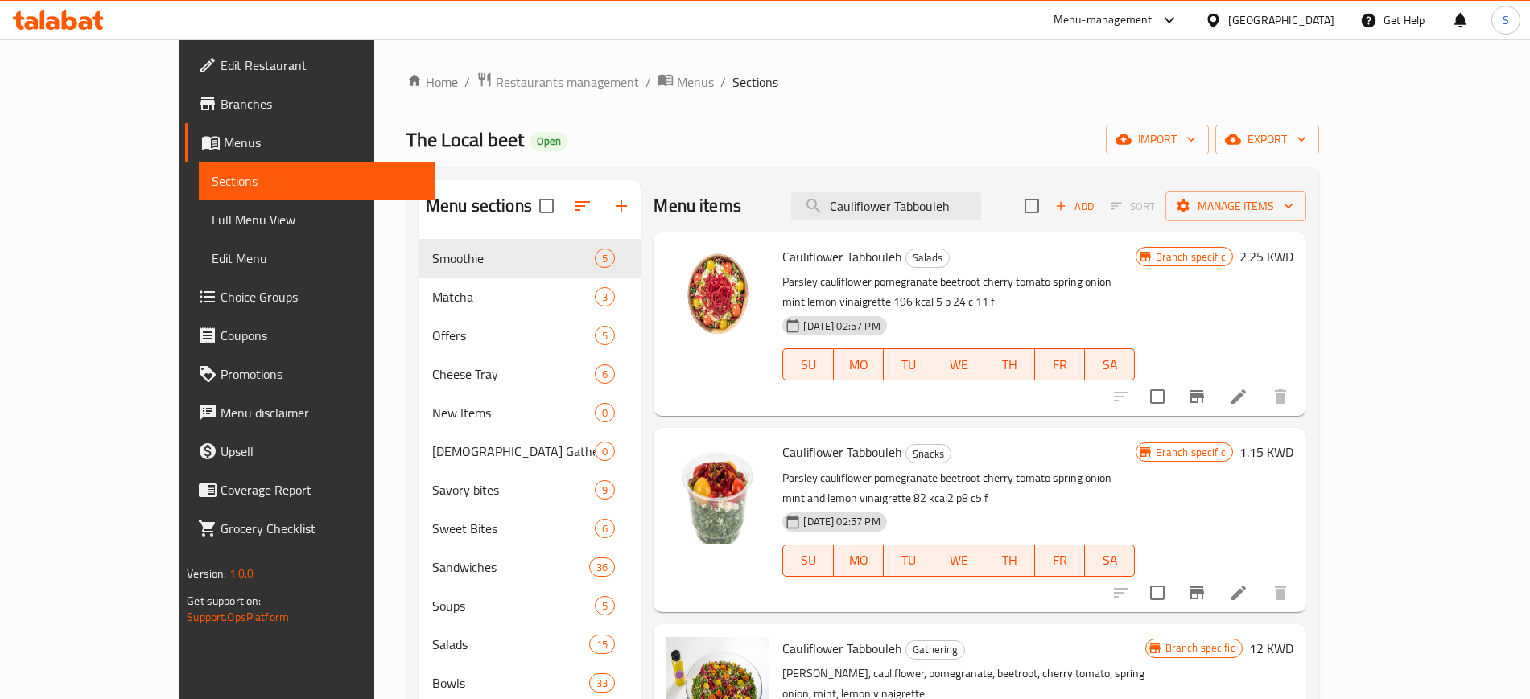
drag, startPoint x: 1026, startPoint y: 199, endPoint x: 682, endPoint y: 221, distance: 345.1
click at [682, 221] on div "Menu items Cauliflower Tabbouleh Add Sort Manage items" at bounding box center [979, 206] width 652 height 52
click at [1204, 390] on icon "Branch-specific-item" at bounding box center [1196, 396] width 14 height 13
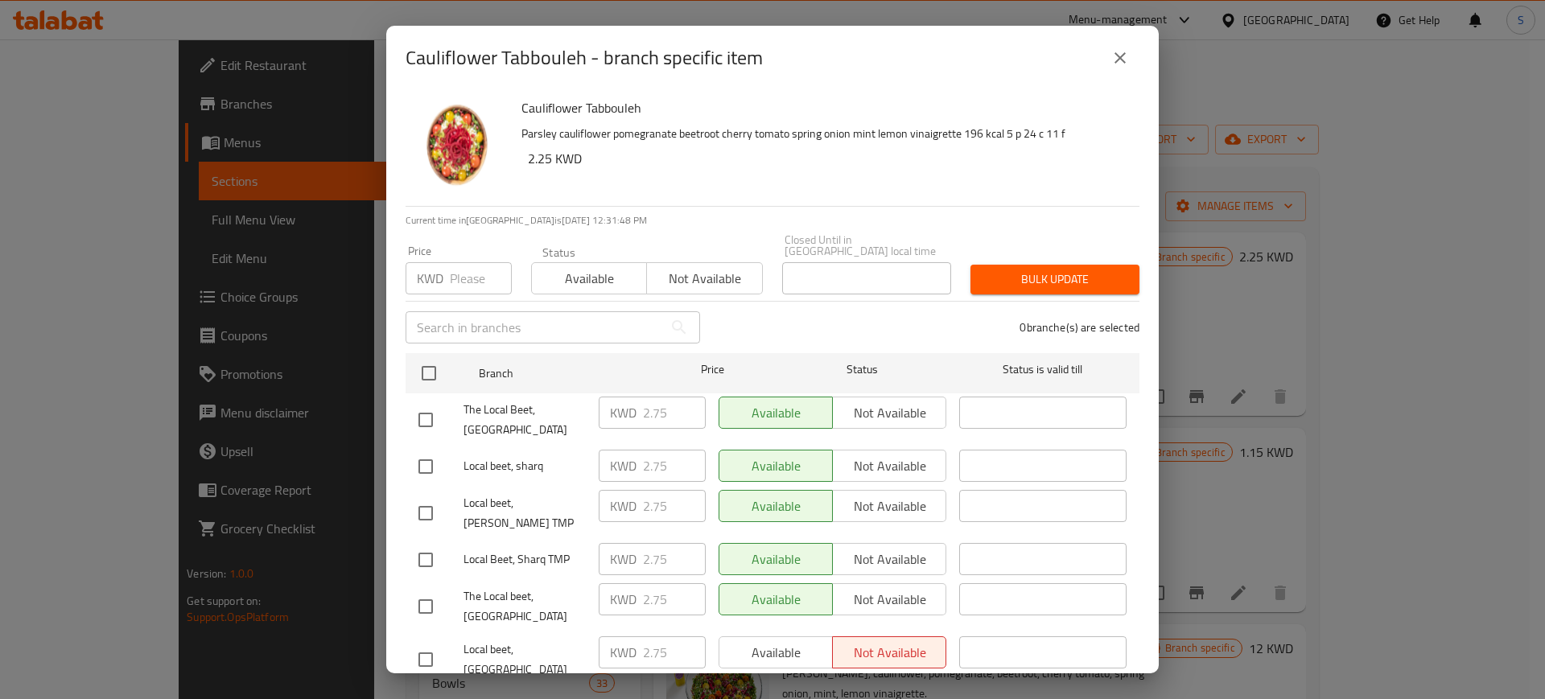
click at [457, 270] on input "number" at bounding box center [481, 278] width 62 height 32
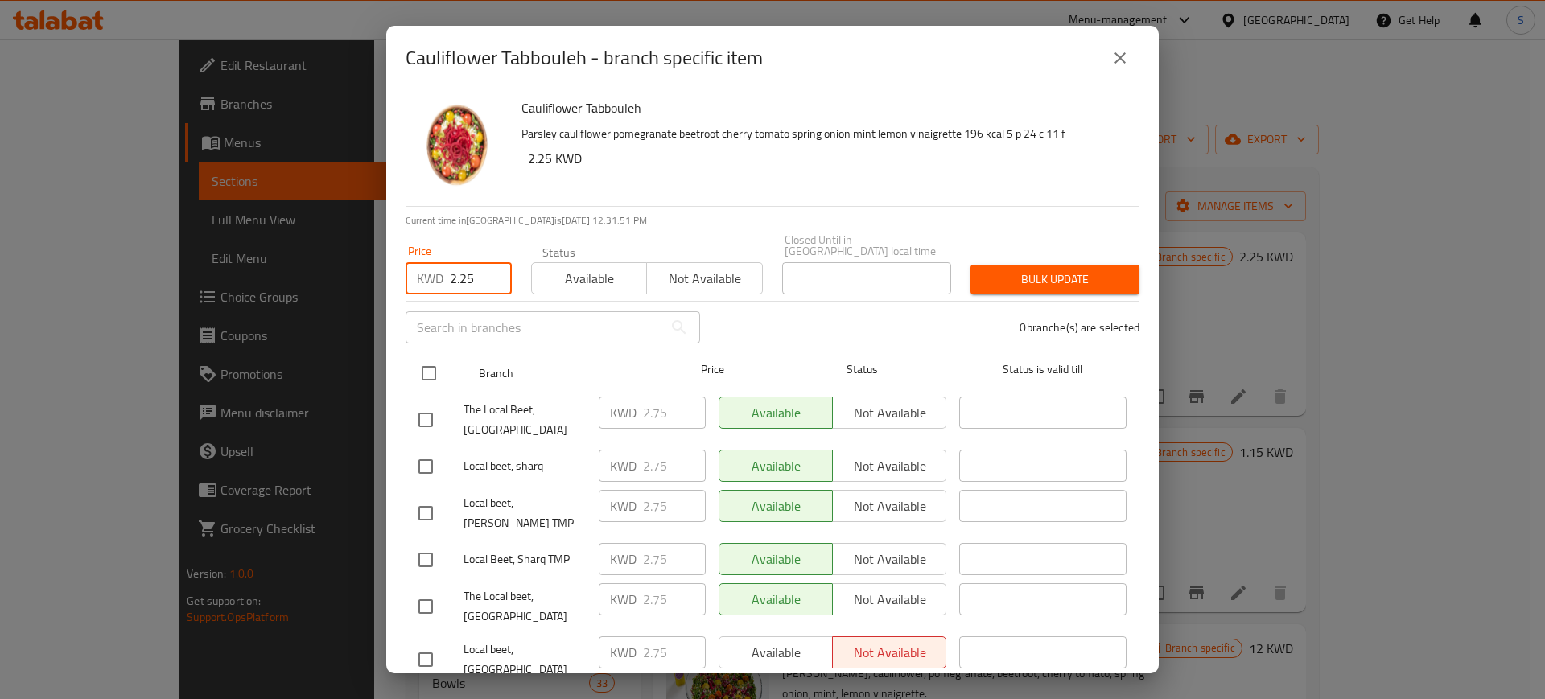
type input "2.25"
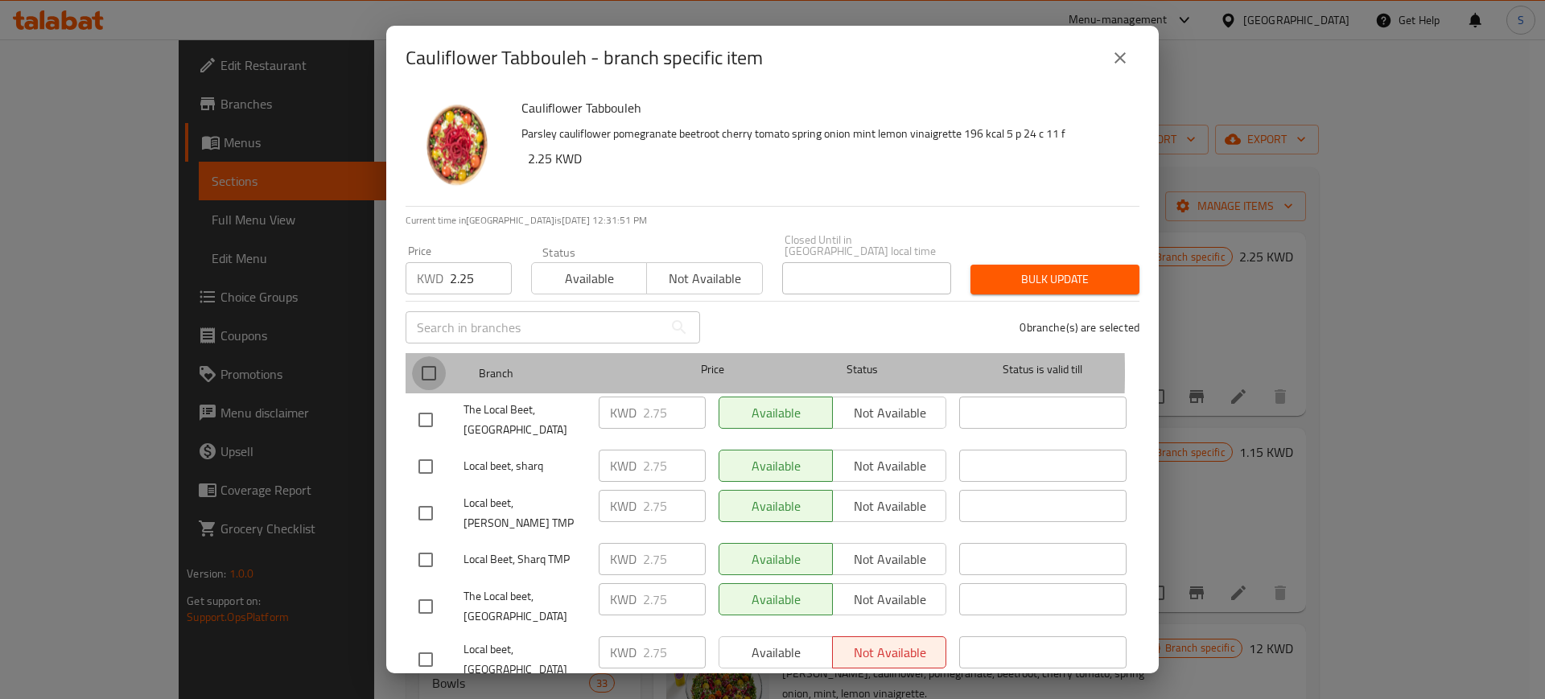
click at [429, 361] on input "checkbox" at bounding box center [429, 373] width 34 height 34
checkbox input "true"
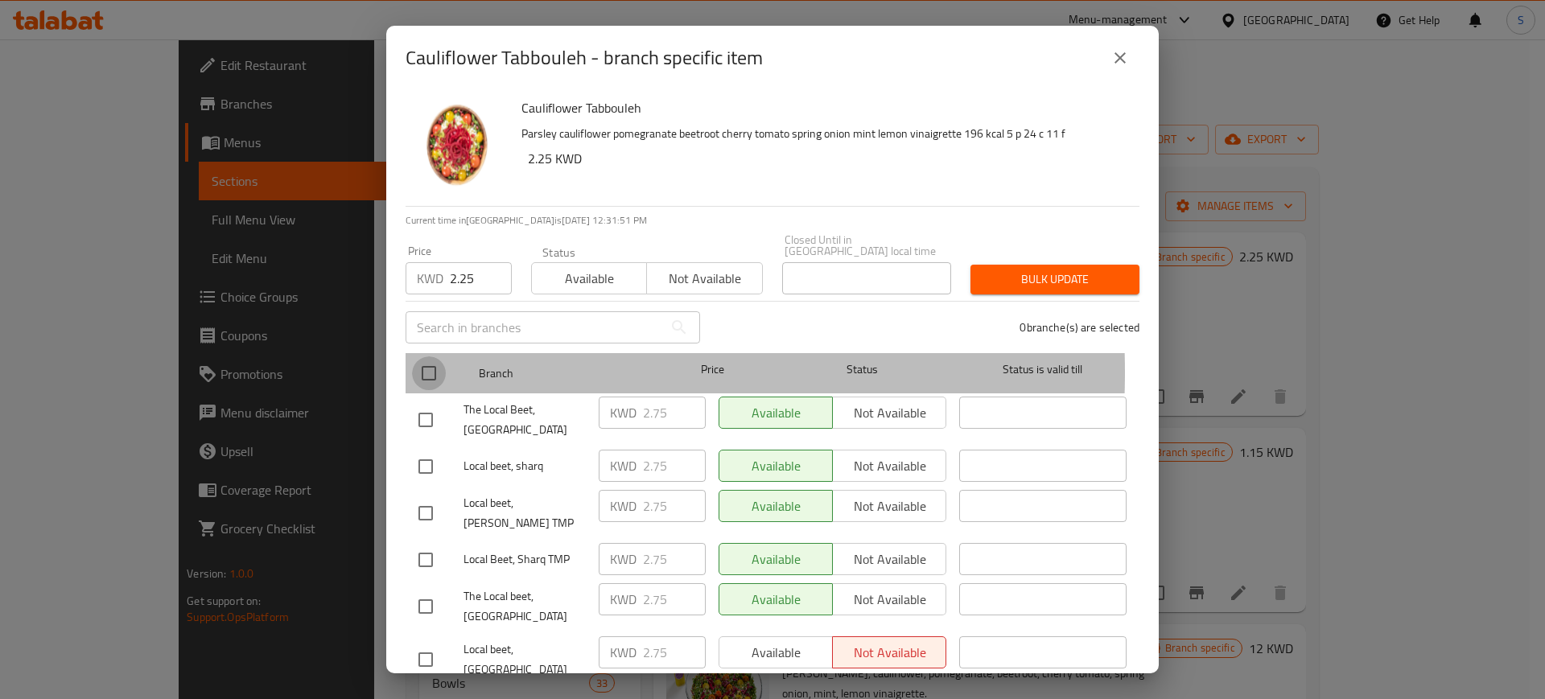
checkbox input "true"
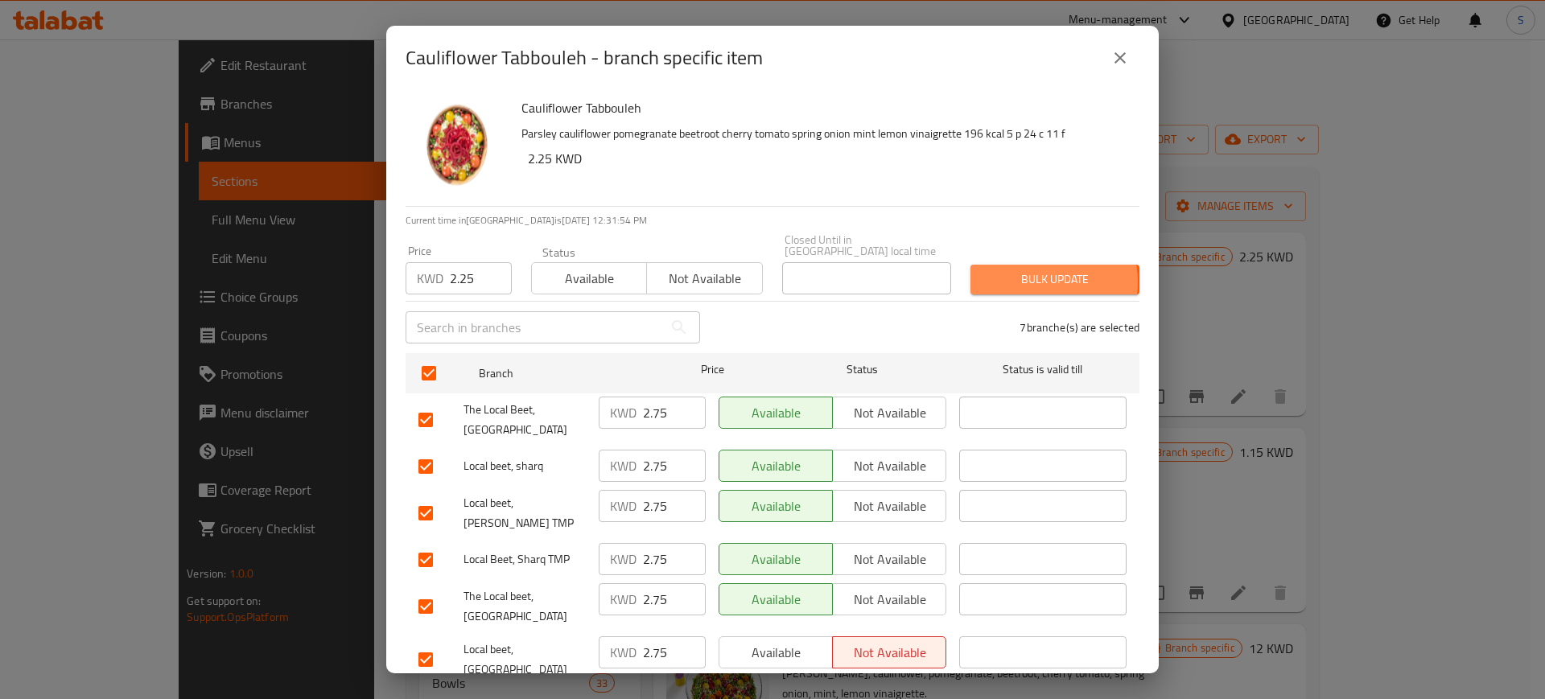
click at [1016, 271] on span "Bulk update" at bounding box center [1054, 280] width 143 height 20
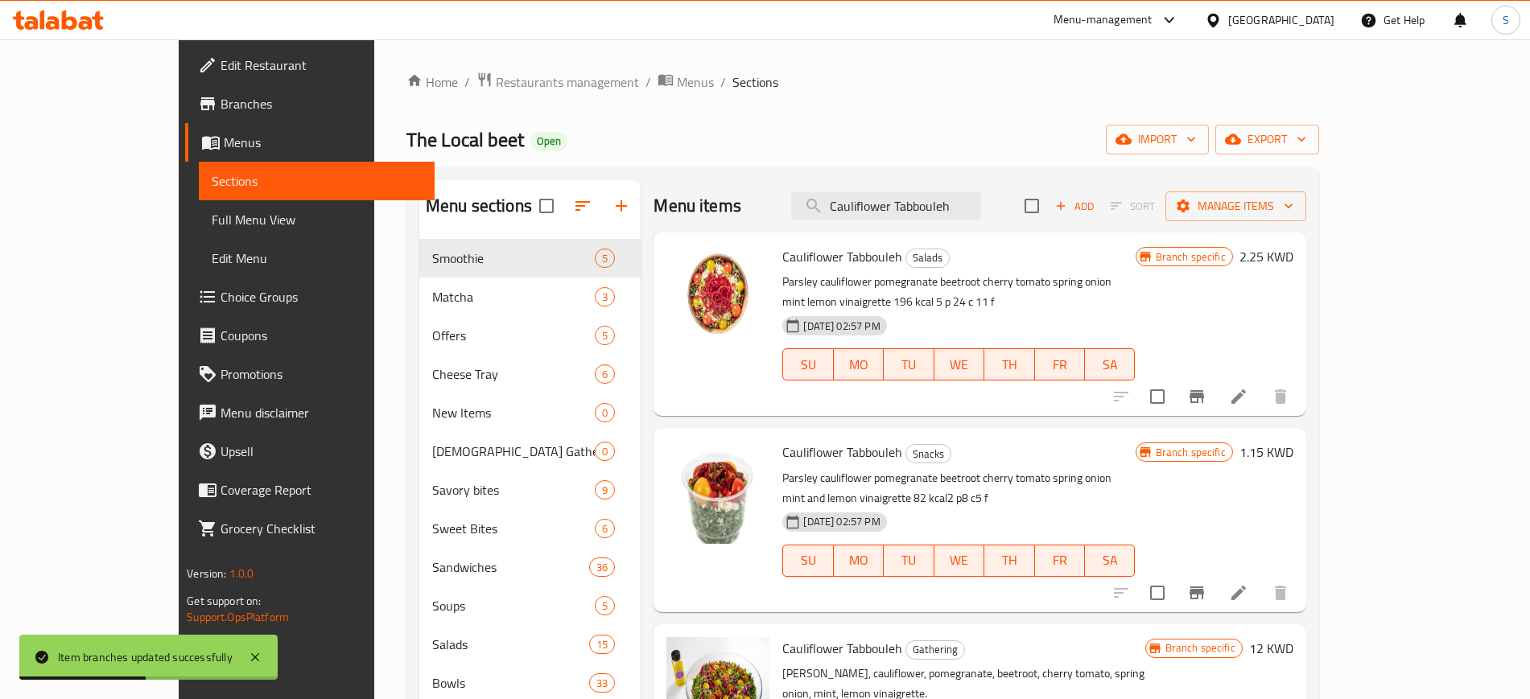
drag, startPoint x: 1035, startPoint y: 212, endPoint x: 837, endPoint y: 213, distance: 198.0
click at [837, 213] on div "Menu items Cauliflower Tabbouleh Add Sort Manage items" at bounding box center [979, 206] width 652 height 52
paste input "Apple with Peanut Butter"
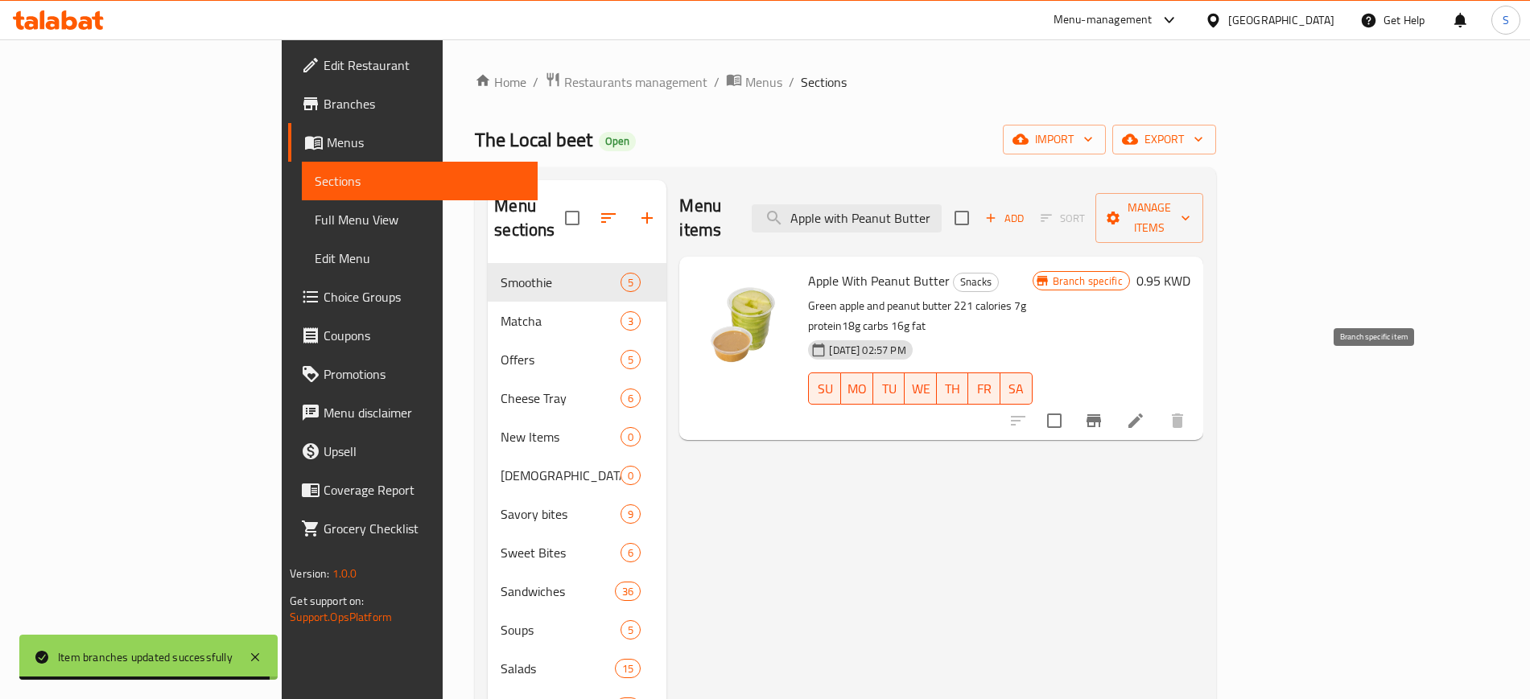
type input "Apple with Peanut Butter"
click at [1103, 411] on icon "Branch-specific-item" at bounding box center [1093, 420] width 19 height 19
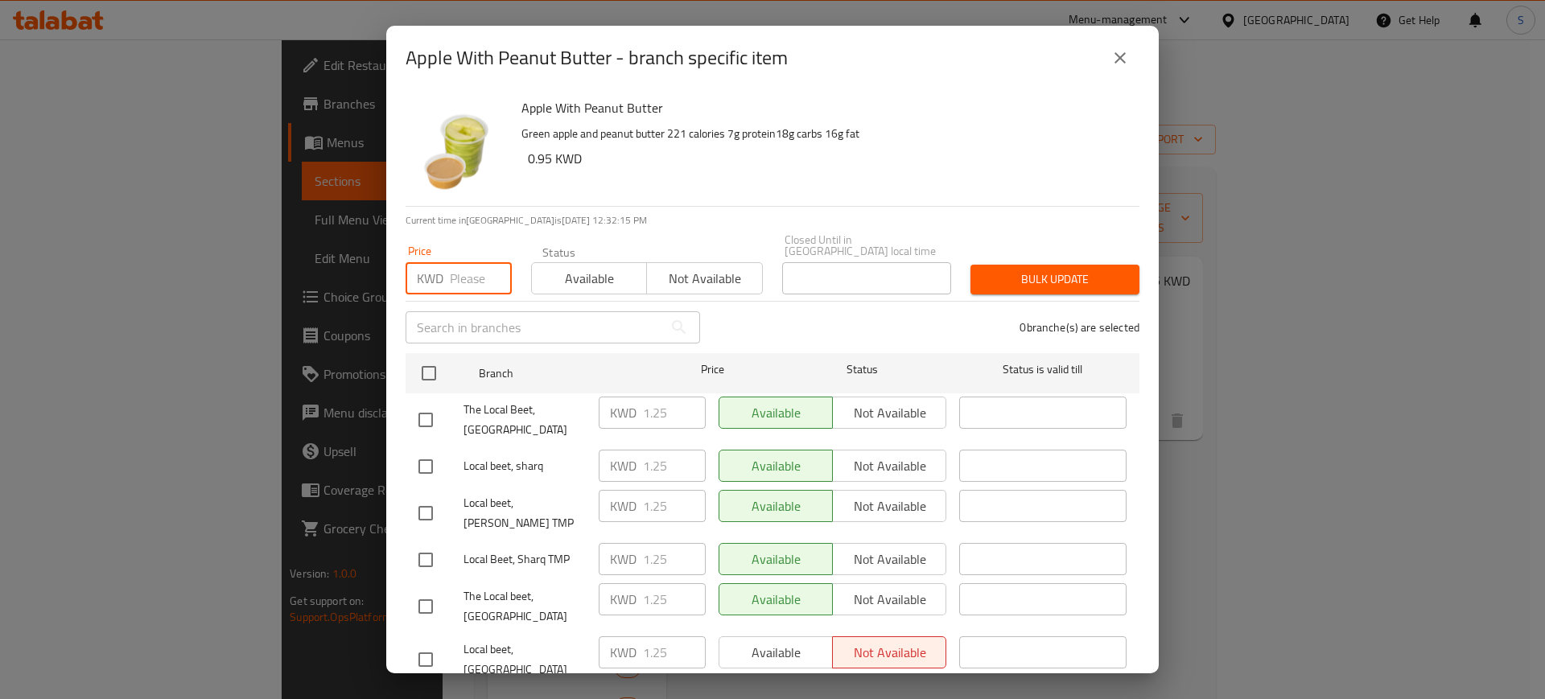
click at [468, 276] on input "number" at bounding box center [481, 278] width 62 height 32
type input "1"
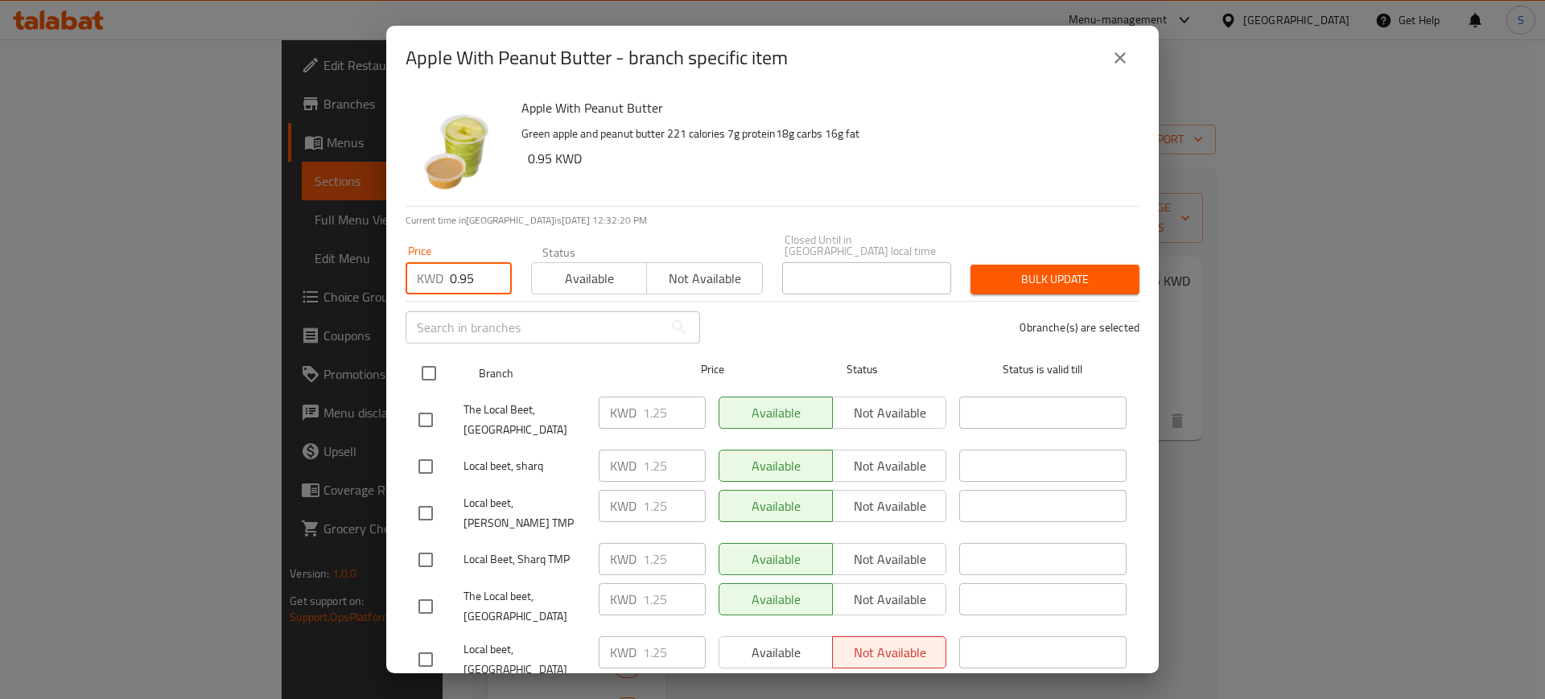
type input "0.95"
click at [433, 356] on input "checkbox" at bounding box center [429, 373] width 34 height 34
checkbox input "true"
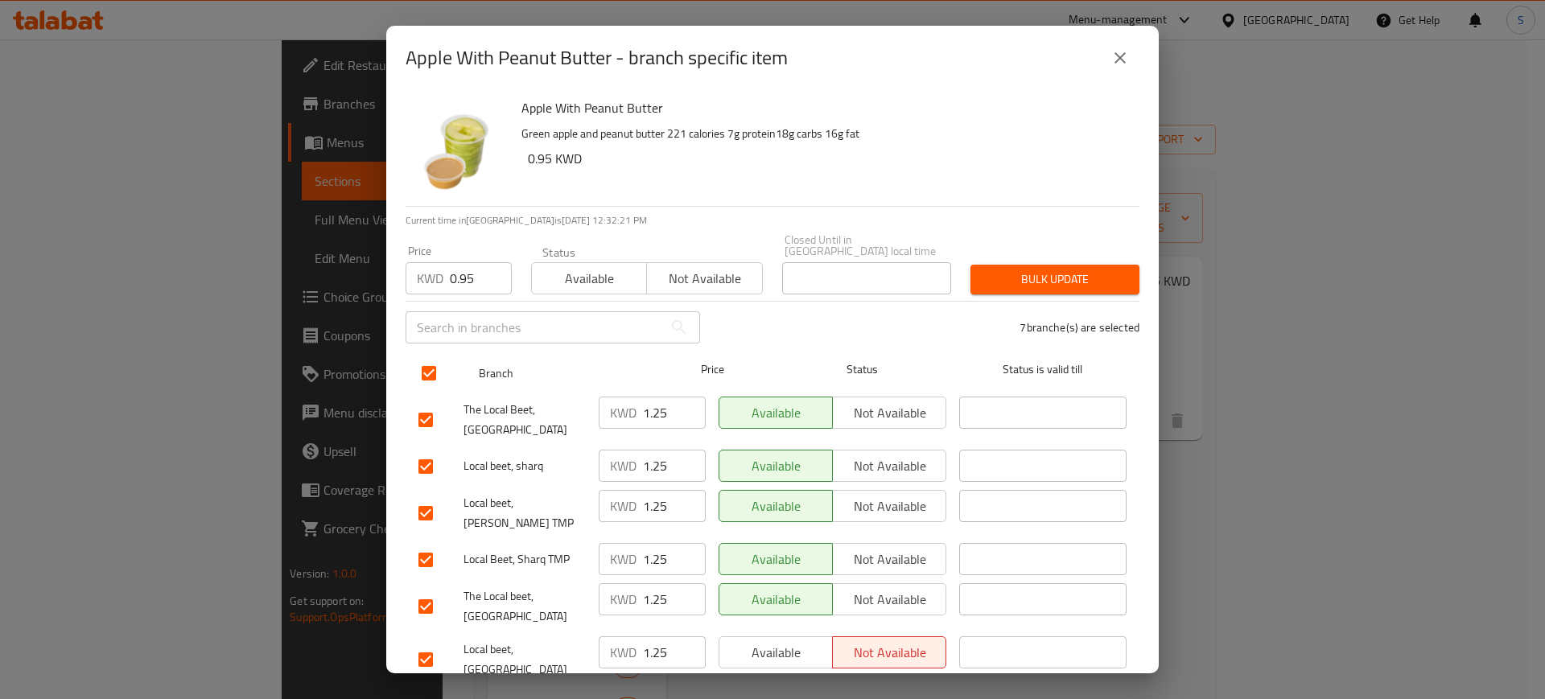
checkbox input "true"
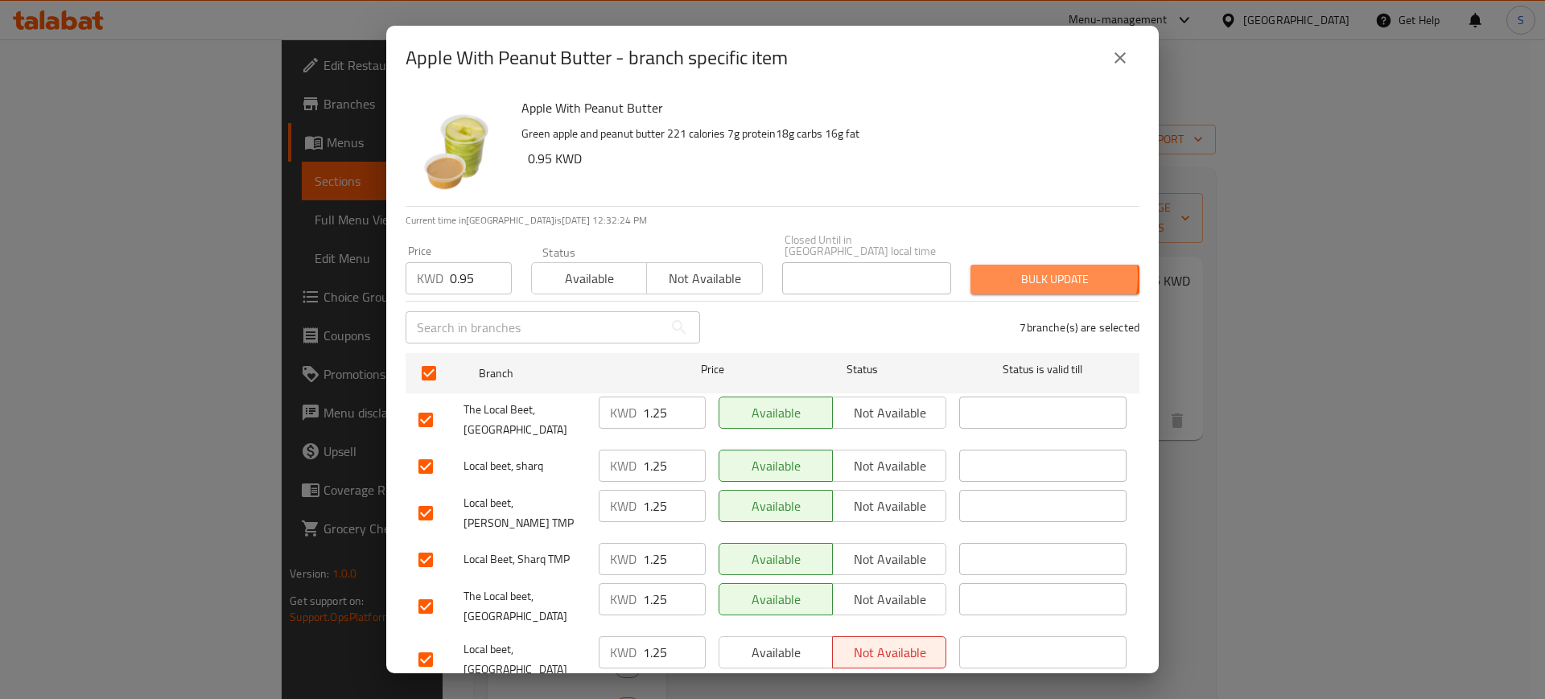
click at [1023, 270] on span "Bulk update" at bounding box center [1054, 280] width 143 height 20
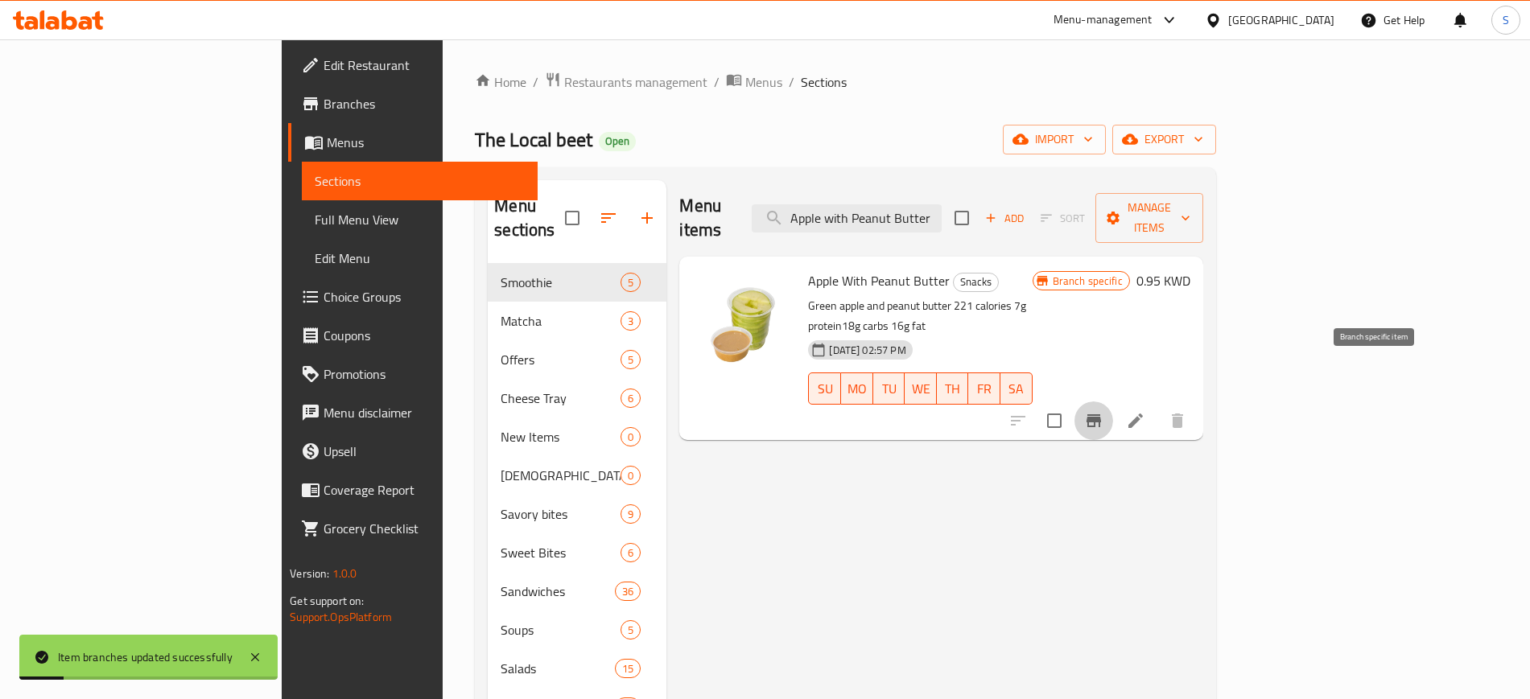
click at [1113, 402] on button "Branch-specific-item" at bounding box center [1093, 421] width 39 height 39
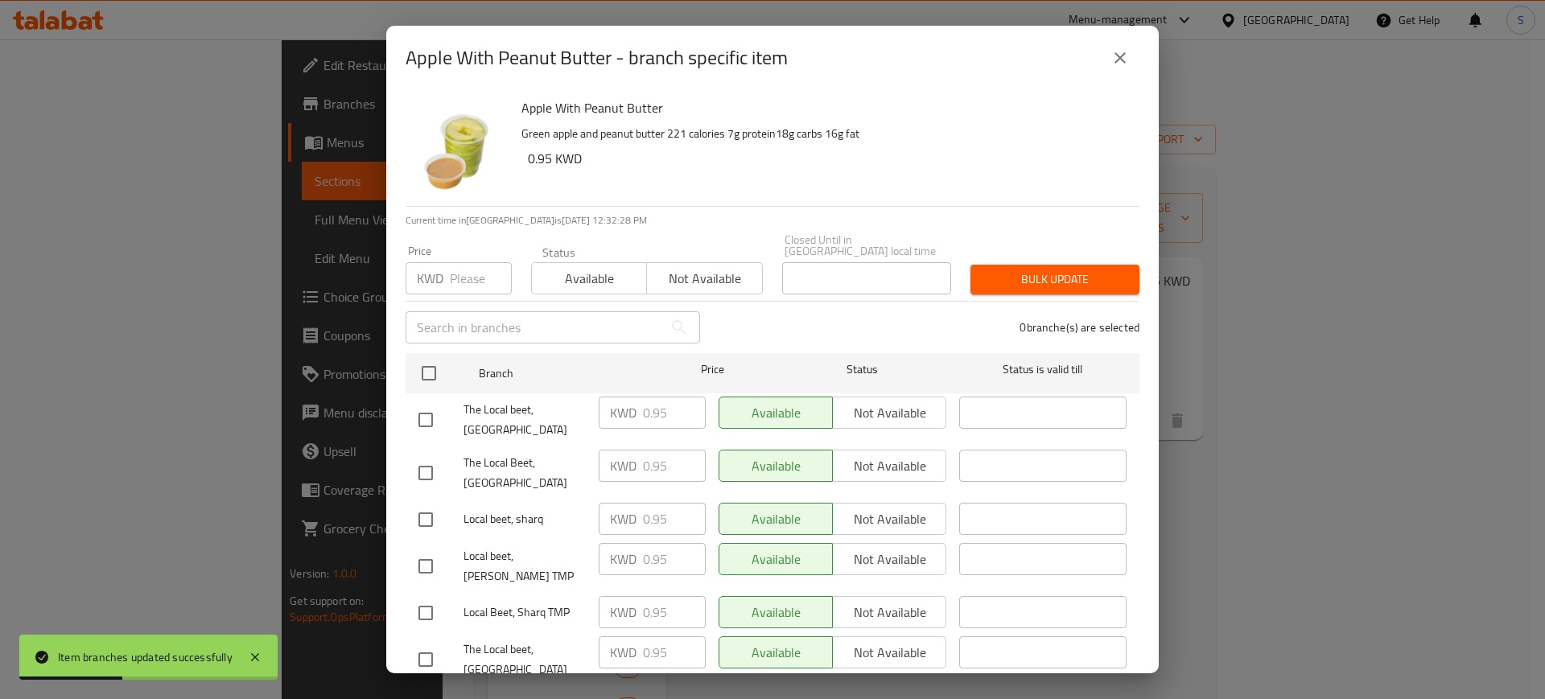
click at [1127, 58] on icon "close" at bounding box center [1119, 57] width 19 height 19
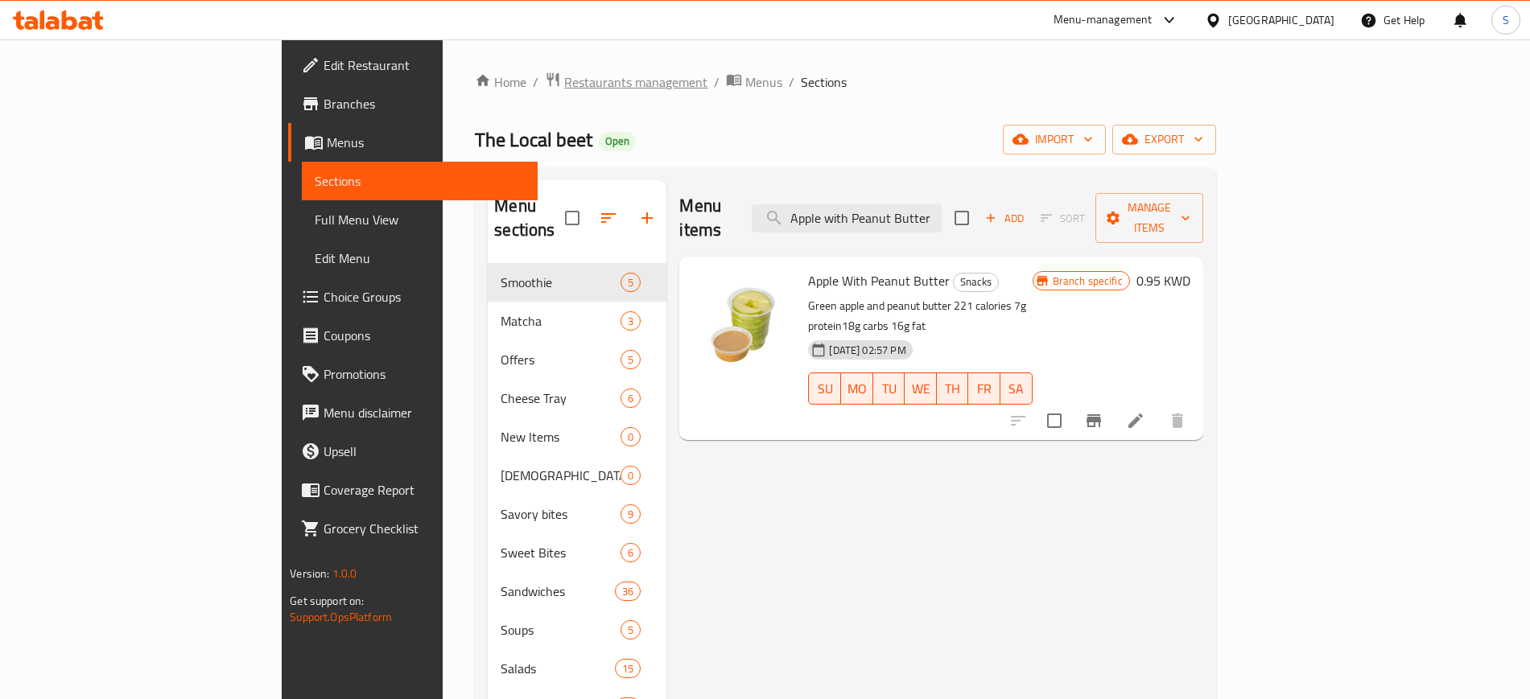
click at [564, 79] on span "Restaurants management" at bounding box center [635, 81] width 143 height 19
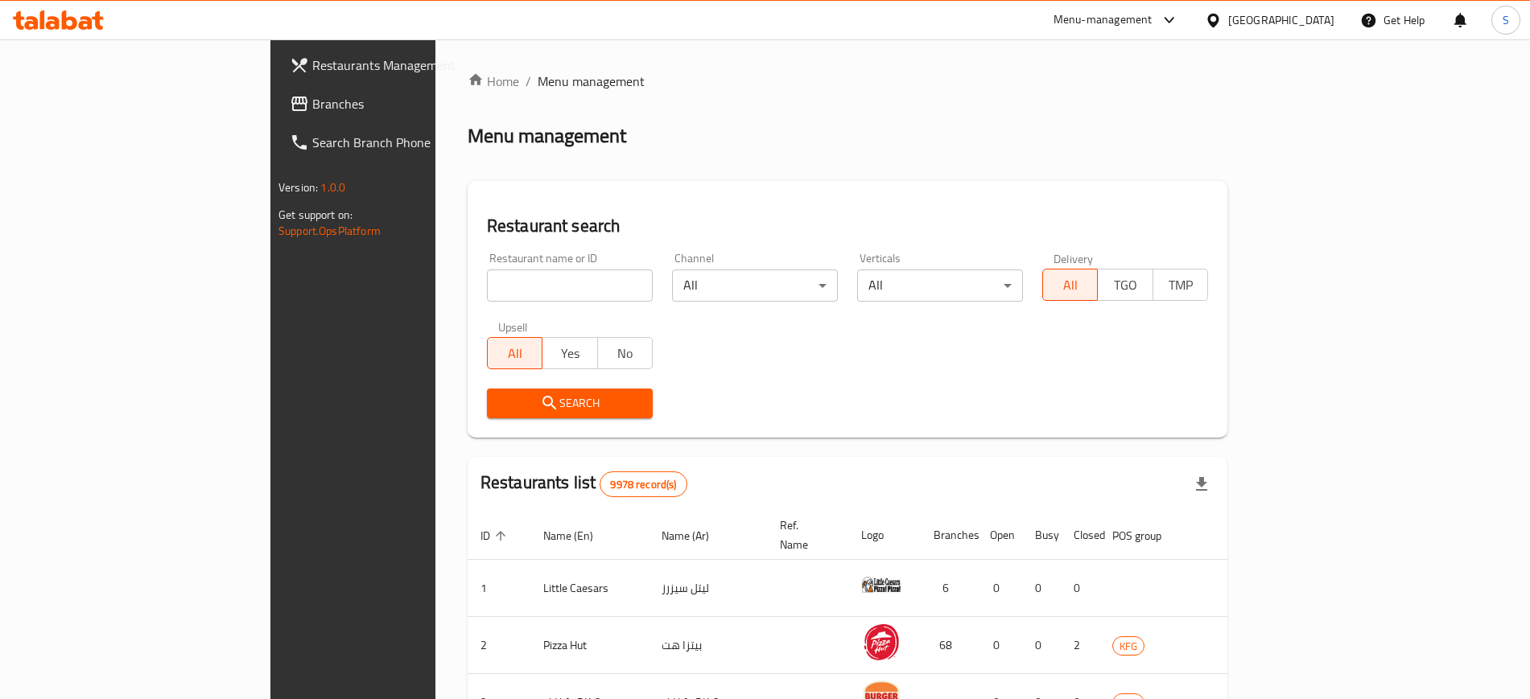
click at [312, 69] on span "Restaurants Management" at bounding box center [412, 65] width 200 height 19
